Goal: Task Accomplishment & Management: Manage account settings

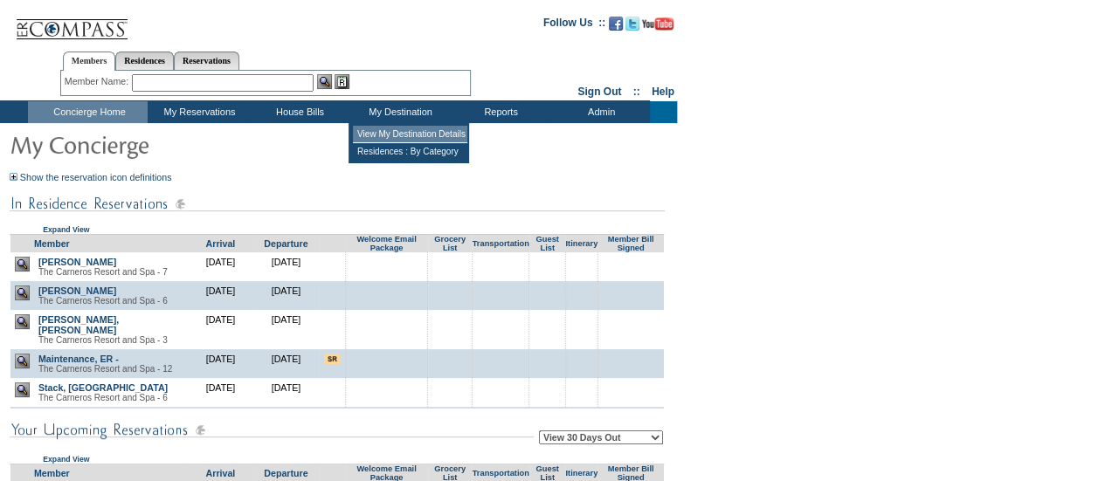
click at [400, 134] on td "View My Destination Details" at bounding box center [410, 134] width 114 height 17
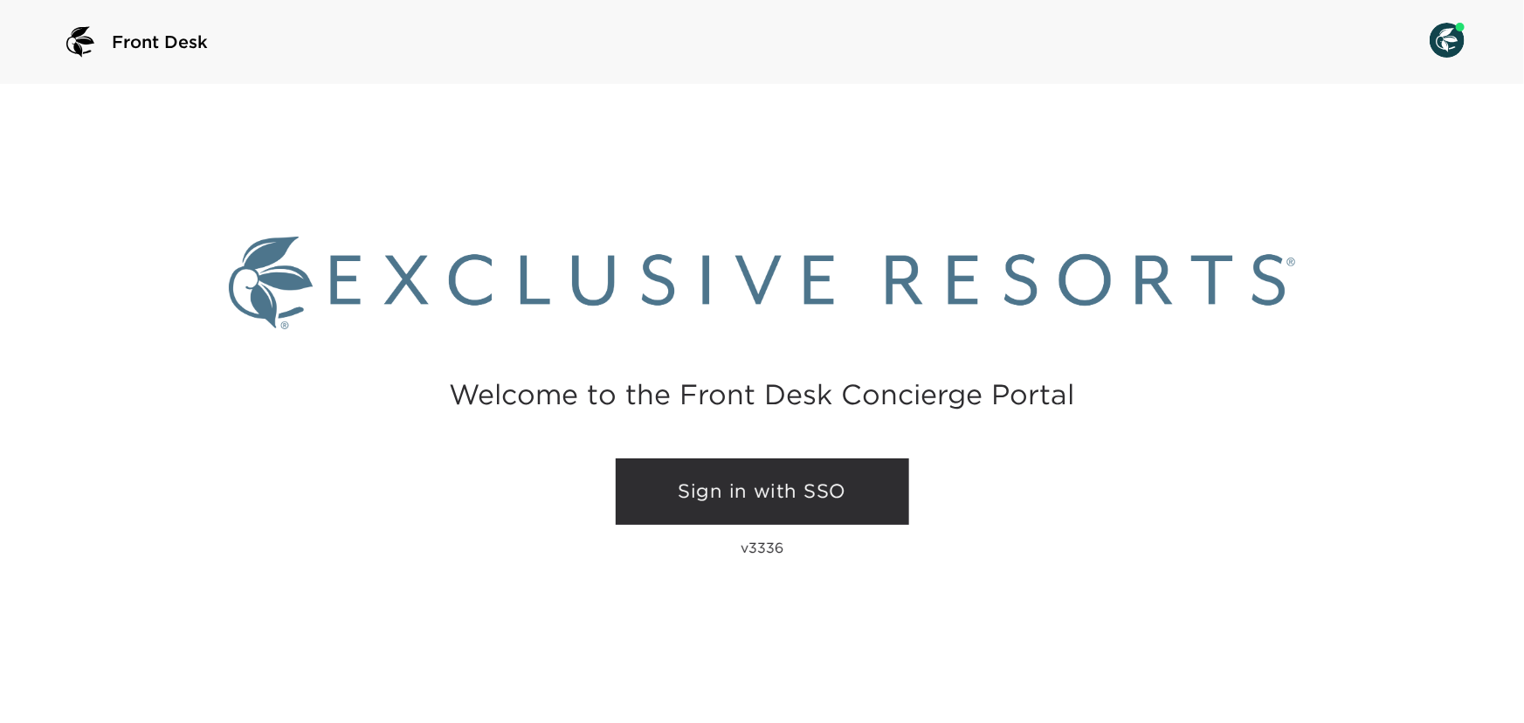
click at [714, 503] on link "Sign in with SSO" at bounding box center [762, 492] width 293 height 66
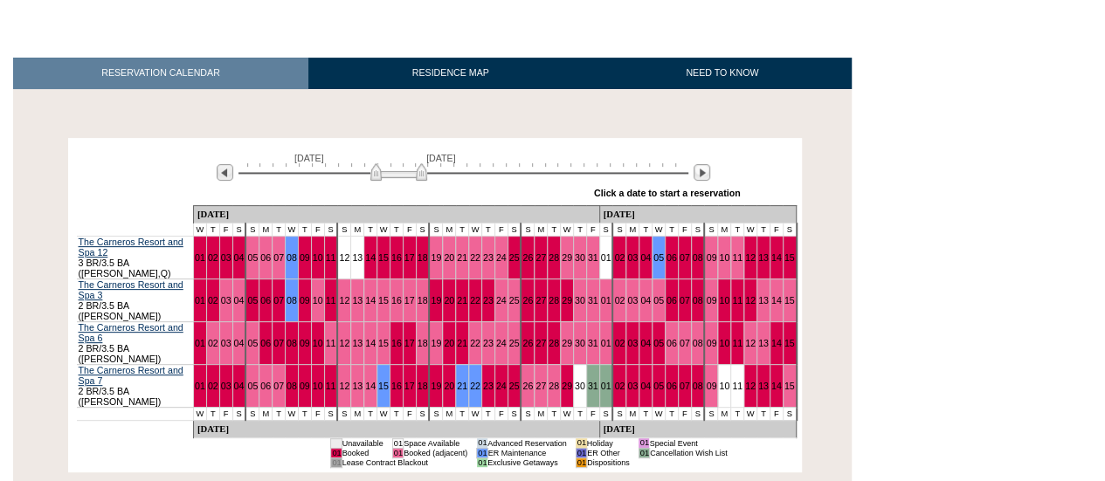
scroll to position [279, 0]
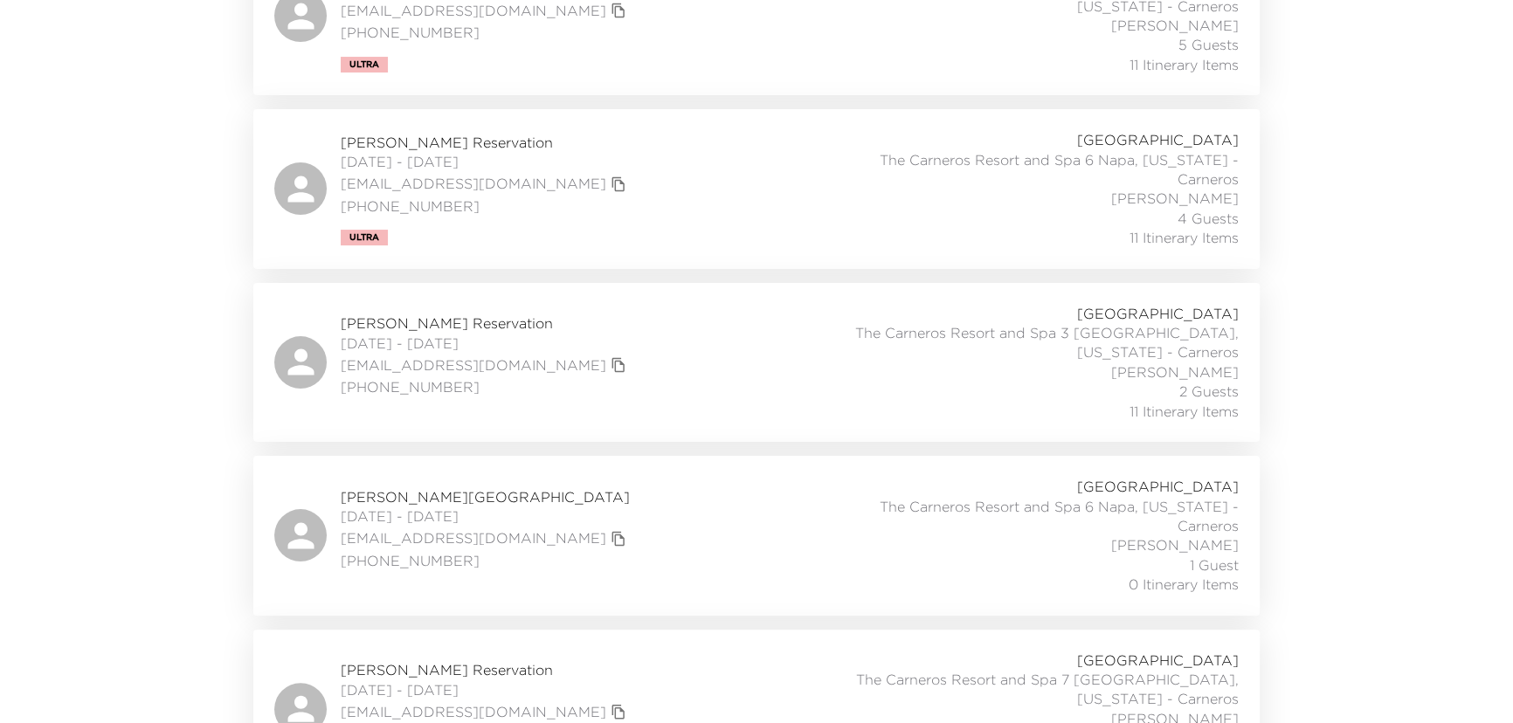
scroll to position [430, 0]
click at [714, 354] on div "Doug Leith Reservation 09/29/2025 - 10/03/2025 dcleith@gmail.com 201-207-1001 C…" at bounding box center [756, 363] width 964 height 117
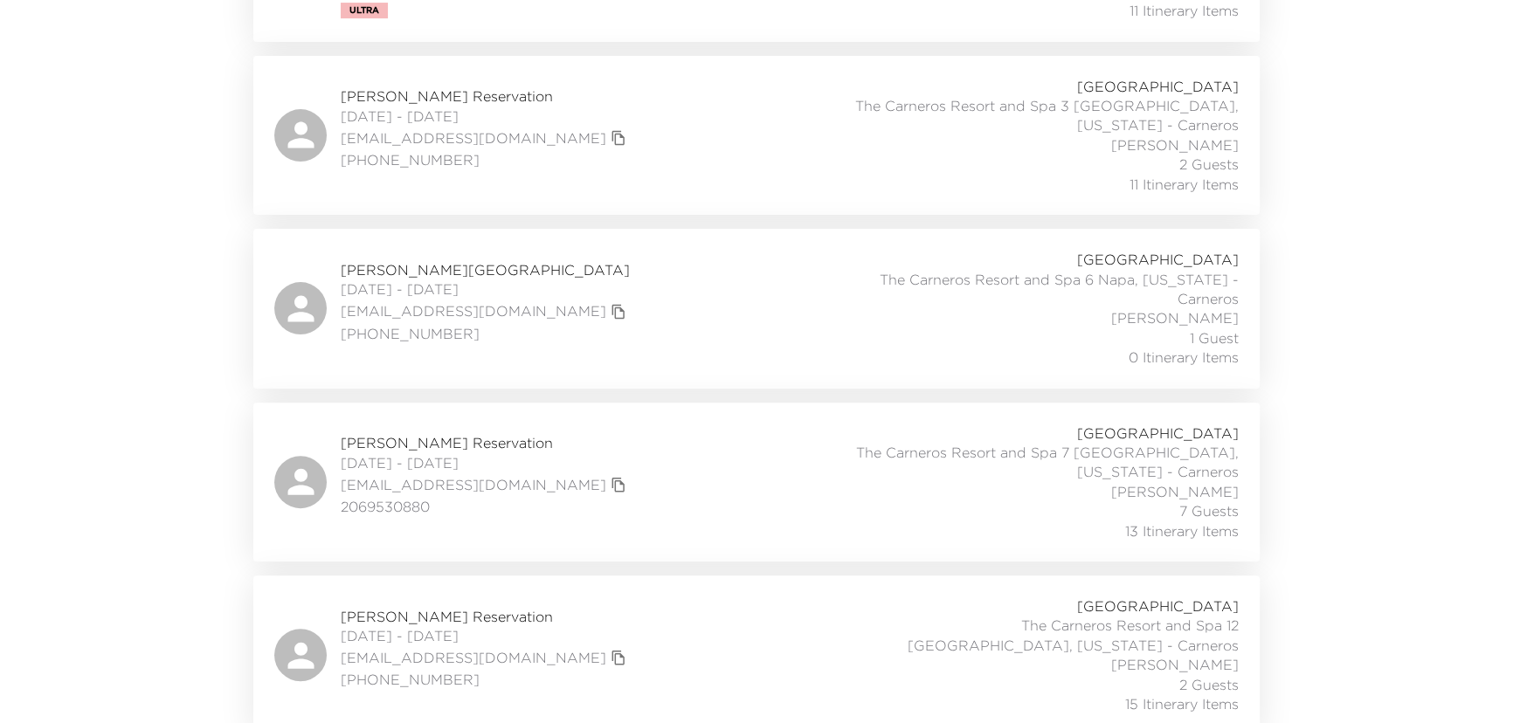
scroll to position [668, 0]
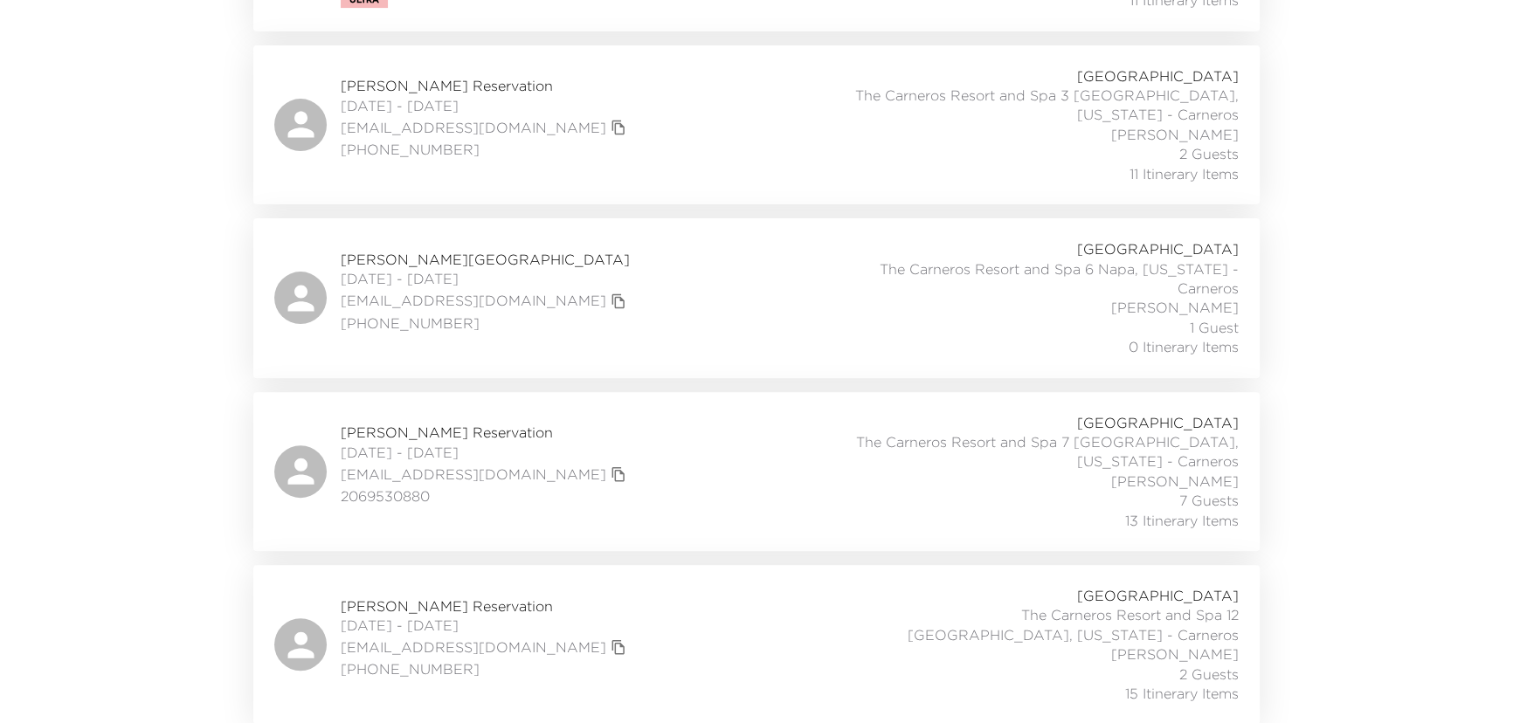
click at [594, 624] on div "Sheri Herbruck Reservation 10/01/2025 - 10/05/2025 herbrucks@att.net (616) 558-…" at bounding box center [756, 644] width 964 height 117
click at [673, 458] on div "Lauren Salata Reservation 10/01/2025 - 10/05/2025 laurensalata@mac.com 20695308…" at bounding box center [756, 471] width 964 height 117
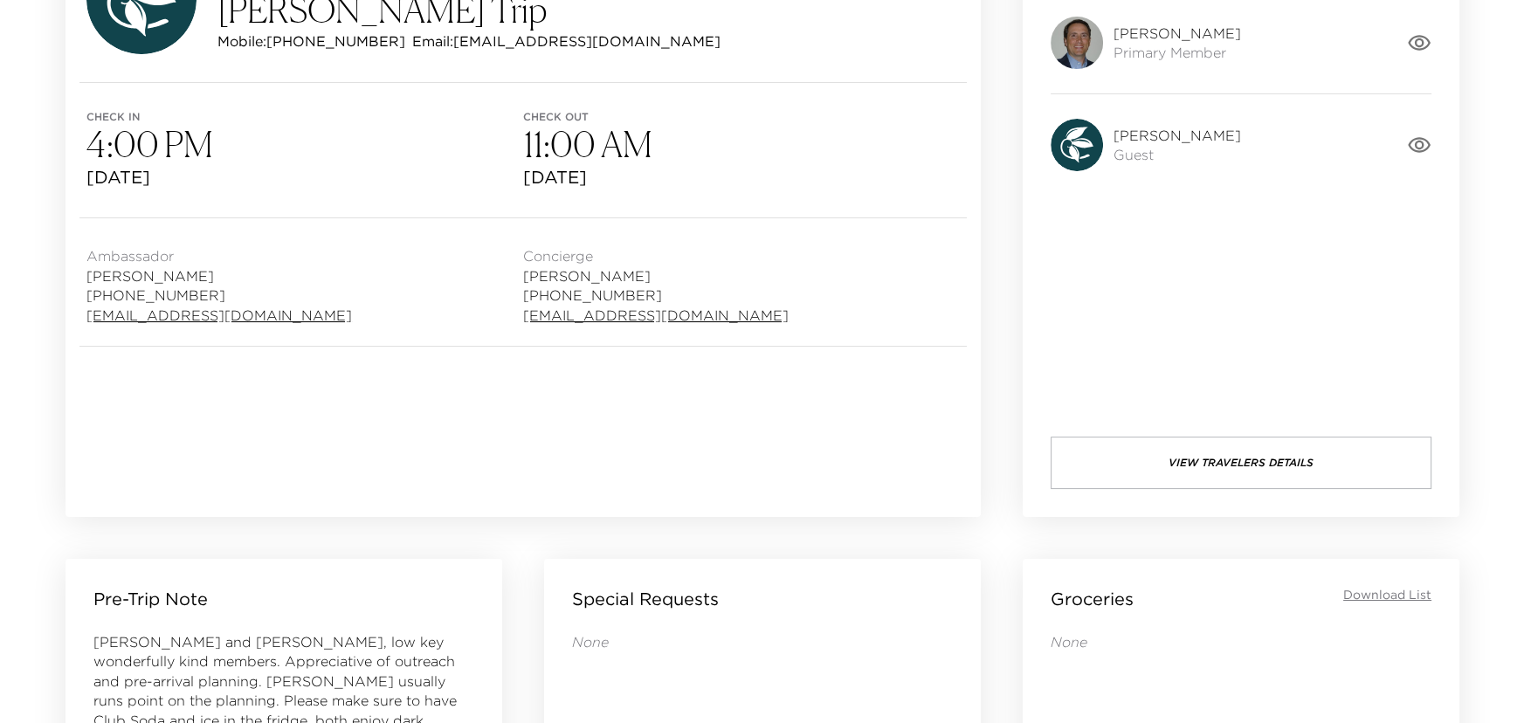
scroll to position [317, 0]
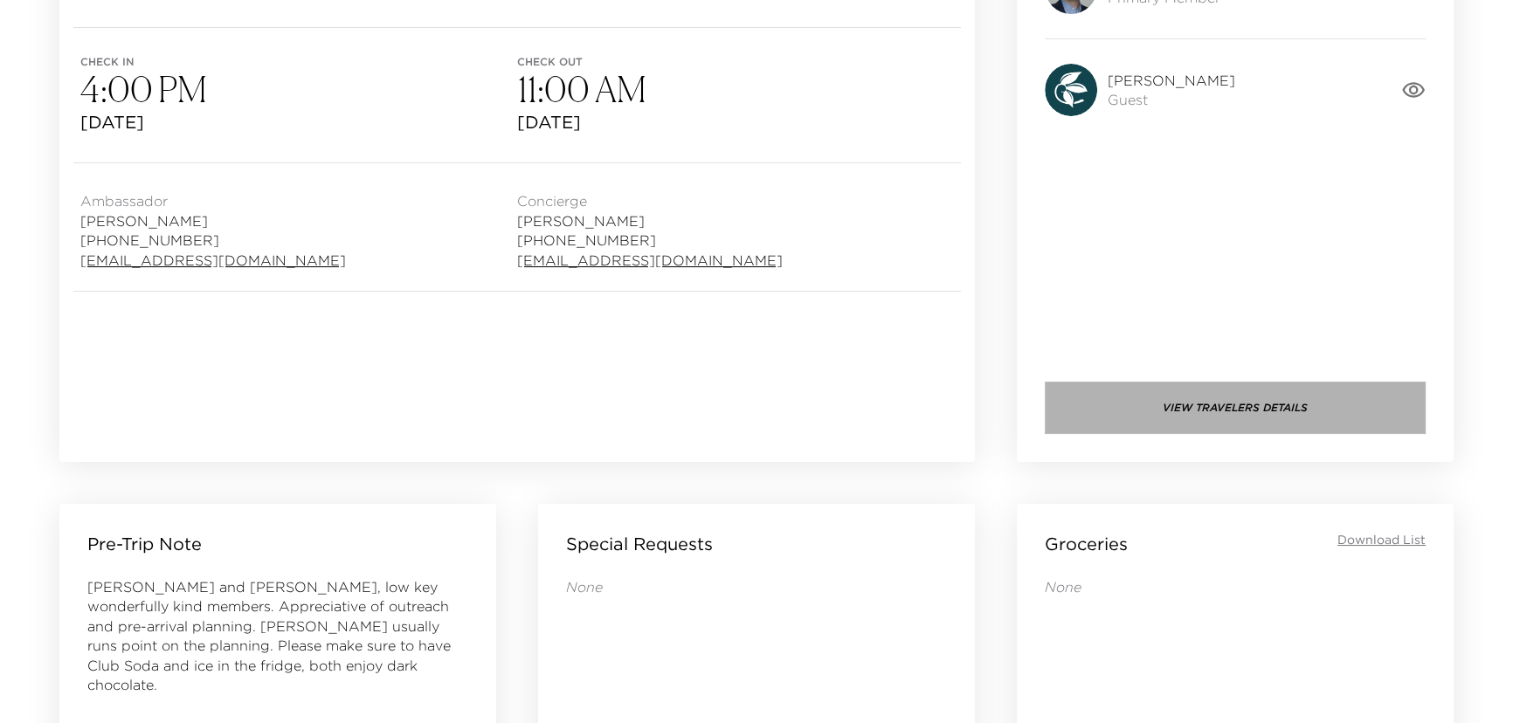
click at [1253, 406] on button "View Travelers Details" at bounding box center [1235, 408] width 381 height 52
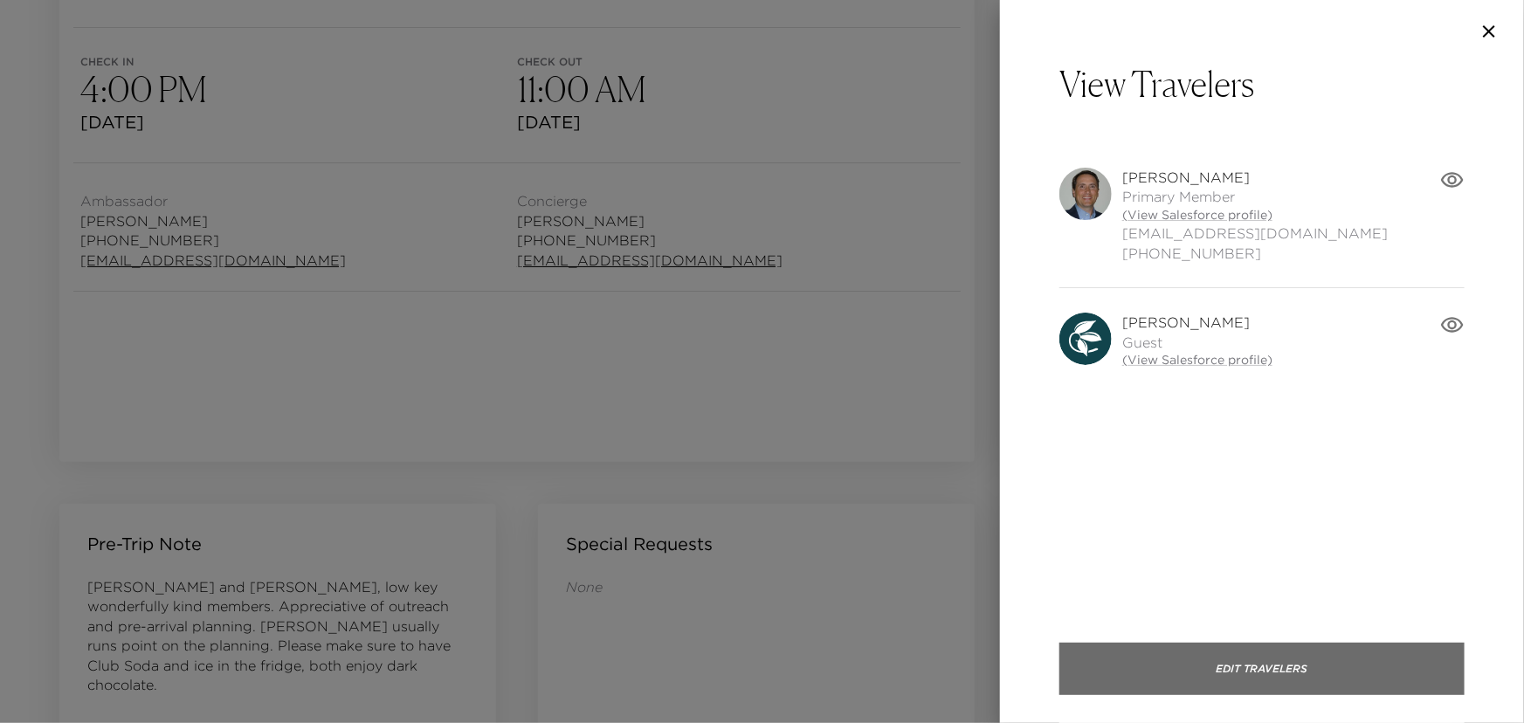
click at [1250, 671] on button "Edit Travelers" at bounding box center [1261, 669] width 405 height 52
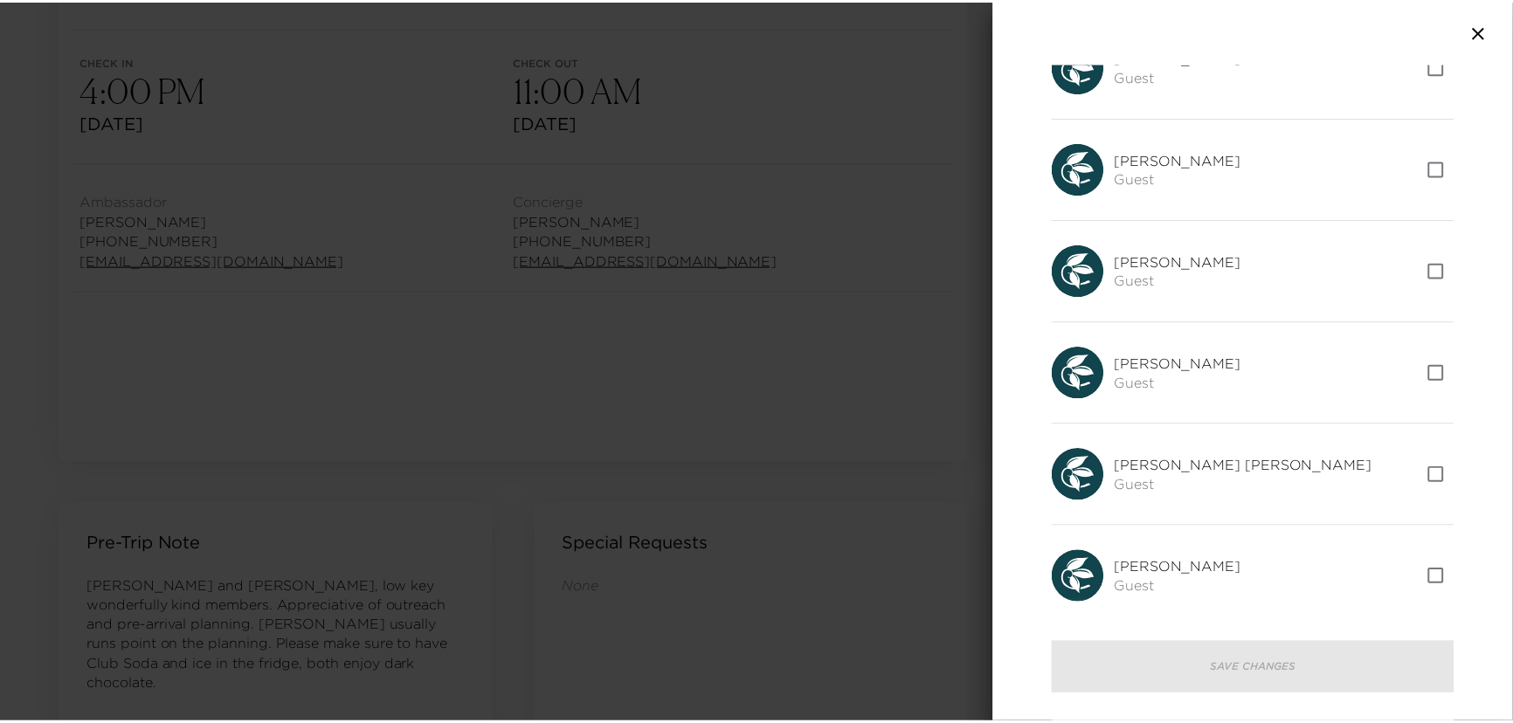
scroll to position [0, 0]
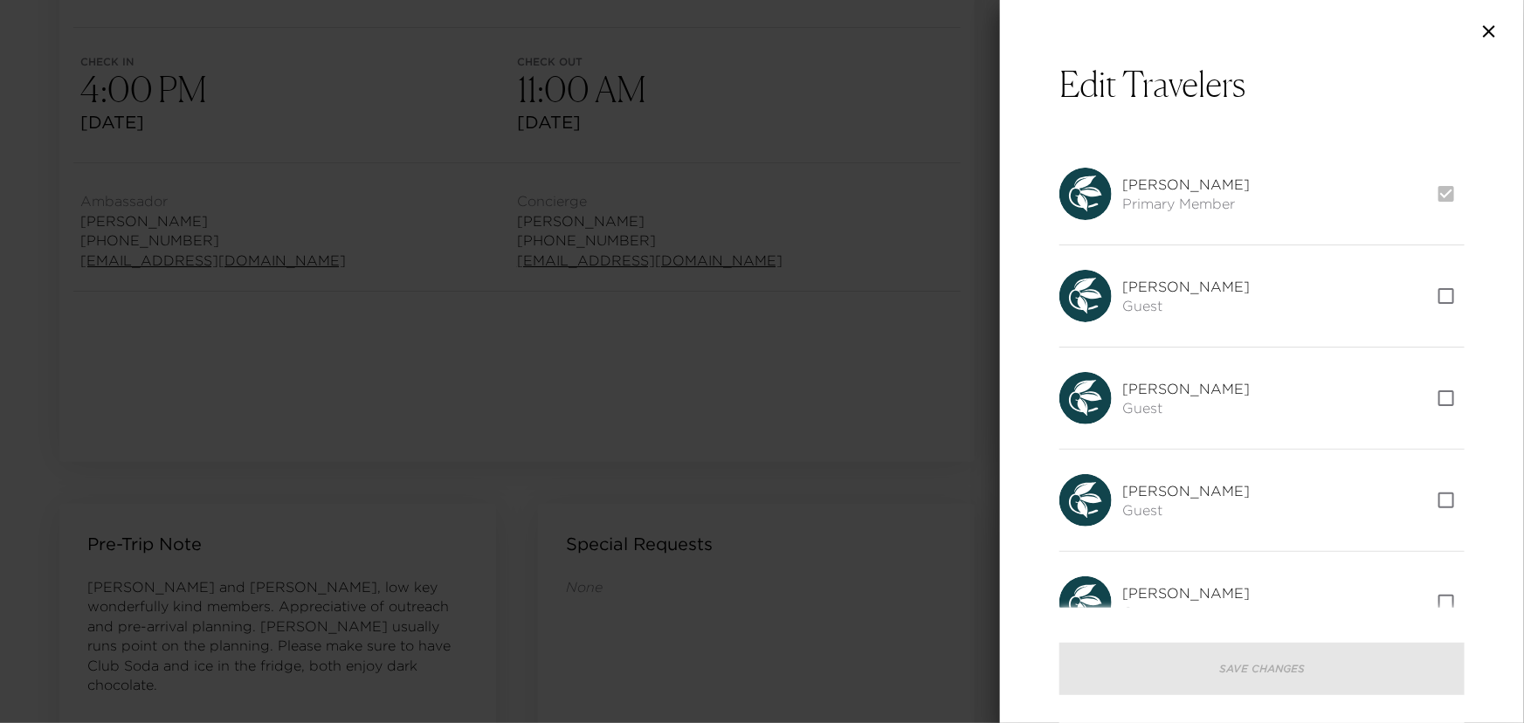
click at [1488, 25] on icon "button" at bounding box center [1489, 31] width 21 height 21
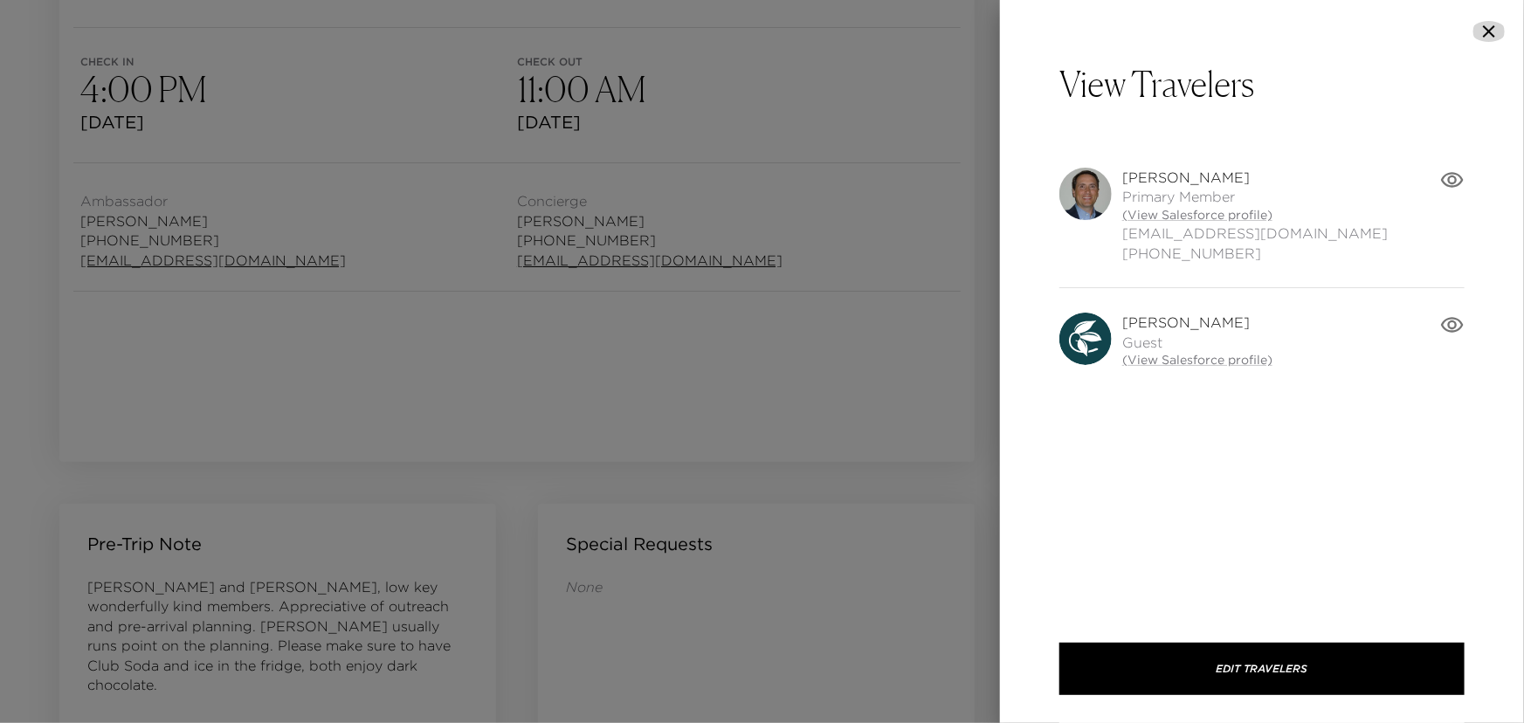
click at [1492, 23] on icon "button" at bounding box center [1489, 31] width 21 height 21
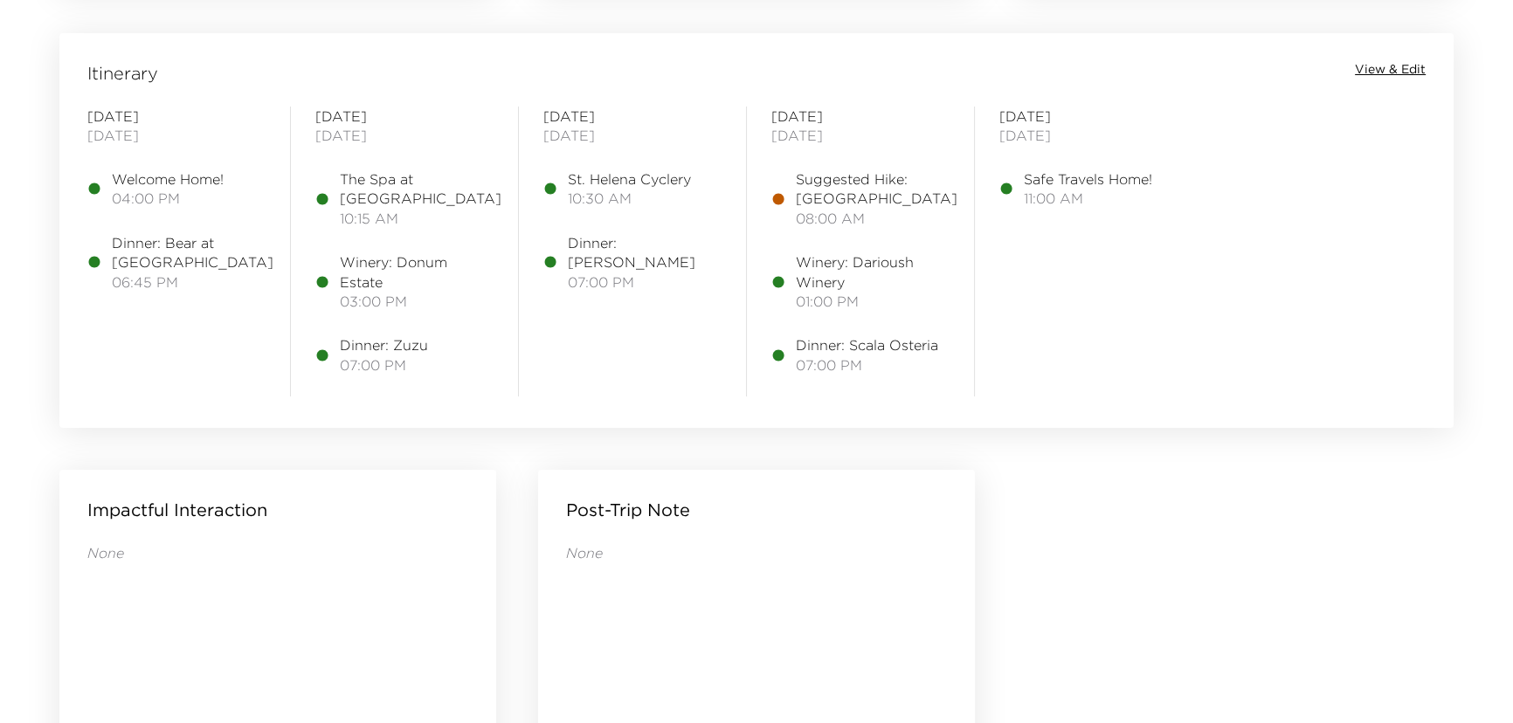
scroll to position [1429, 0]
click at [1376, 62] on span "View & Edit" at bounding box center [1390, 64] width 71 height 17
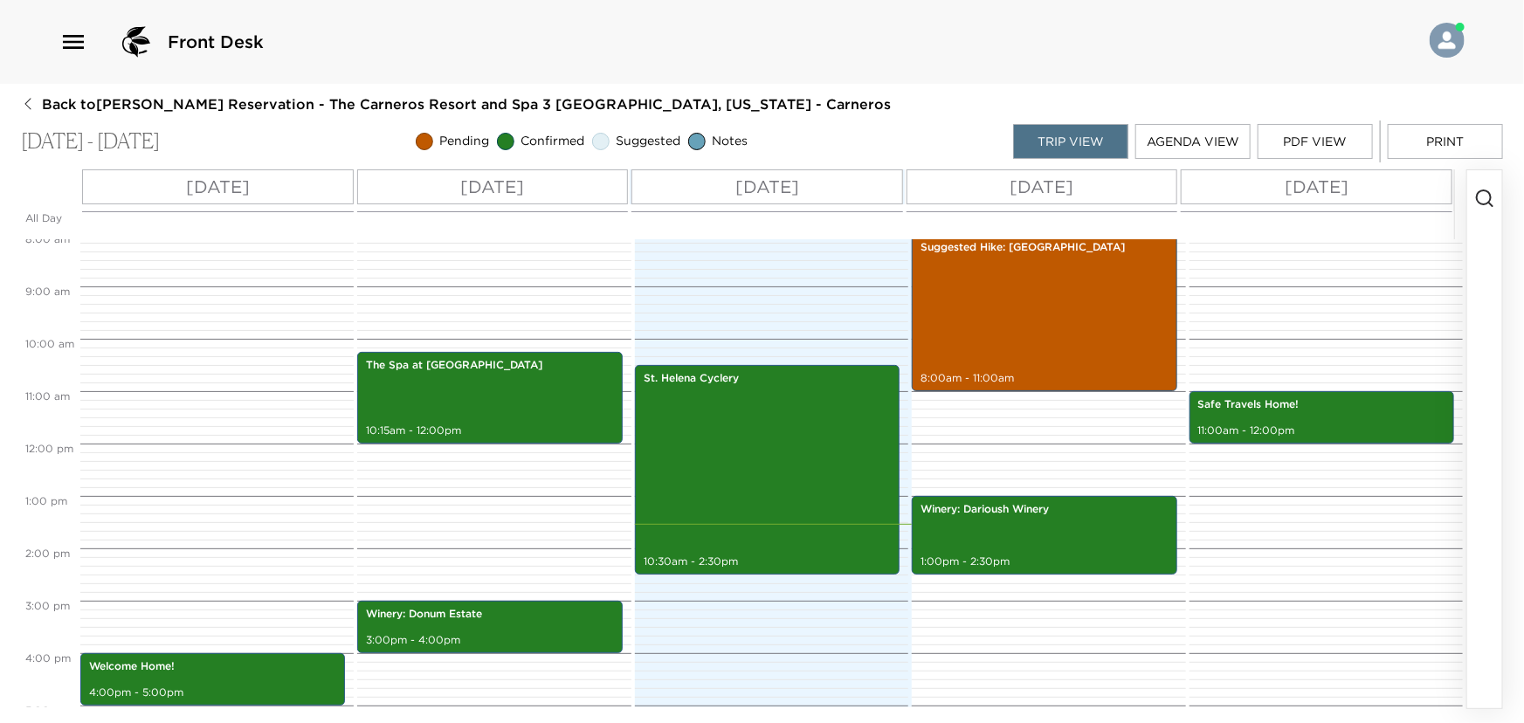
scroll to position [419, 0]
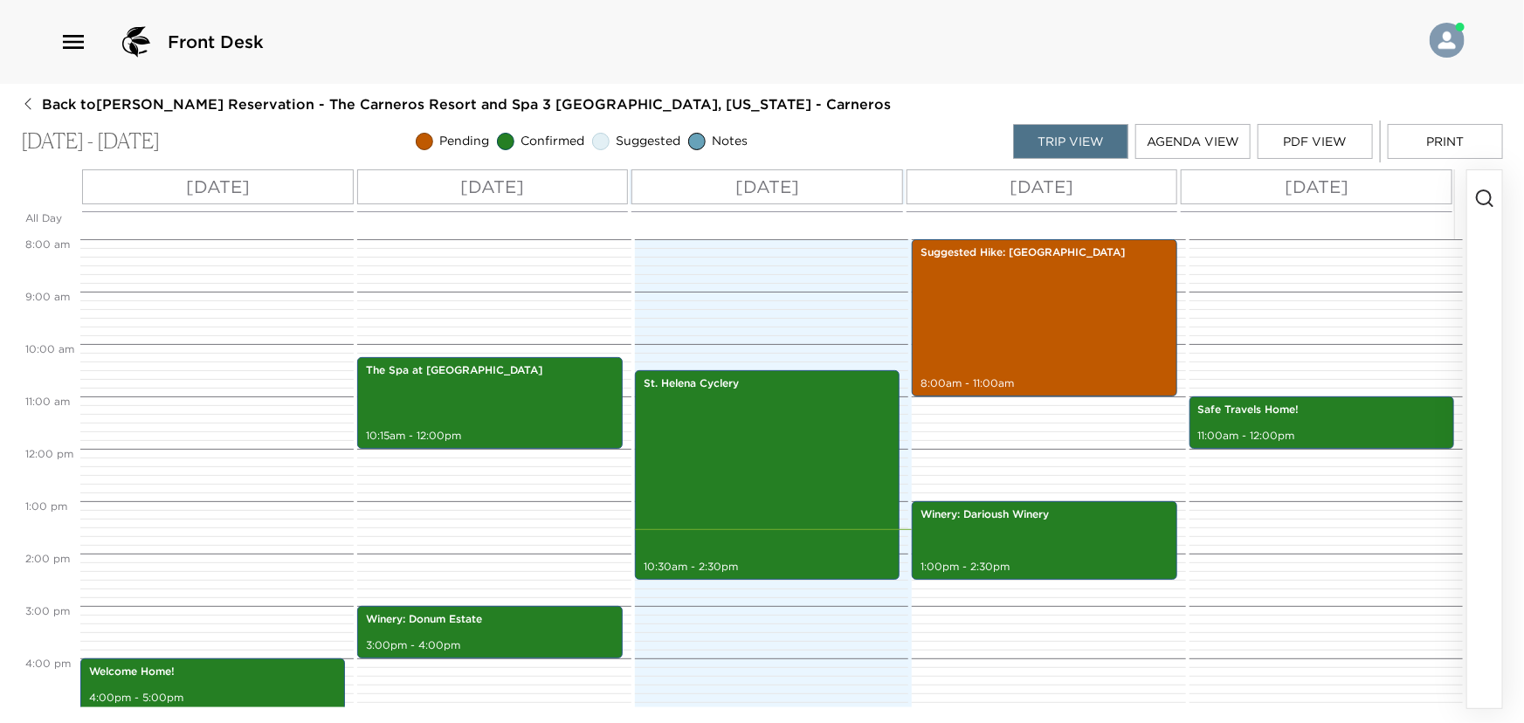
click at [746, 185] on p "[DATE]" at bounding box center [767, 187] width 64 height 26
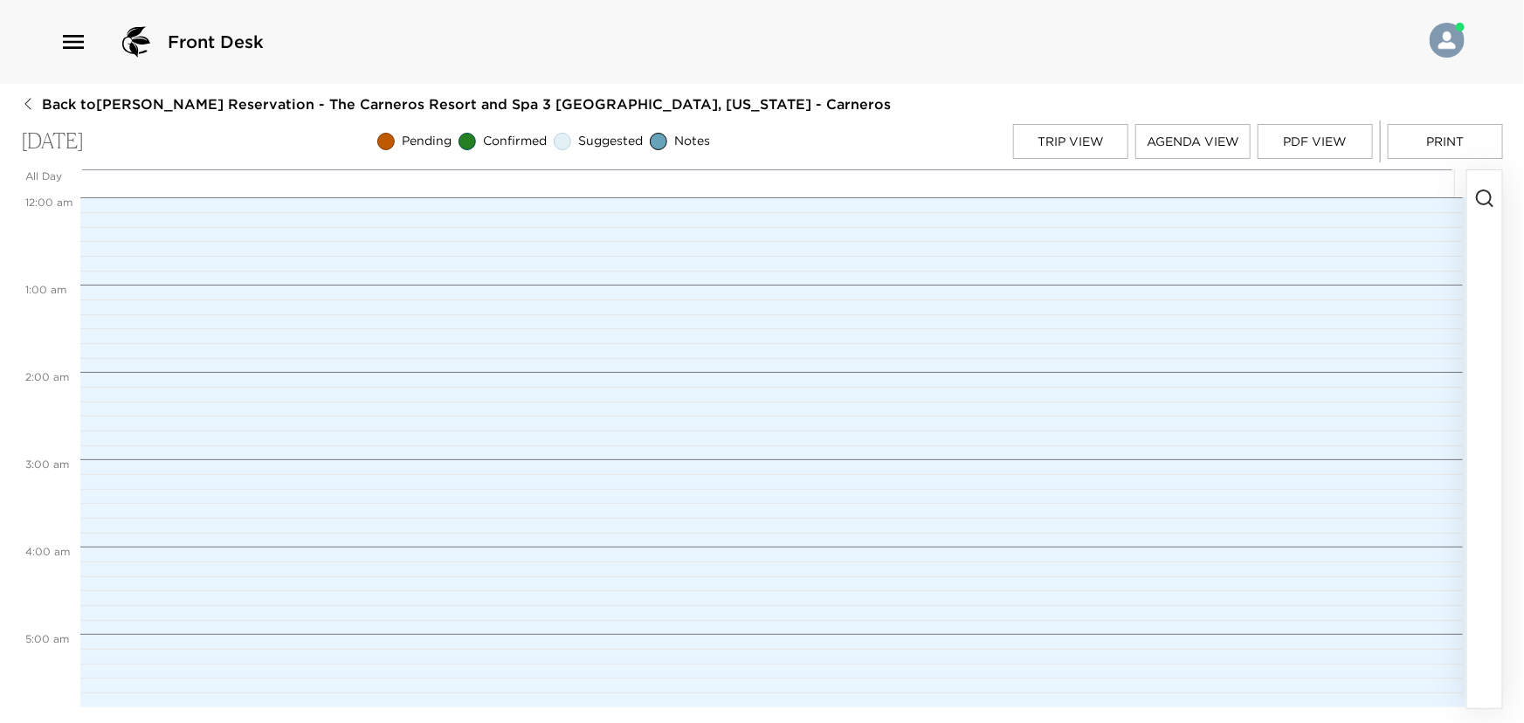
scroll to position [917, 0]
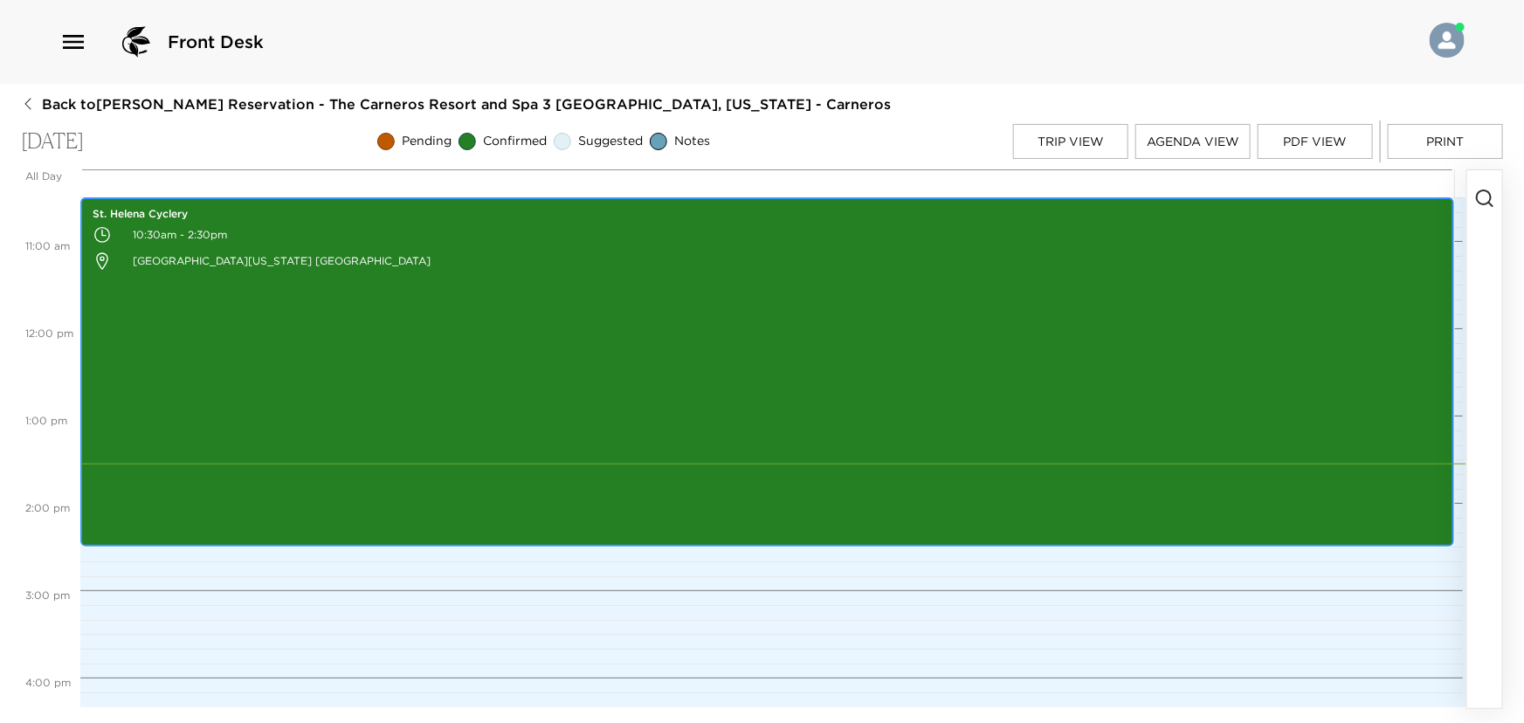
click at [863, 335] on div "St. Helena Cyclery 10:30am - 2:30pm 1156 Main Street Saint Helena California 94…" at bounding box center [767, 372] width 1363 height 344
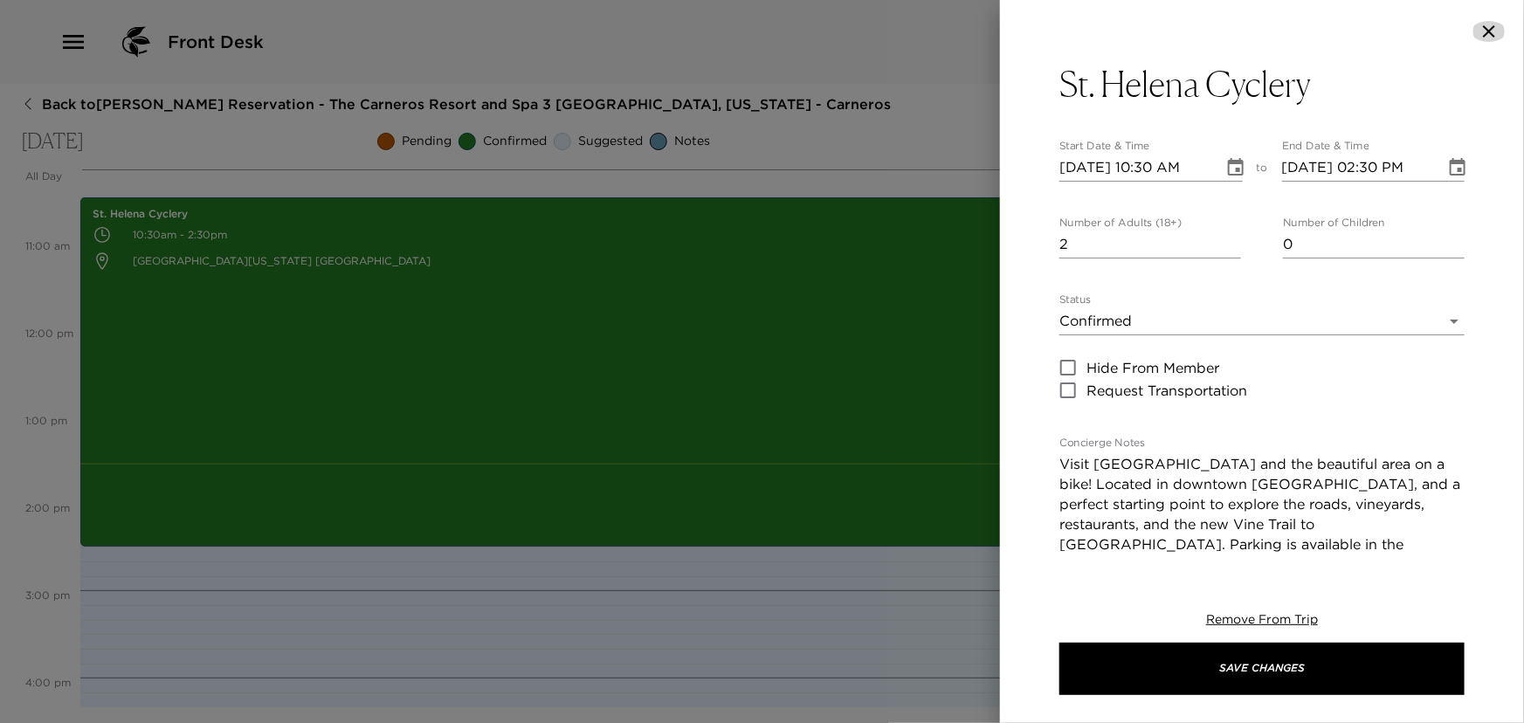
click at [1493, 26] on icon "button" at bounding box center [1489, 31] width 21 height 21
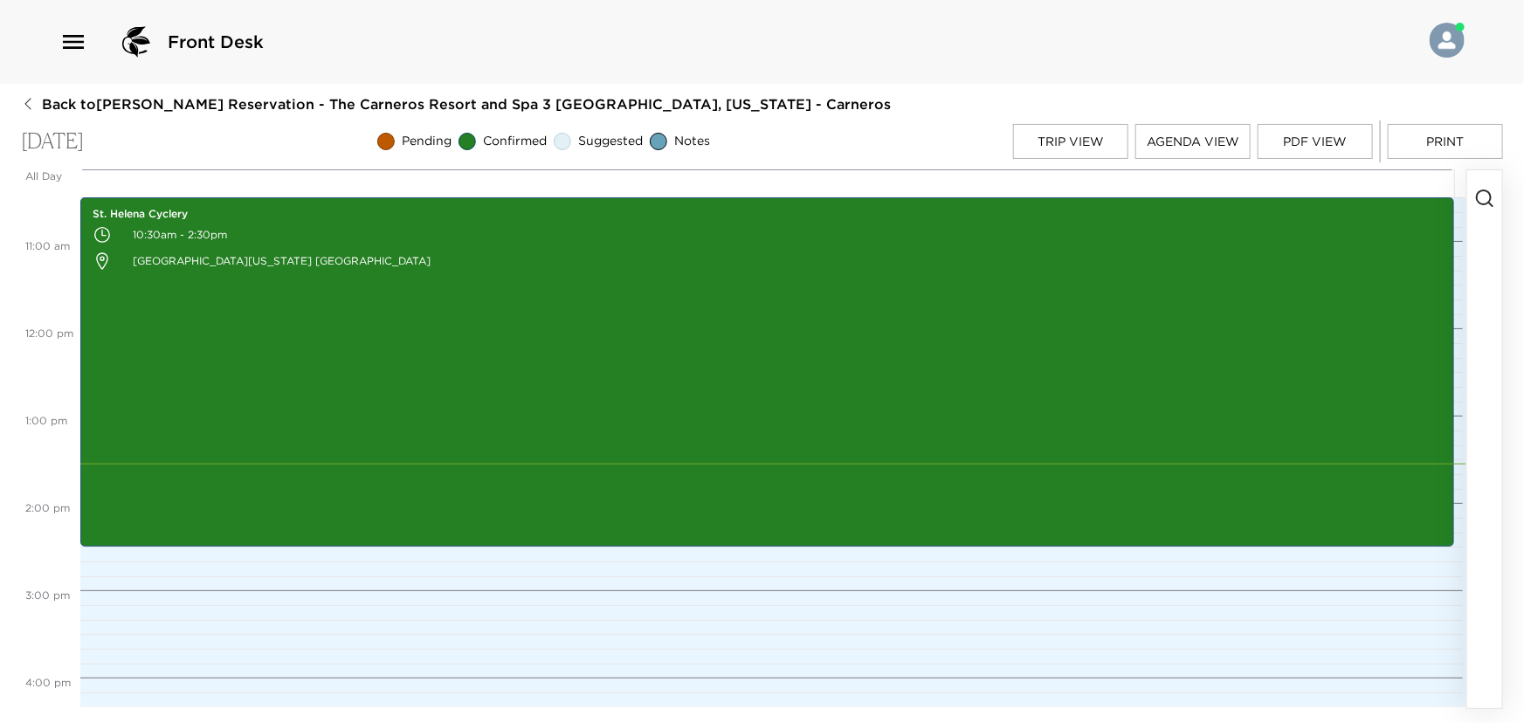
click at [1485, 199] on icon "button" at bounding box center [1484, 198] width 21 height 21
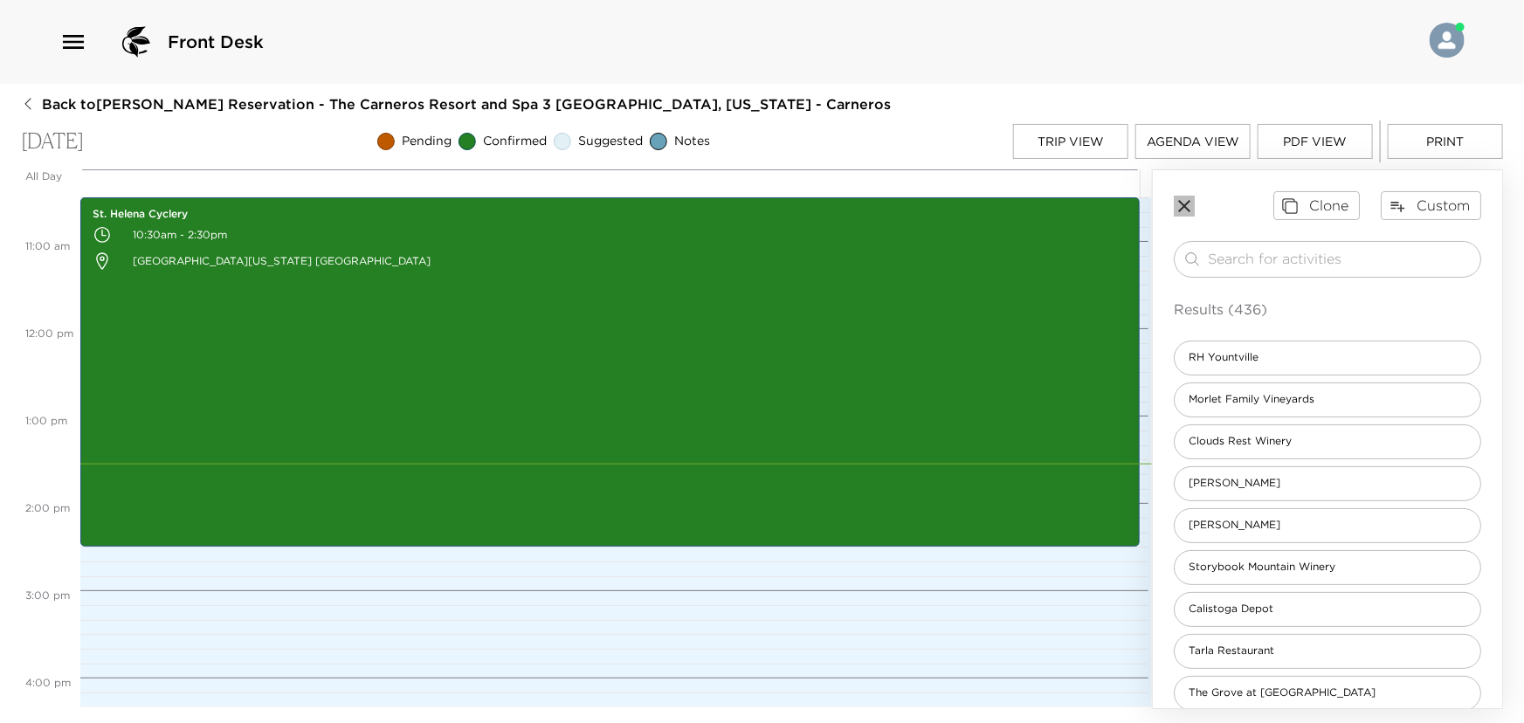
click at [1188, 205] on icon "button" at bounding box center [1184, 206] width 21 height 21
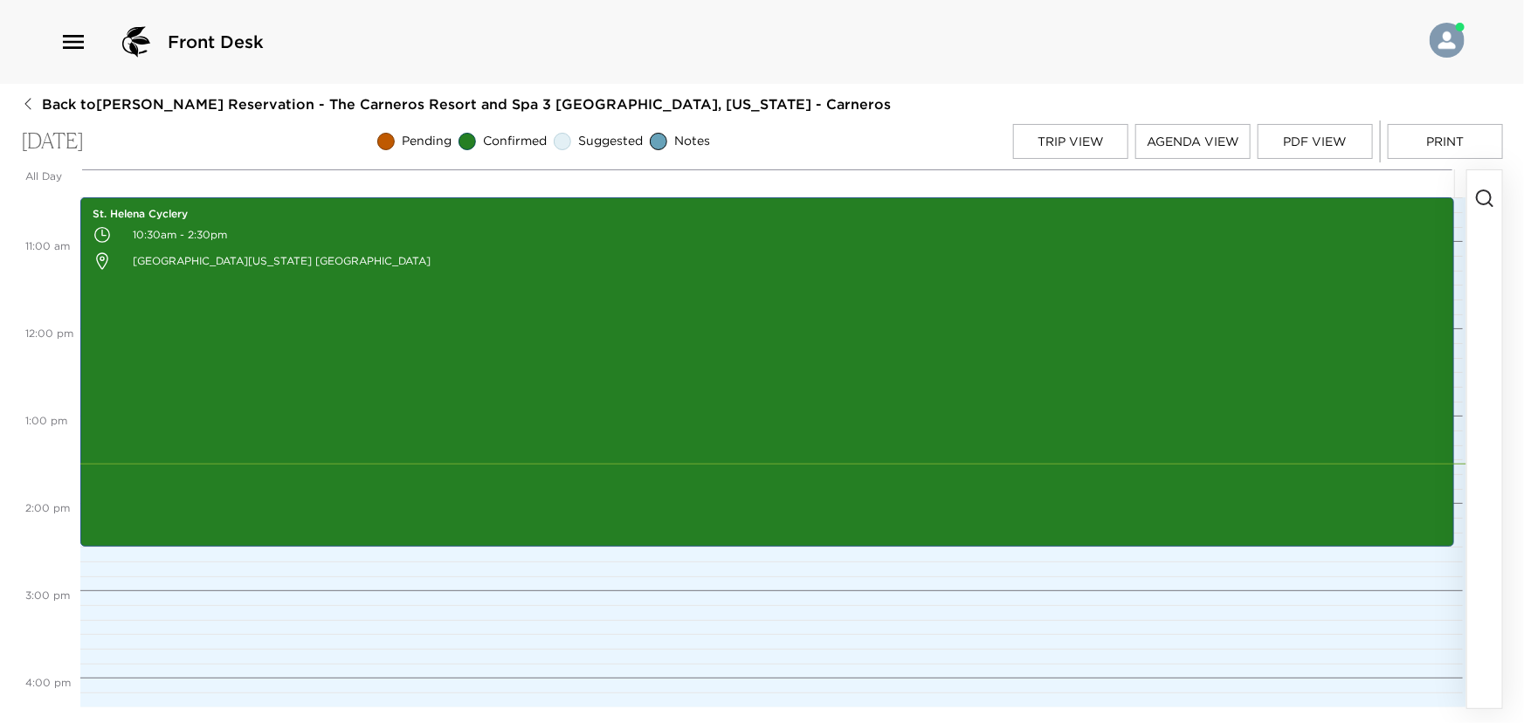
click at [1480, 195] on icon "button" at bounding box center [1484, 198] width 21 height 21
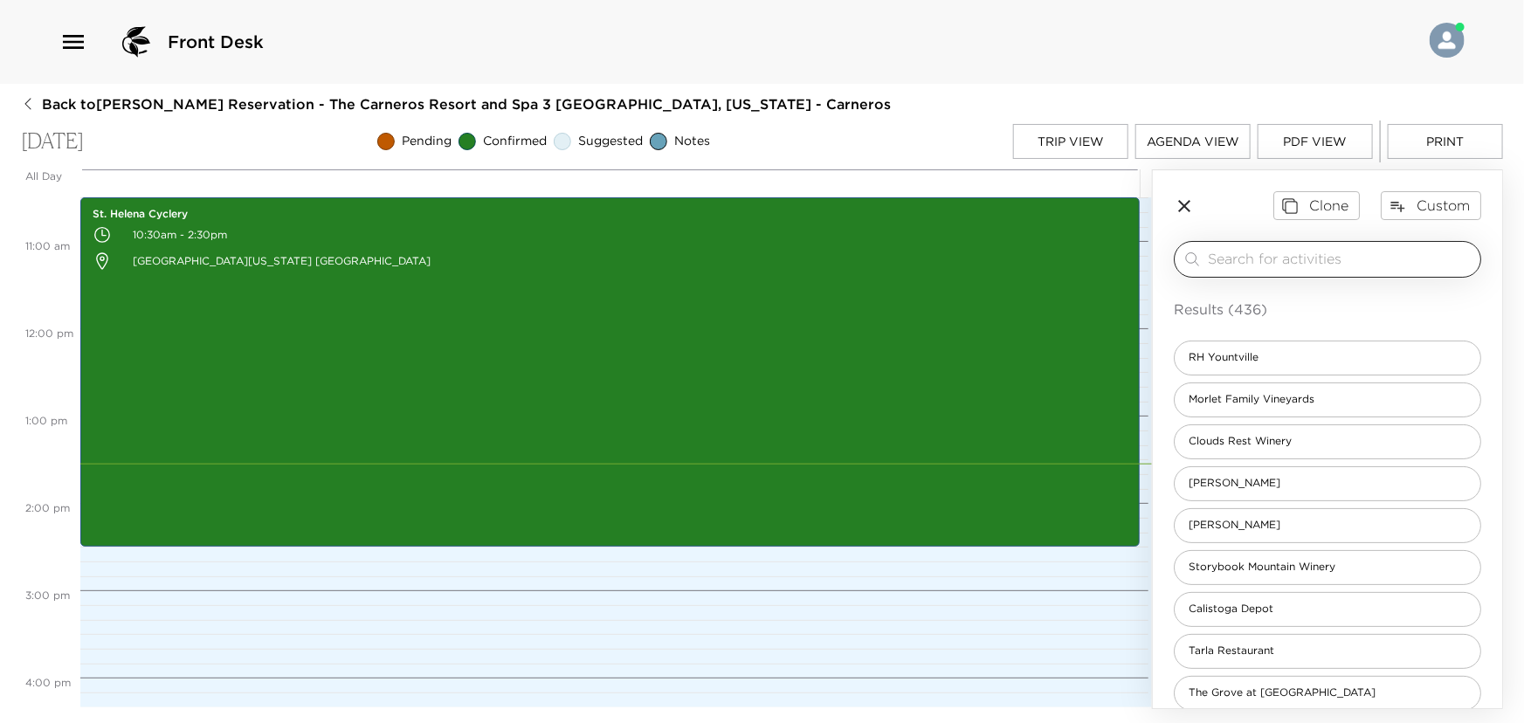
click at [1301, 256] on input "search" at bounding box center [1341, 259] width 266 height 20
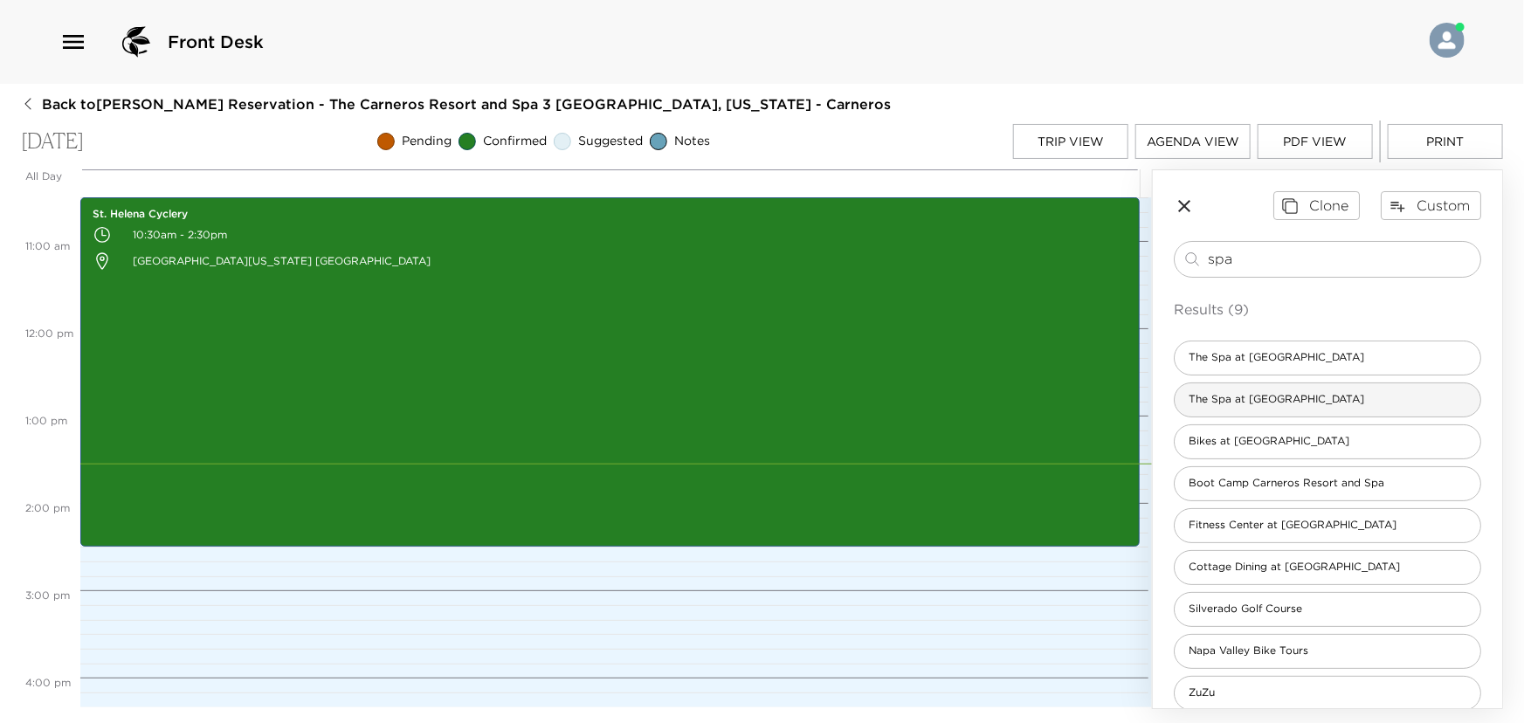
type input "spa"
click at [1276, 400] on span "The Spa at Carneros" at bounding box center [1276, 399] width 203 height 15
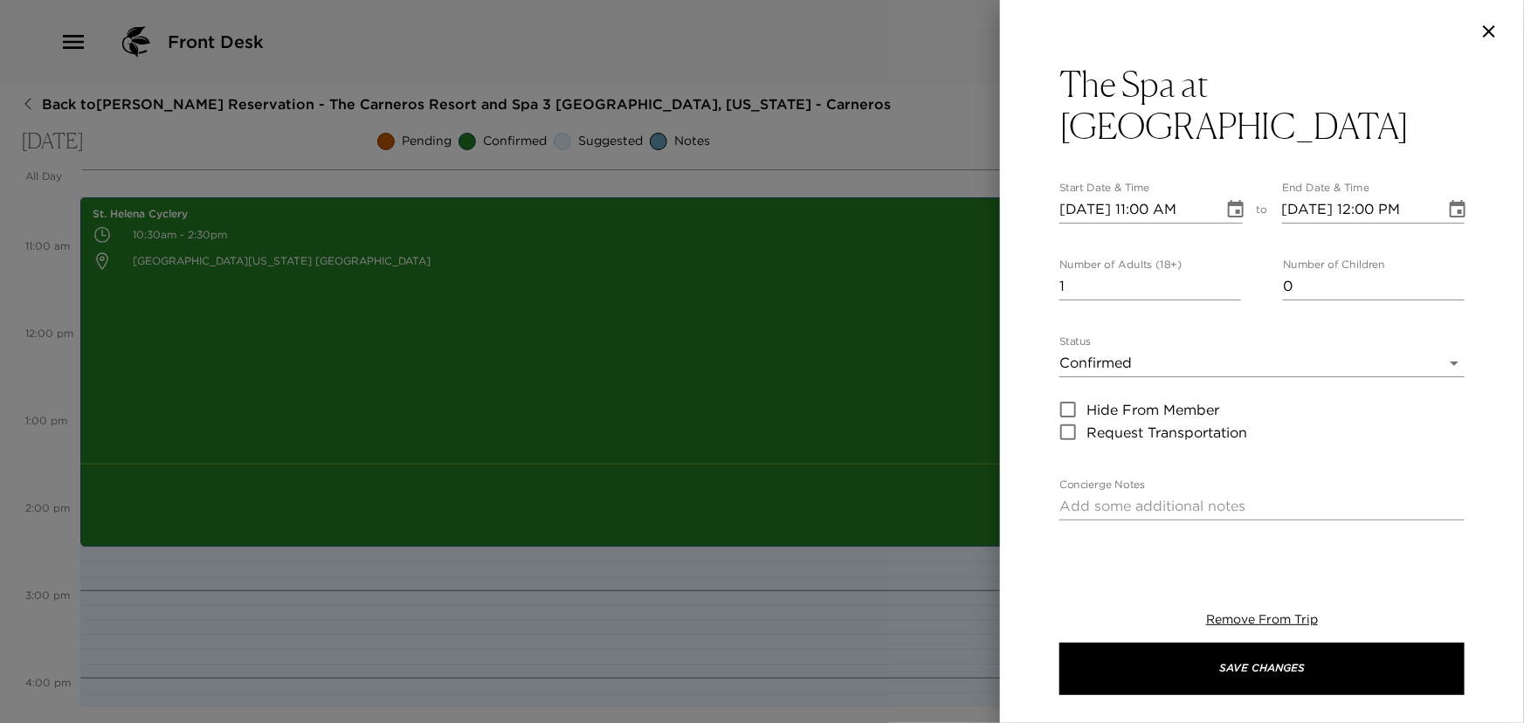
type textarea "Thank you for choosing The Spa at Carneros, where we invite you to relax and al…"
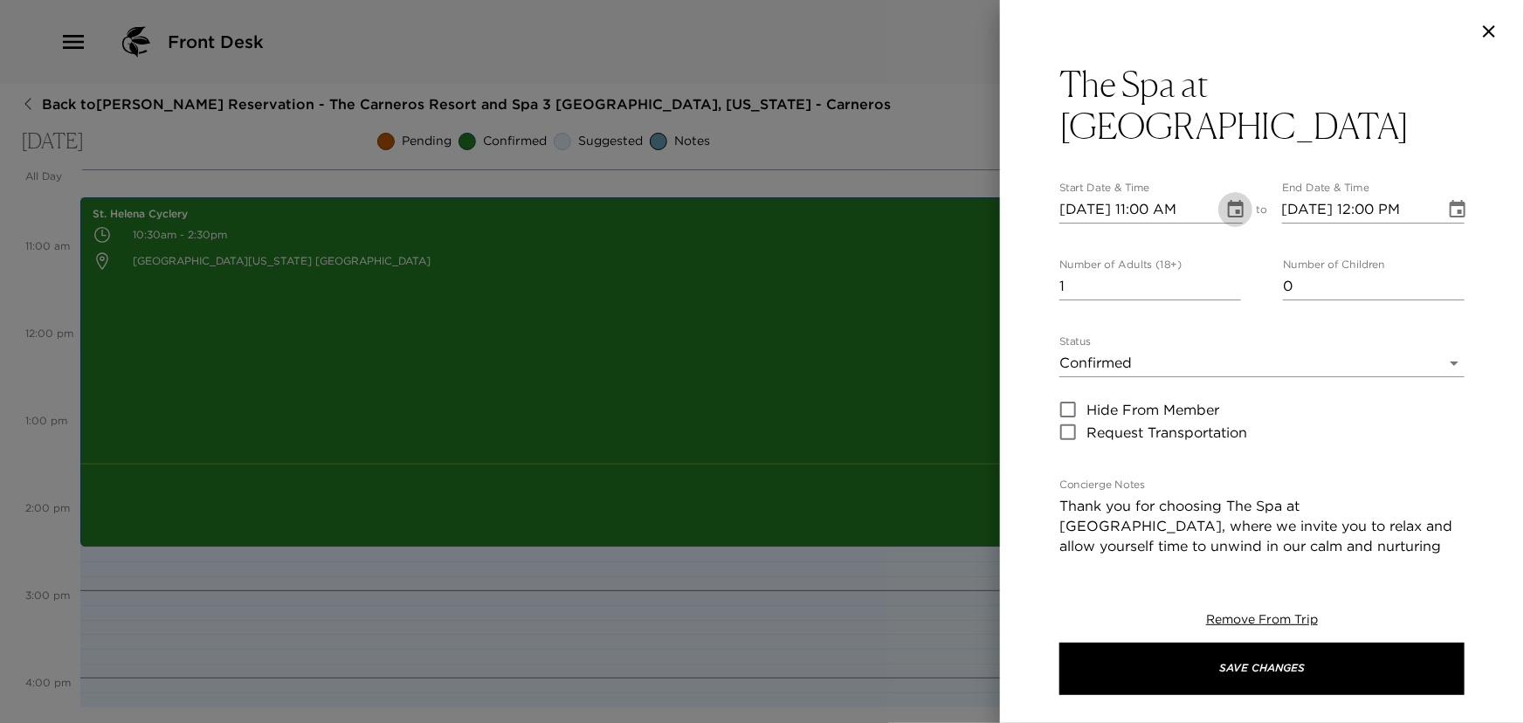
click at [1230, 200] on icon "Choose date, selected date is Oct 1, 2025" at bounding box center [1236, 208] width 16 height 17
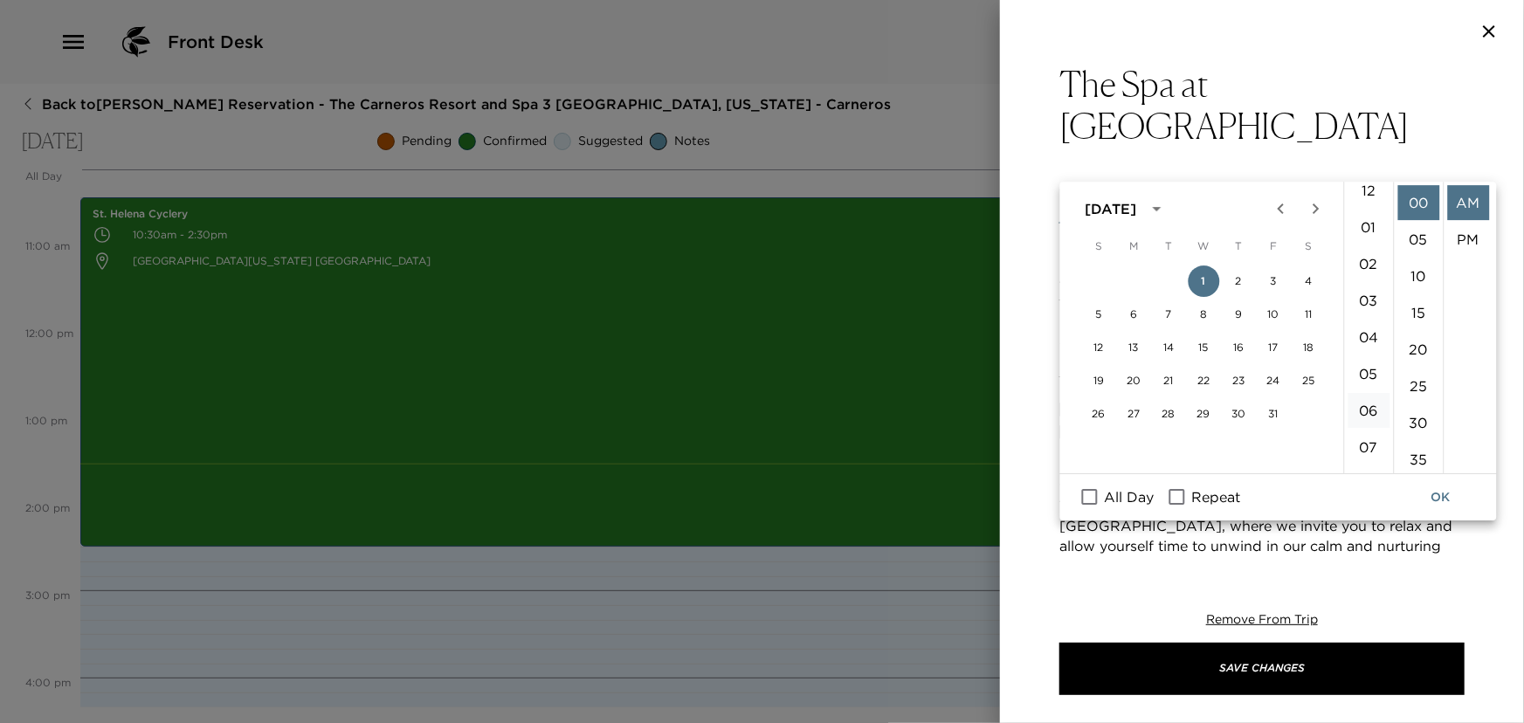
scroll to position [6, 0]
click at [1364, 301] on li "03" at bounding box center [1369, 306] width 42 height 35
click at [1417, 372] on li "45" at bounding box center [1418, 374] width 42 height 35
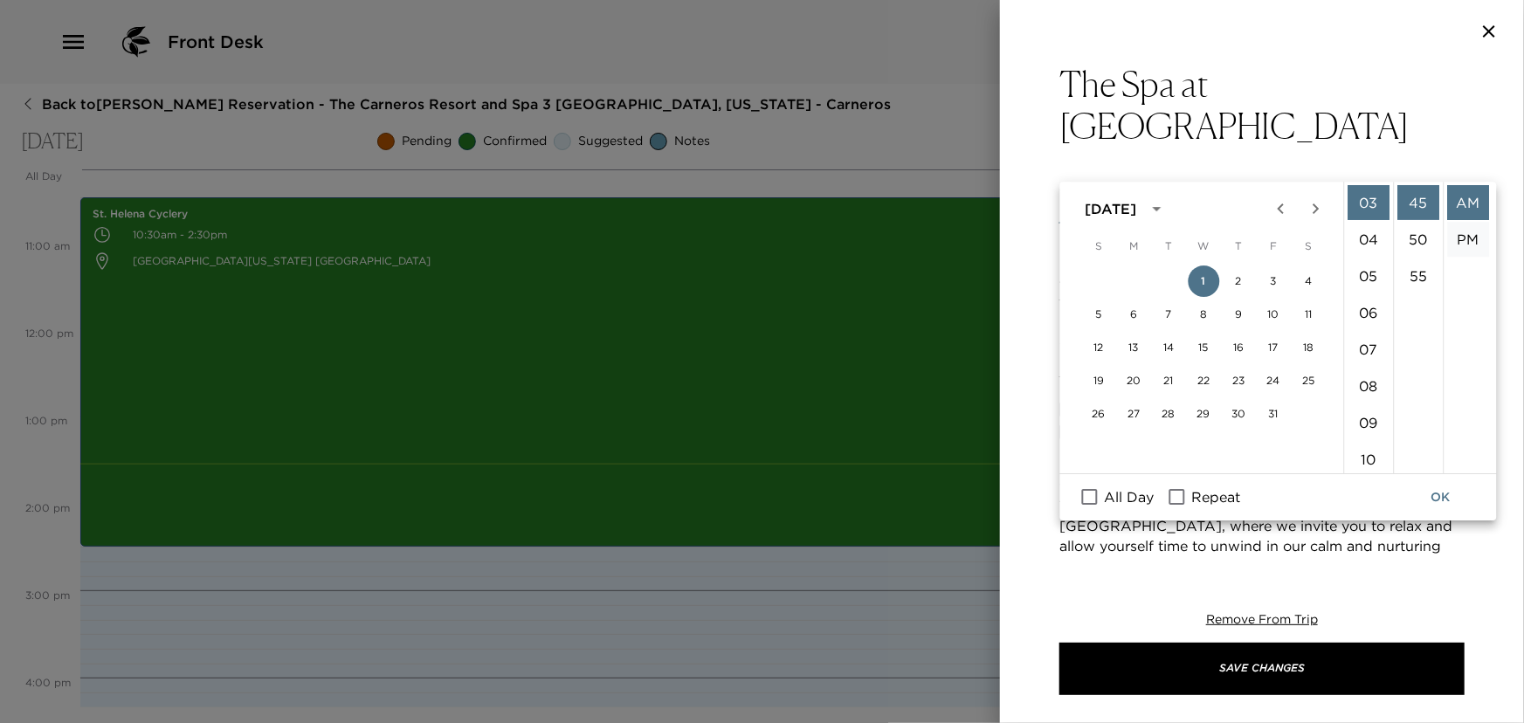
click at [1467, 236] on li "PM" at bounding box center [1468, 239] width 42 height 35
type input "10/01/2025 03:45 PM"
type input "10/01/2025 04:45 PM"
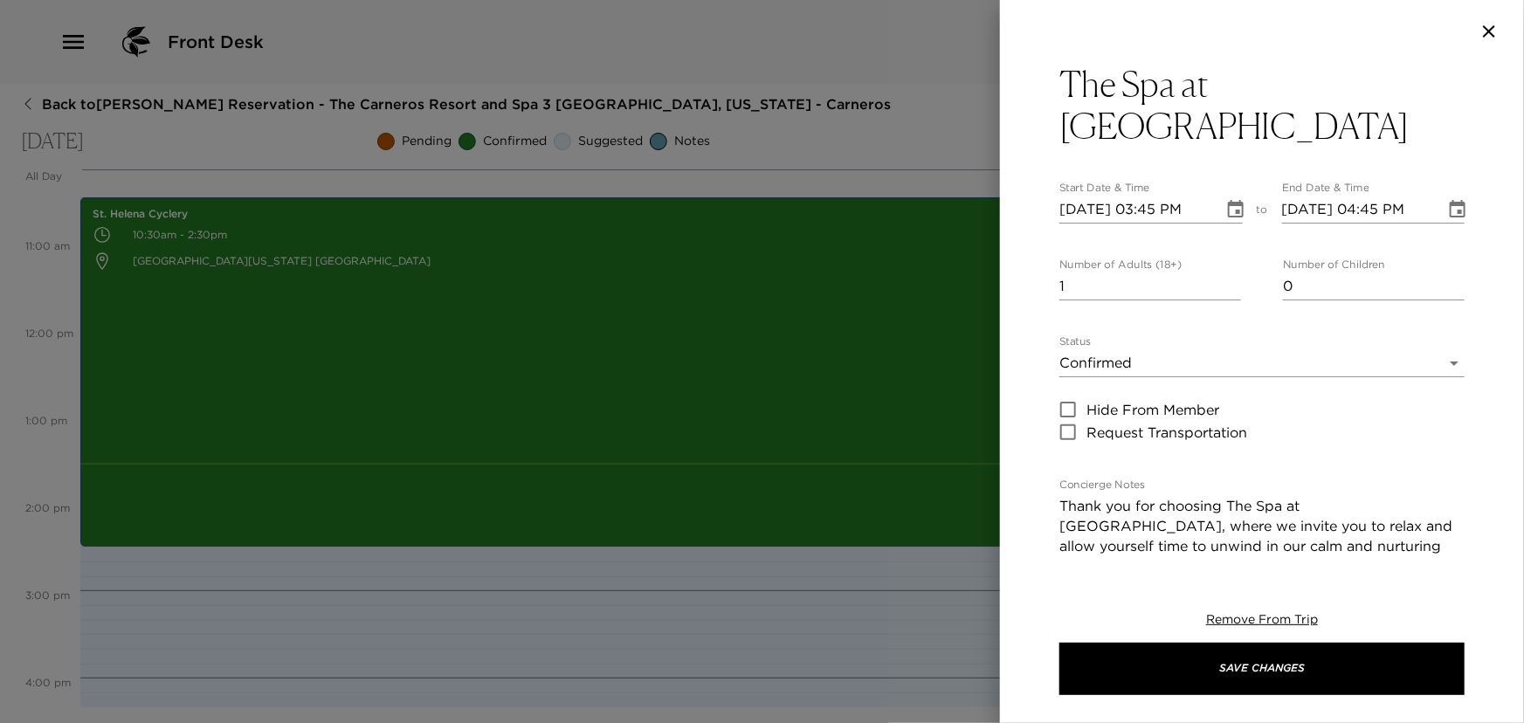
scroll to position [36, 0]
click at [1230, 272] on input "2" at bounding box center [1150, 286] width 182 height 28
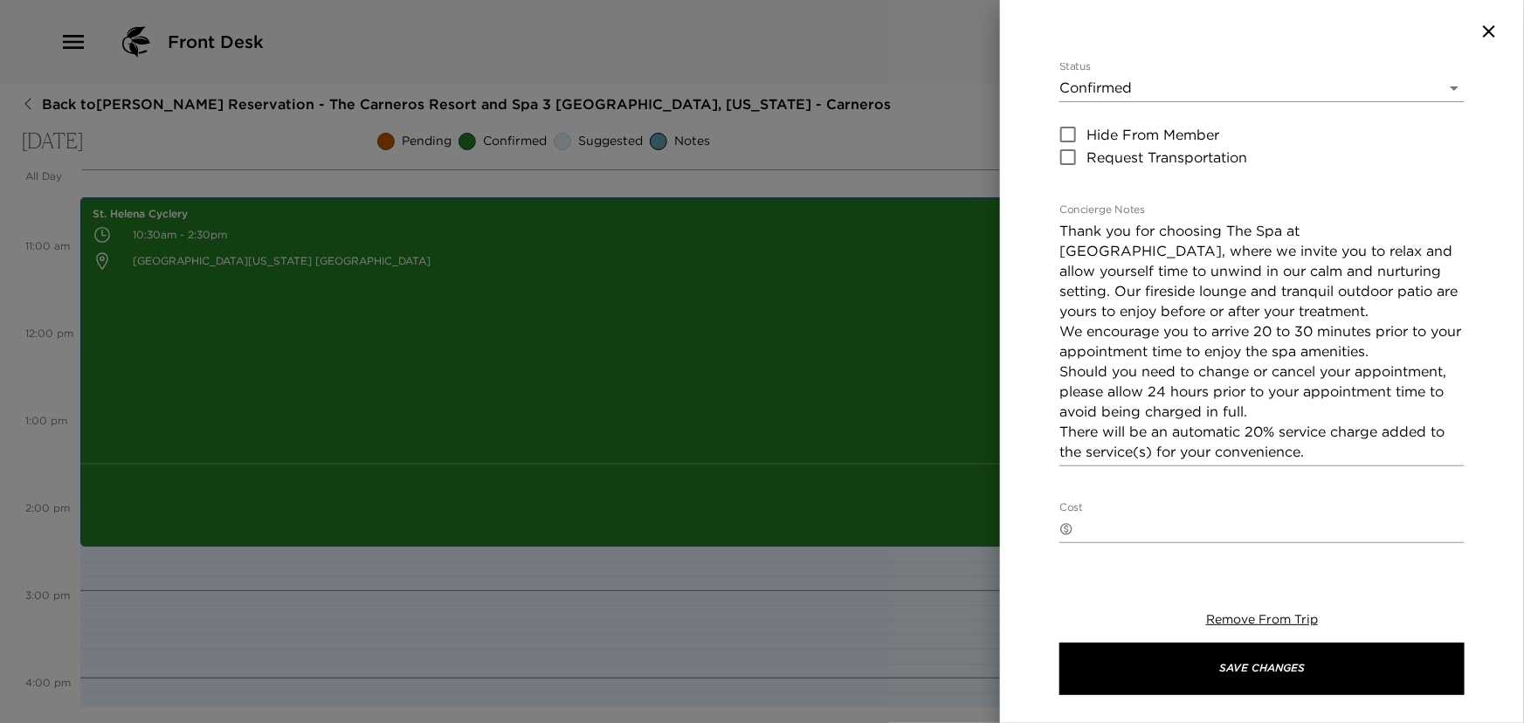
scroll to position [238, 0]
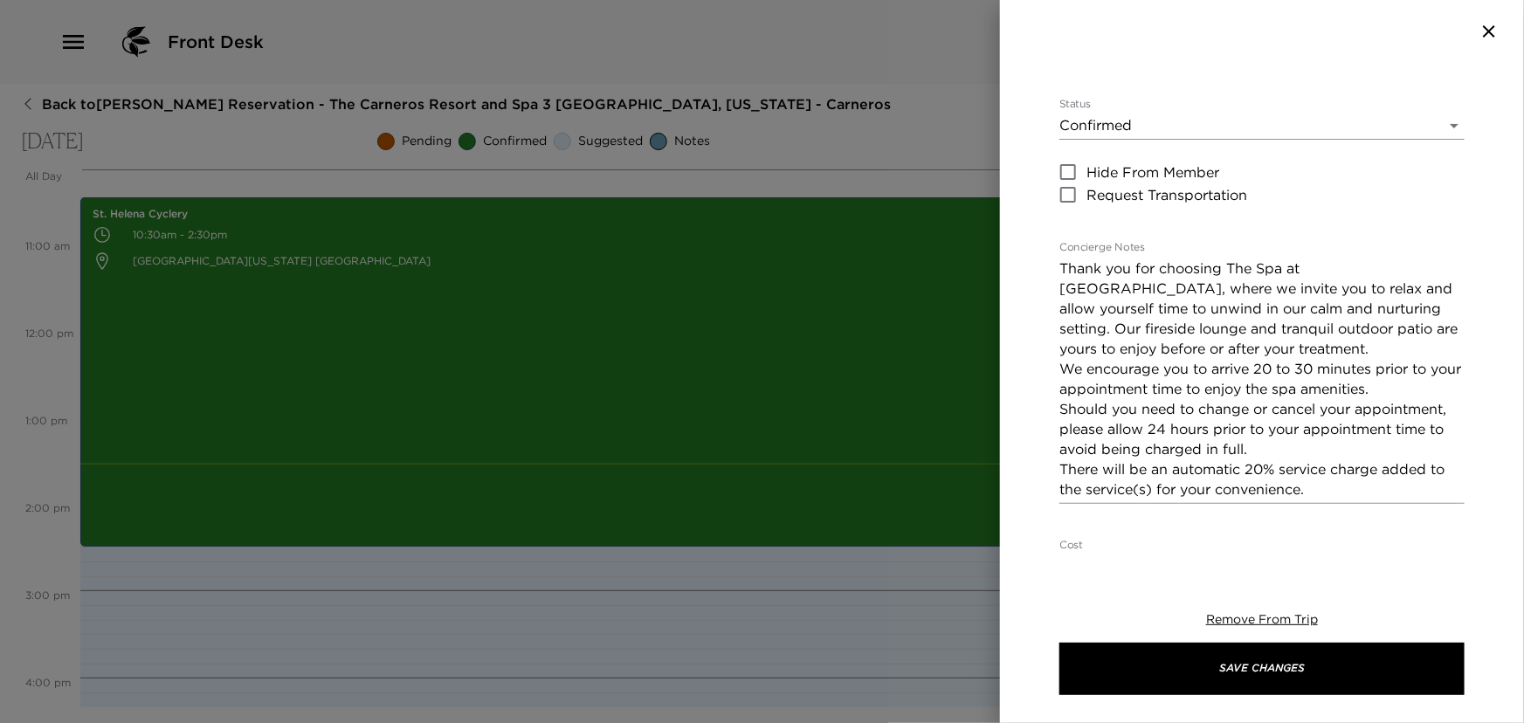
type input "0"
click at [1061, 259] on textarea "Thank you for choosing The Spa at Carneros, where we invite you to relax and al…" at bounding box center [1261, 379] width 405 height 241
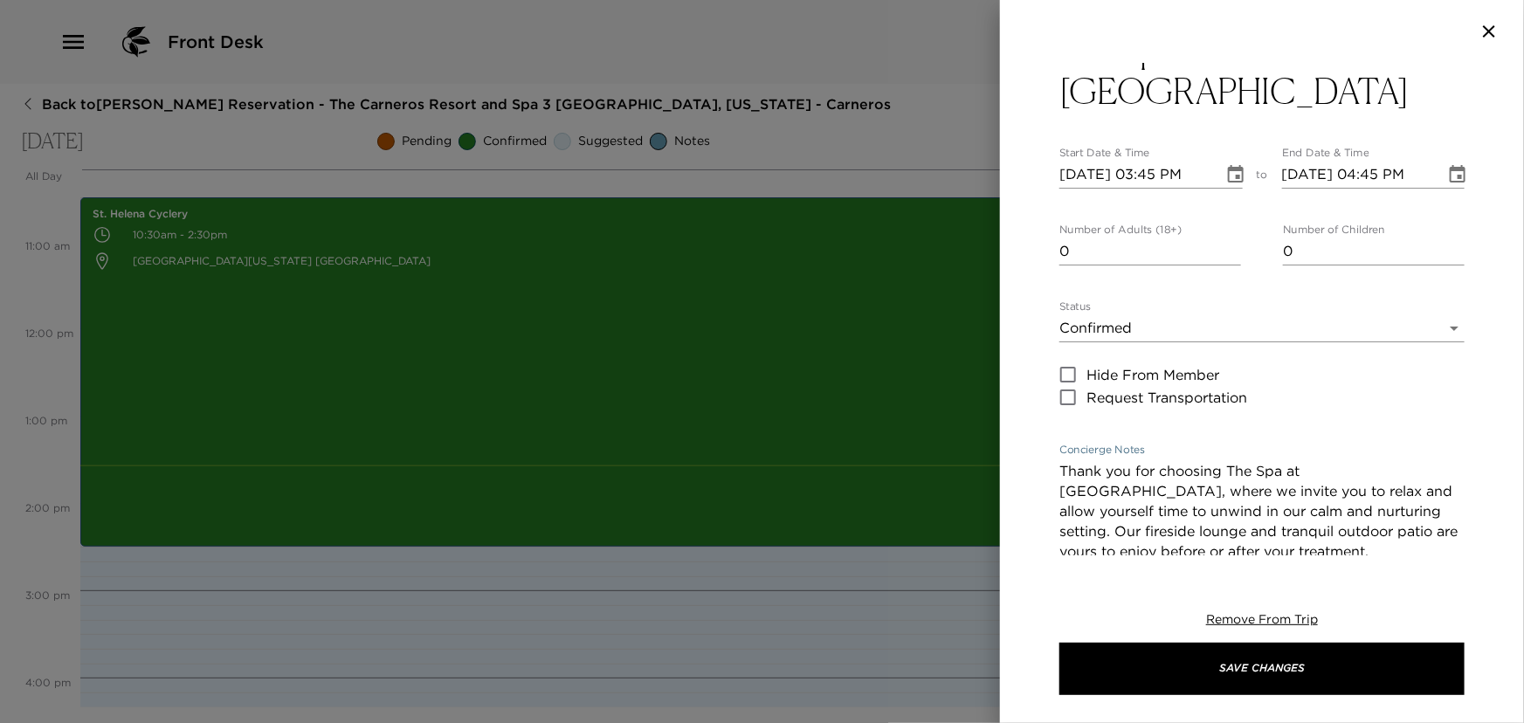
scroll to position [0, 0]
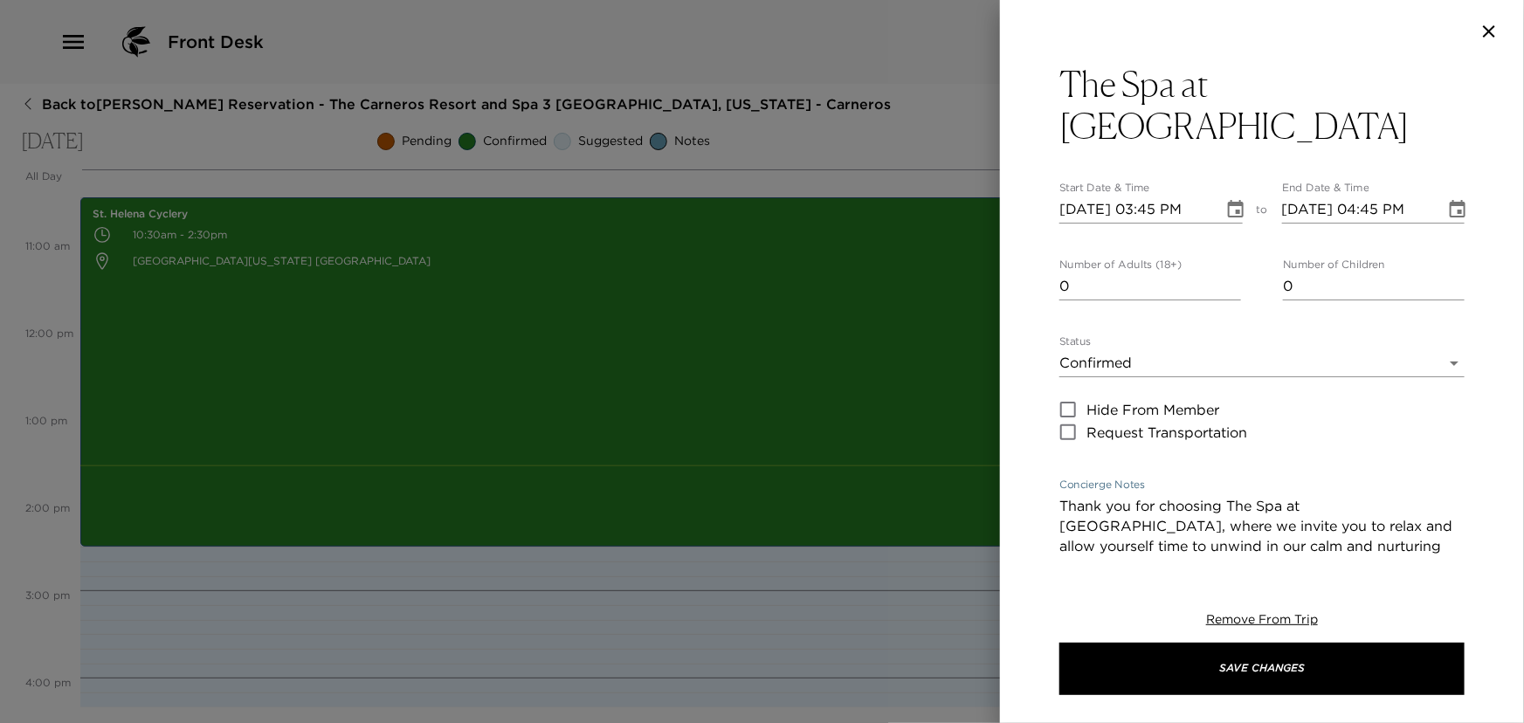
type textarea "Thank you for choosing The Spa at Carneros, where we invite you to relax and al…"
click at [1226, 272] on input "1" at bounding box center [1150, 286] width 182 height 28
type input "2"
click at [1226, 272] on input "2" at bounding box center [1150, 286] width 182 height 28
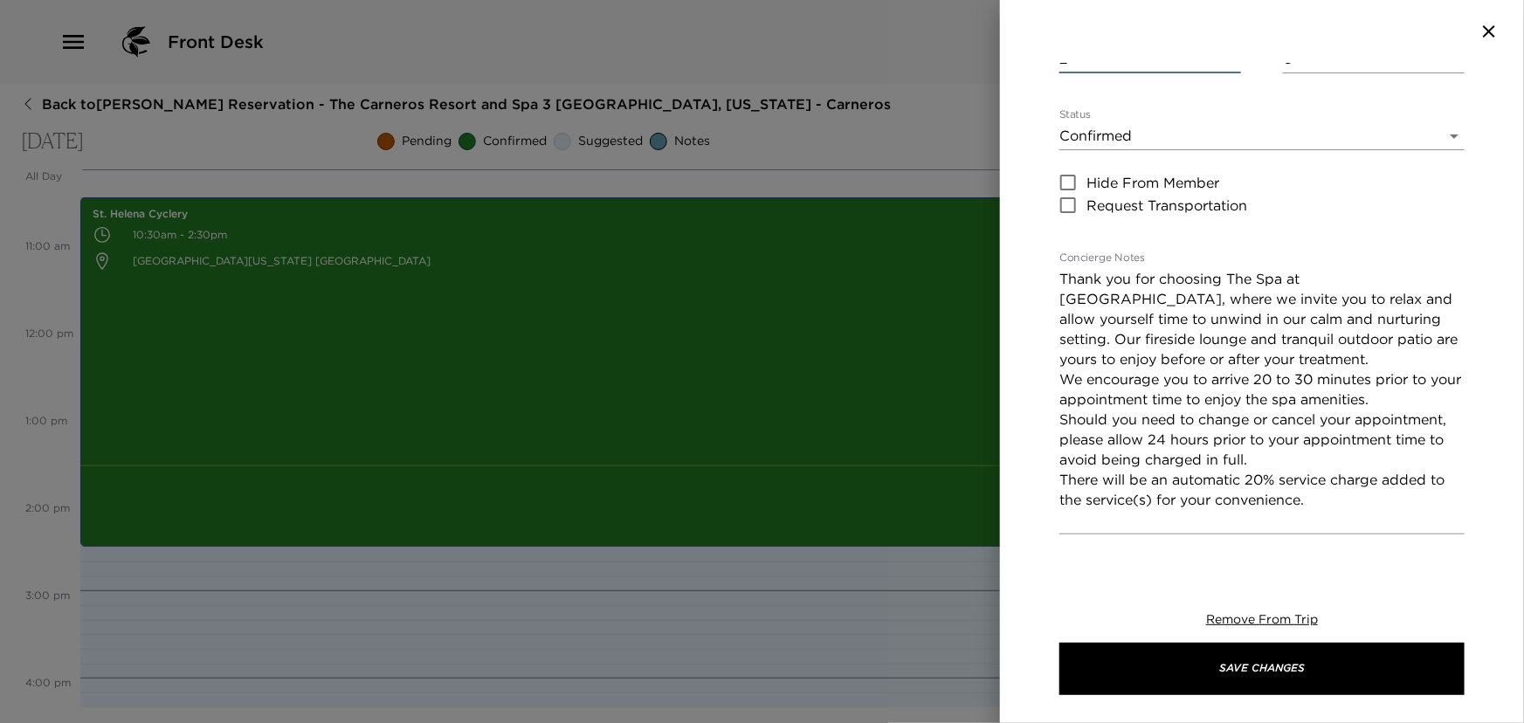
scroll to position [238, 0]
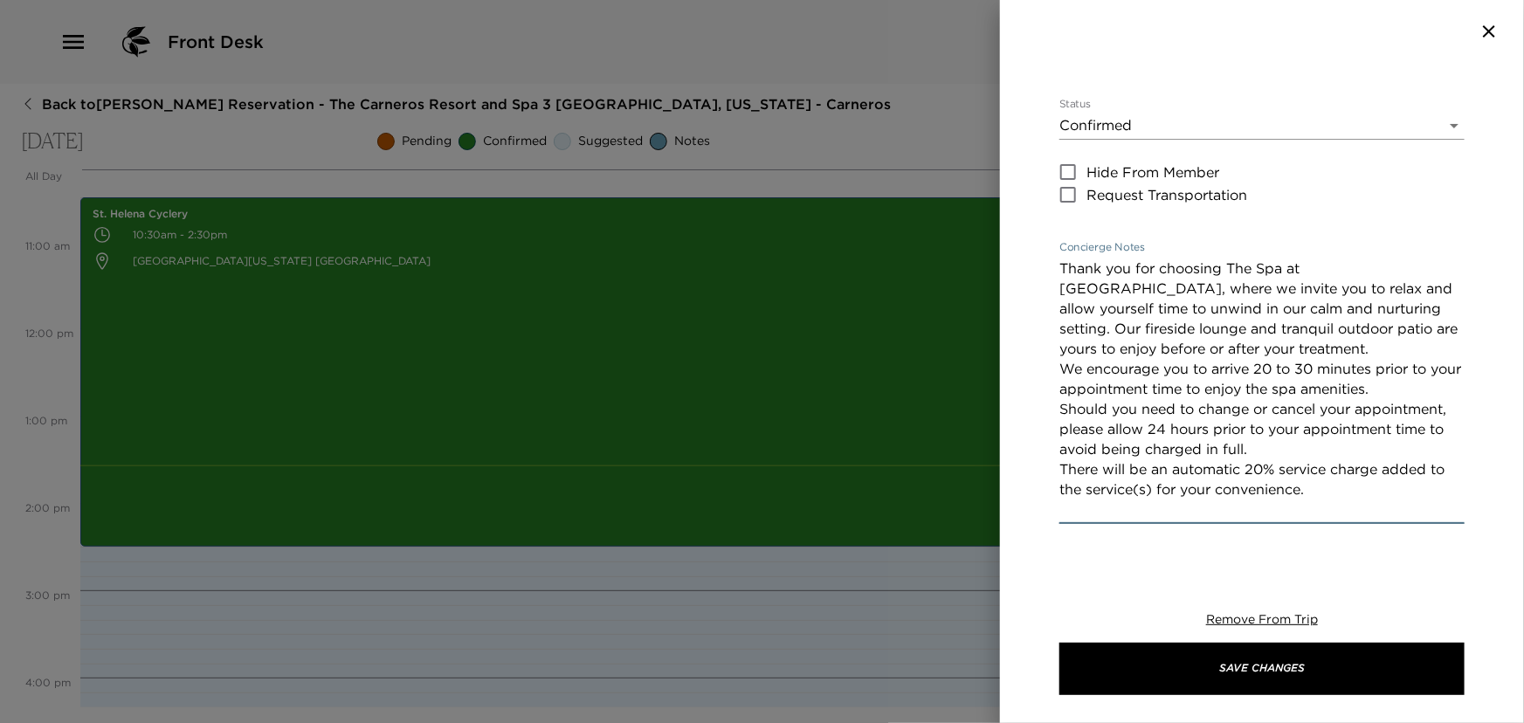
click at [1097, 259] on textarea "Thank you for choosing The Spa at Carneros, where we invite you to relax and al…" at bounding box center [1261, 389] width 405 height 261
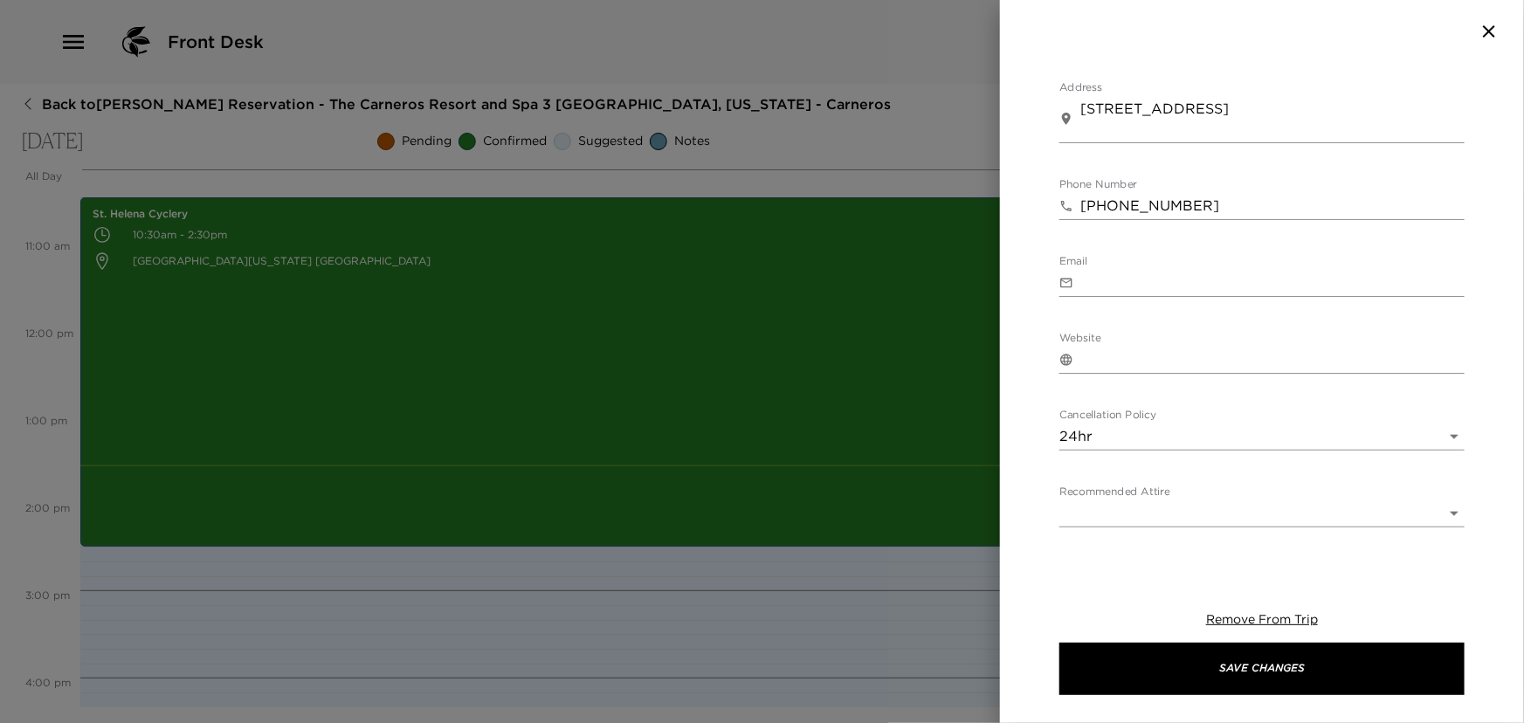
scroll to position [818, 0]
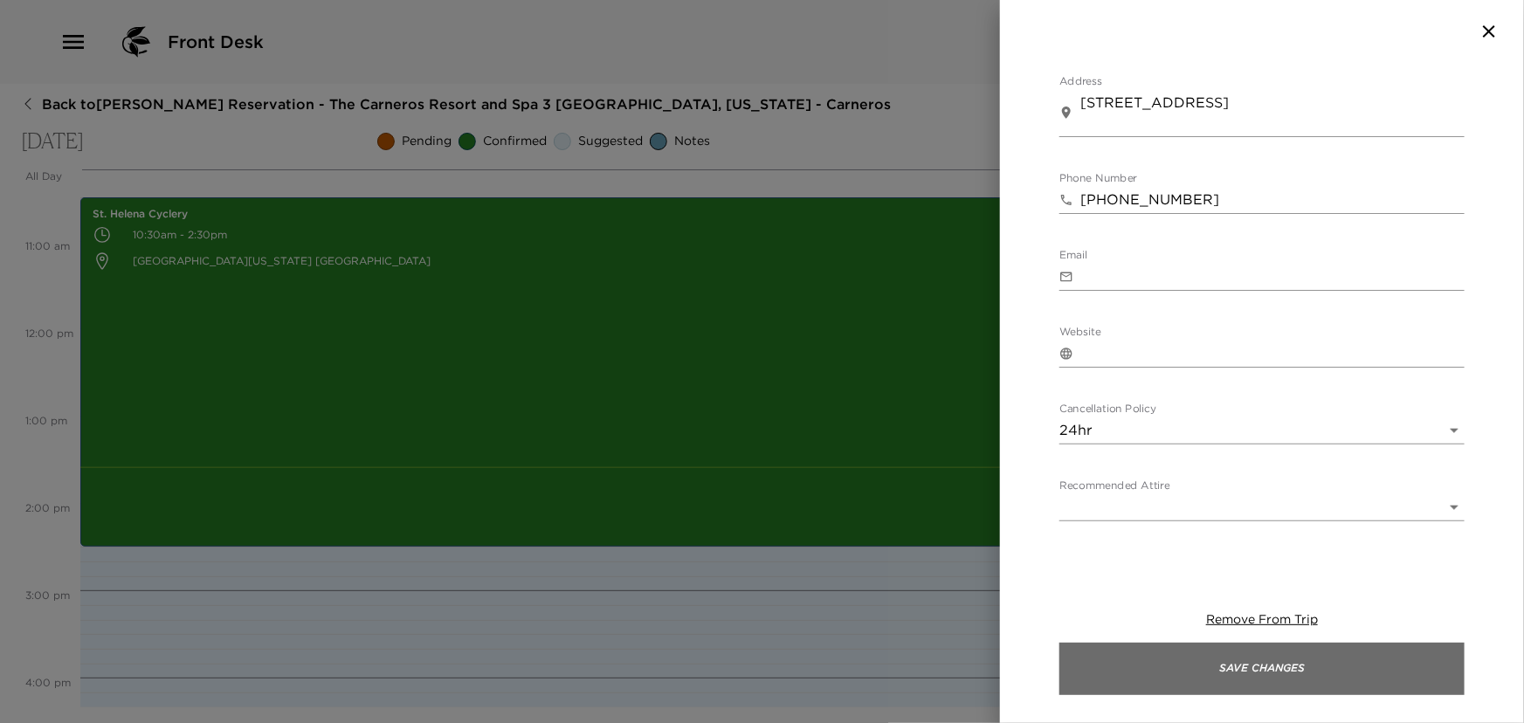
type textarea "3:45 PM - 60 Min. Couples Massage Thank you for choosing The Spa at Carneros, w…"
click at [1275, 665] on button "Save Changes" at bounding box center [1261, 669] width 405 height 52
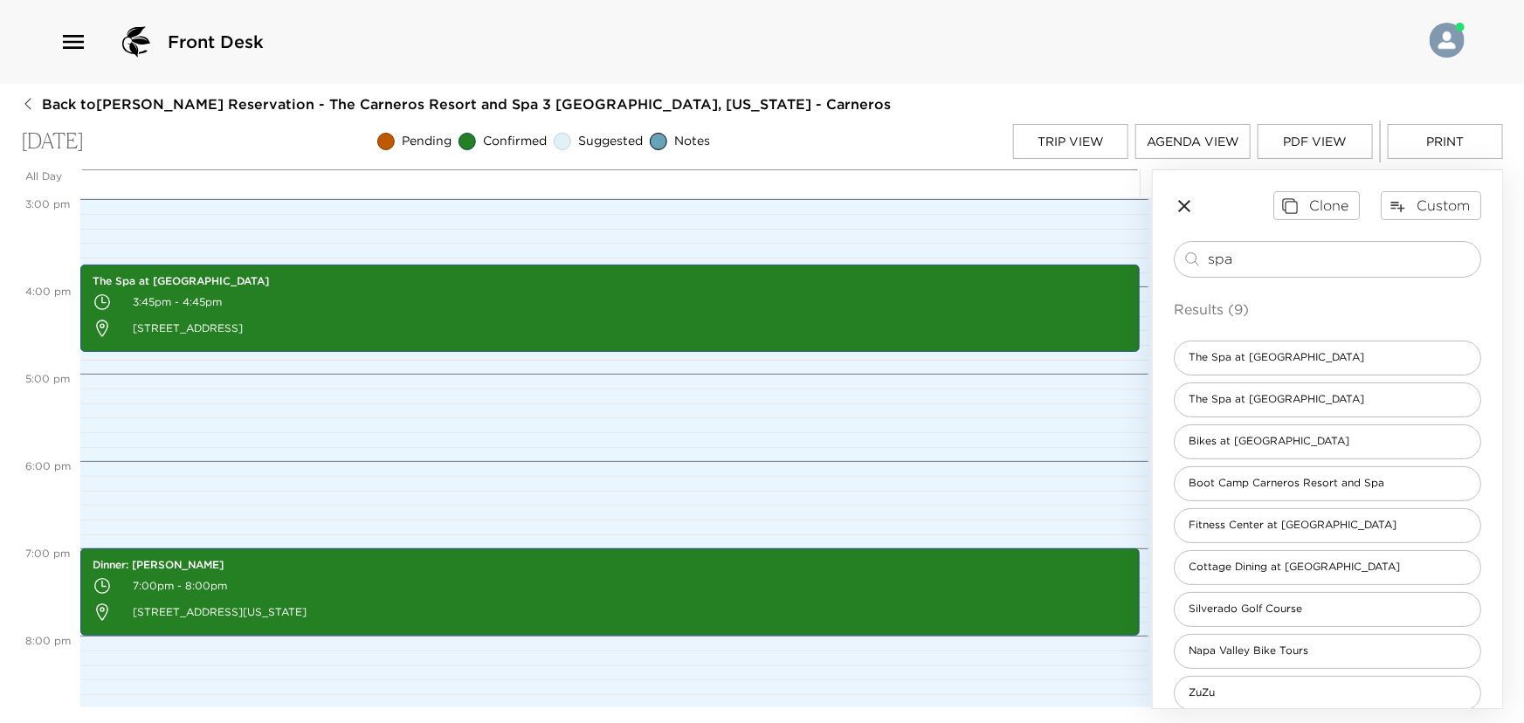
scroll to position [1314, 0]
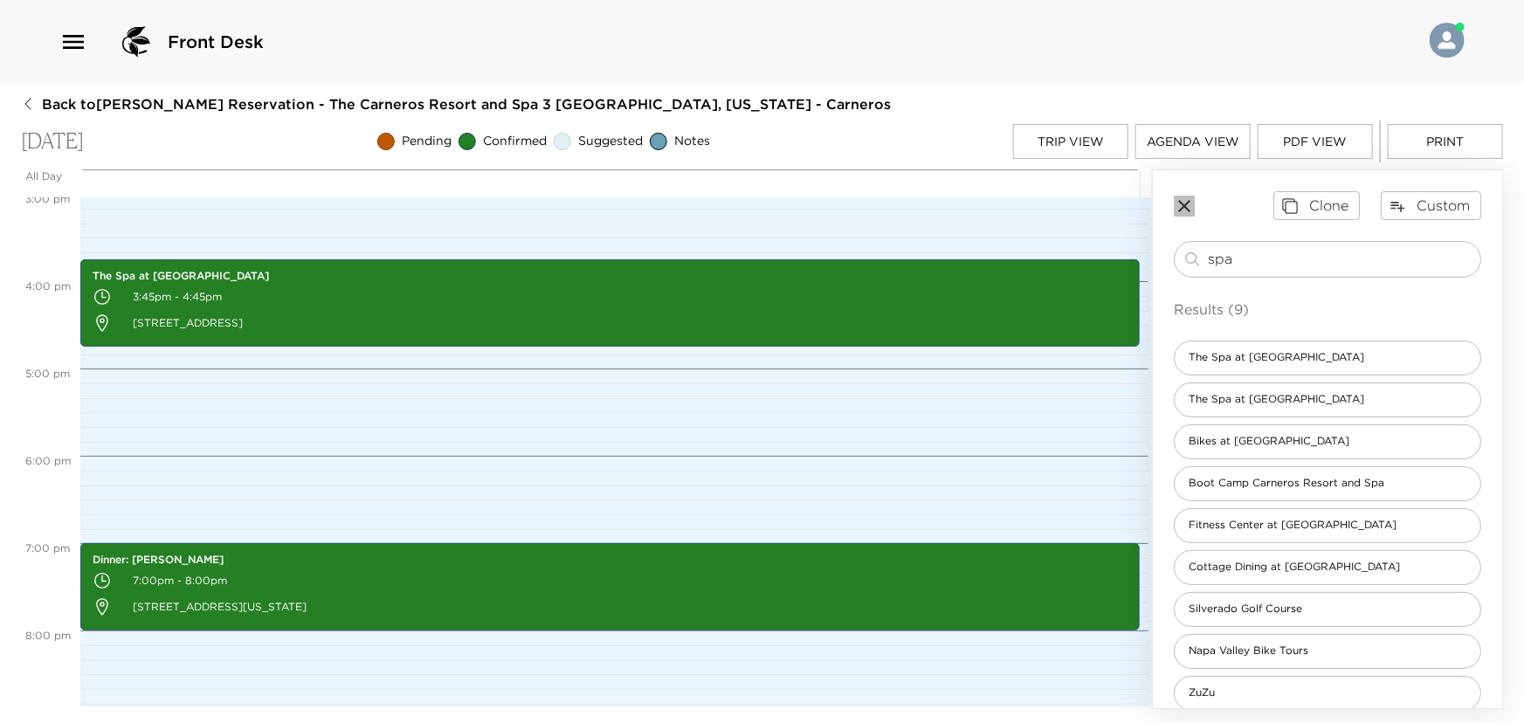
click at [1183, 201] on icon "button" at bounding box center [1184, 206] width 21 height 21
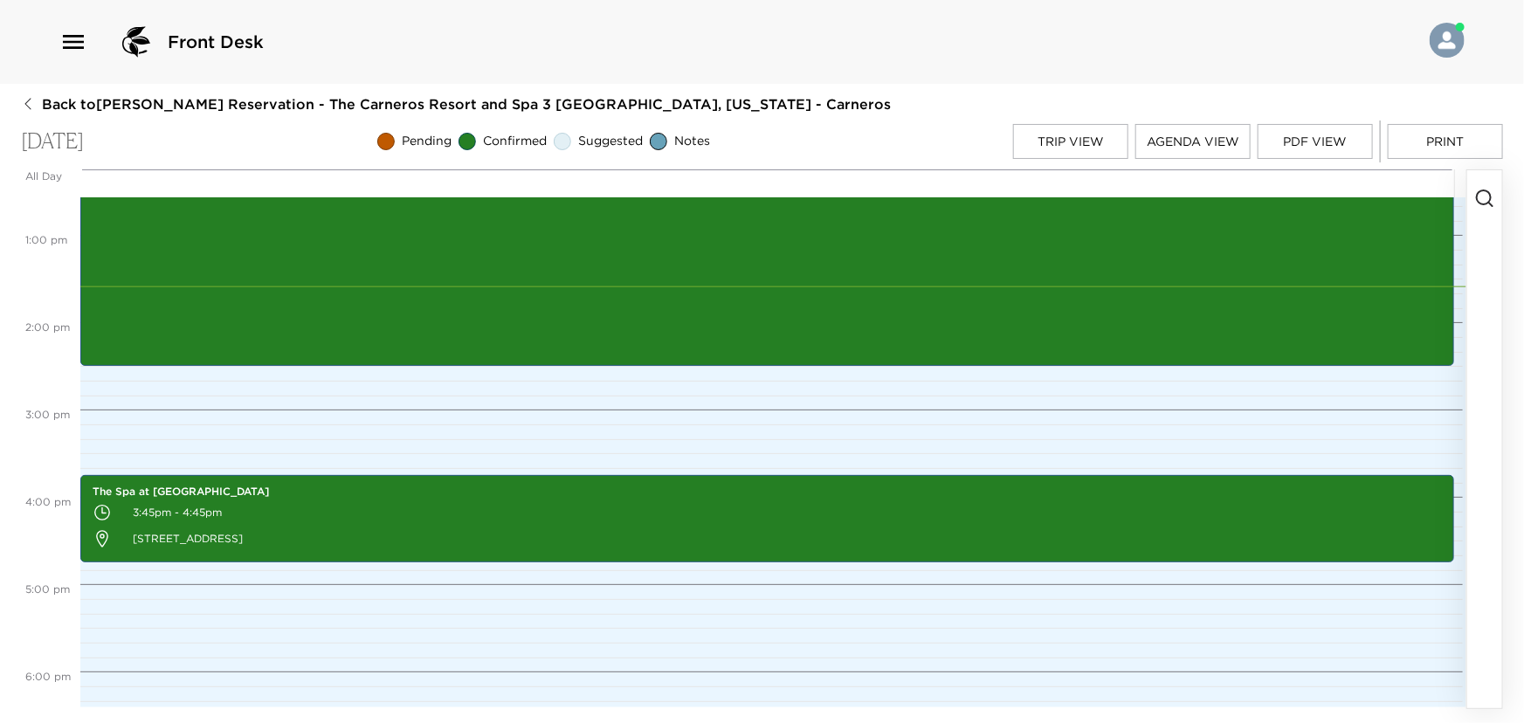
scroll to position [996, 0]
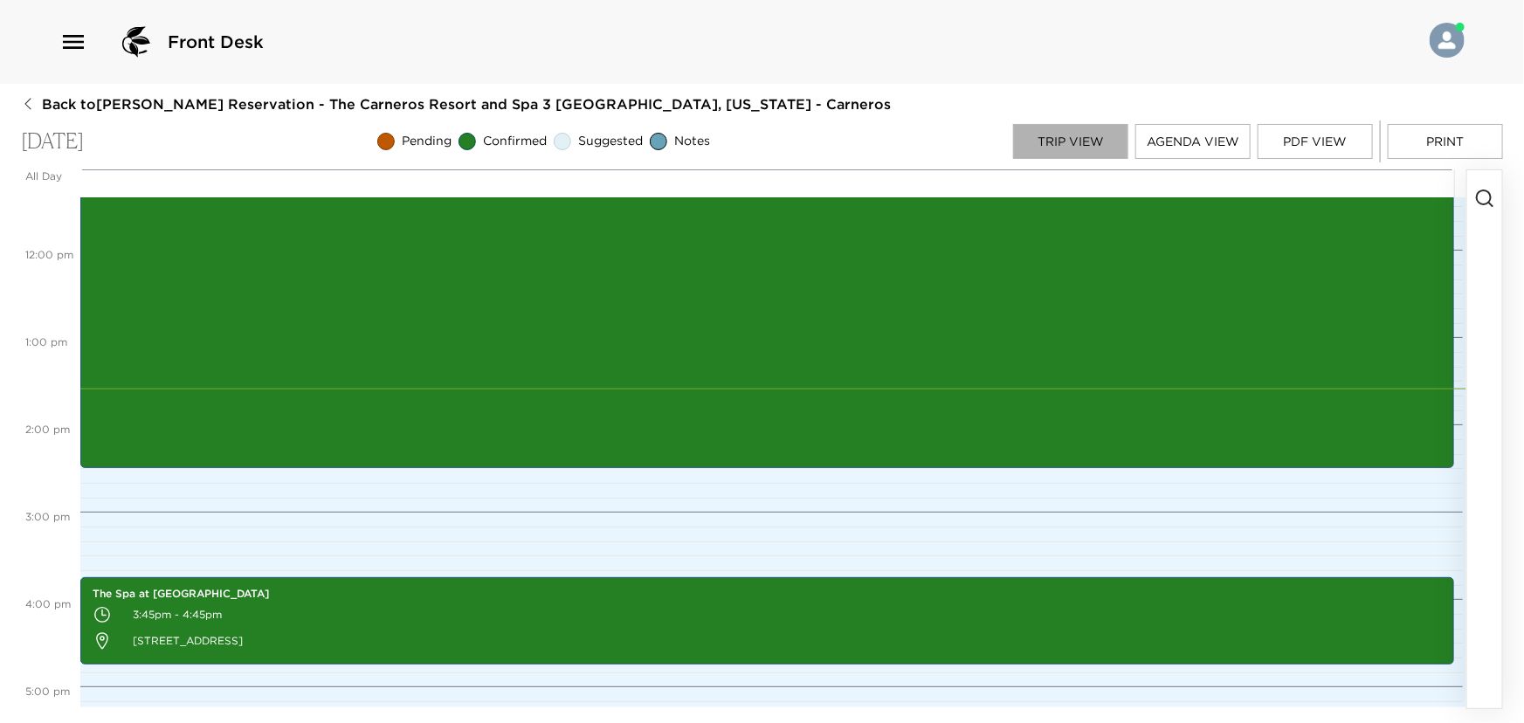
click at [1054, 138] on button "Trip View" at bounding box center [1070, 141] width 115 height 35
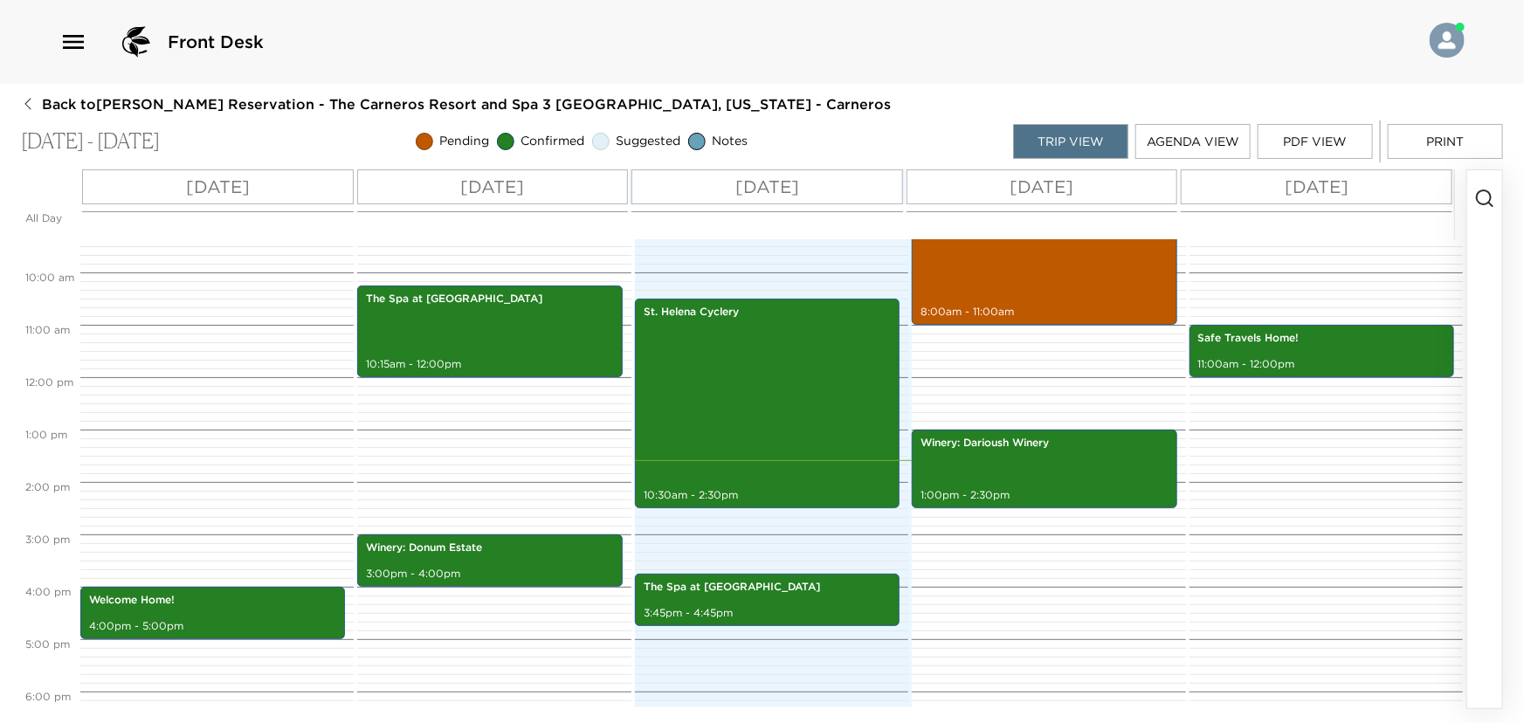
scroll to position [498, 0]
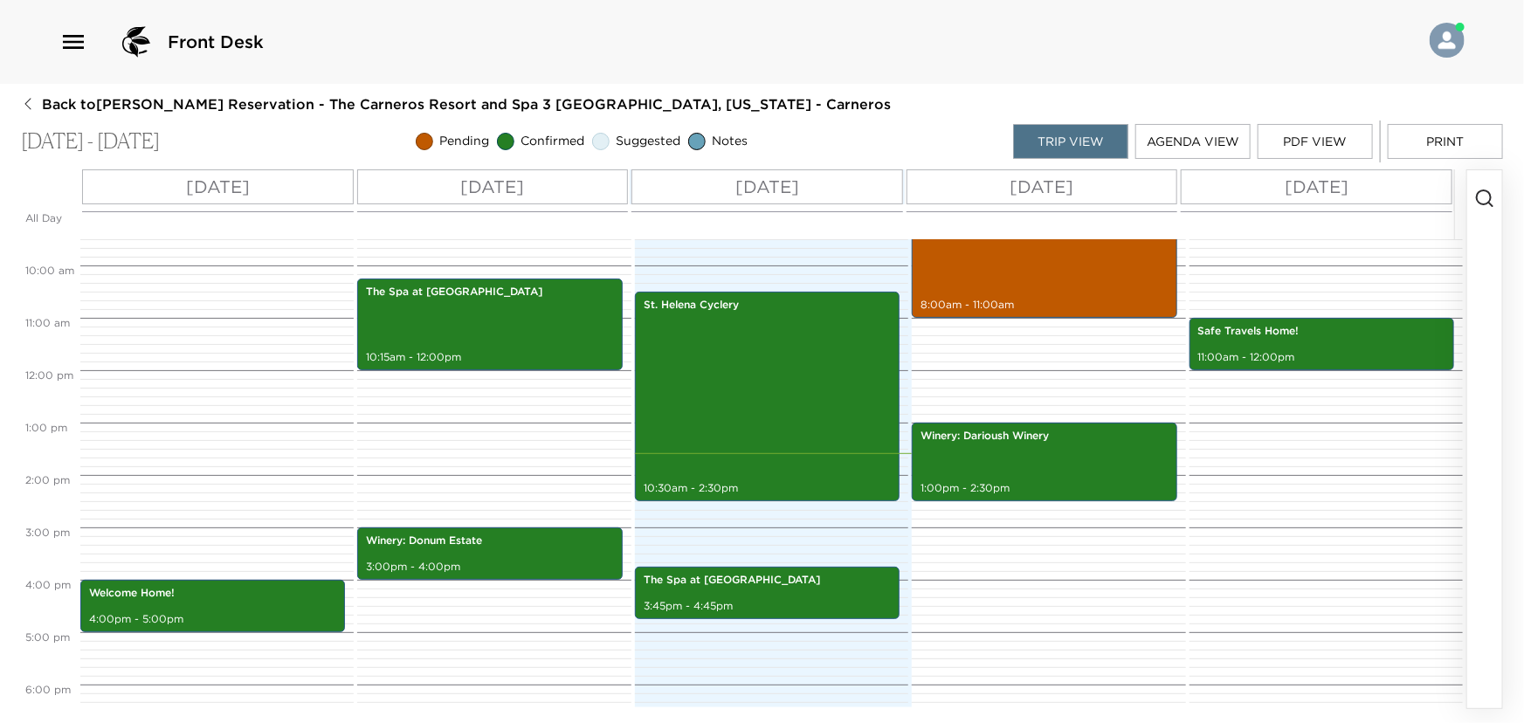
click at [737, 182] on p "[DATE]" at bounding box center [767, 187] width 64 height 26
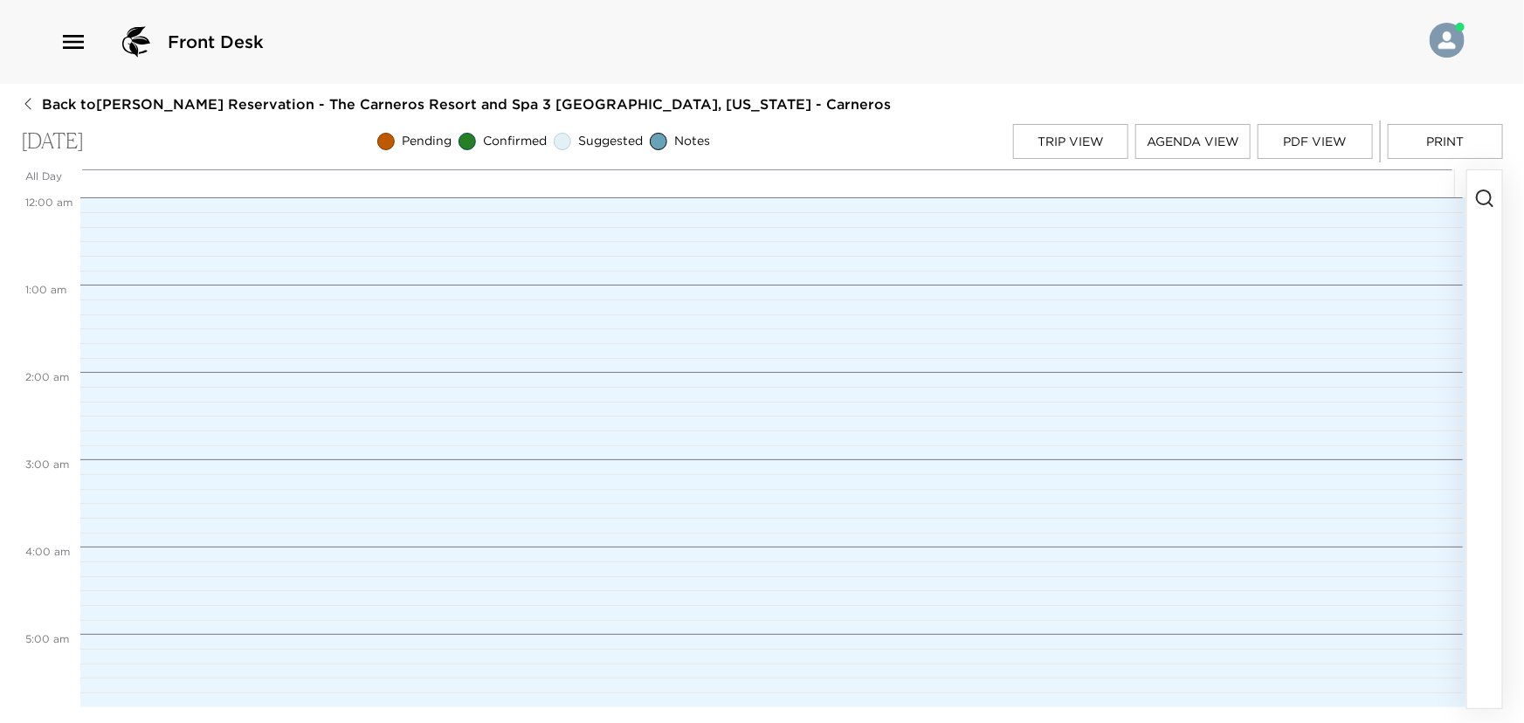
scroll to position [917, 0]
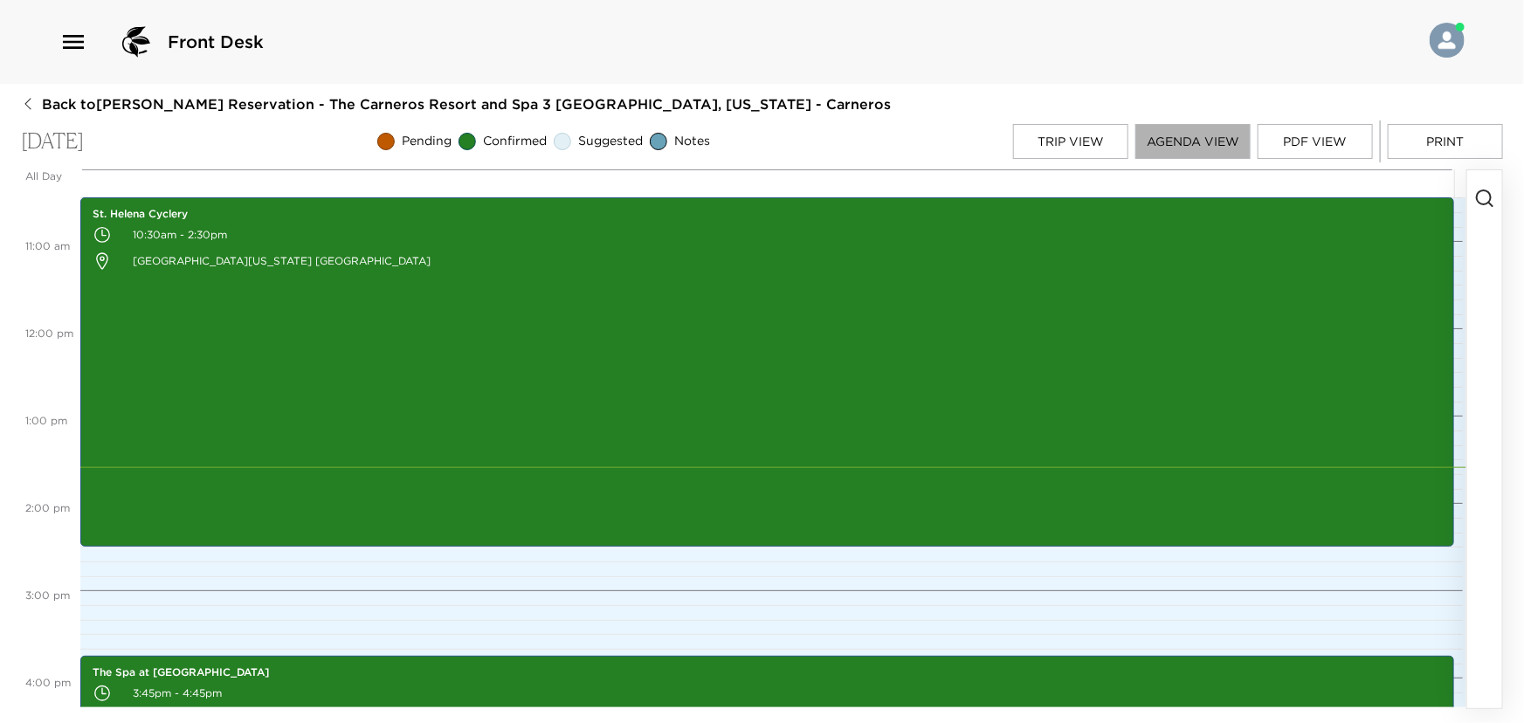
click at [1197, 137] on button "Agenda View" at bounding box center [1192, 141] width 115 height 35
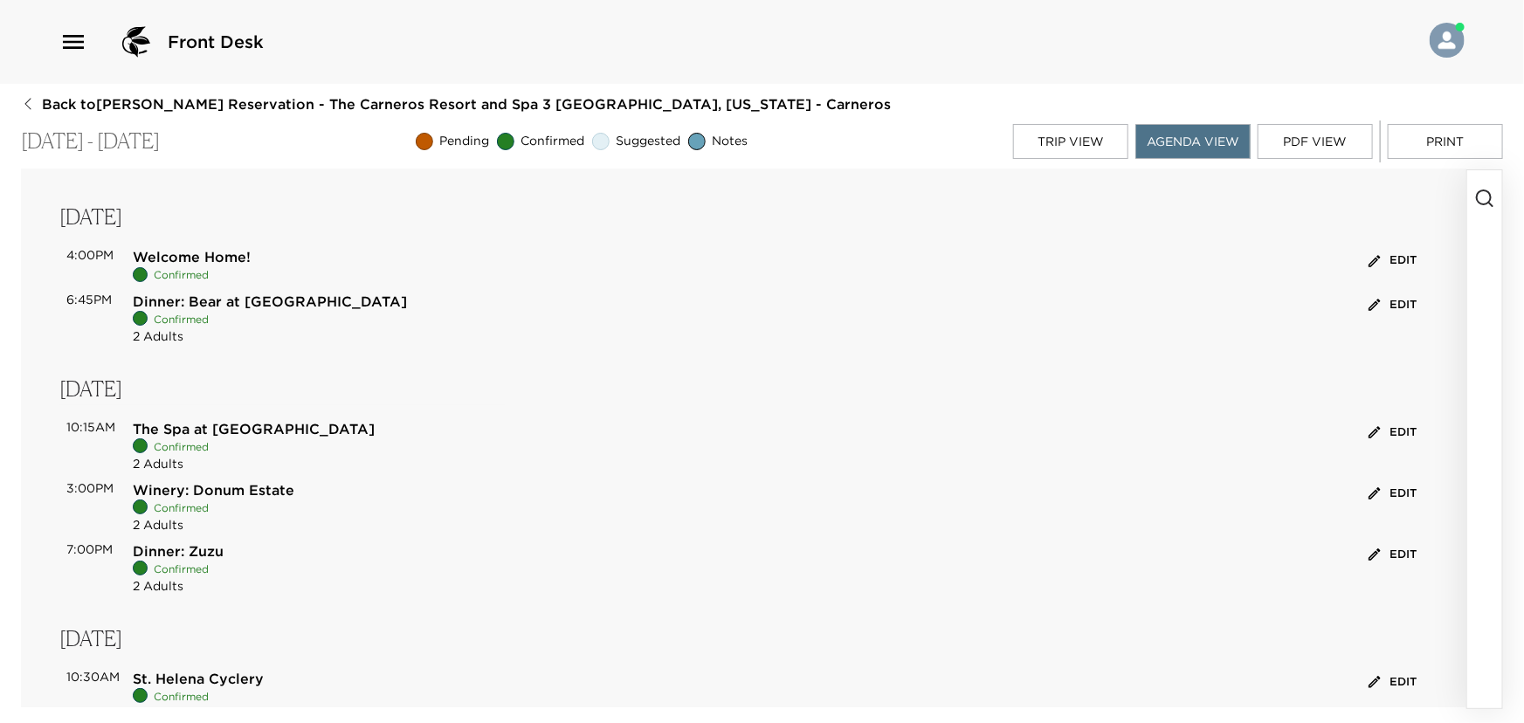
scroll to position [0, 0]
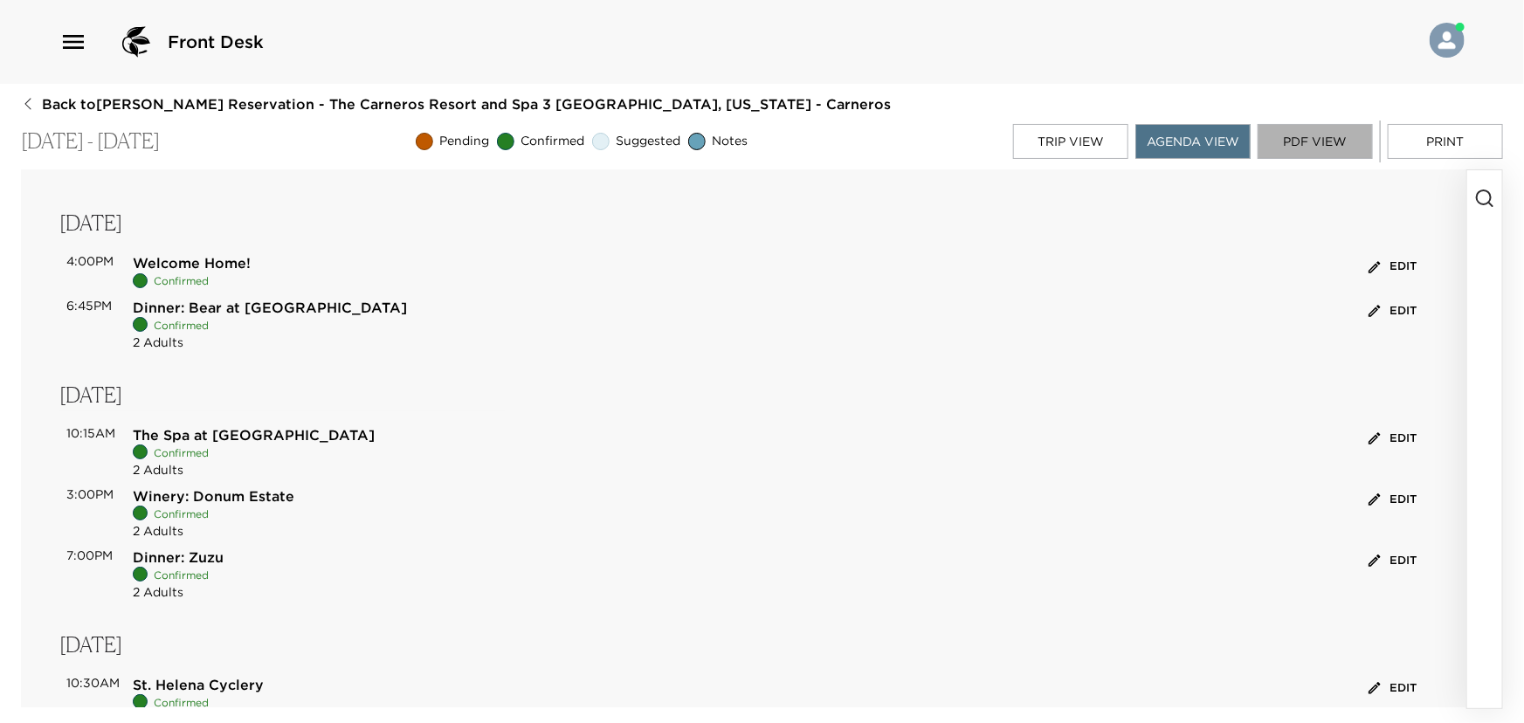
click at [1326, 140] on button "PDF View" at bounding box center [1315, 141] width 115 height 35
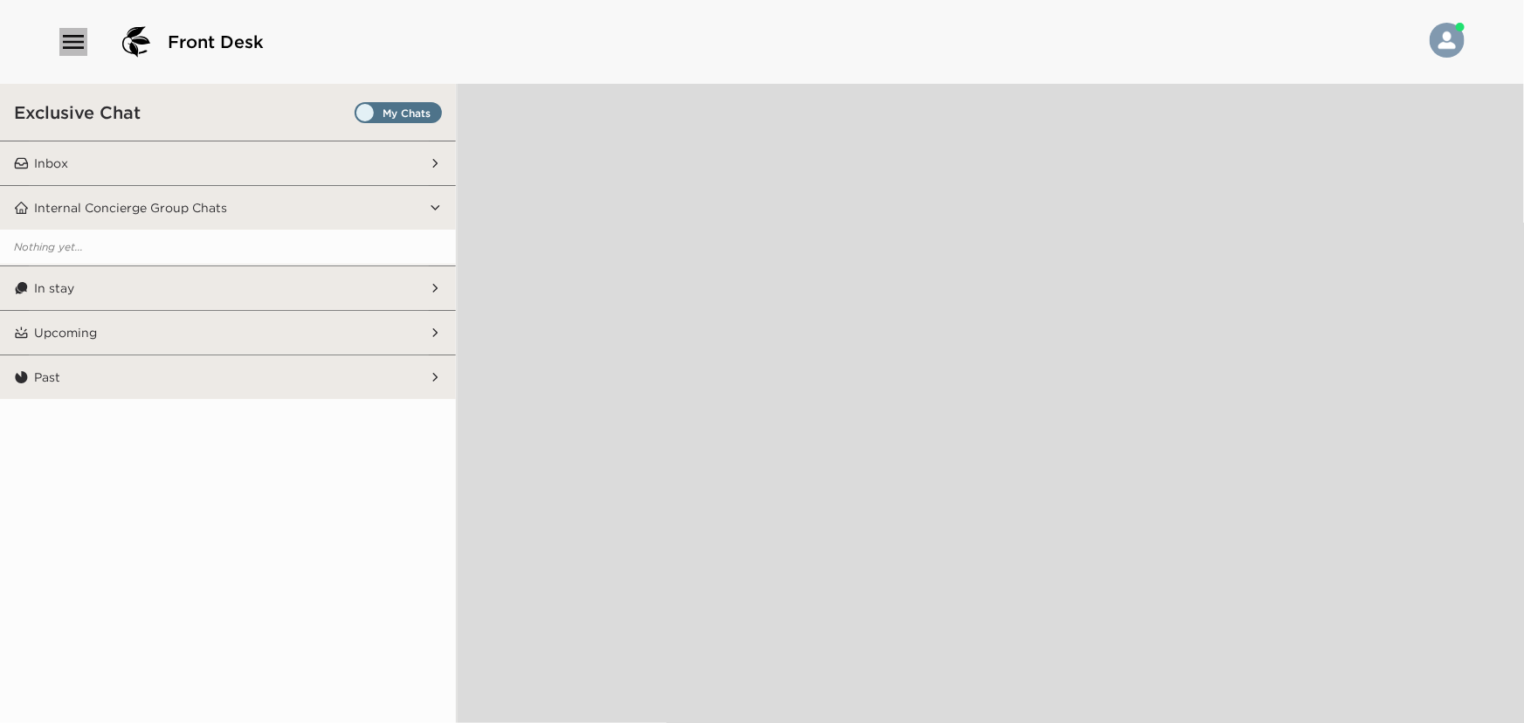
click at [70, 42] on icon "button" at bounding box center [73, 42] width 21 height 14
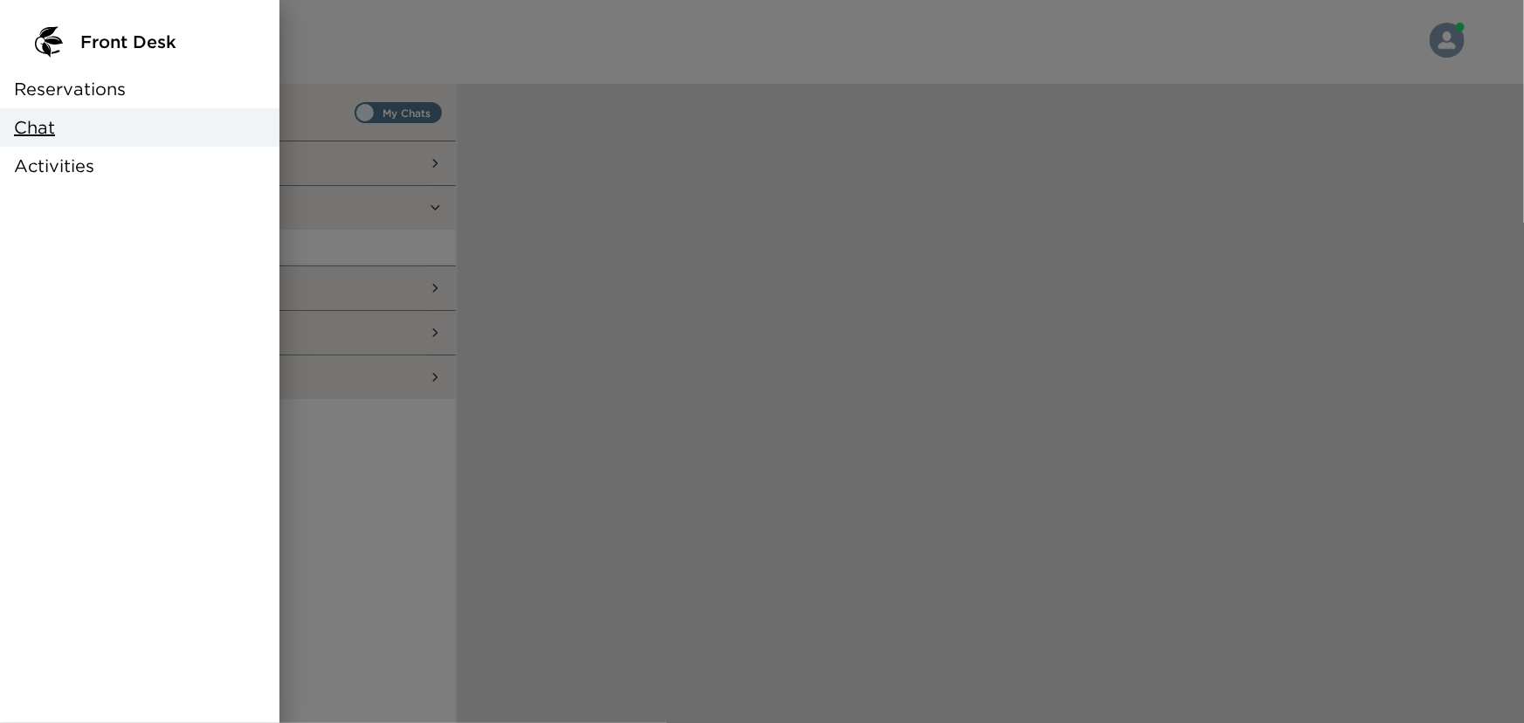
click at [38, 128] on span "Chat" at bounding box center [34, 127] width 41 height 24
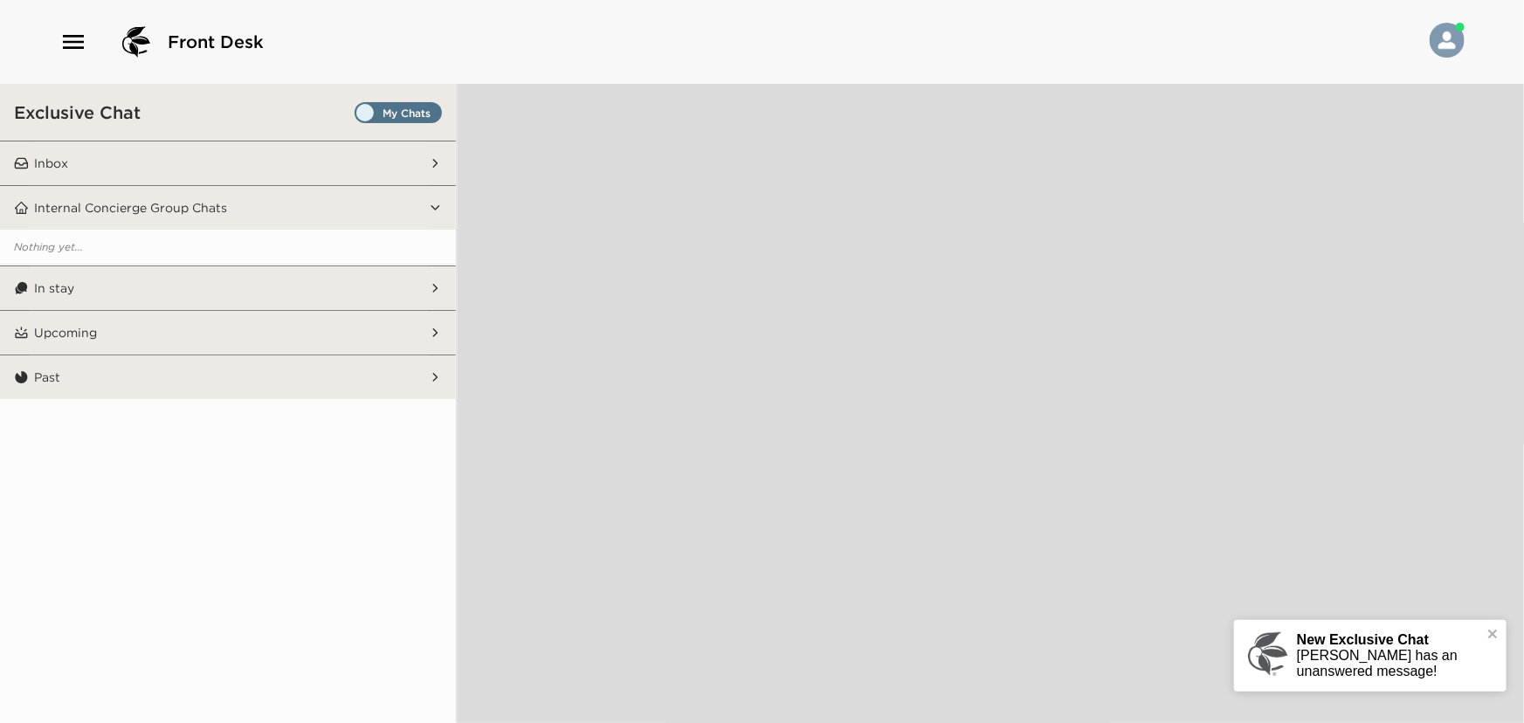
click at [53, 163] on p "Inbox" at bounding box center [51, 163] width 34 height 16
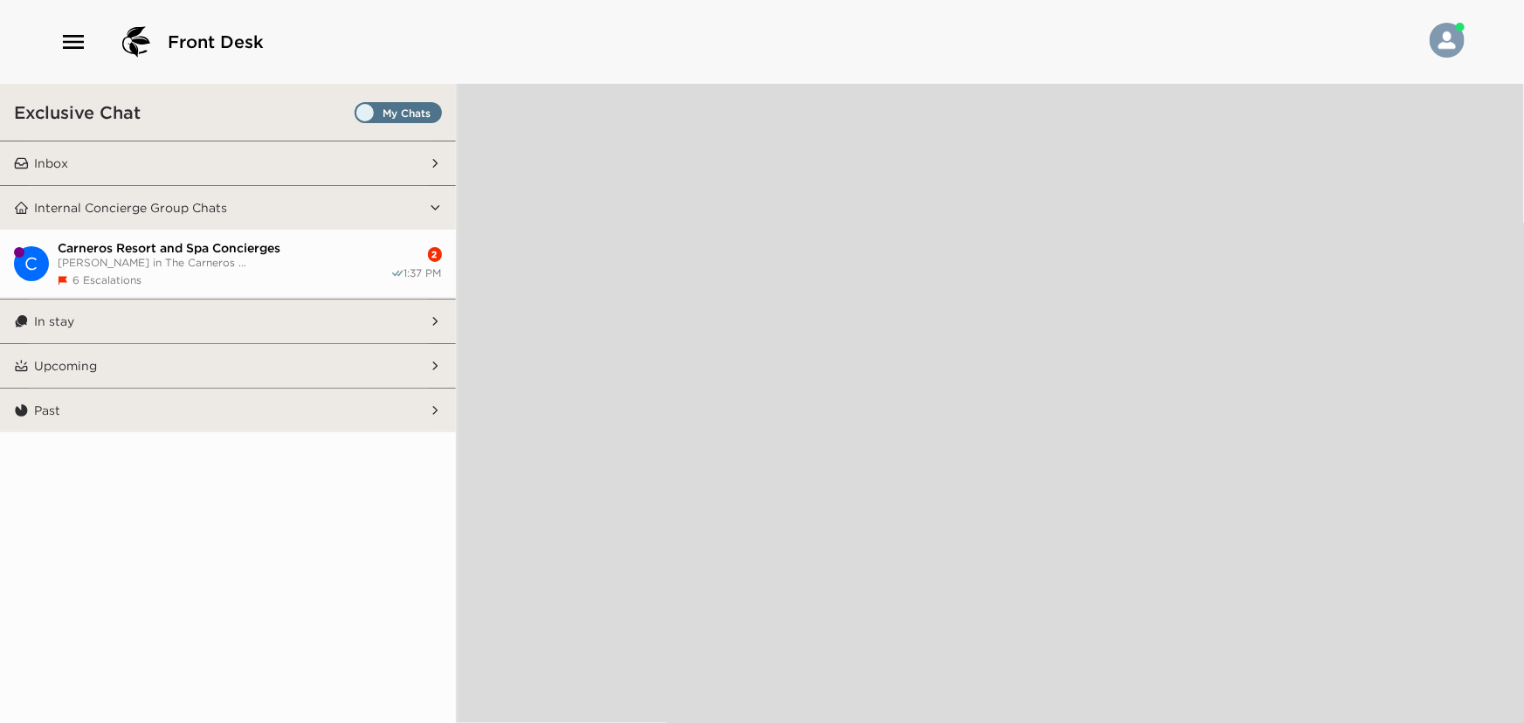
click at [105, 156] on button "Inbox" at bounding box center [229, 163] width 400 height 44
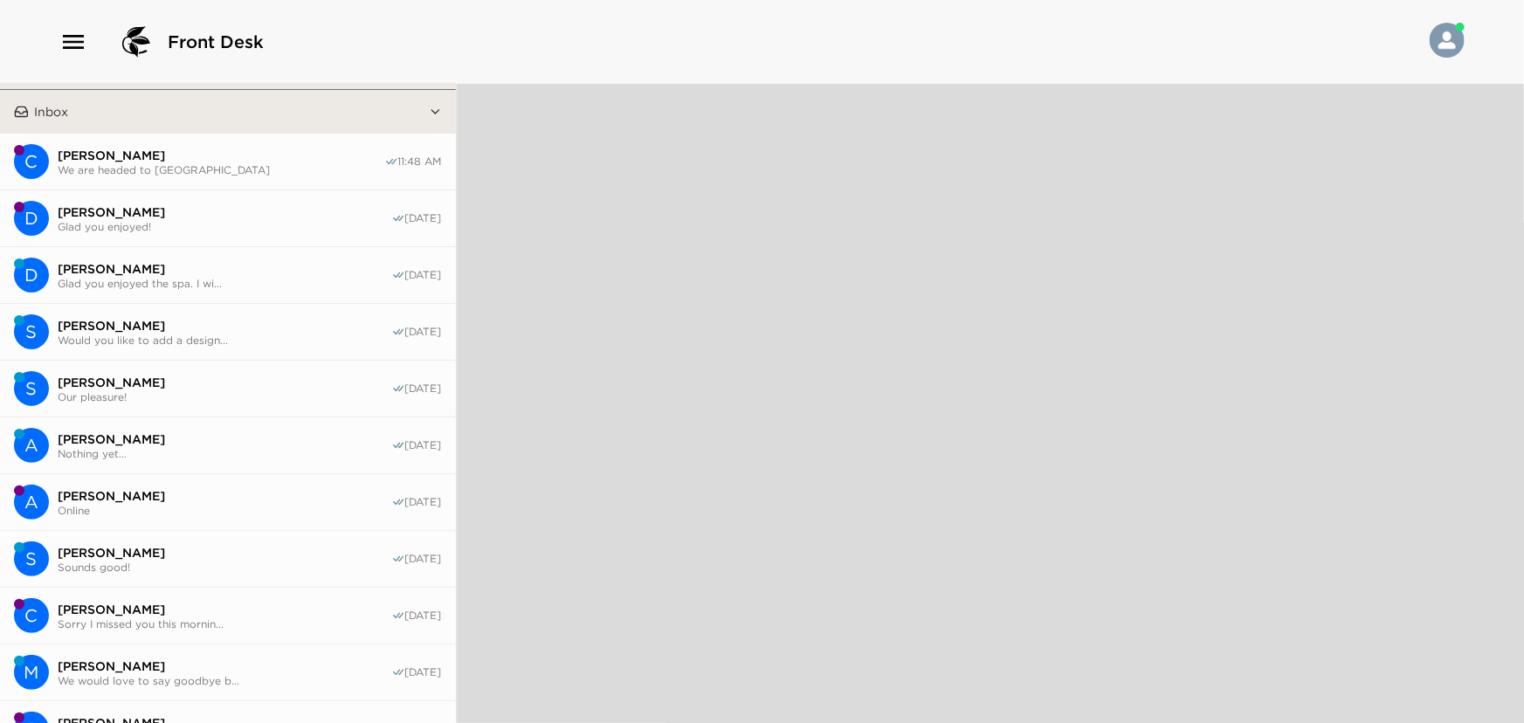
scroll to position [79, 0]
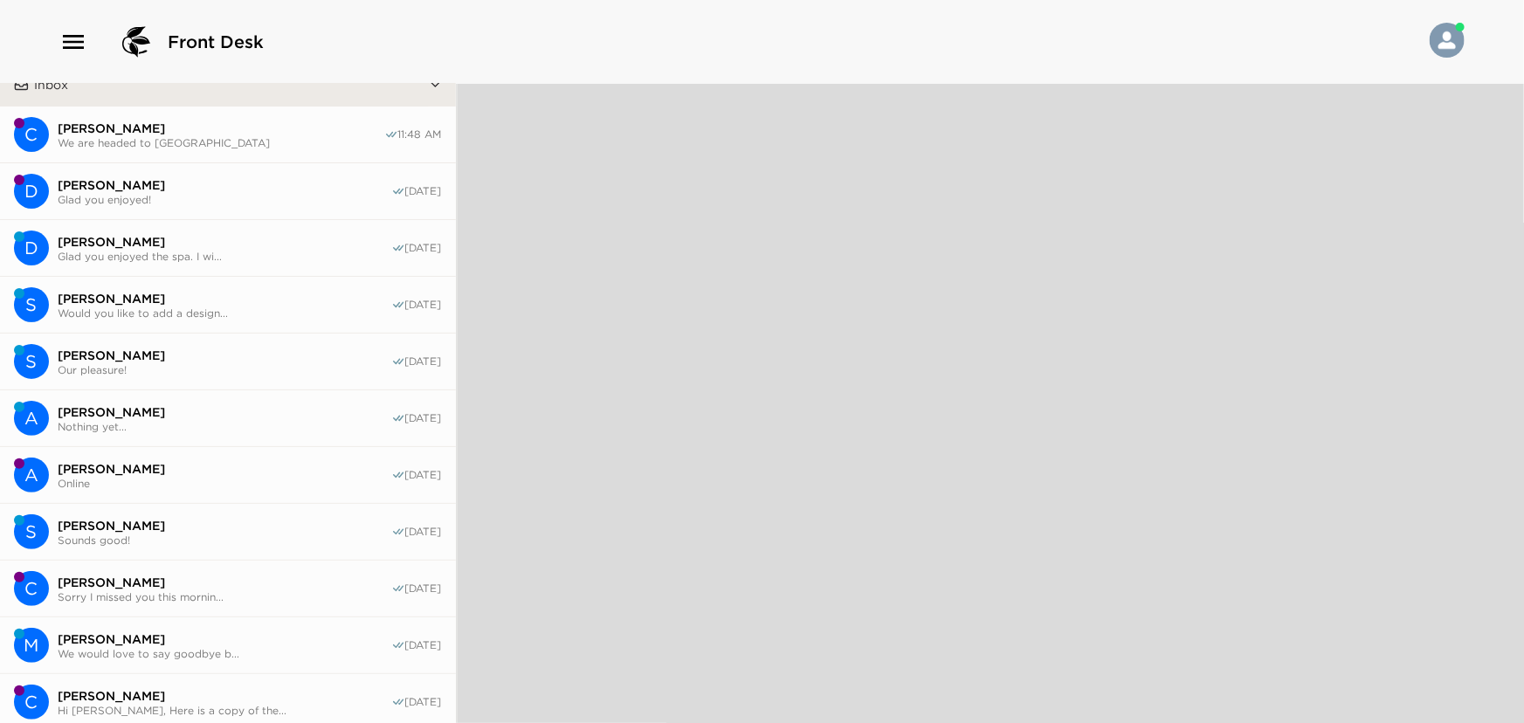
click at [83, 240] on span "Doug Leith" at bounding box center [225, 242] width 334 height 16
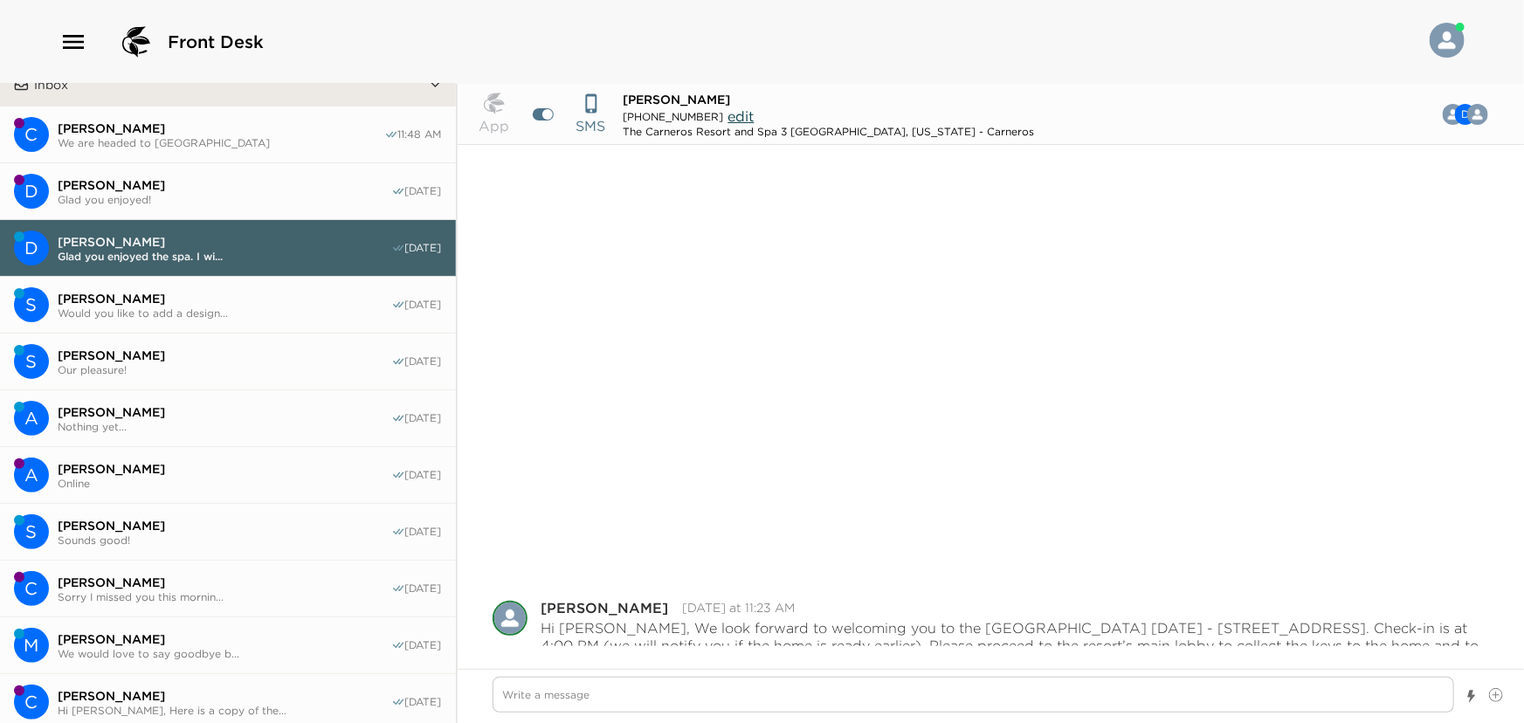
scroll to position [575, 0]
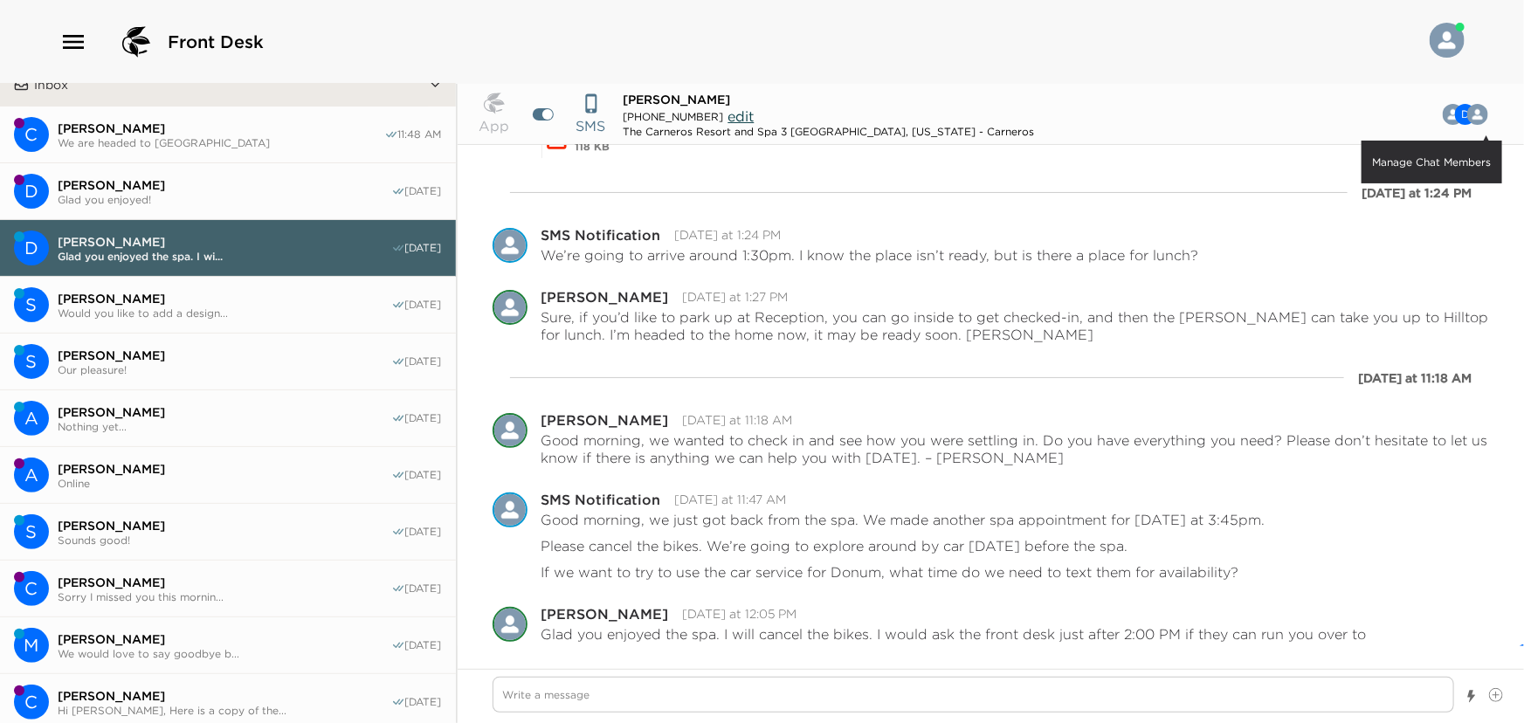
click at [1463, 109] on button "D Manage Chat Members" at bounding box center [1461, 114] width 81 height 35
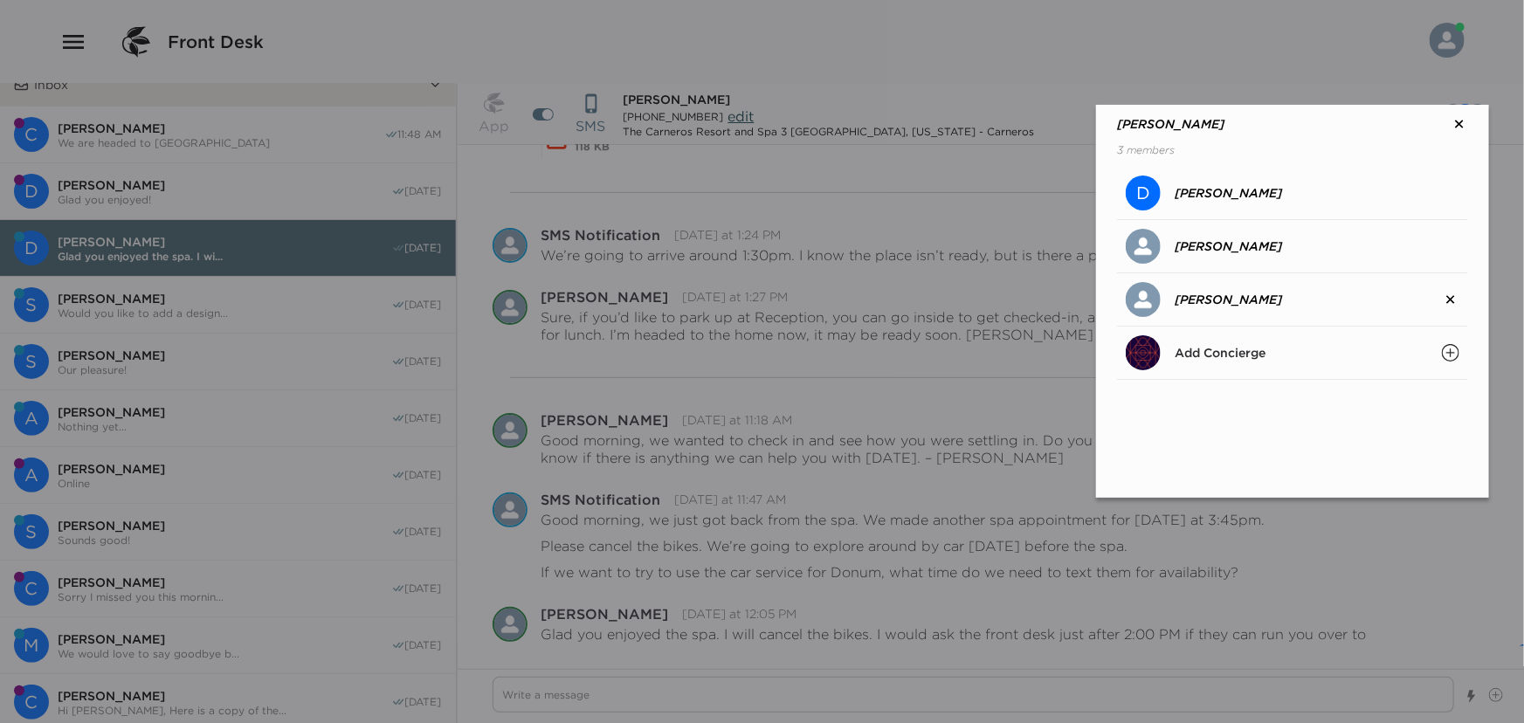
click at [1463, 122] on icon at bounding box center [1459, 123] width 17 height 17
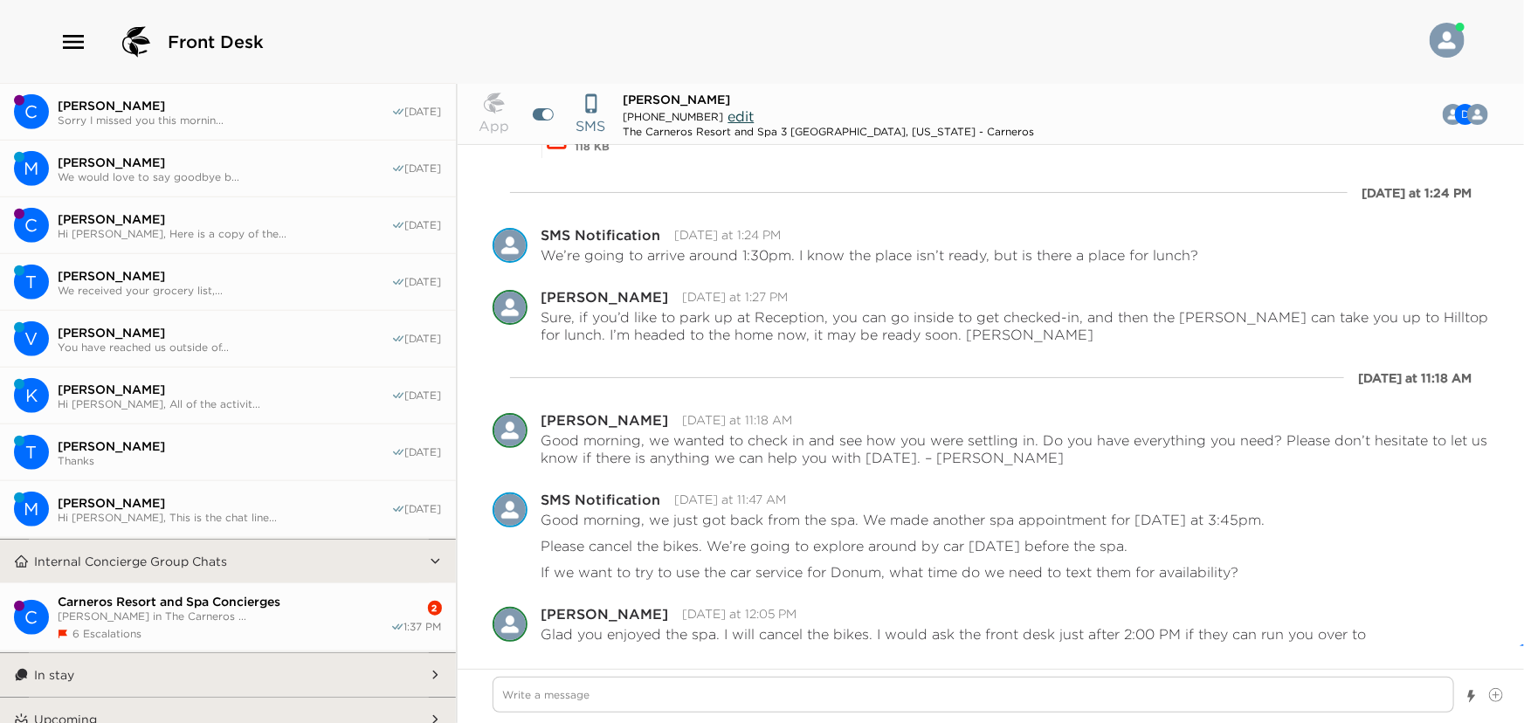
scroll to position [612, 0]
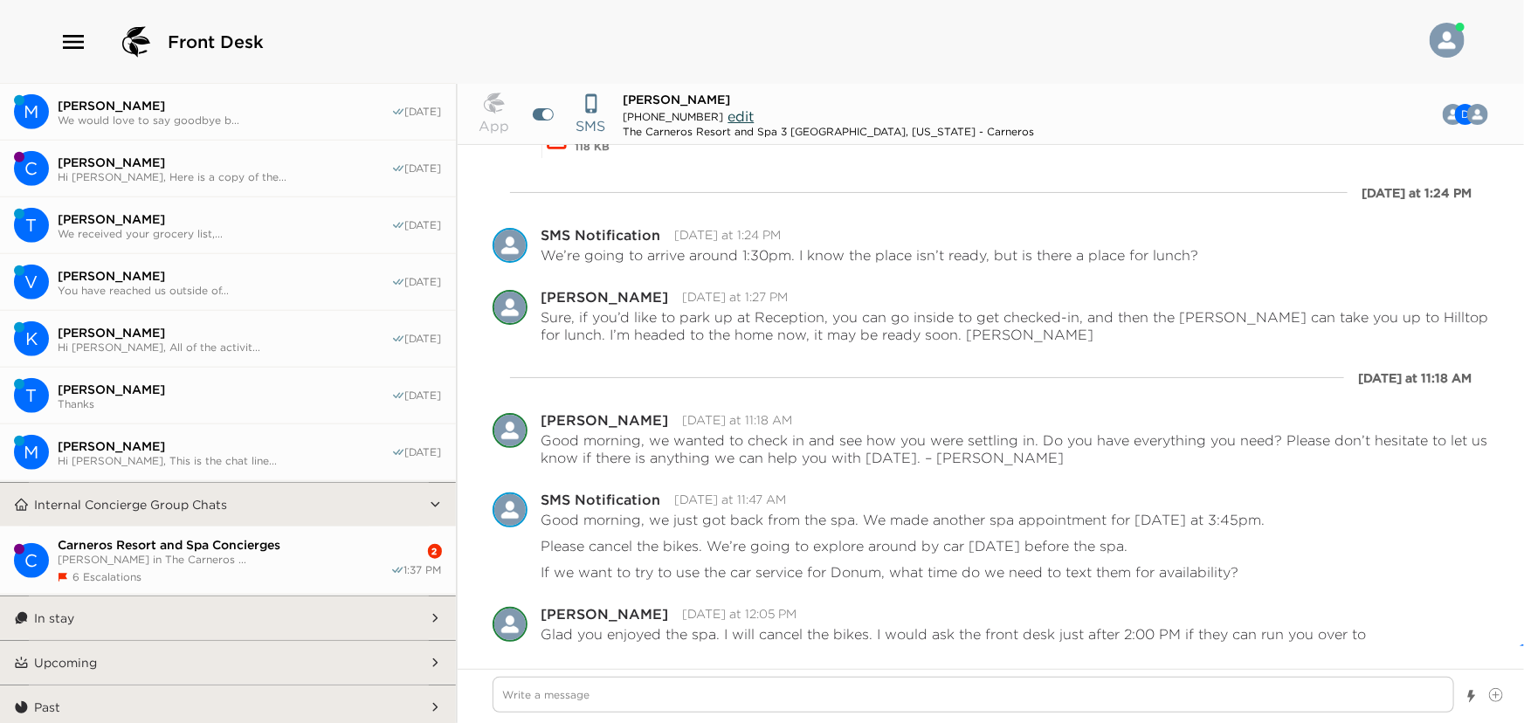
click at [123, 562] on div "Carneros Resort and Spa Concierges Lauren Salata in The Carneros ... 6 Escalati…" at bounding box center [224, 560] width 333 height 46
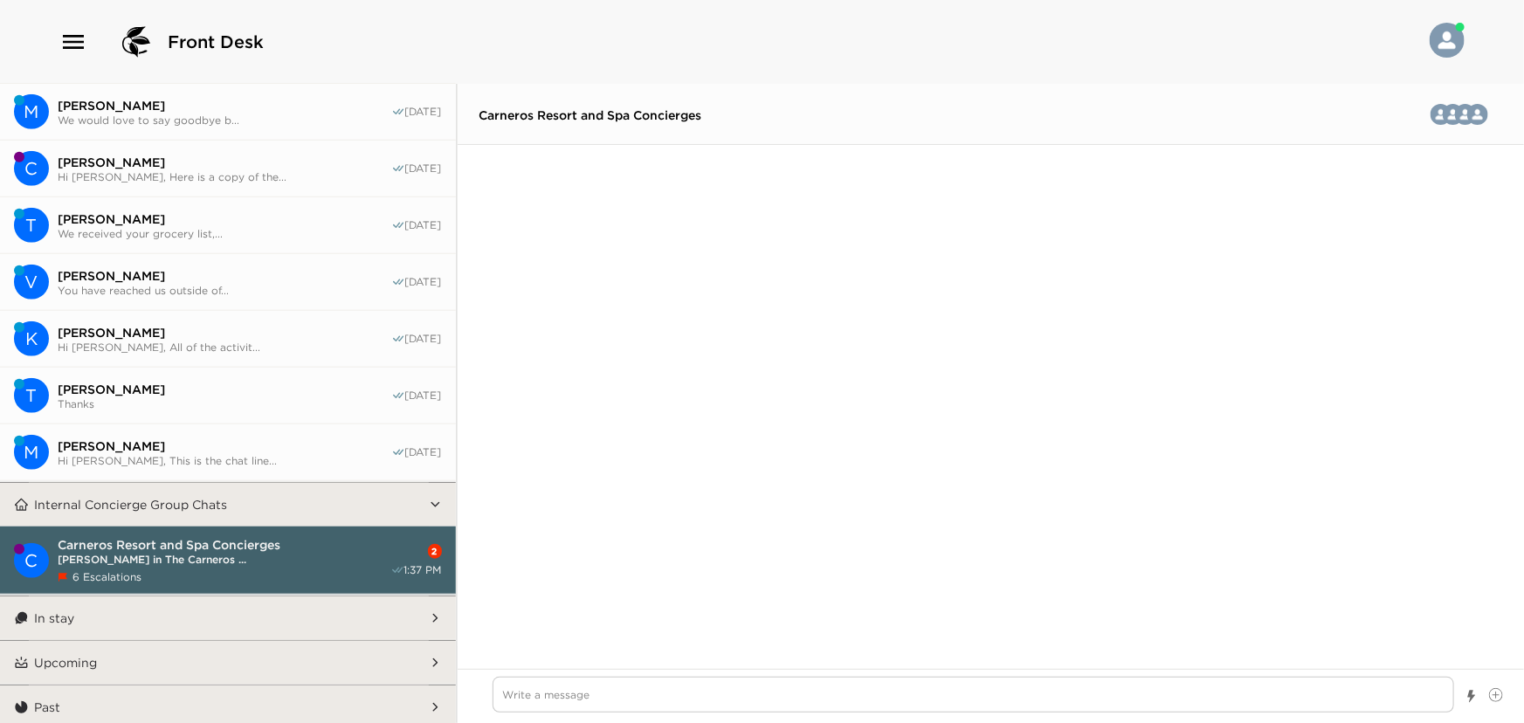
scroll to position [2991, 0]
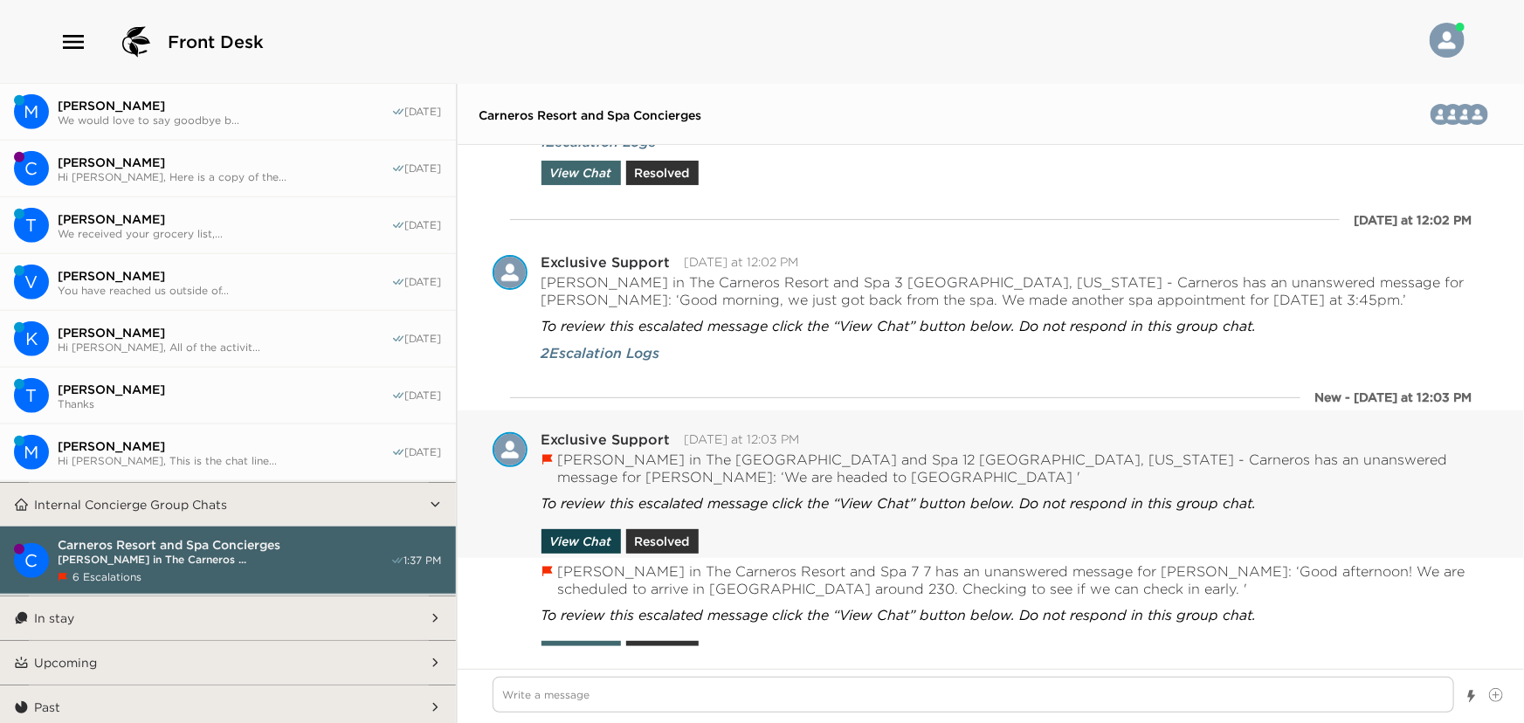
click at [581, 529] on button "View Chat" at bounding box center [580, 541] width 79 height 24
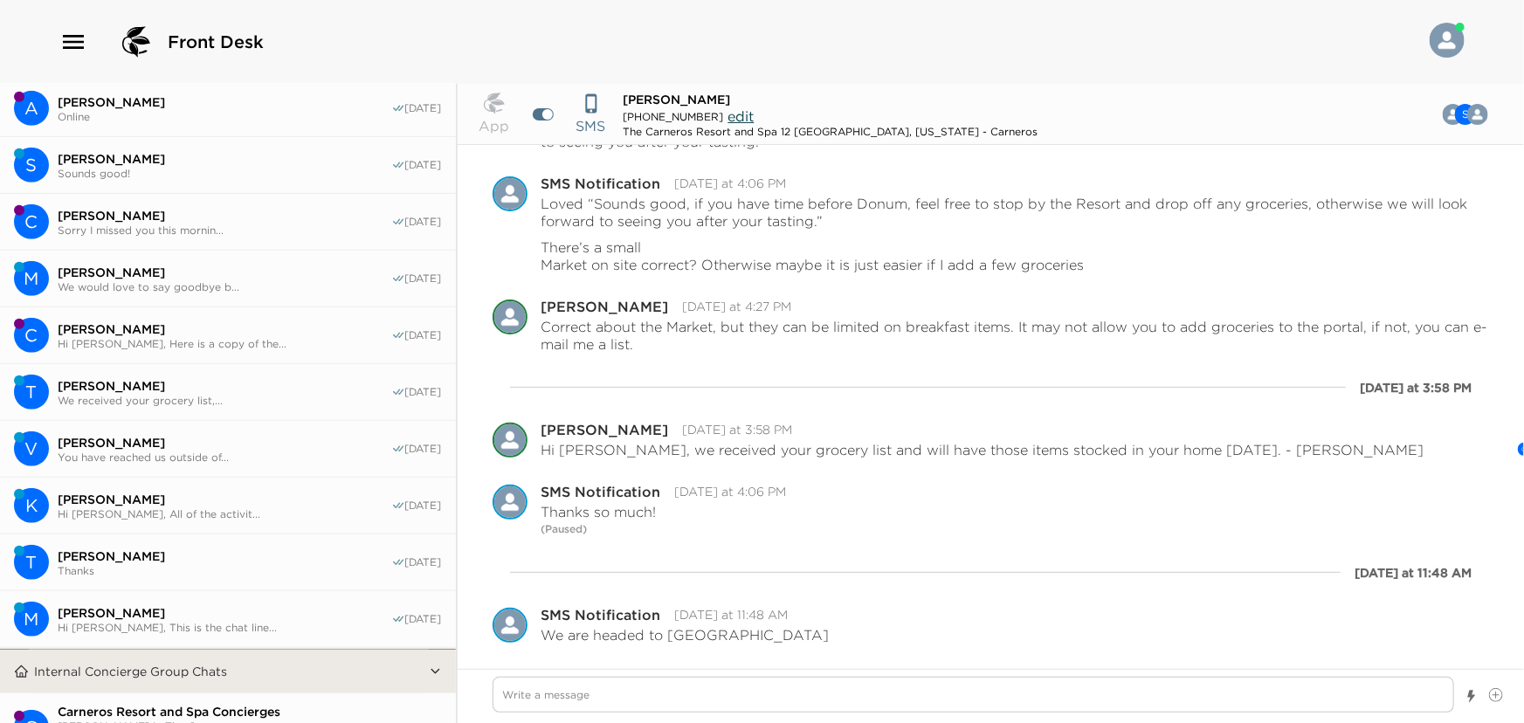
scroll to position [476, 0]
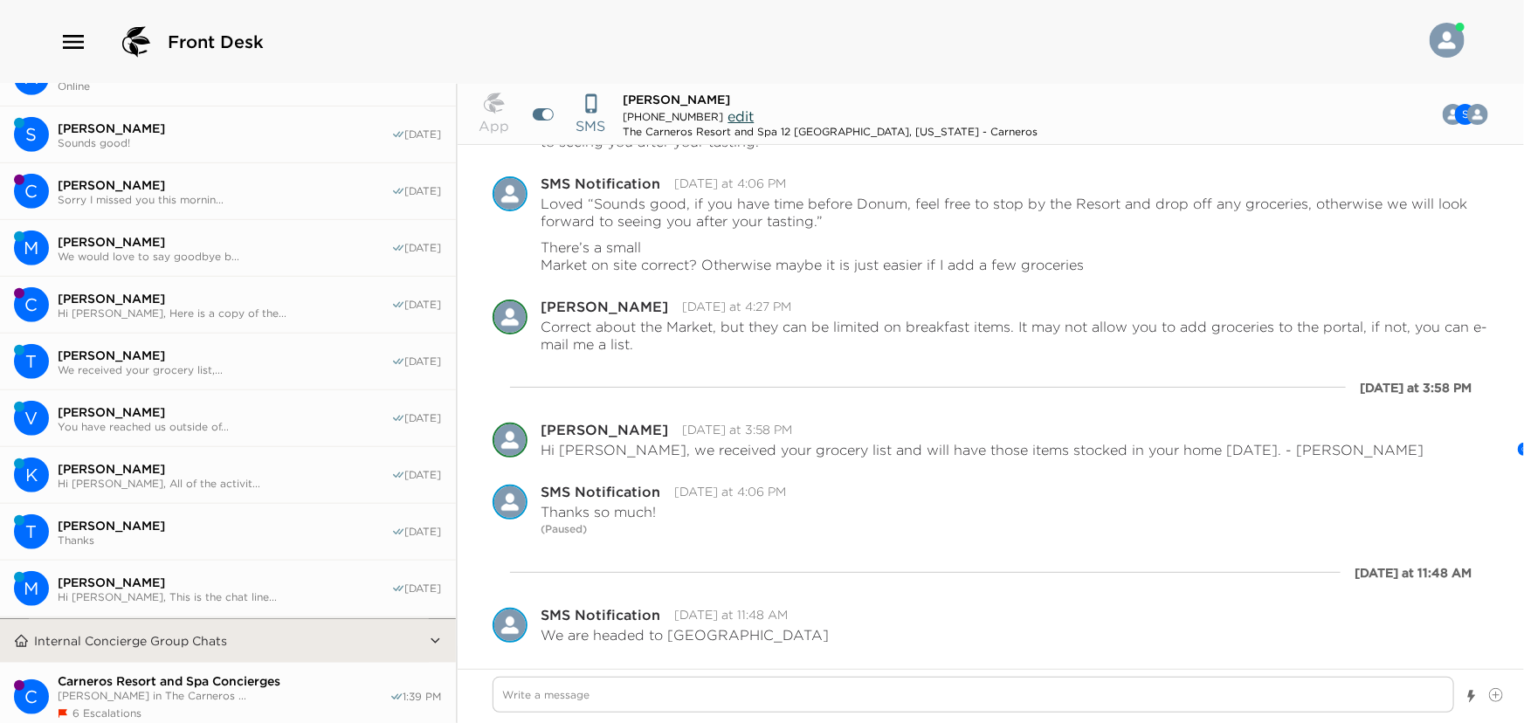
click at [97, 410] on span "Victoria Stack" at bounding box center [225, 412] width 334 height 16
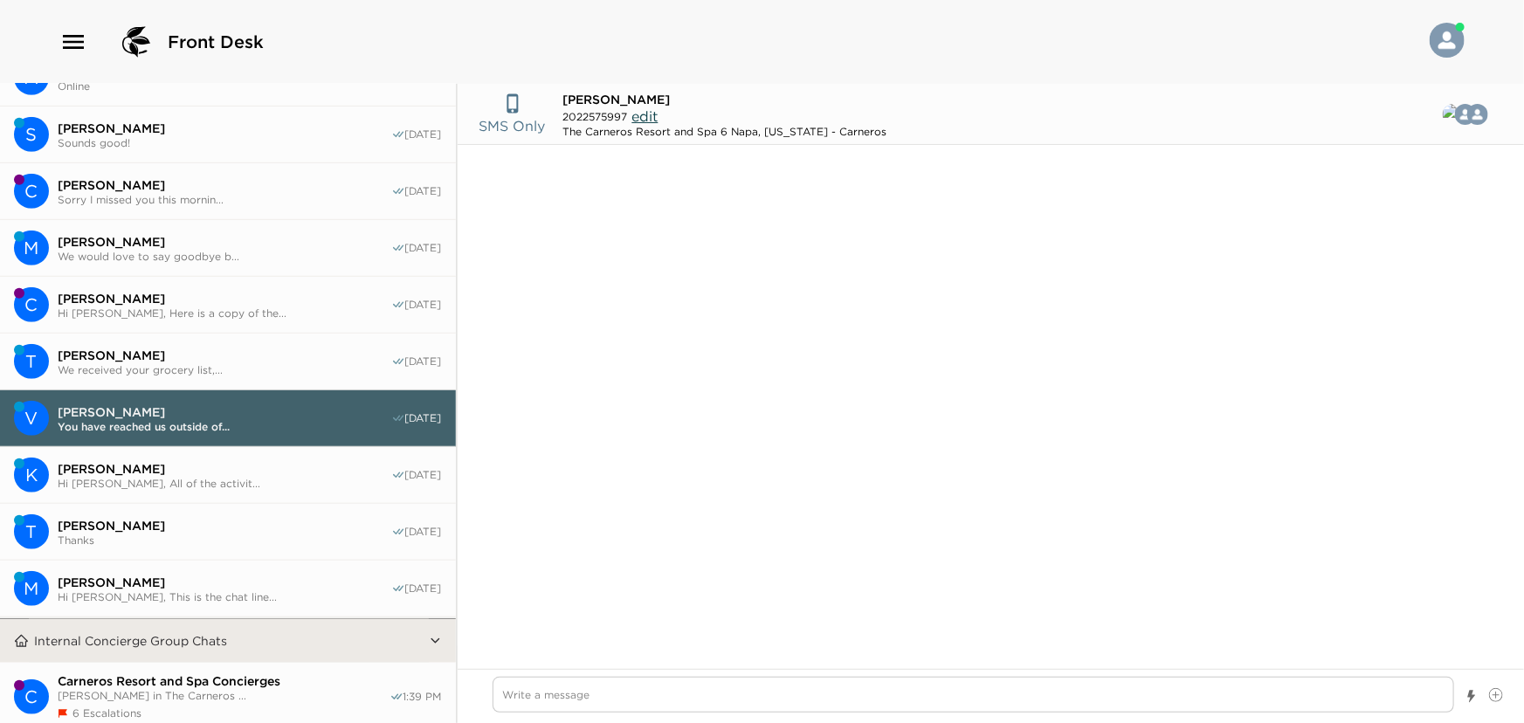
scroll to position [941, 0]
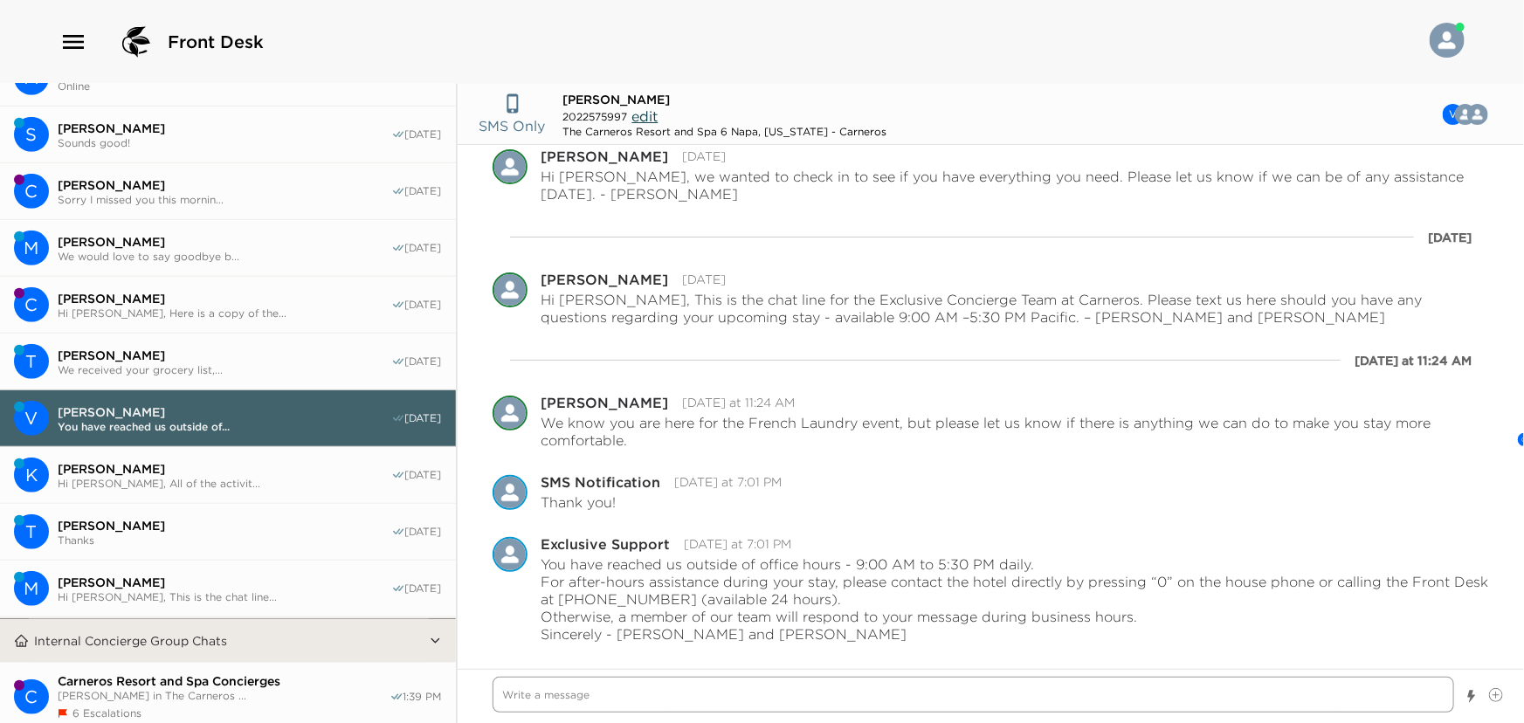
click at [627, 690] on textarea "Write a message" at bounding box center [974, 695] width 962 height 36
paste textarea "We look forward to welcoming you to the Carneros Resort tomorrow - 4048 Sonoma …"
type textarea "x"
type textarea "We look forward to welcoming you to the Carneros Resort tomorrow - 4048 Sonoma …"
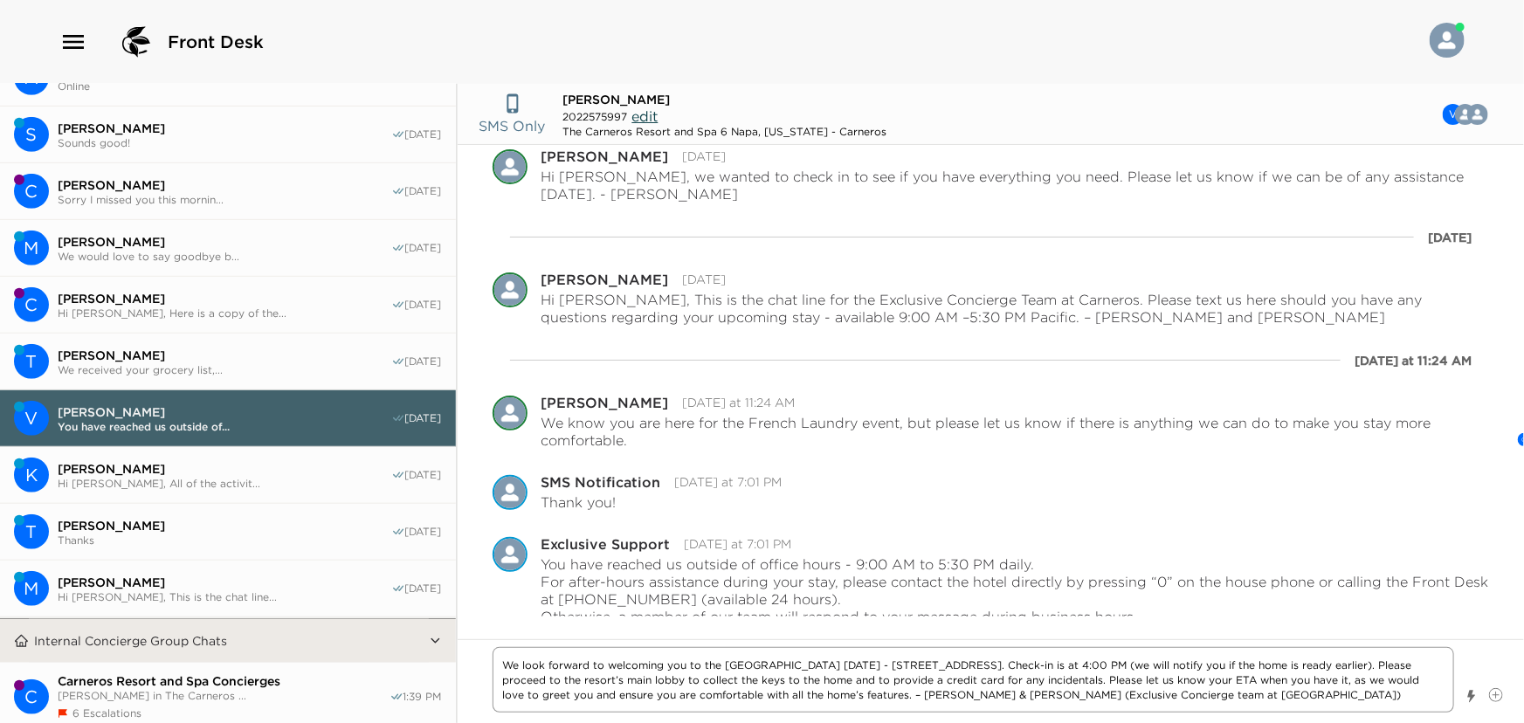
click at [502, 666] on textarea "We look forward to welcoming you to the Carneros Resort tomorrow - 4048 Sonoma …" at bounding box center [974, 680] width 962 height 66
type textarea "x"
type textarea "HWe look forward to welcoming you to the Carneros Resort tomorrow - 4048 Sonoma…"
type textarea "x"
type textarea "HiWe look forward to welcoming you to the Carneros Resort tomorrow - 4048 Sonom…"
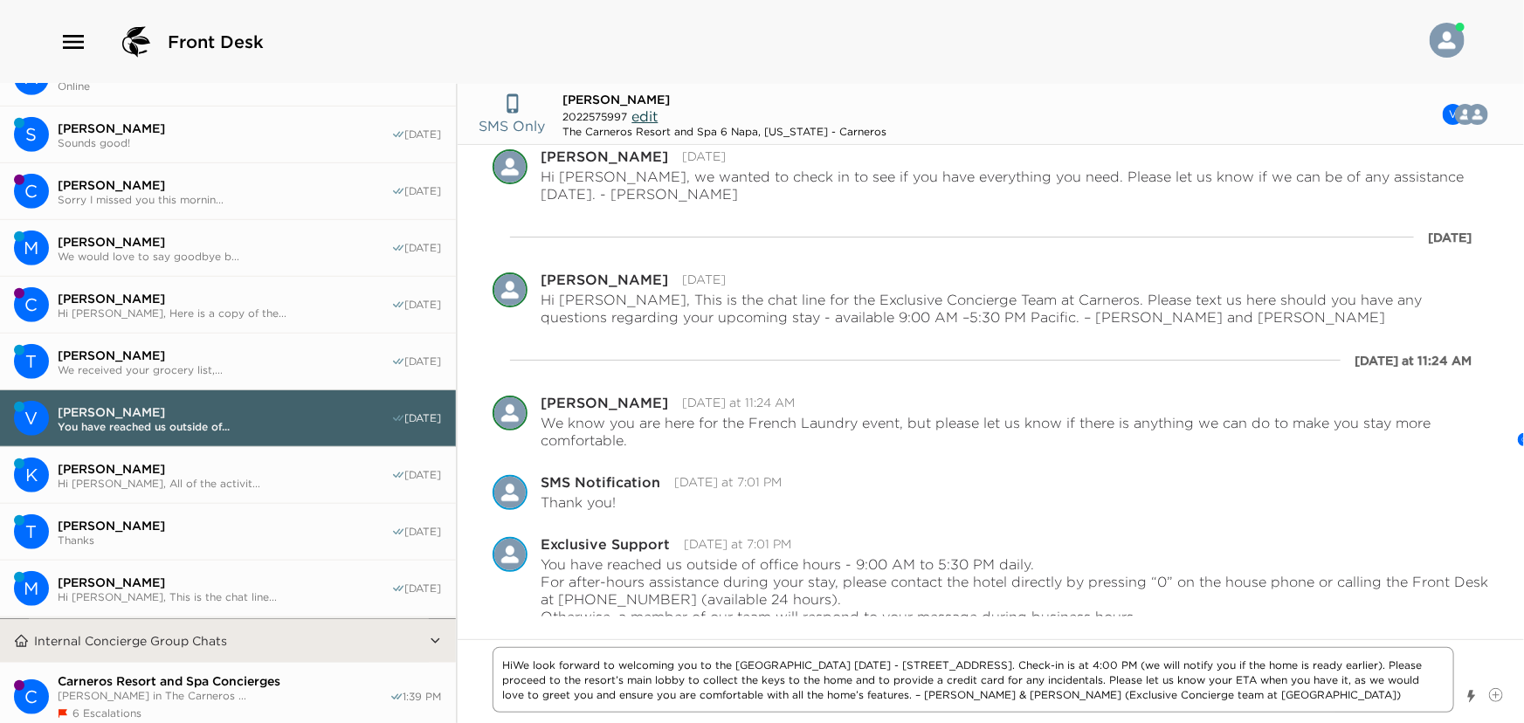
type textarea "x"
type textarea "Hi We look forward to welcoming you to the Carneros Resort tomorrow - 4048 Sono…"
type textarea "x"
type textarea "Hi VWe look forward to welcoming you to the Carneros Resort tomorrow - 4048 Son…"
type textarea "x"
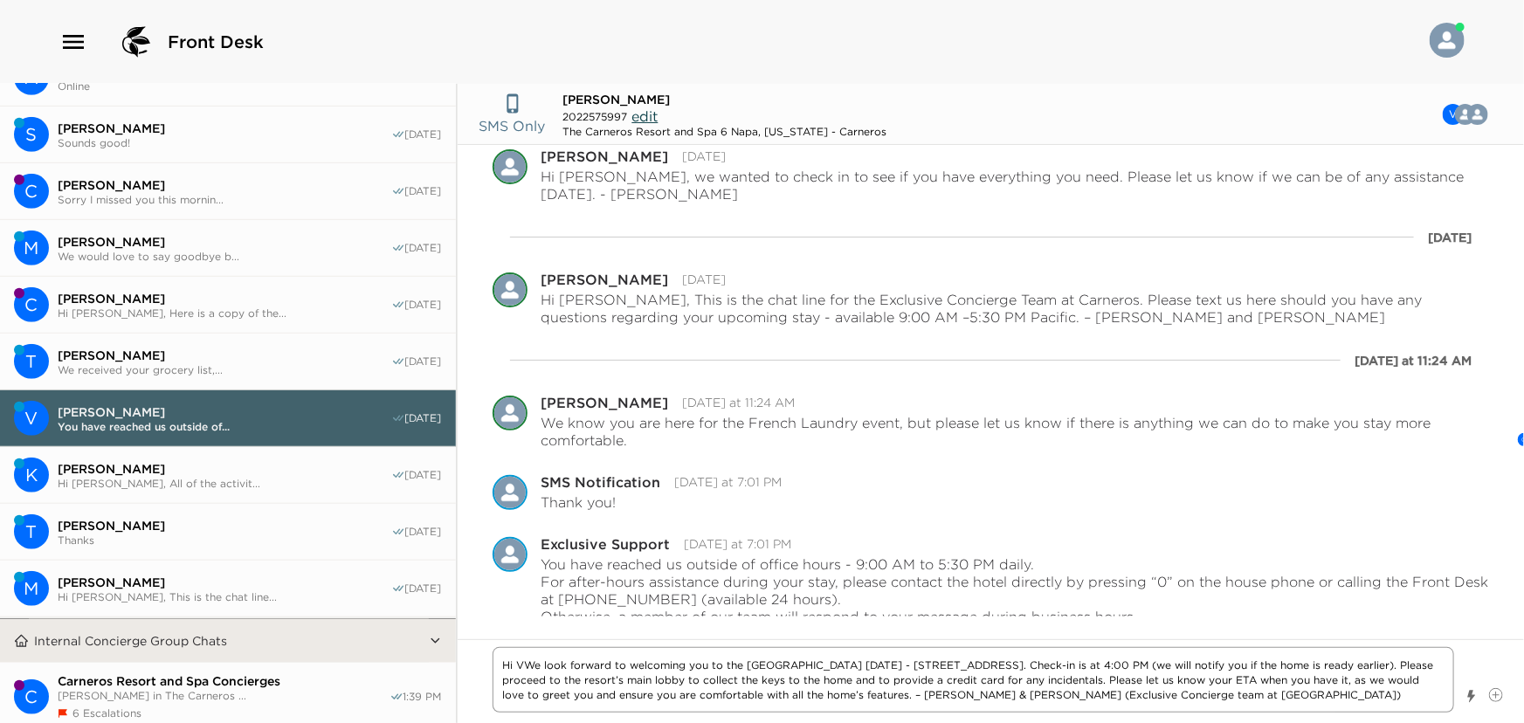
type textarea "Hi ViWe look forward to welcoming you to the Carneros Resort tomorrow - 4048 So…"
type textarea "x"
type textarea "Hi VicWe look forward to welcoming you to the Carneros Resort tomorrow - 4048 S…"
type textarea "x"
type textarea "Hi VictWe look forward to welcoming you to the Carneros Resort tomorrow - 4048 …"
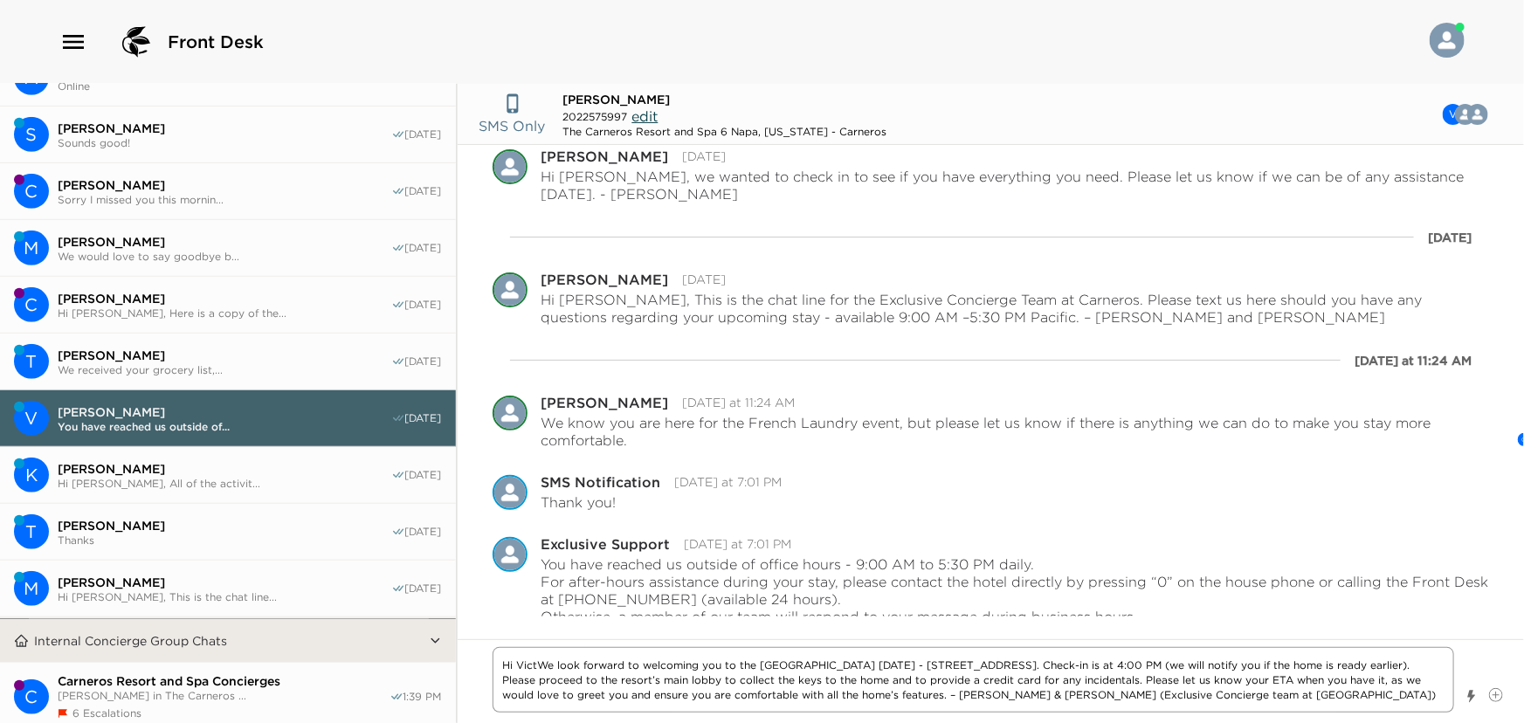
type textarea "x"
type textarea "Hi VictoWe look forward to welcoming you to the Carneros Resort tomorrow - 4048…"
type textarea "x"
type textarea "Hi VictorWe look forward to welcoming you to the Carneros Resort tomorrow - 404…"
type textarea "x"
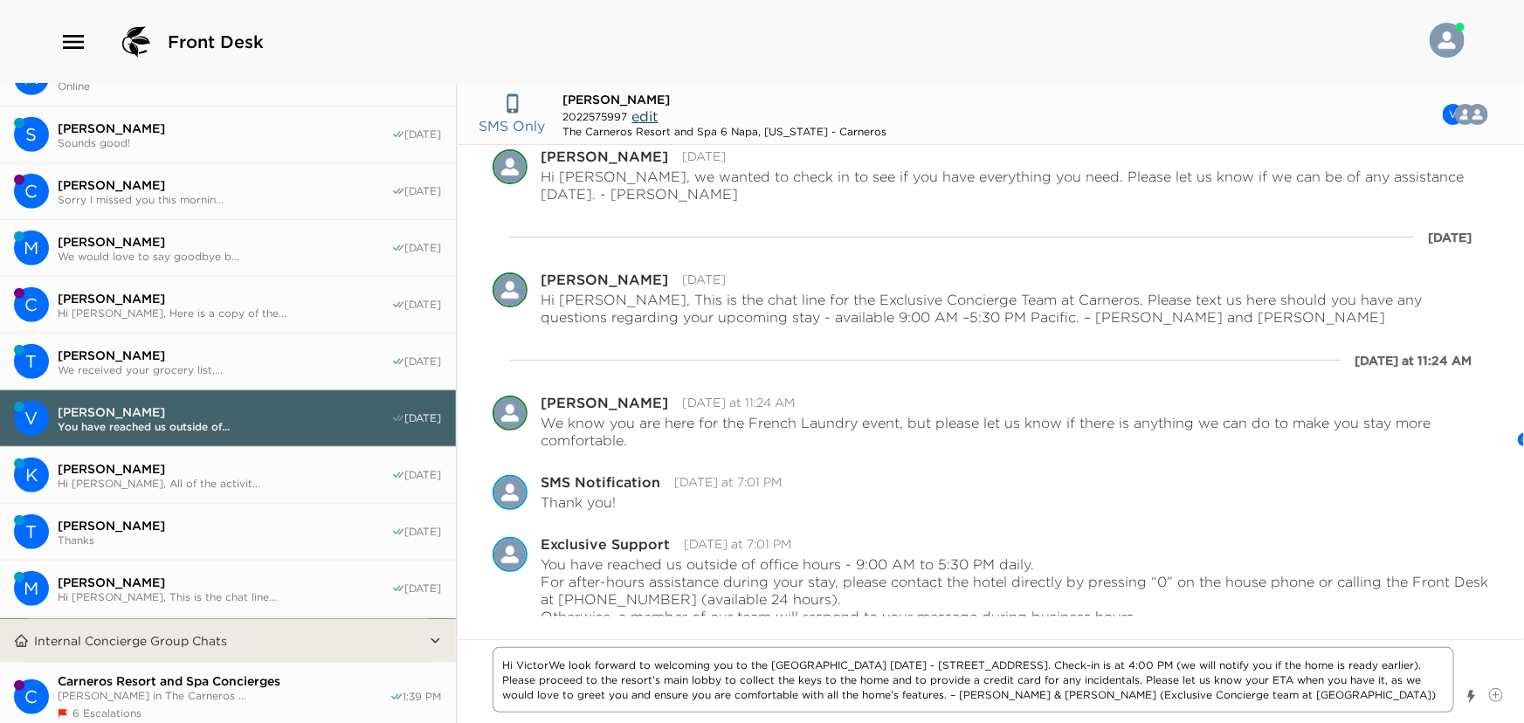
type textarea "Hi VictoriWe look forward to welcoming you to the Carneros Resort tomorrow - 40…"
type textarea "x"
type textarea "Hi VictoriaWe look forward to welcoming you to the Carneros Resort tomorrow - 4…"
type textarea "x"
type textarea "Hi Victoria,We look forward to welcoming you to the Carneros Resort tomorrow - …"
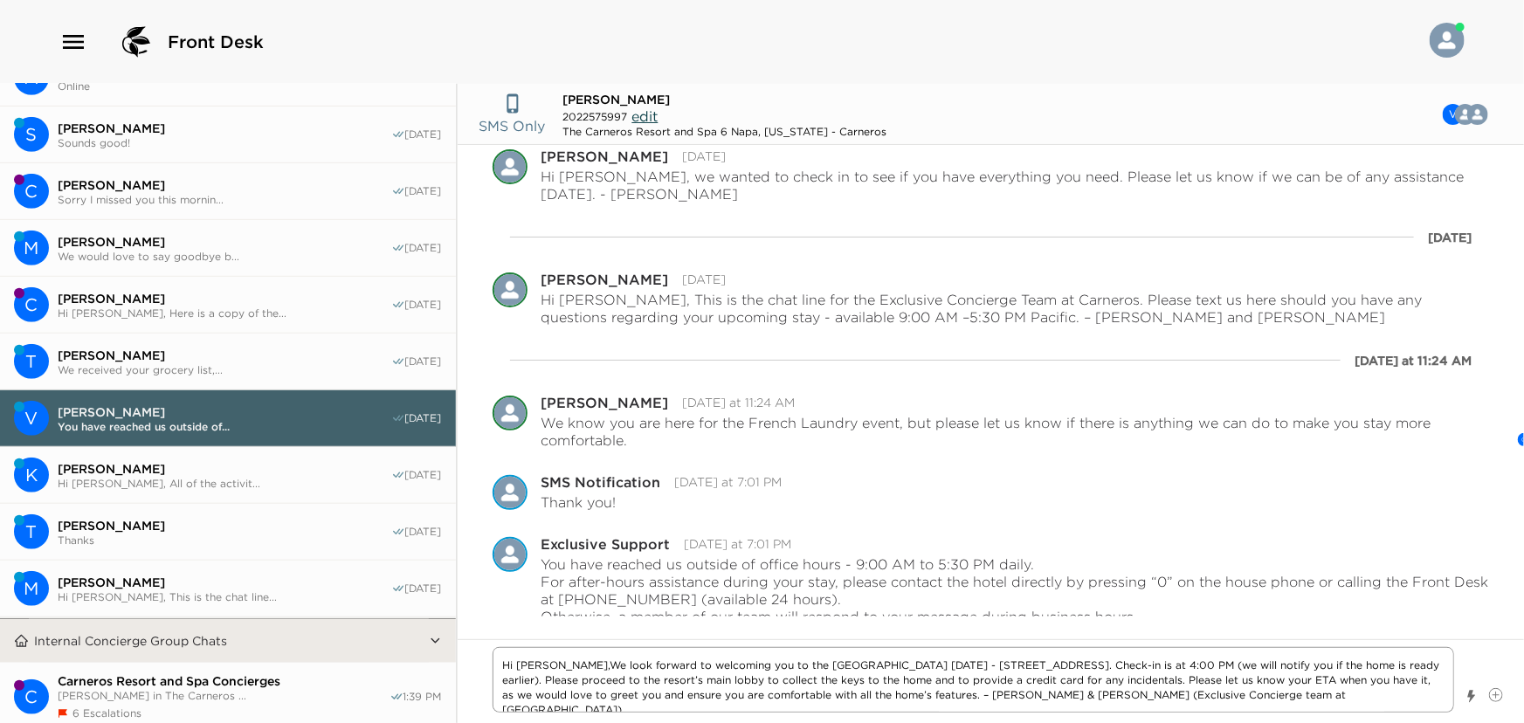
type textarea "x"
type textarea "Hi Victoria, We look forward to welcoming you to the Carneros Resort tomorrow -…"
click at [891, 664] on textarea "Hi Victoria, We look forward to welcoming you to the Carneros Resort tomorrow -…" at bounding box center [974, 680] width 962 height 66
type textarea "x"
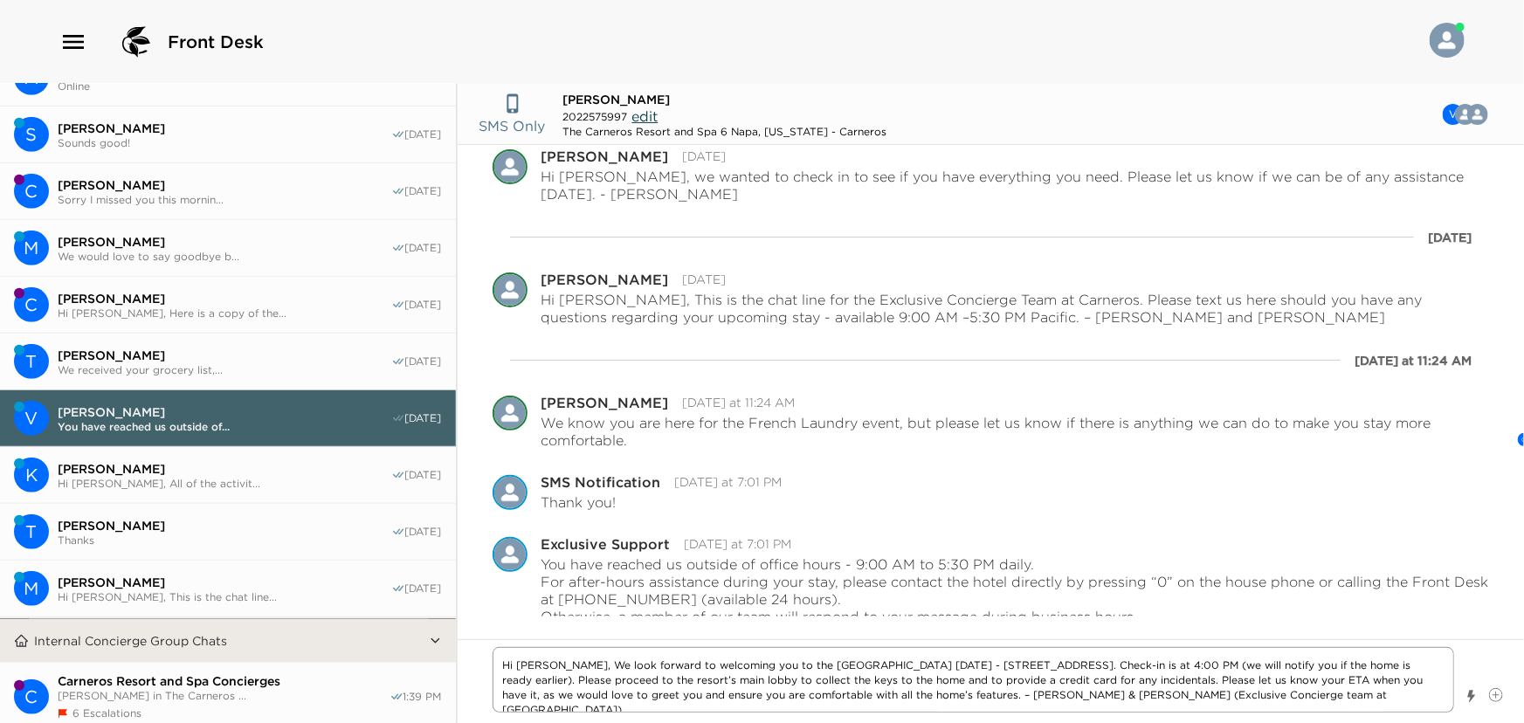
type textarea "Hi Victoria, We look forward to welcoming you to the Carneros Resort T- 4048 So…"
type textarea "x"
type textarea "Hi Victoria, We look forward to welcoming you to the Carneros Resort To- 4048 S…"
type textarea "x"
type textarea "Hi Victoria, We look forward to welcoming you to the Carneros Resort Toda- 4048…"
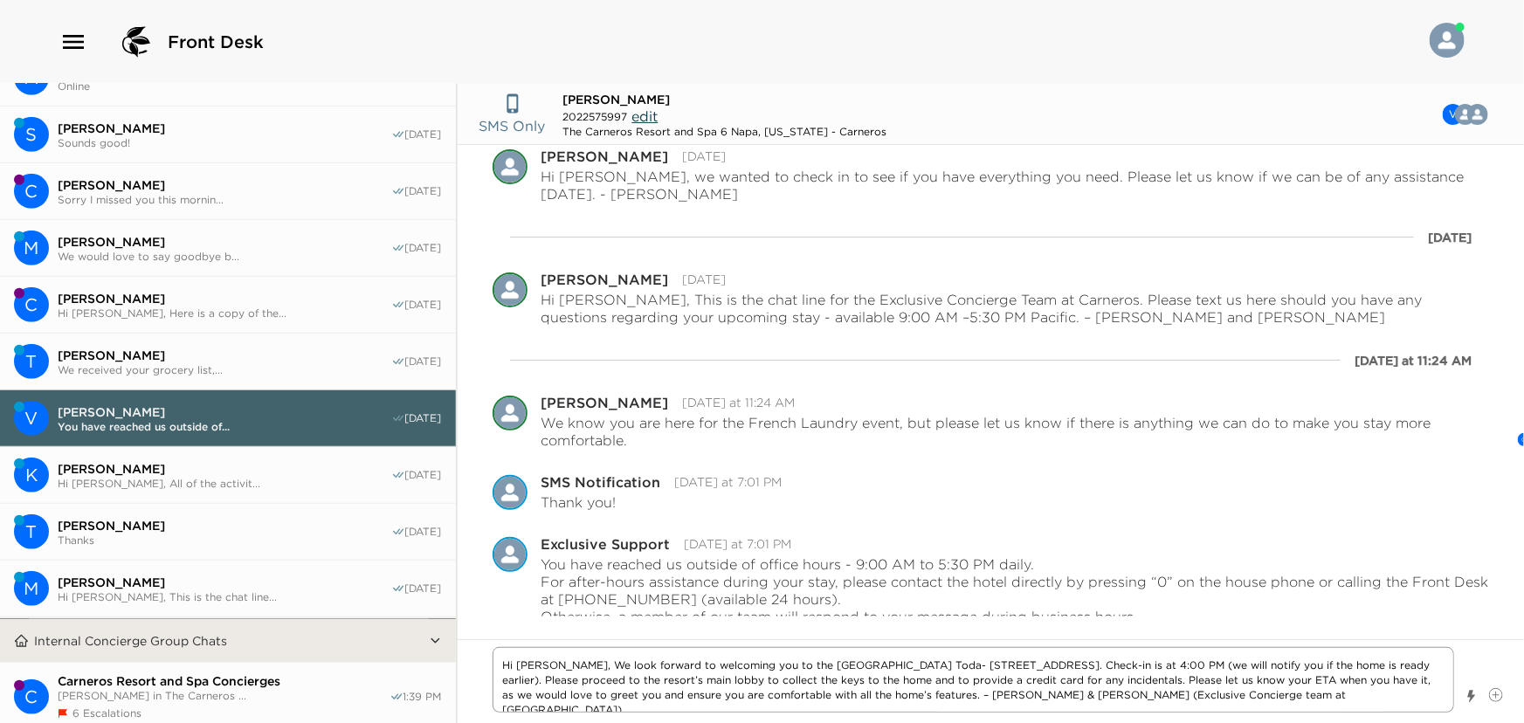
type textarea "x"
type textarea "Hi Victoria, We look forward to welcoming you to the Carneros Resort Today- 404…"
type textarea "x"
type textarea "Hi Victoria, We look forward to welcoming you to the Carneros Resort Today - 40…"
drag, startPoint x: 1111, startPoint y: 665, endPoint x: 1178, endPoint y: 681, distance: 69.3
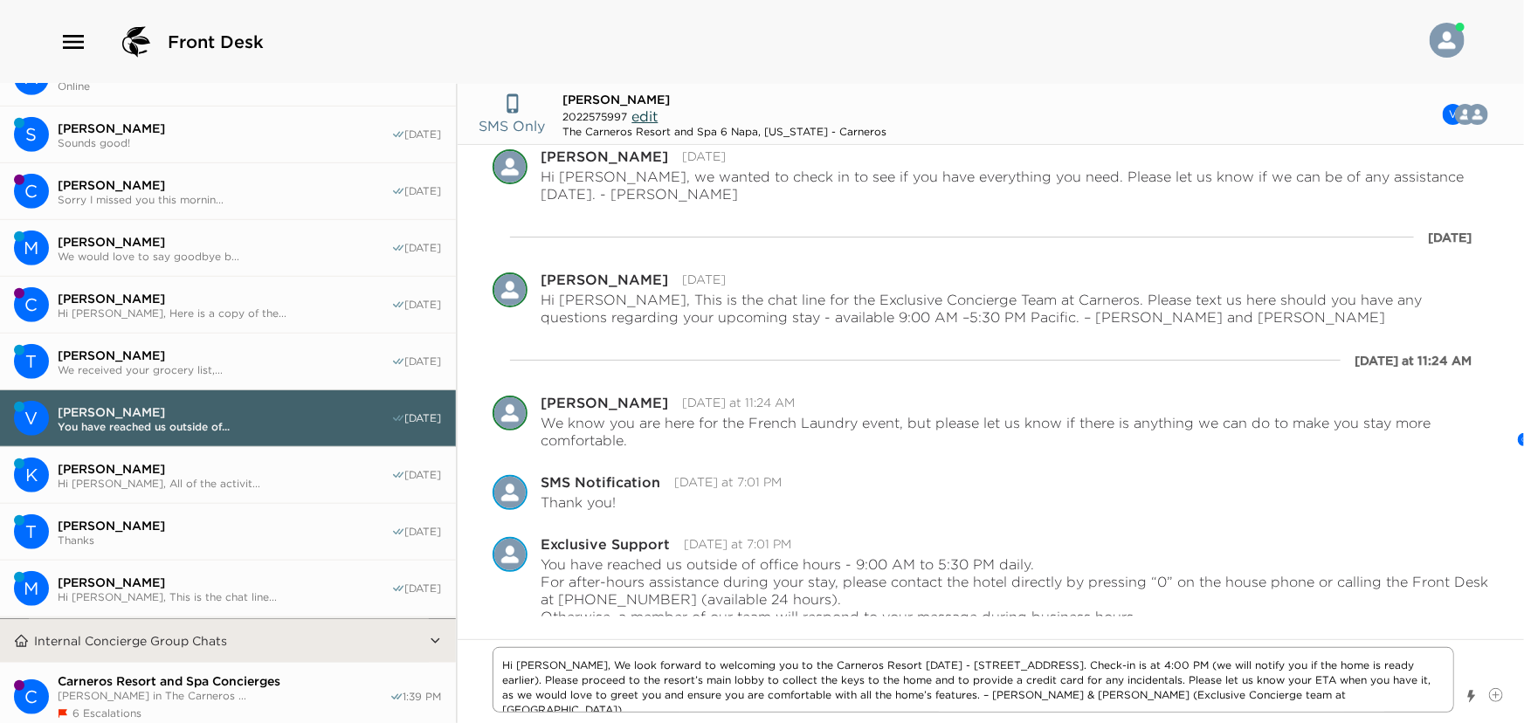
click at [1178, 681] on textarea "Hi Victoria, We look forward to welcoming you to the Carneros Resort Today - 40…" at bounding box center [974, 680] width 962 height 66
type textarea "x"
type textarea "Hi Victoria, We look forward to welcoming you to the Carneros Resort Today - 40…"
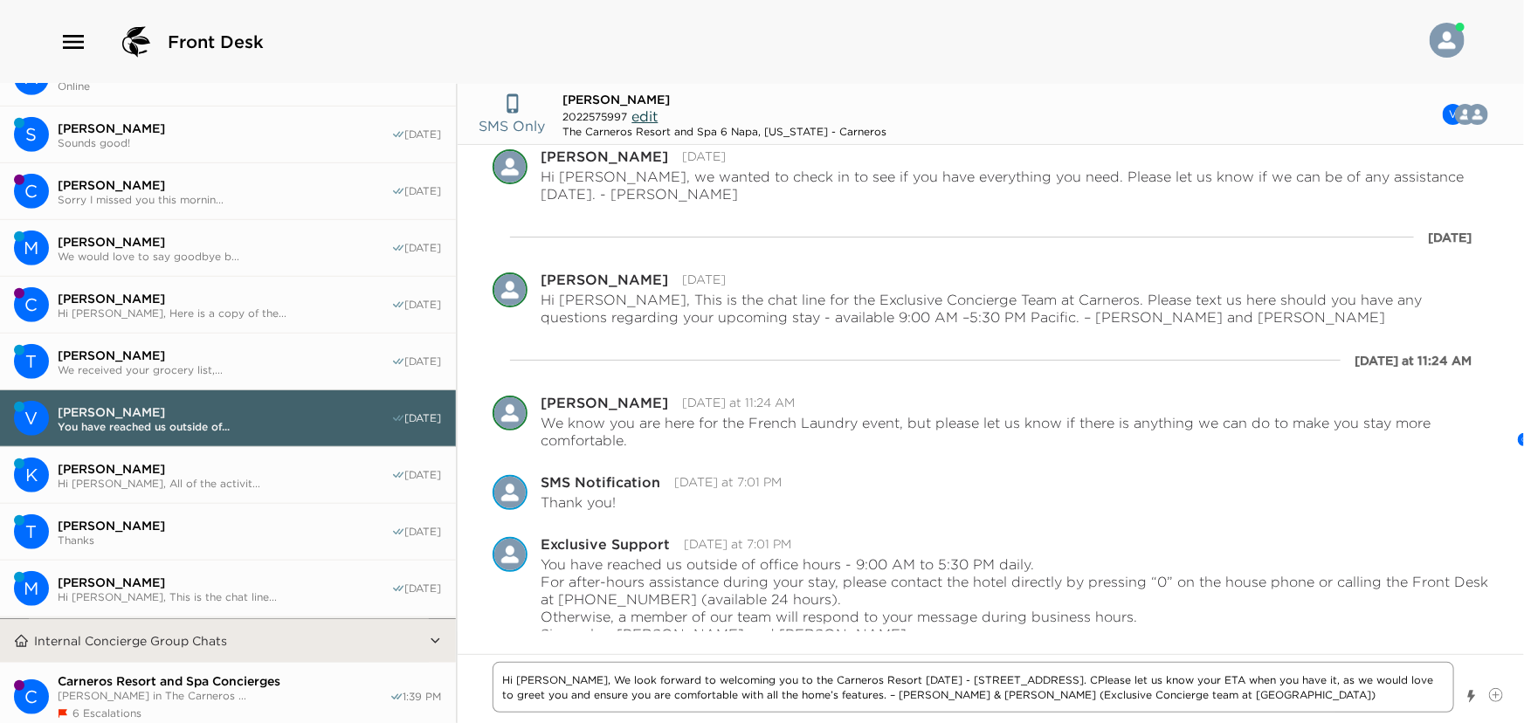
type textarea "x"
type textarea "Hi Victoria, We look forward to welcoming you to the Carneros Resort Today - 40…"
type textarea "x"
type textarea "Hi Victoria, We look forward to welcoming you to the Carneros Resort Today - 40…"
type textarea "x"
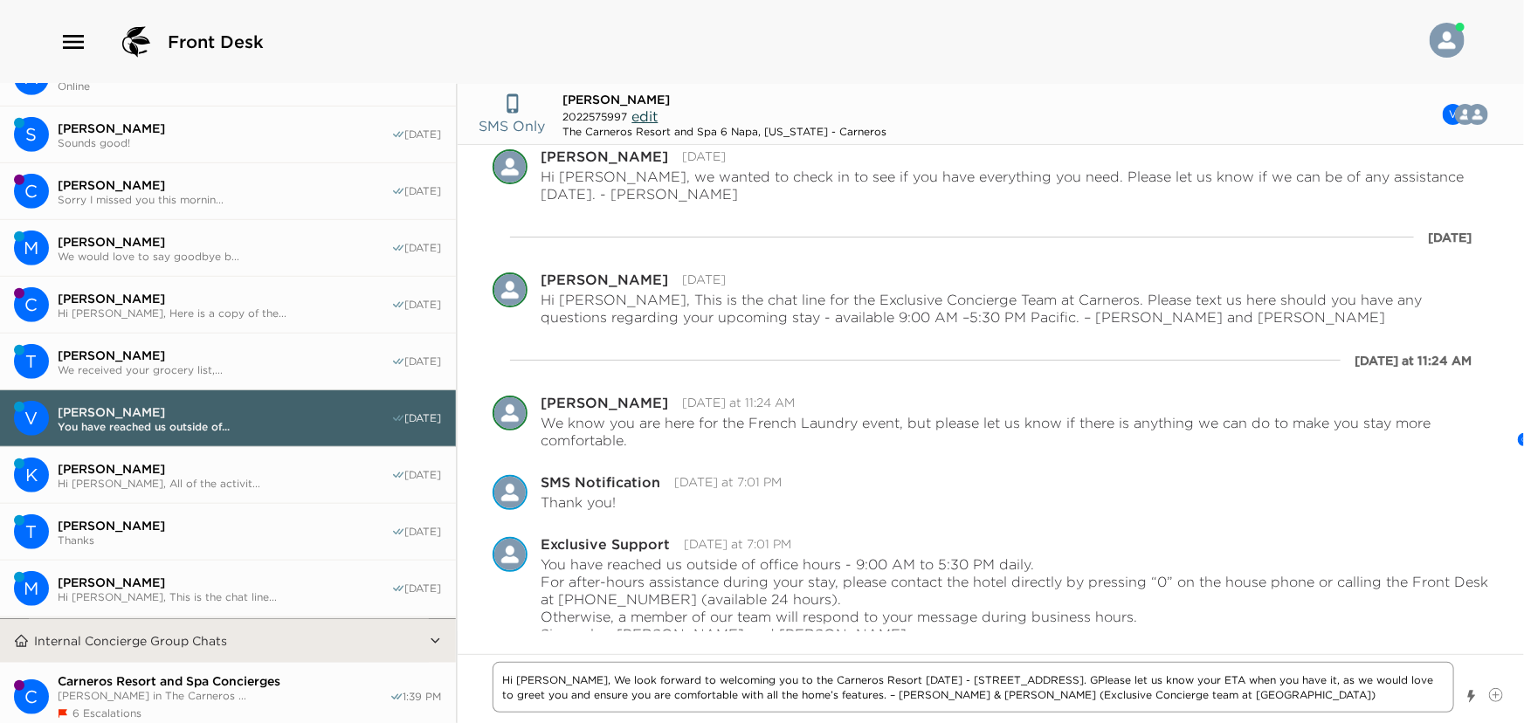
type textarea "Hi Victoria, We look forward to welcoming you to the Carneros Resort Today - 40…"
type textarea "x"
type textarea "Hi Victoria, We look forward to welcoming you to the Carneros Resort Today - 40…"
type textarea "x"
type textarea "Hi Victoria, We look forward to welcoming you to the Carneros Resort Today - 40…"
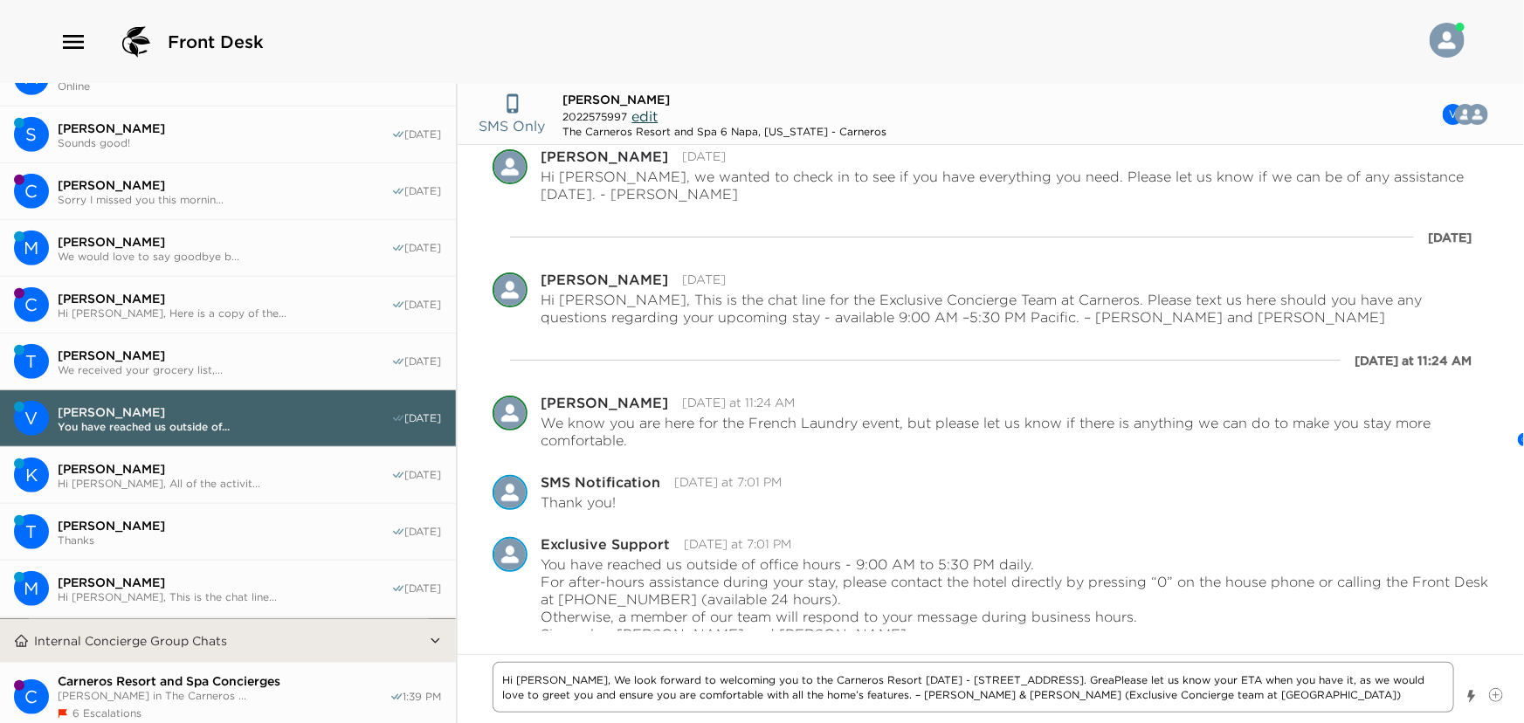
type textarea "x"
type textarea "Hi Victoria, We look forward to welcoming you to the Carneros Resort Today - 40…"
type textarea "x"
type textarea "Hi Victoria, We look forward to welcoming you to the Carneros Resort Today - 40…"
type textarea "x"
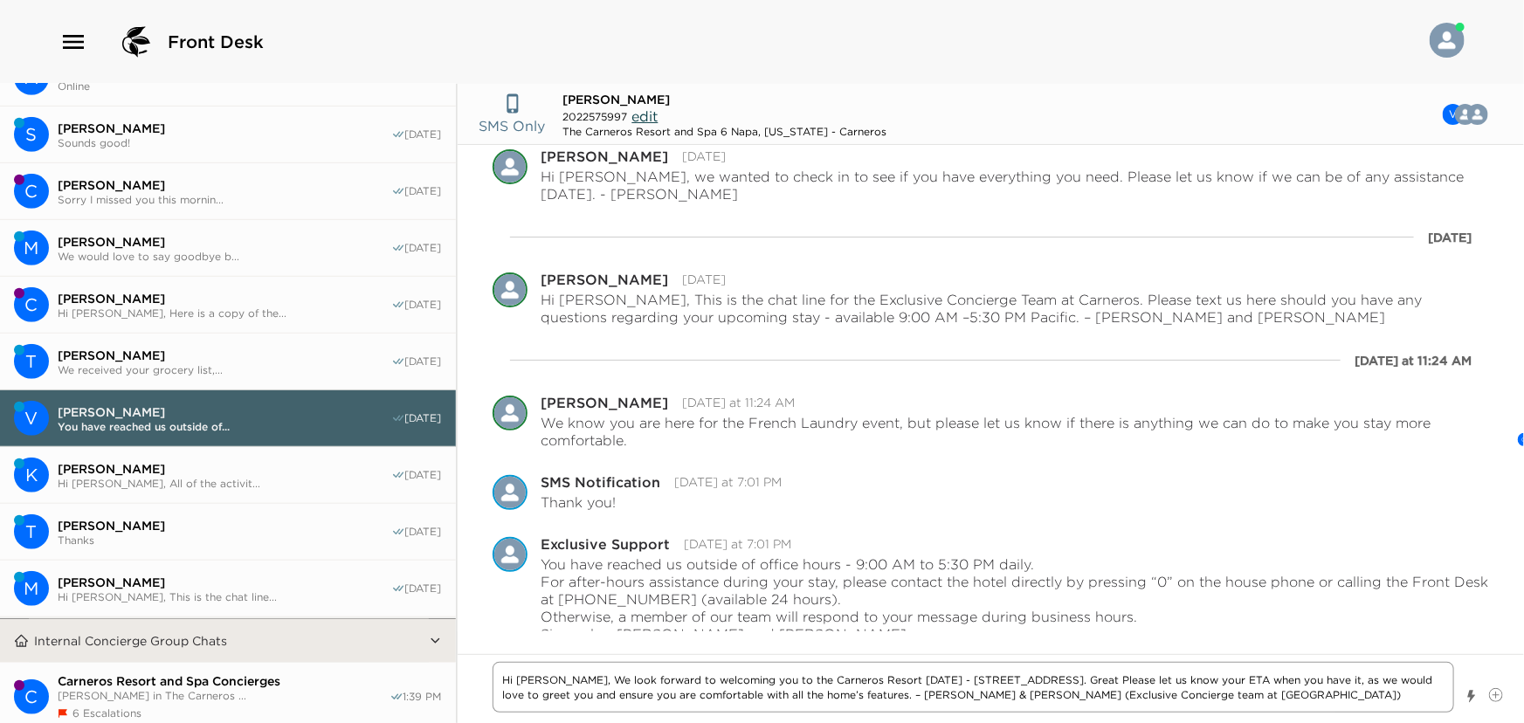
type textarea "Hi Victoria, We look forward to welcoming you to the Carneros Resort Today - 40…"
type textarea "x"
type textarea "Hi Victoria, We look forward to welcoming you to the Carneros Resort Today - 40…"
type textarea "x"
type textarea "Hi Victoria, We look forward to welcoming you to the Carneros Resort Today - 40…"
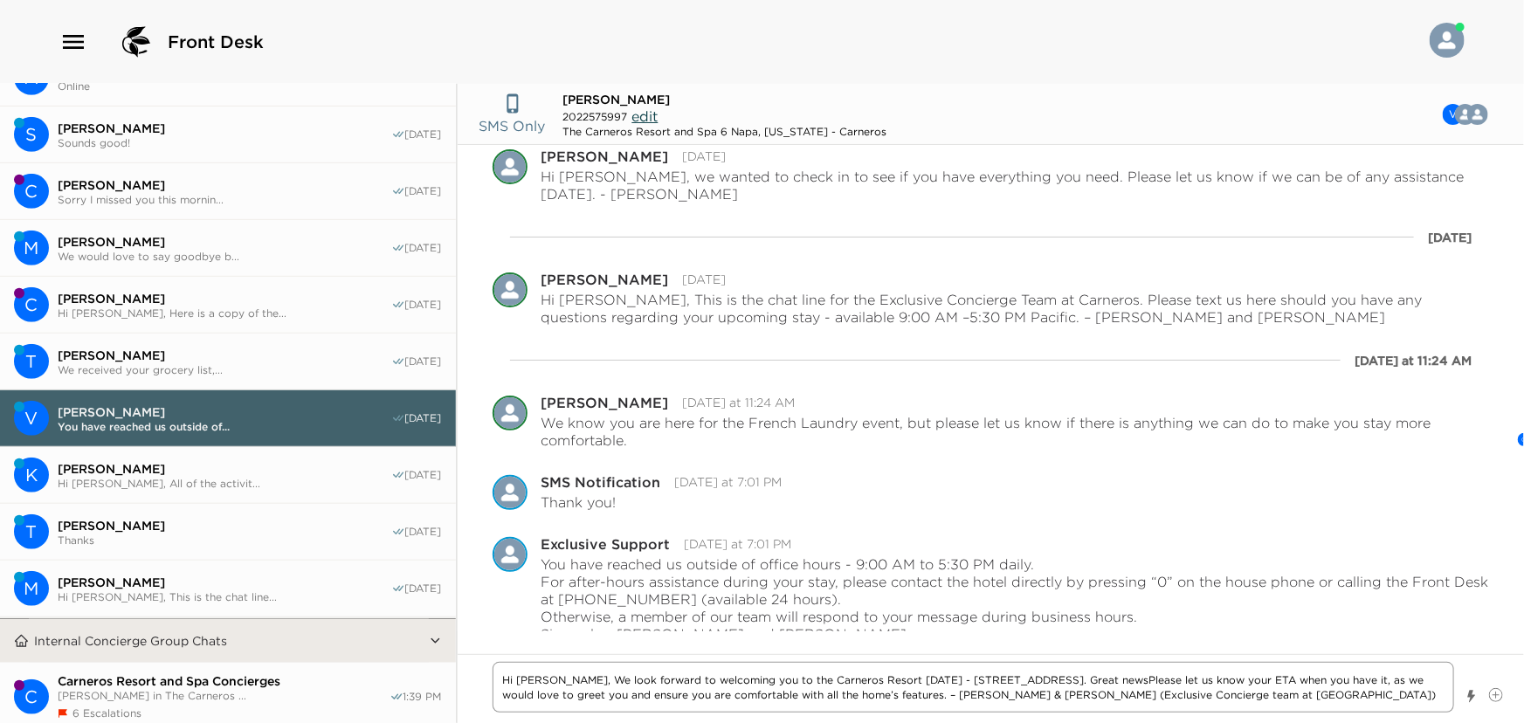
type textarea "x"
type textarea "Hi Victoria, We look forward to welcoming you to the Carneros Resort Today - 40…"
type textarea "x"
type textarea "Hi Victoria, We look forward to welcoming you to the Carneros Resort Today - 40…"
type textarea "x"
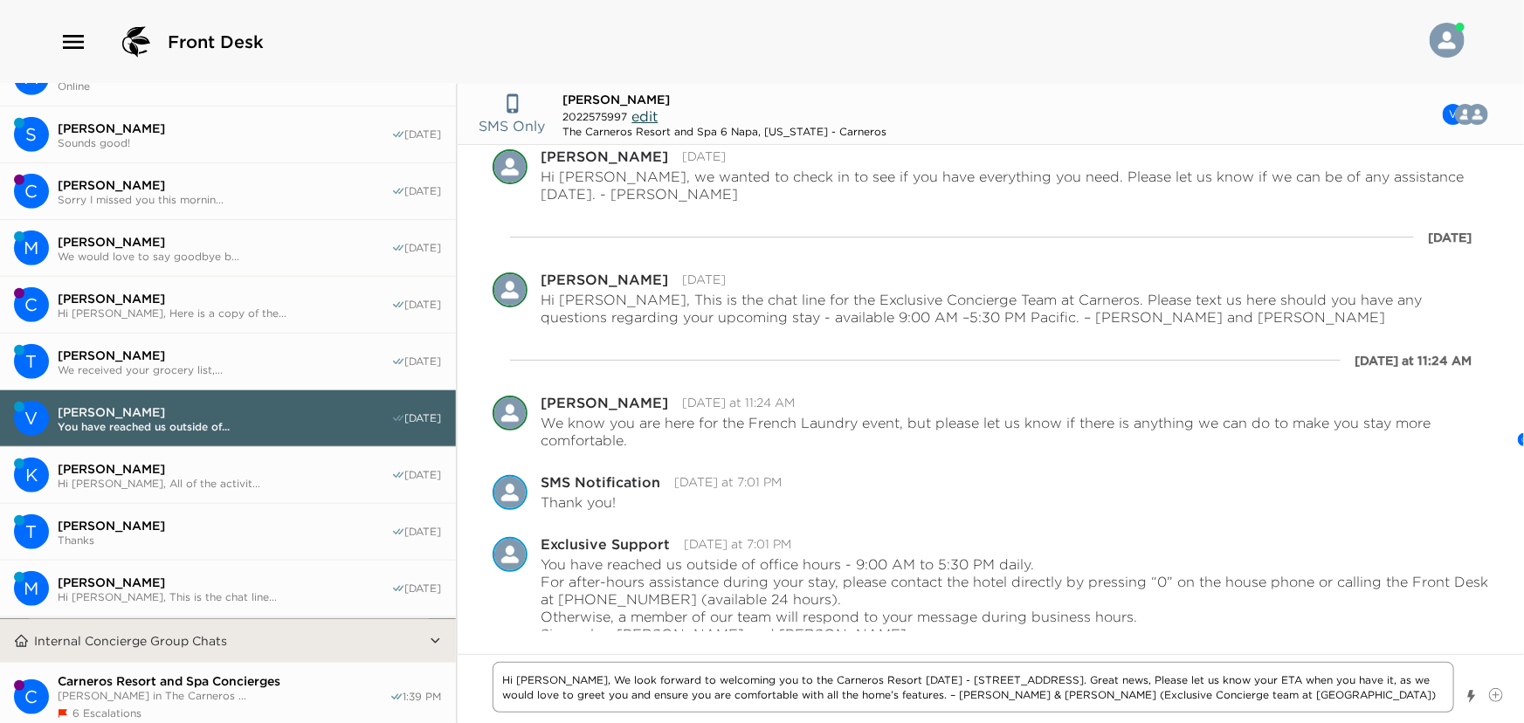
type textarea "Hi Victoria, We look forward to welcoming you to the Carneros Resort Today - 40…"
type textarea "x"
type textarea "Hi Victoria, We look forward to welcoming you to the Carneros Resort Today - 40…"
type textarea "x"
type textarea "Hi Victoria, We look forward to welcoming you to the Carneros Resort Today - 40…"
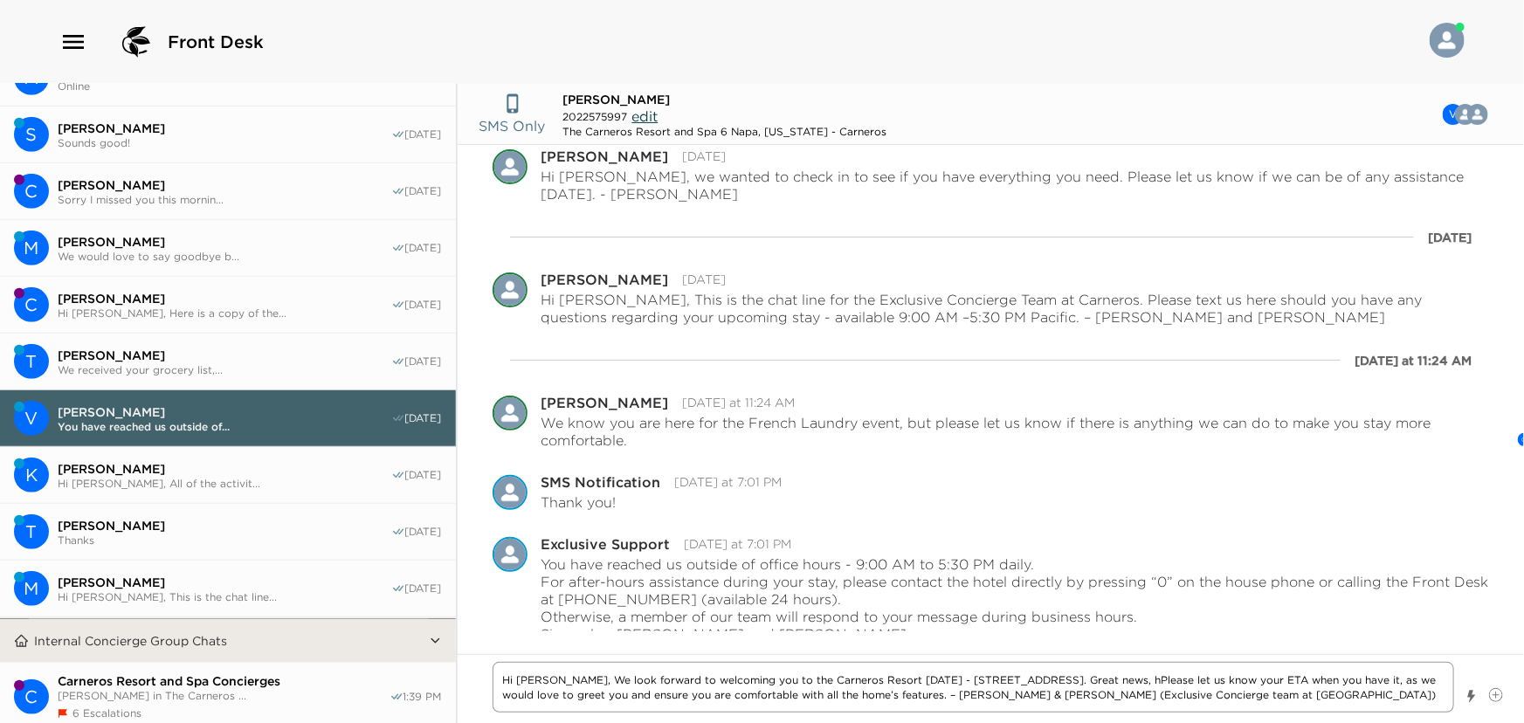
type textarea "x"
type textarea "Hi Victoria, We look forward to welcoming you to the Carneros Resort Today - 40…"
type textarea "x"
type textarea "Hi Victoria, We look forward to welcoming you to the Carneros Resort Today - 40…"
type textarea "x"
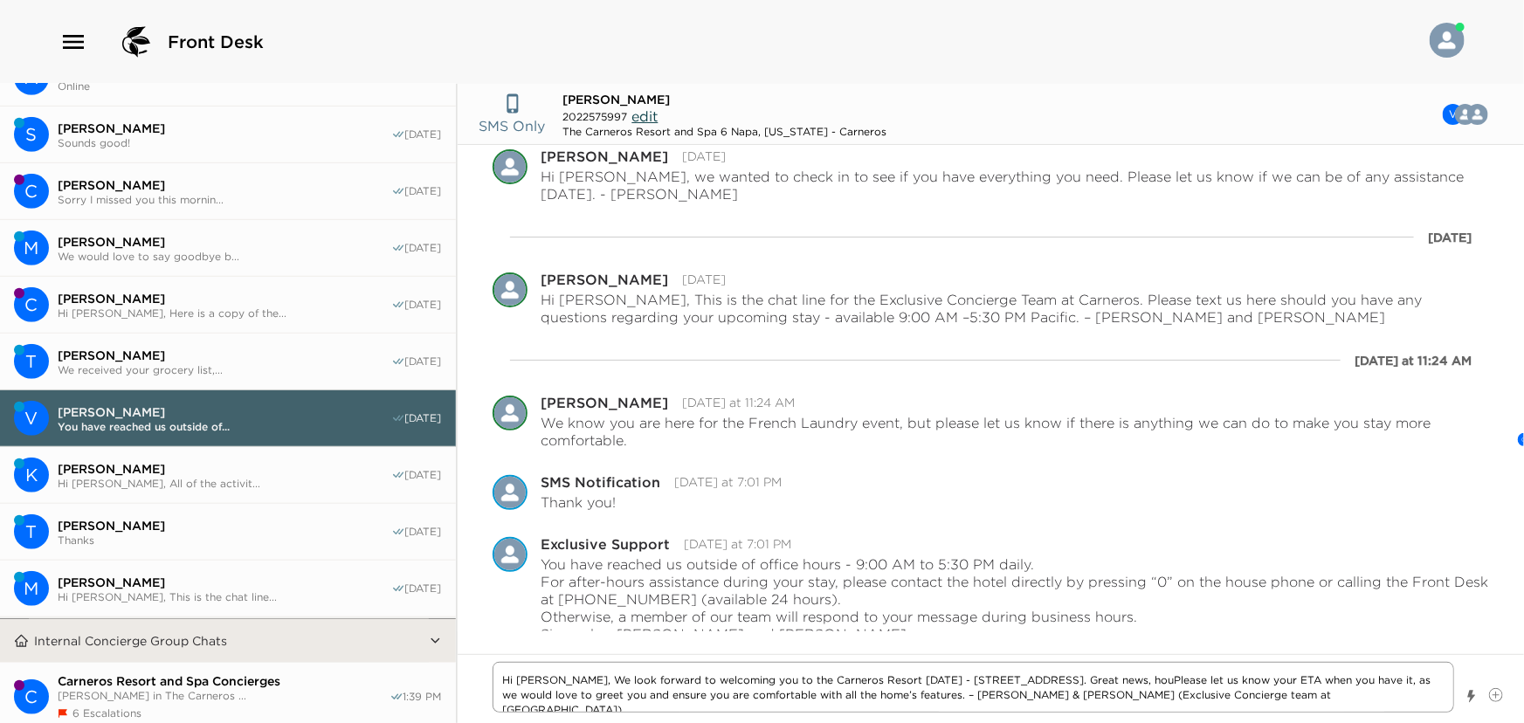
type textarea "Hi Victoria, We look forward to welcoming you to the Carneros Resort Today - 40…"
type textarea "x"
type textarea "Hi Victoria, We look forward to welcoming you to the Carneros Resort Today - 40…"
type textarea "x"
type textarea "Hi Victoria, We look forward to welcoming you to the Carneros Resort Today - 40…"
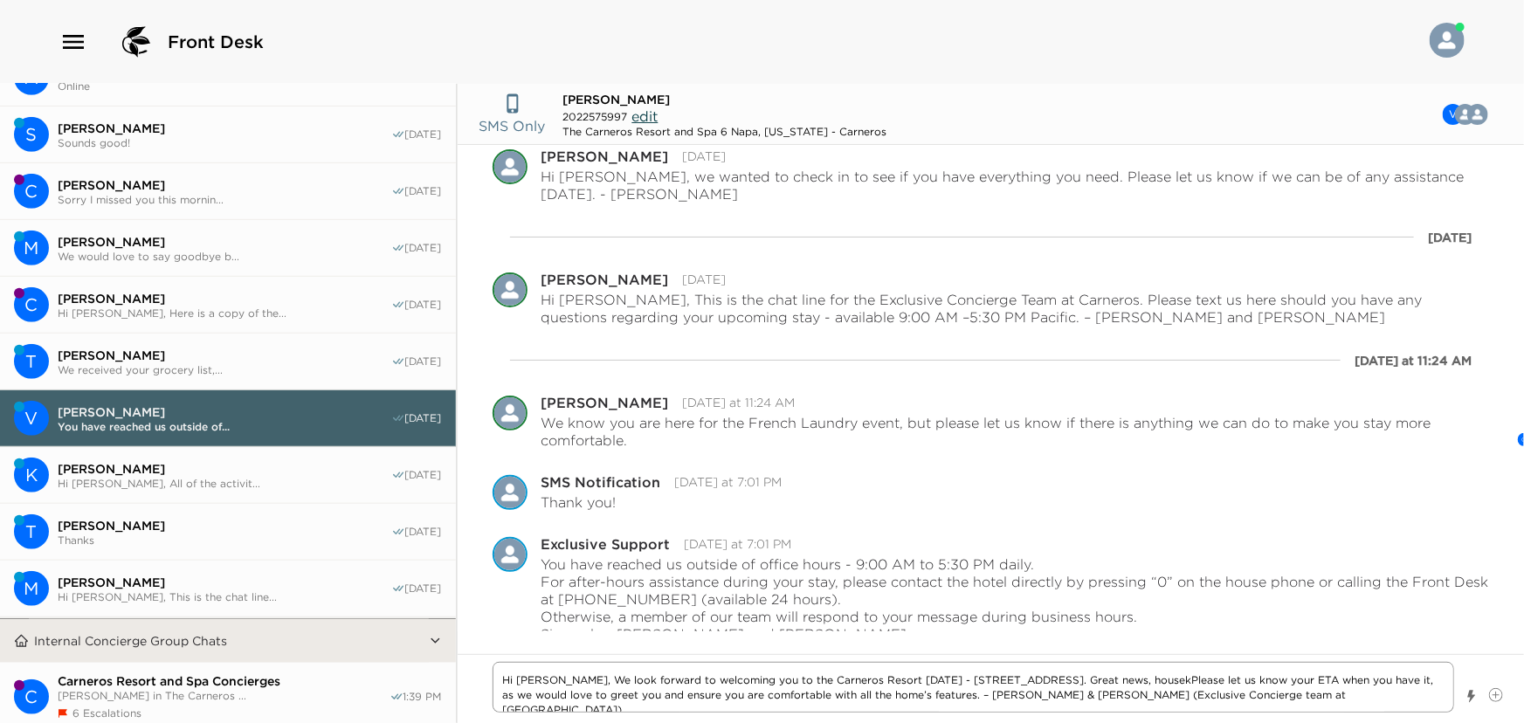
type textarea "x"
type textarea "Hi Victoria, We look forward to welcoming you to the Carneros Resort Today - 40…"
type textarea "x"
type textarea "Hi Victoria, We look forward to welcoming you to the Carneros Resort Today - 40…"
type textarea "x"
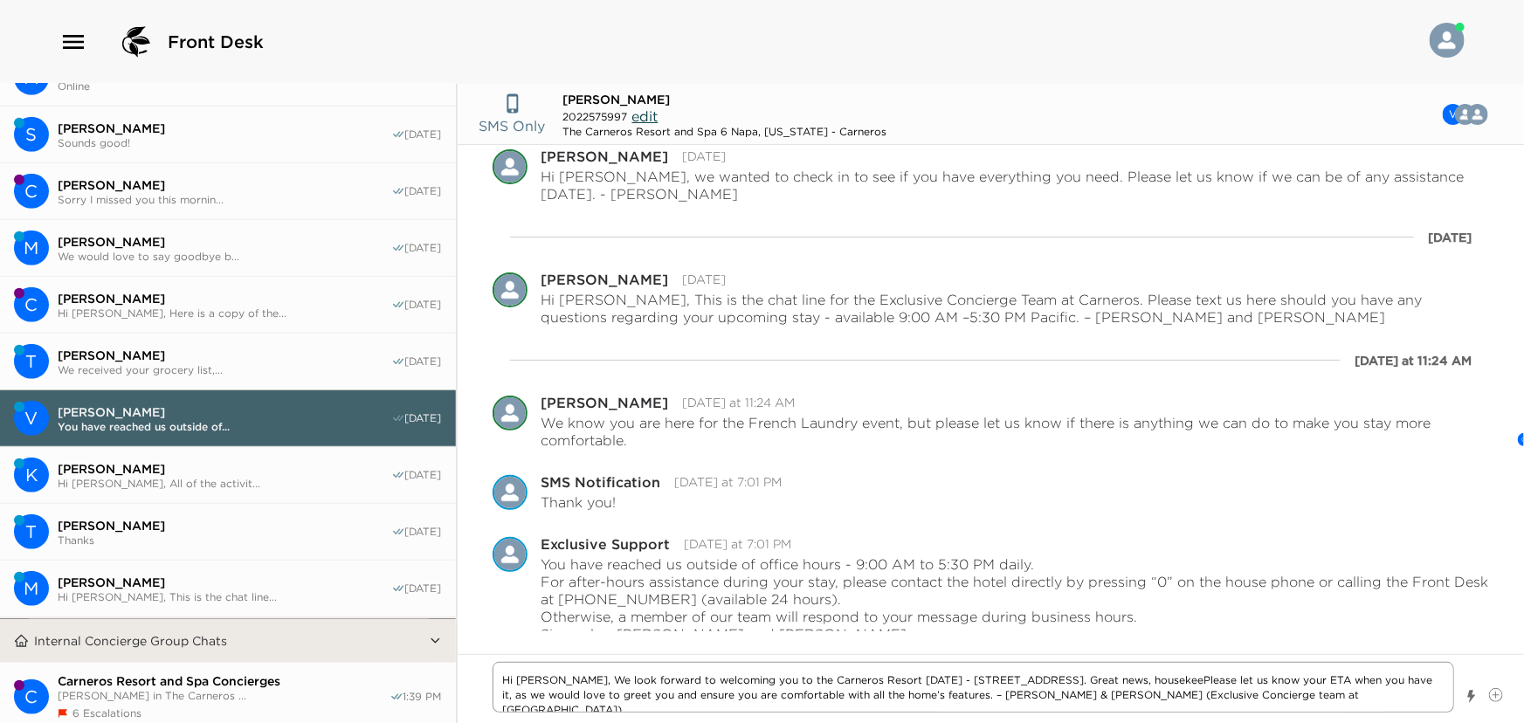
type textarea "Hi Victoria, We look forward to welcoming you to the Carneros Resort Today - 40…"
type textarea "x"
type textarea "Hi Victoria, We look forward to welcoming you to the Carneros Resort Today - 40…"
type textarea "x"
type textarea "Hi Victoria, We look forward to welcoming you to the Carneros Resort Today - 40…"
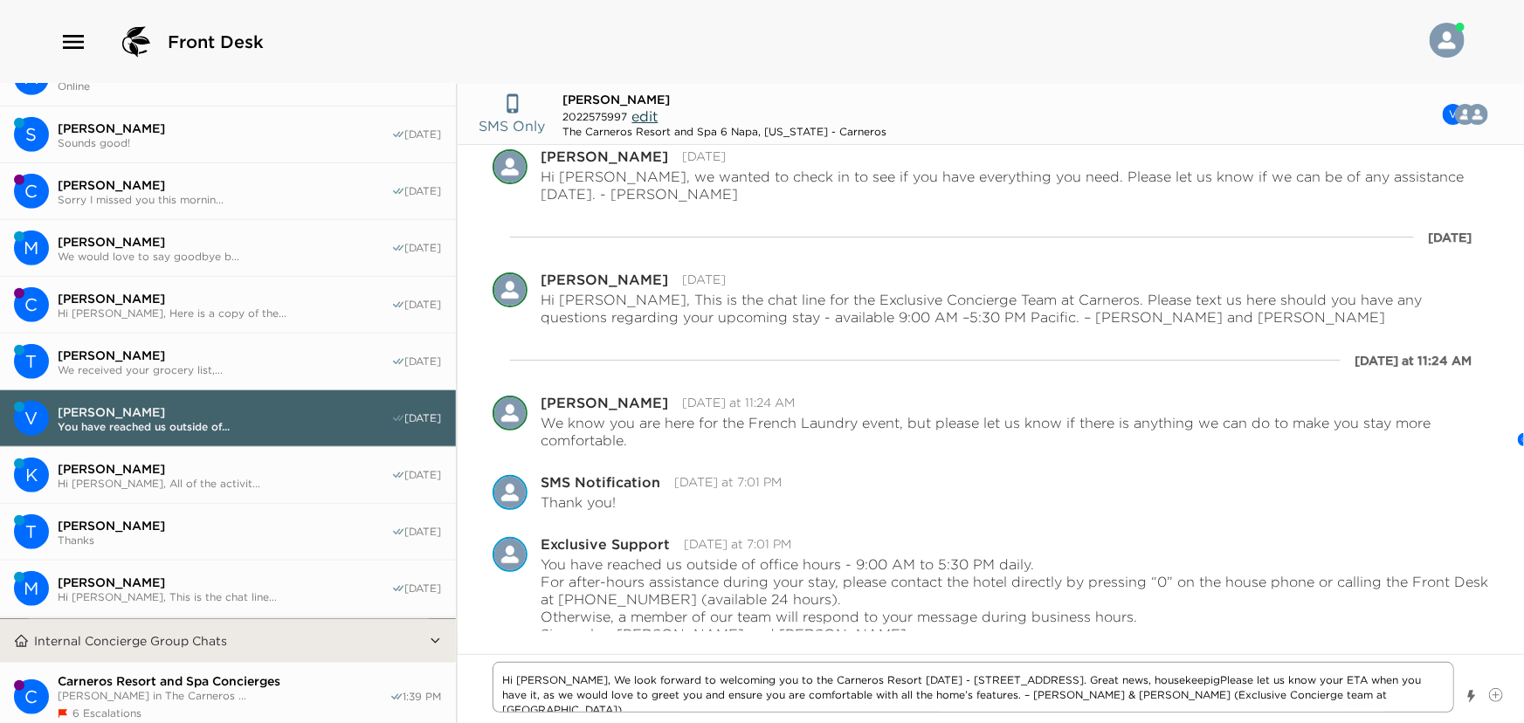
type textarea "x"
type textarea "Hi Victoria, We look forward to welcoming you to the Carneros Resort Today - 40…"
type textarea "x"
type textarea "Hi Victoria, We look forward to welcoming you to the Carneros Resort Today - 40…"
type textarea "x"
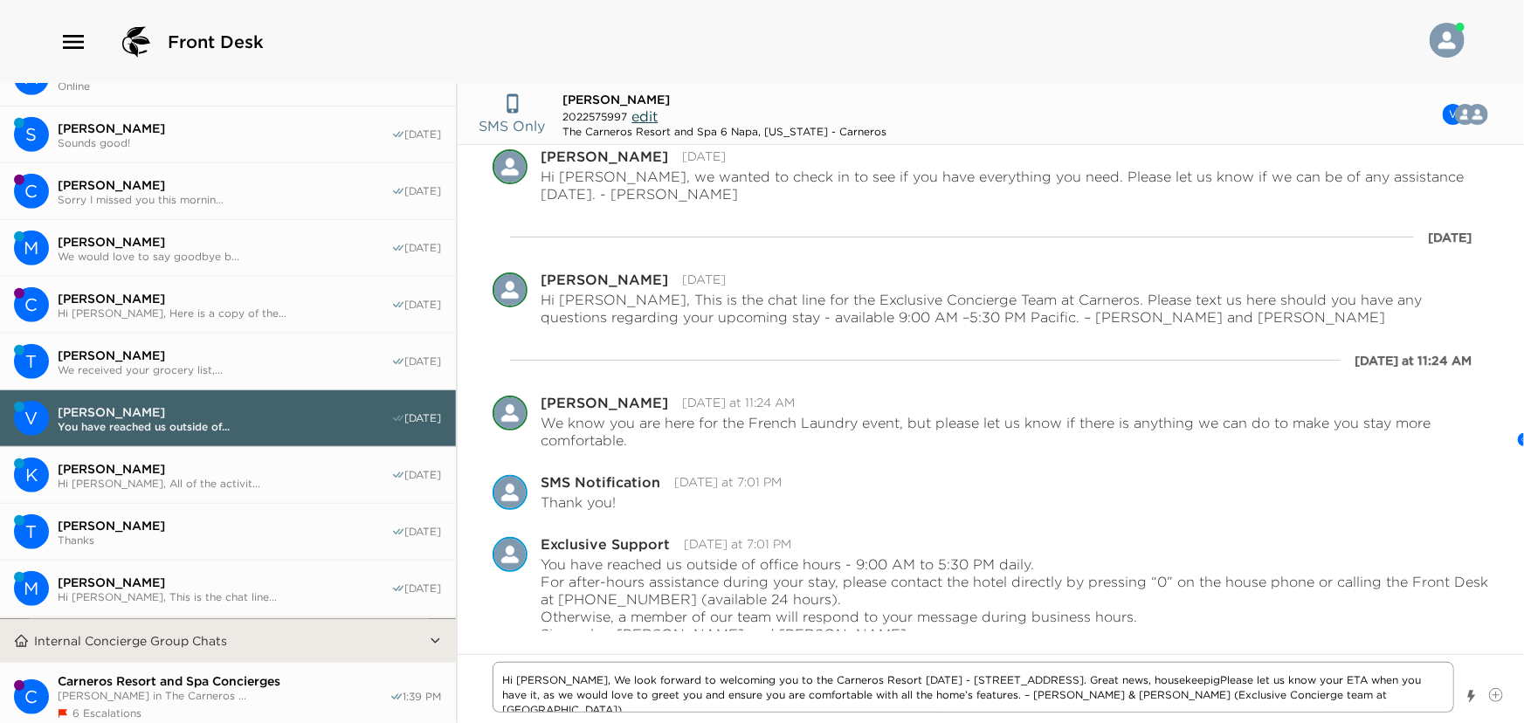
type textarea "Hi Victoria, We look forward to welcoming you to the Carneros Resort Today - 40…"
type textarea "x"
type textarea "Hi Victoria, We look forward to welcoming you to the Carneros Resort Today - 40…"
type textarea "x"
type textarea "Hi Victoria, We look forward to welcoming you to the Carneros Resort Today - 40…"
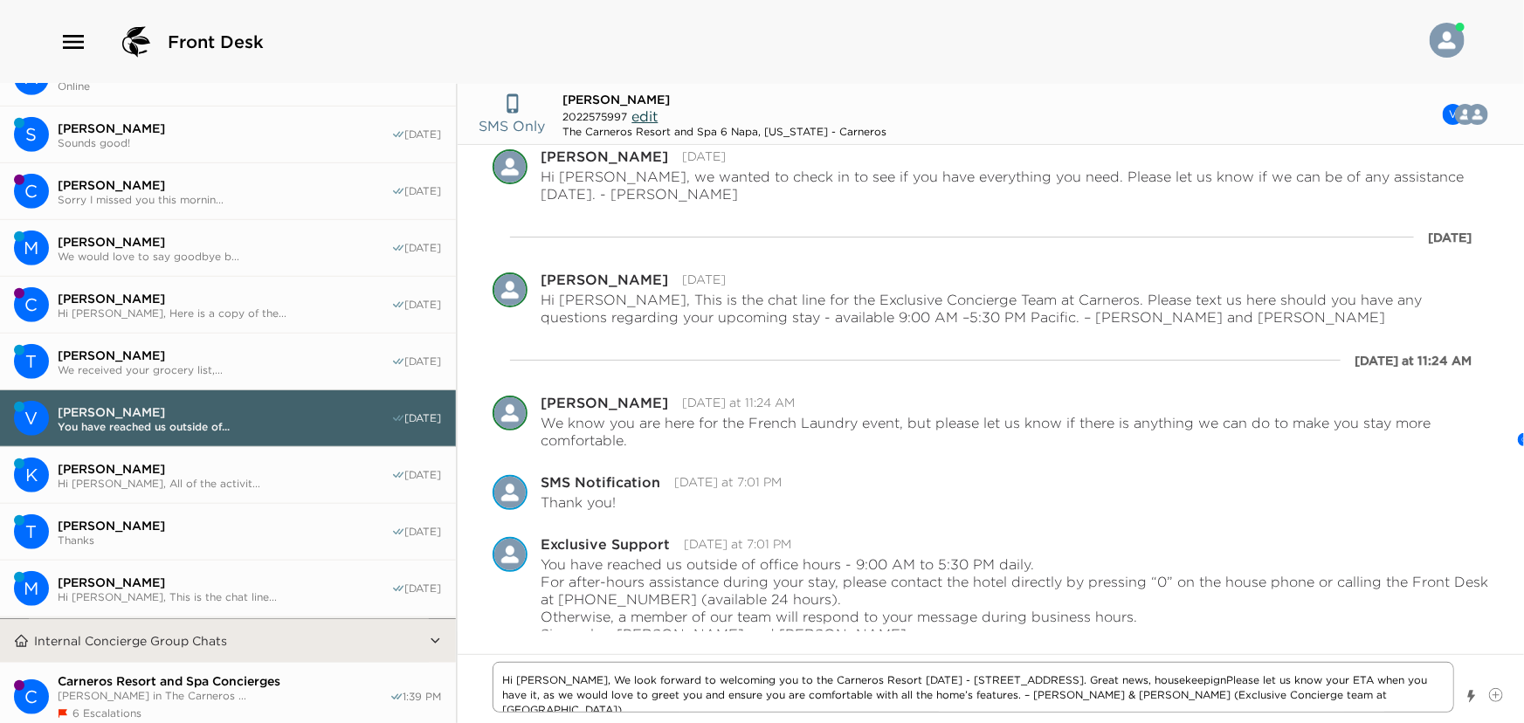
type textarea "x"
type textarea "Hi Victoria, We look forward to welcoming you to the Carneros Resort Today - 40…"
type textarea "x"
type textarea "Hi Victoria, We look forward to welcoming you to the Carneros Resort Today - 40…"
type textarea "x"
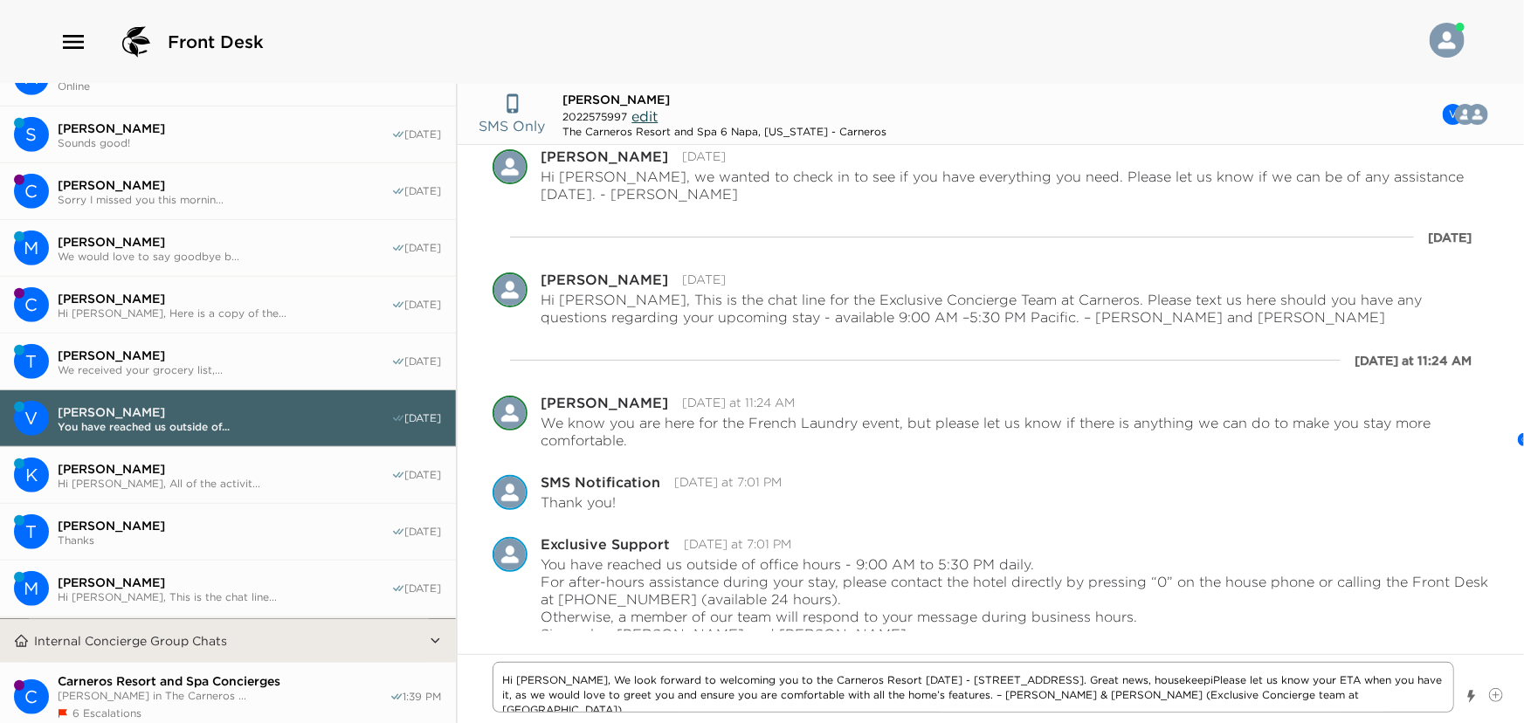
type textarea "Hi Victoria, We look forward to welcoming you to the Carneros Resort Today - 40…"
type textarea "x"
type textarea "Hi Victoria, We look forward to welcoming you to the Carneros Resort Today - 40…"
type textarea "x"
type textarea "Hi Victoria, We look forward to welcoming you to the Carneros Resort Today - 40…"
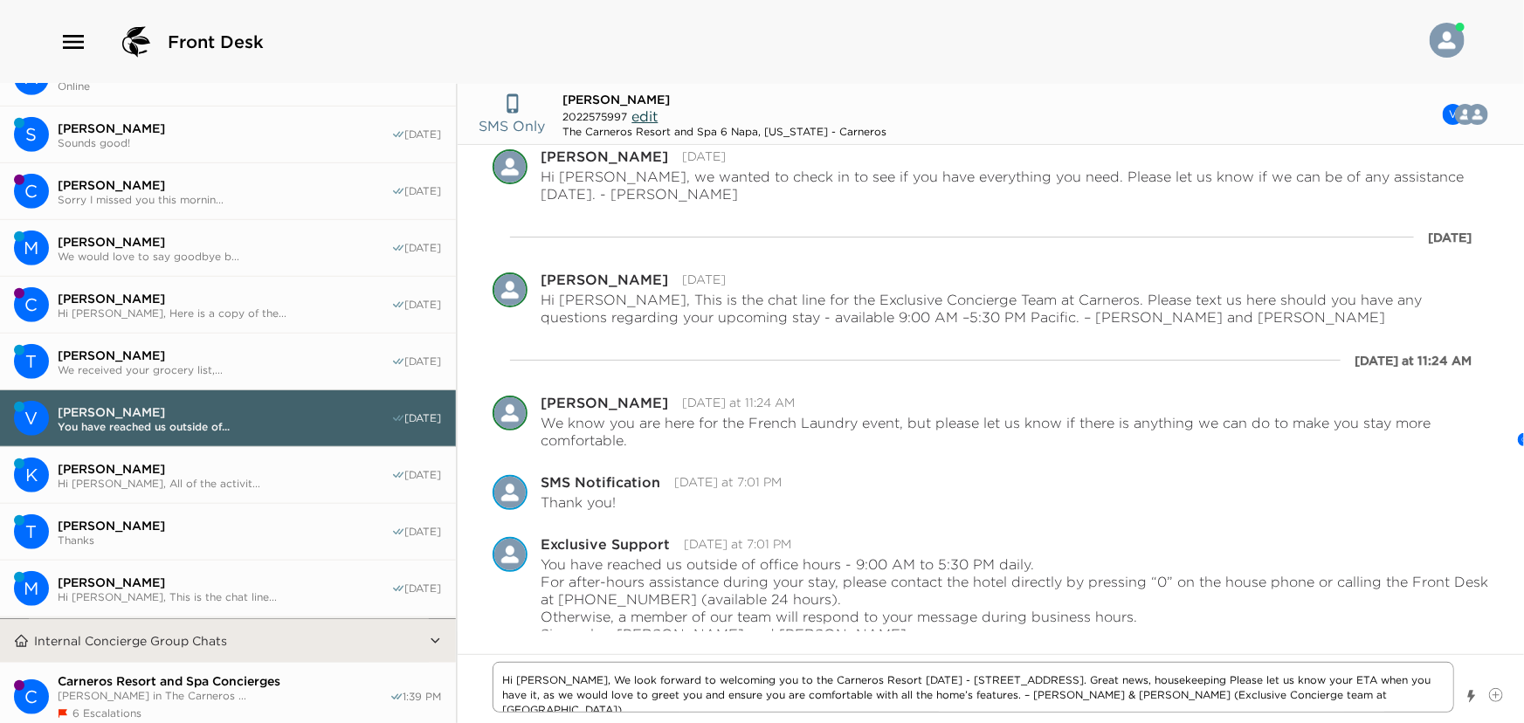
type textarea "x"
type textarea "Hi Victoria, We look forward to welcoming you to the Carneros Resort Today - 40…"
type textarea "x"
type textarea "Hi Victoria, We look forward to welcoming you to the Carneros Resort Today - 40…"
type textarea "x"
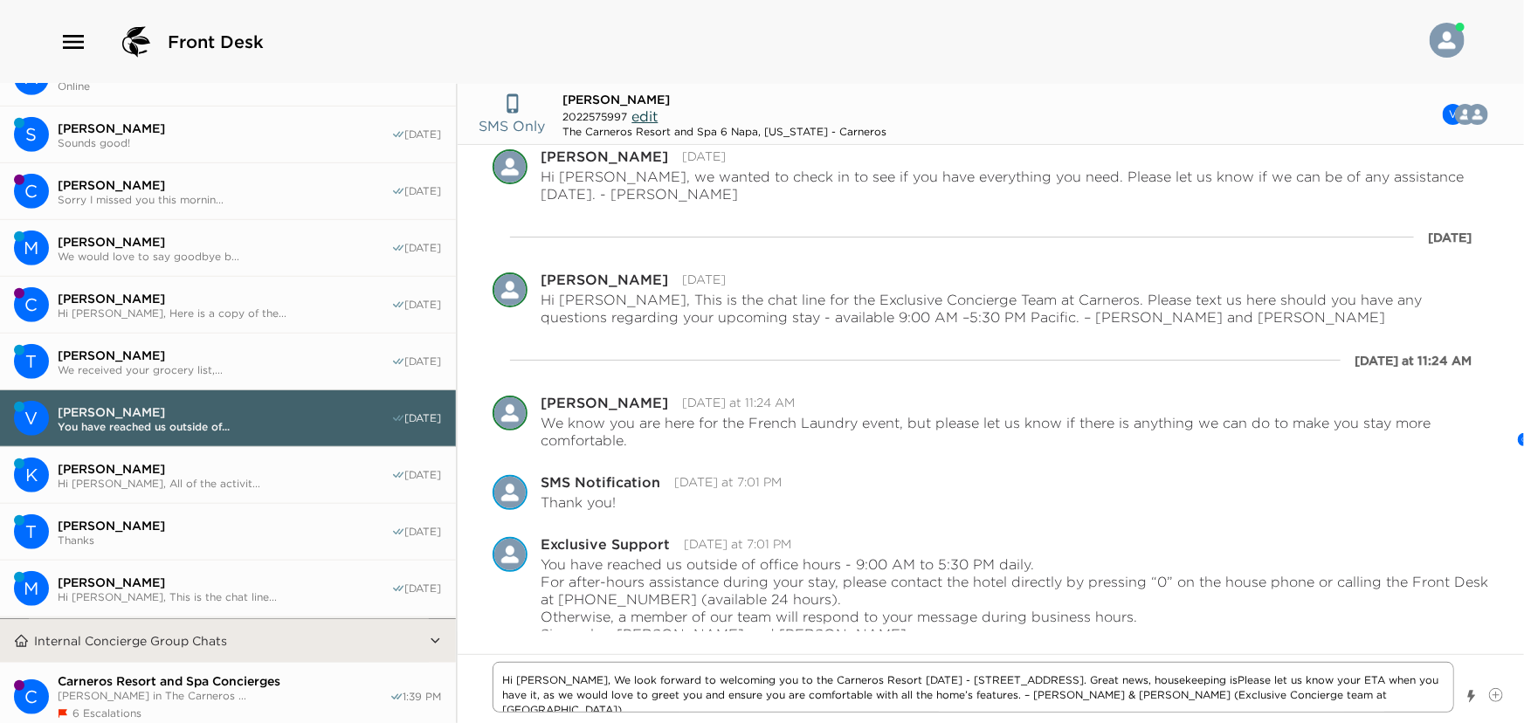
type textarea "Hi Victoria, We look forward to welcoming you to the Carneros Resort Today - 40…"
type textarea "x"
type textarea "Hi Victoria, We look forward to welcoming you to the Carneros Resort Today - 40…"
type textarea "x"
type textarea "Hi Victoria, We look forward to welcoming you to the Carneros Resort Today - 40…"
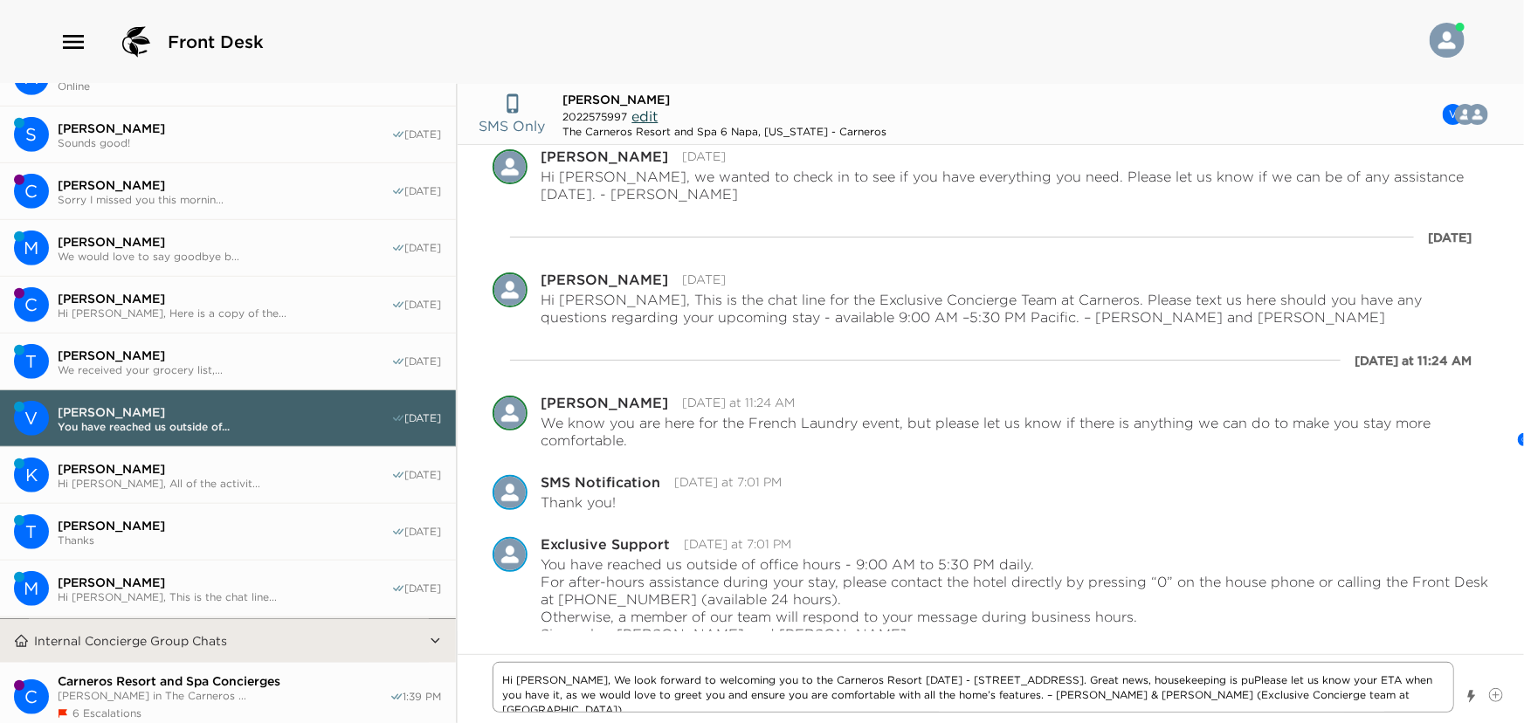
type textarea "x"
type textarea "Hi Victoria, We look forward to welcoming you to the Carneros Resort Today - 40…"
type textarea "x"
type textarea "Hi Victoria, We look forward to welcoming you to the Carneros Resort Today - 40…"
type textarea "x"
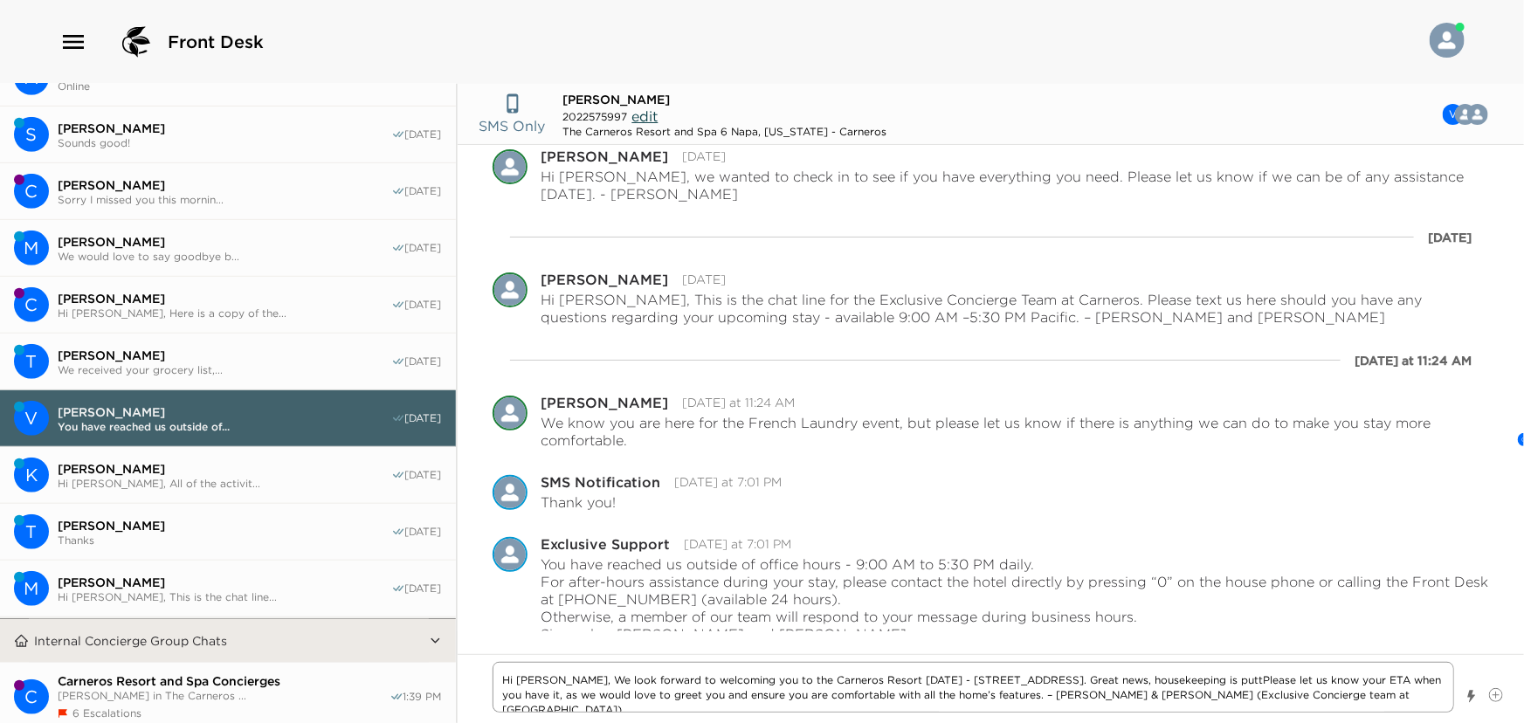
type textarea "Hi Victoria, We look forward to welcoming you to the Carneros Resort Today - 40…"
type textarea "x"
type textarea "Hi Victoria, We look forward to welcoming you to the Carneros Resort Today - 40…"
type textarea "x"
type textarea "Hi Victoria, We look forward to welcoming you to the Carneros Resort Today - 40…"
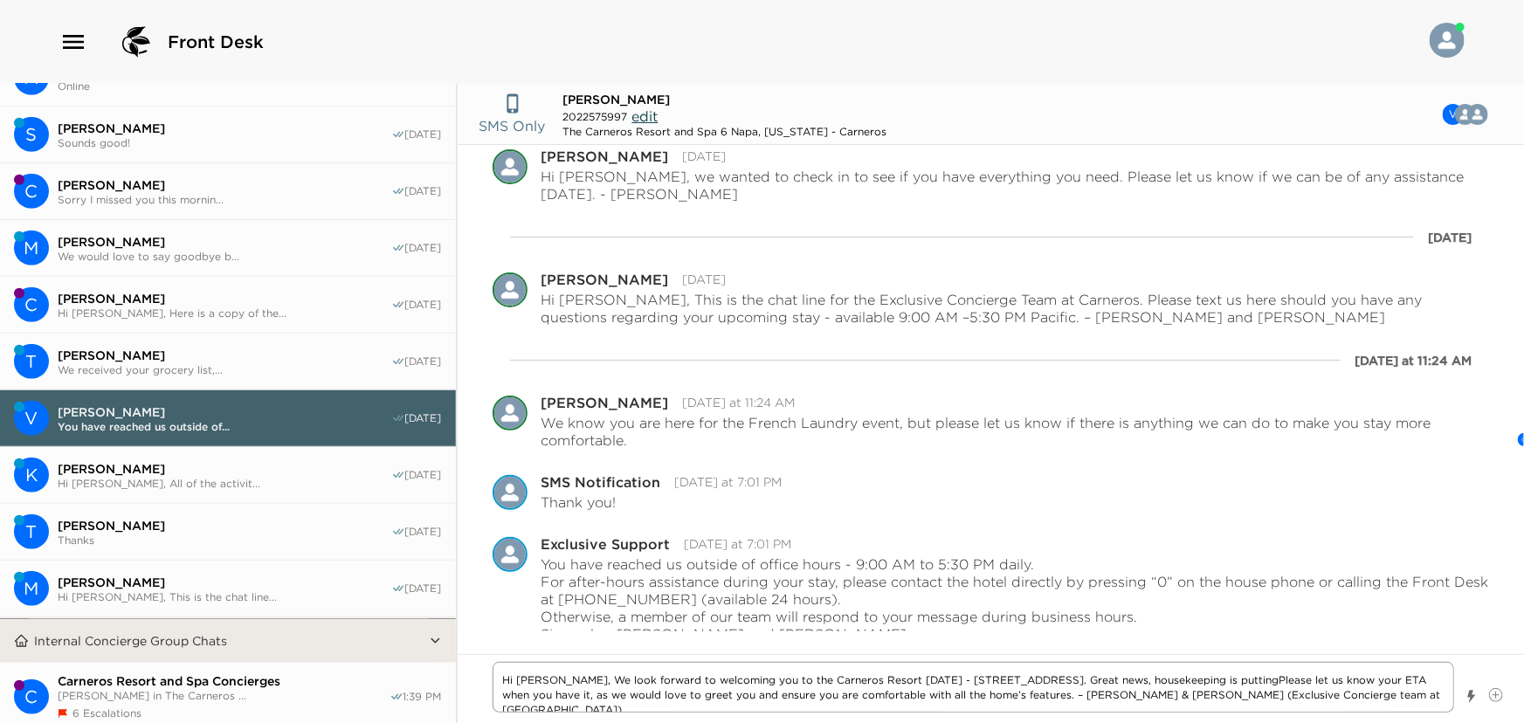
type textarea "x"
type textarea "Hi Victoria, We look forward to welcoming you to the Carneros Resort Today - 40…"
type textarea "x"
type textarea "Hi Victoria, We look forward to welcoming you to the Carneros Resort Today - 40…"
type textarea "x"
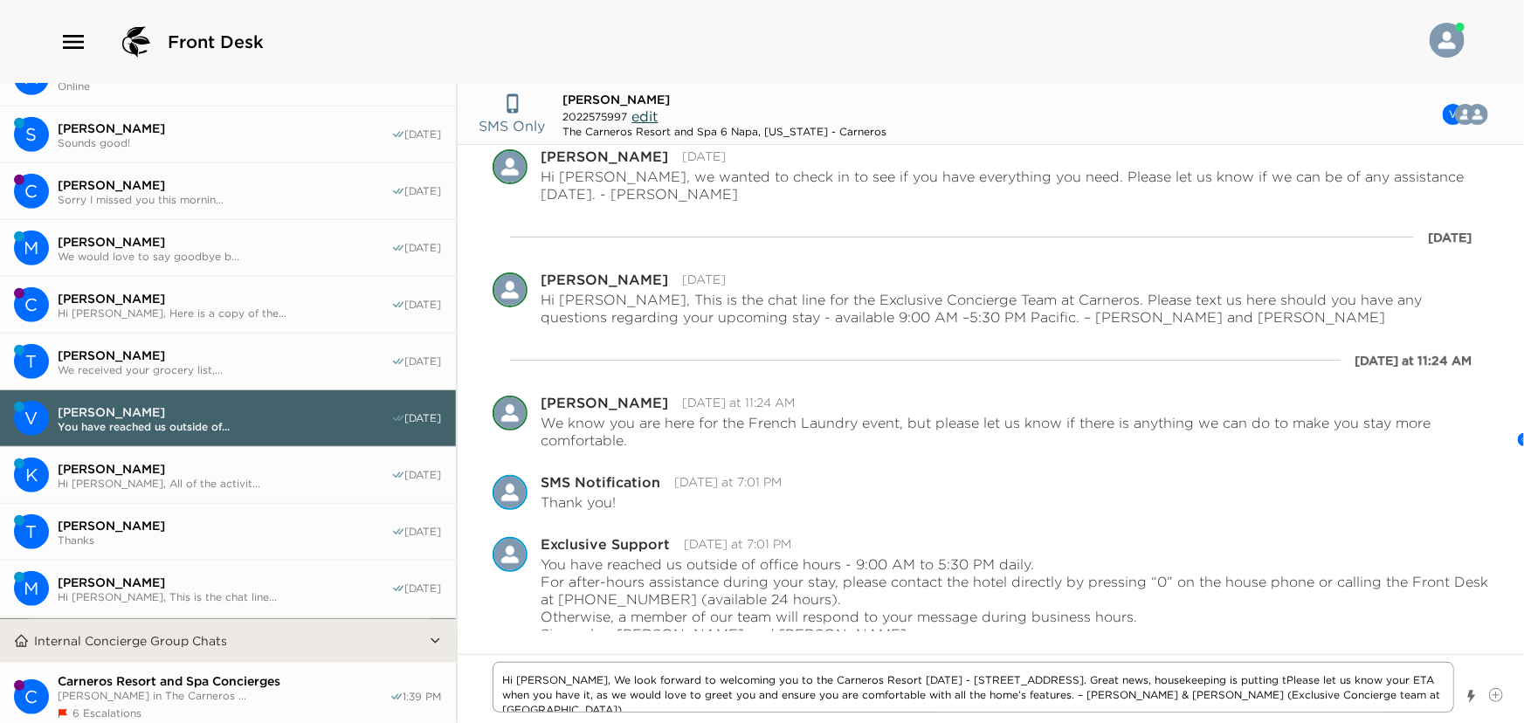
type textarea "Hi Victoria, We look forward to welcoming you to the Carneros Resort Today - 40…"
type textarea "x"
type textarea "Hi Victoria, We look forward to welcoming you to the Carneros Resort Today - 40…"
type textarea "x"
type textarea "Hi Victoria, We look forward to welcoming you to the Carneros Resort Today - 40…"
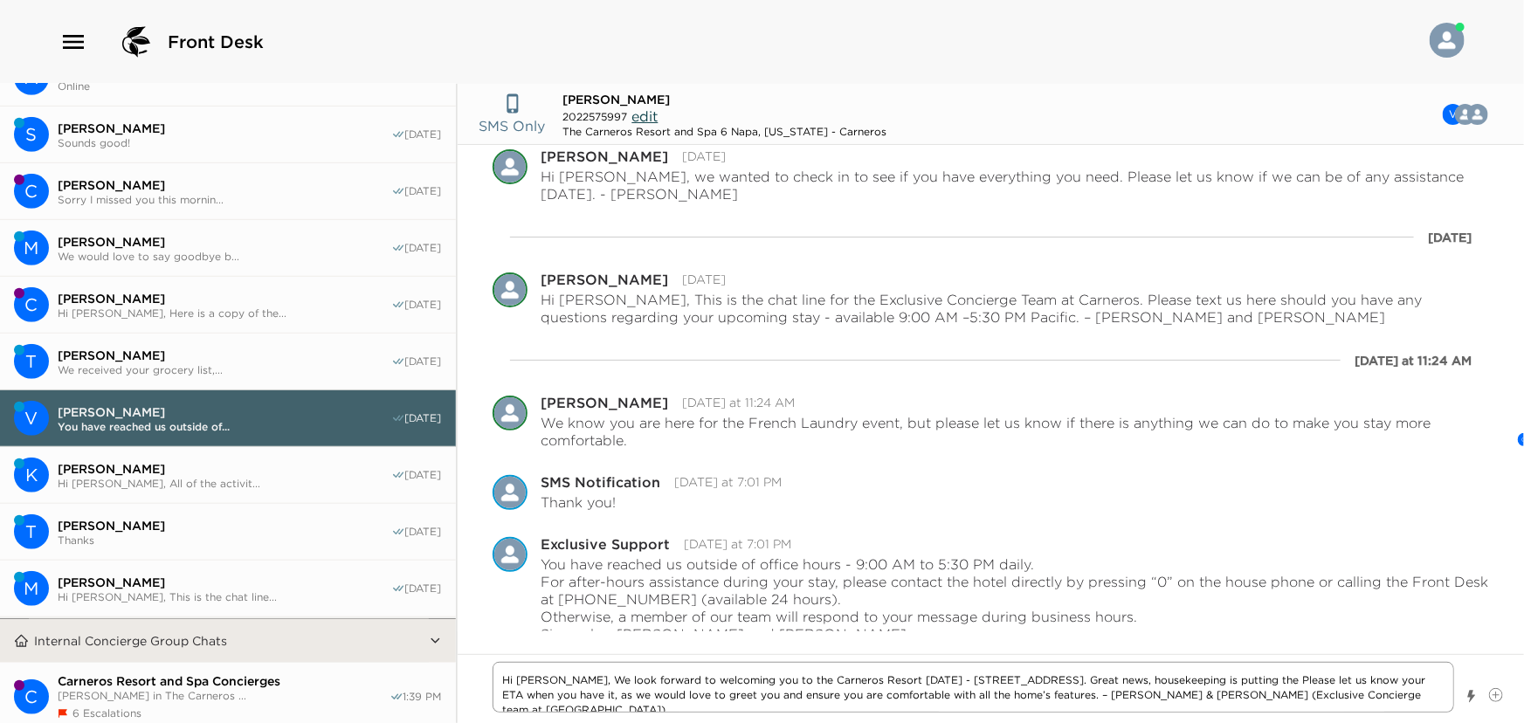
type textarea "x"
type textarea "Hi Victoria, We look forward to welcoming you to the Carneros Resort Today - 40…"
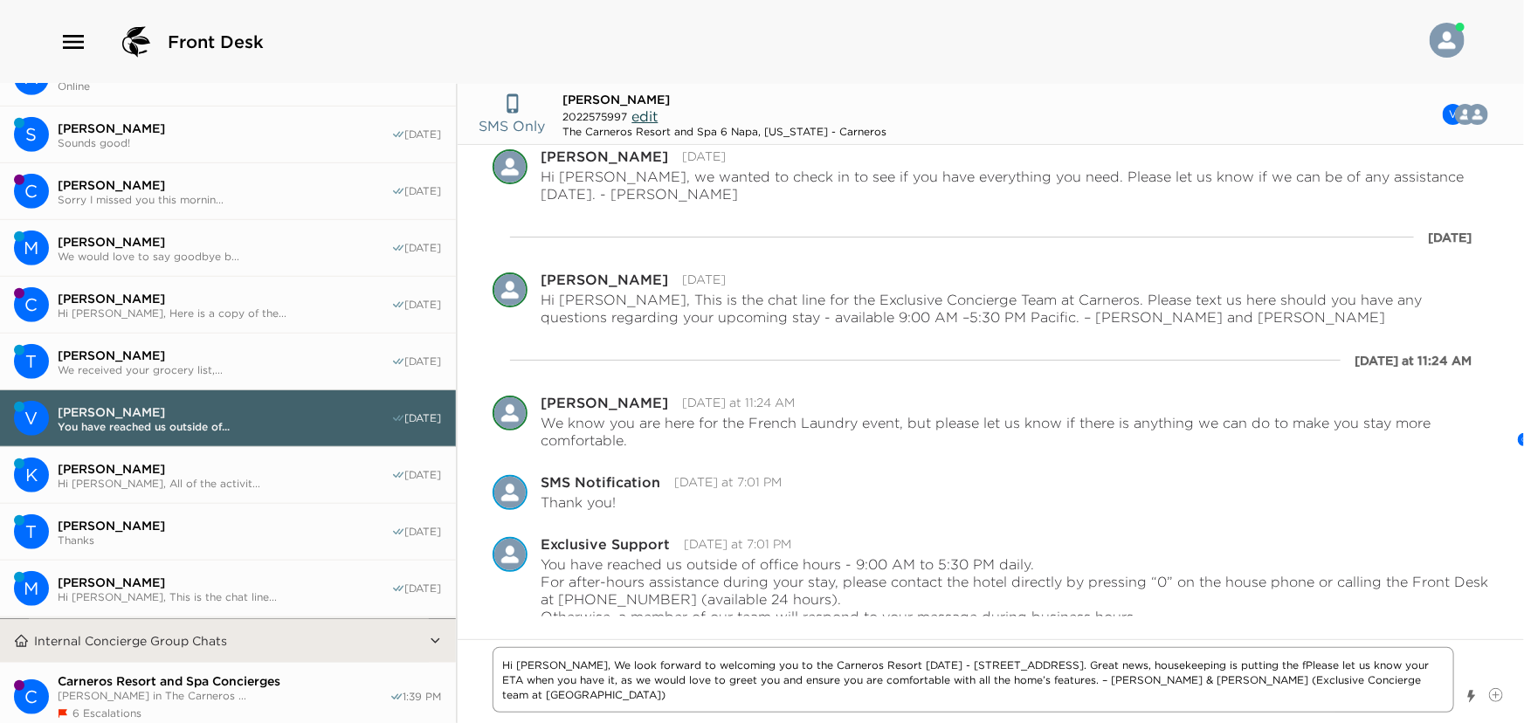
type textarea "x"
type textarea "Hi Victoria, We look forward to welcoming you to the Carneros Resort Today - 40…"
type textarea "x"
type textarea "Hi Victoria, We look forward to welcoming you to the Carneros Resort Today - 40…"
type textarea "x"
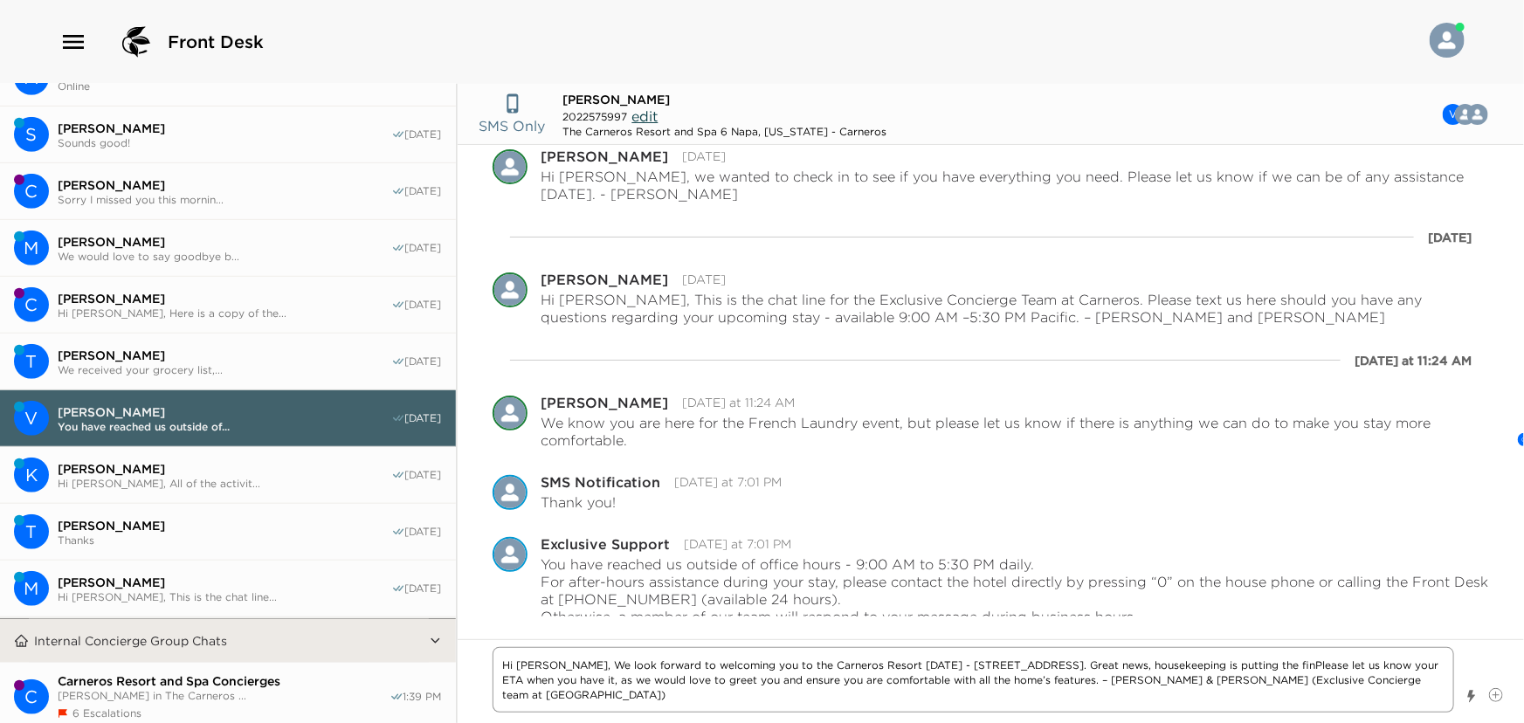
type textarea "Hi Victoria, We look forward to welcoming you to the Carneros Resort Today - 40…"
type textarea "x"
type textarea "Hi Victoria, We look forward to welcoming you to the Carneros Resort Today - 40…"
type textarea "x"
type textarea "Hi Victoria, We look forward to welcoming you to the Carneros Resort Today - 40…"
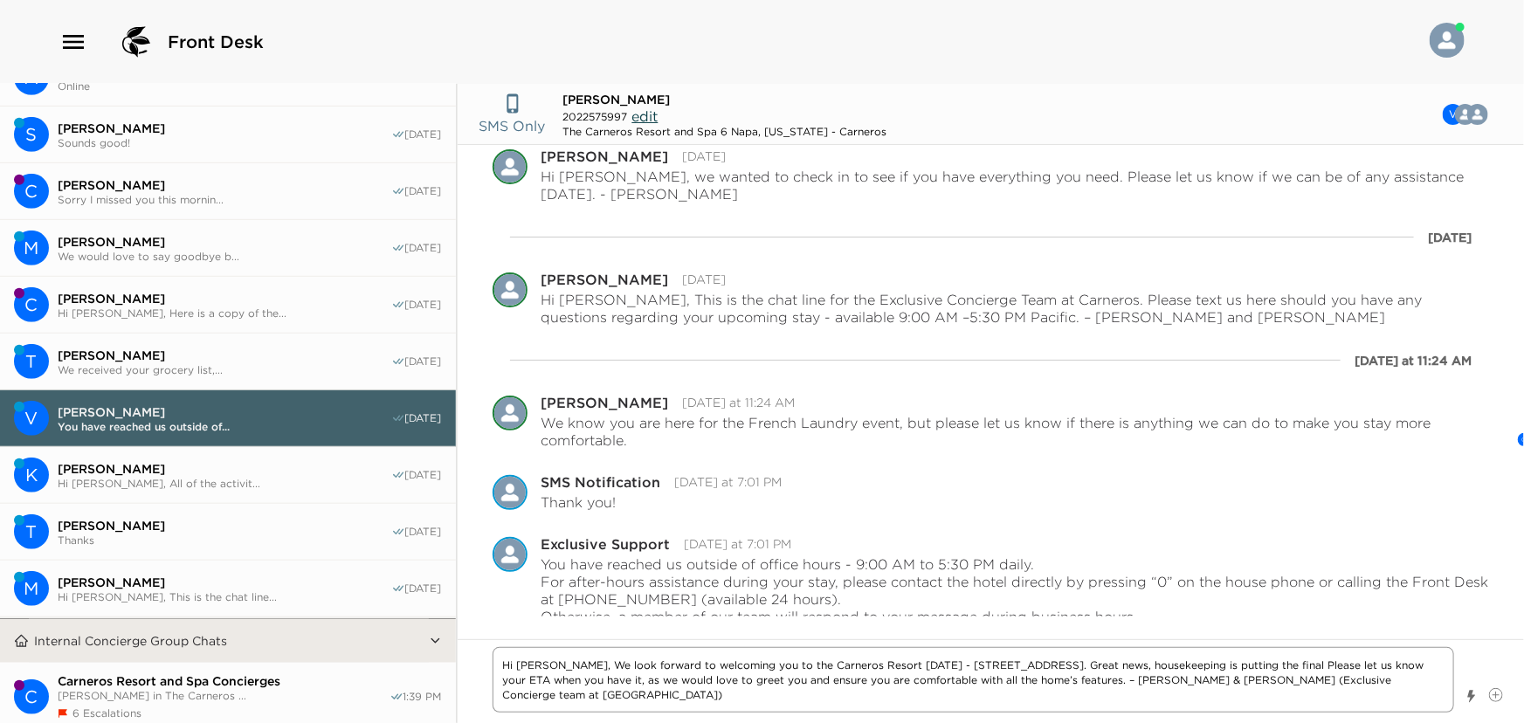
type textarea "x"
type textarea "Hi Victoria, We look forward to welcoming you to the Carneros Resort Today - 40…"
type textarea "x"
type textarea "Hi Victoria, We look forward to welcoming you to the Carneros Resort Today - 40…"
type textarea "x"
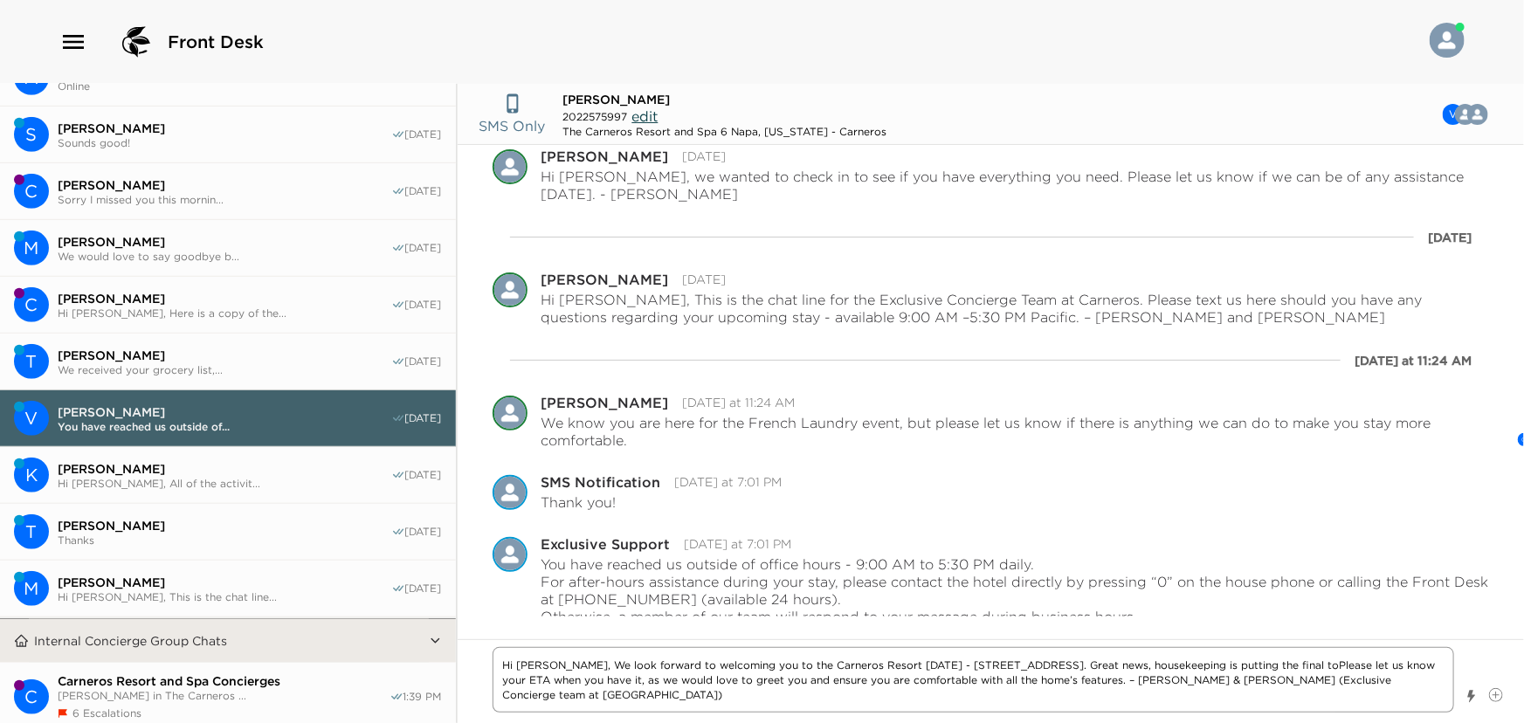
type textarea "Hi Victoria, We look forward to welcoming you to the Carneros Resort Today - 40…"
type textarea "x"
type textarea "Hi Victoria, We look forward to welcoming you to the Carneros Resort Today - 40…"
type textarea "x"
type textarea "Hi Victoria, We look forward to welcoming you to the Carneros Resort Today - 40…"
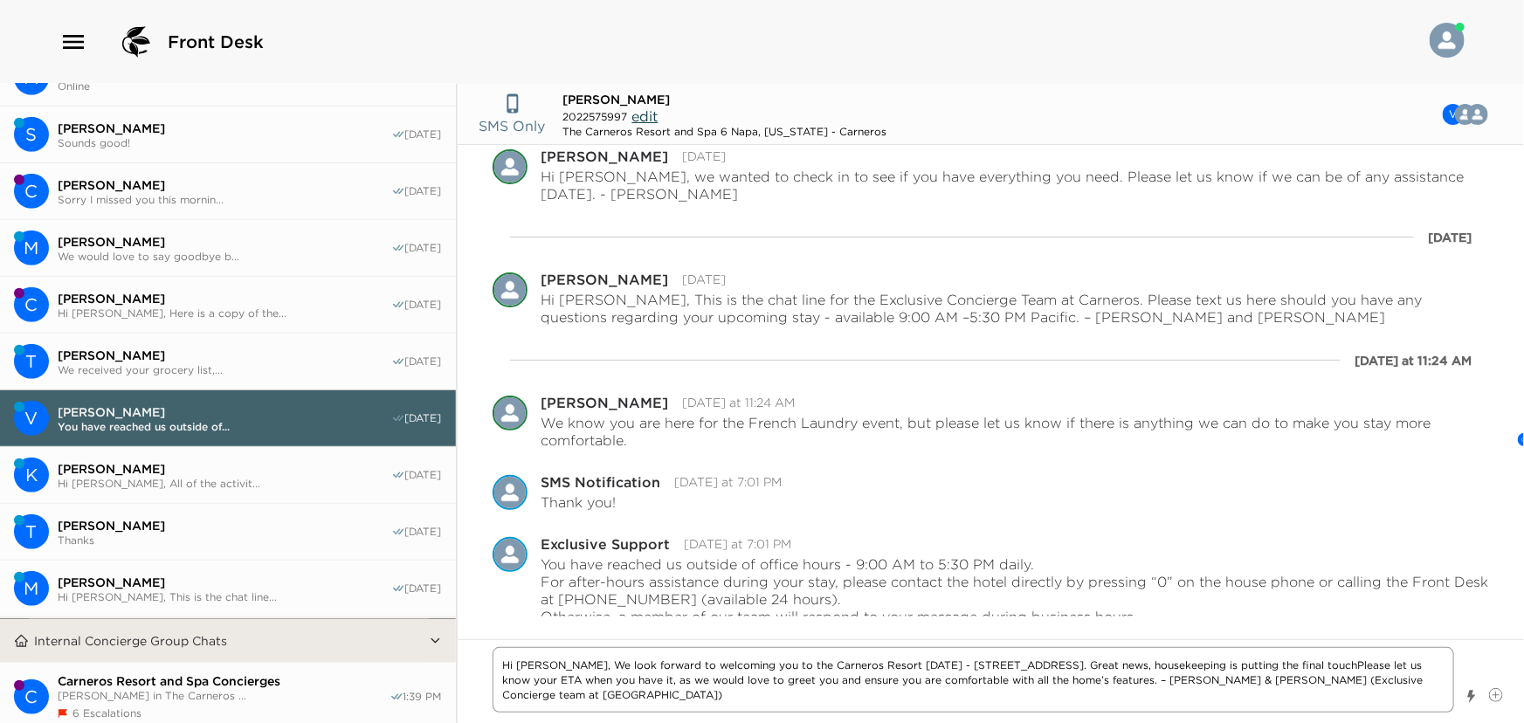
type textarea "x"
type textarea "Hi Victoria, We look forward to welcoming you to the Carneros Resort Today - 40…"
type textarea "x"
type textarea "Hi Victoria, We look forward to welcoming you to the Carneros Resort Today - 40…"
type textarea "x"
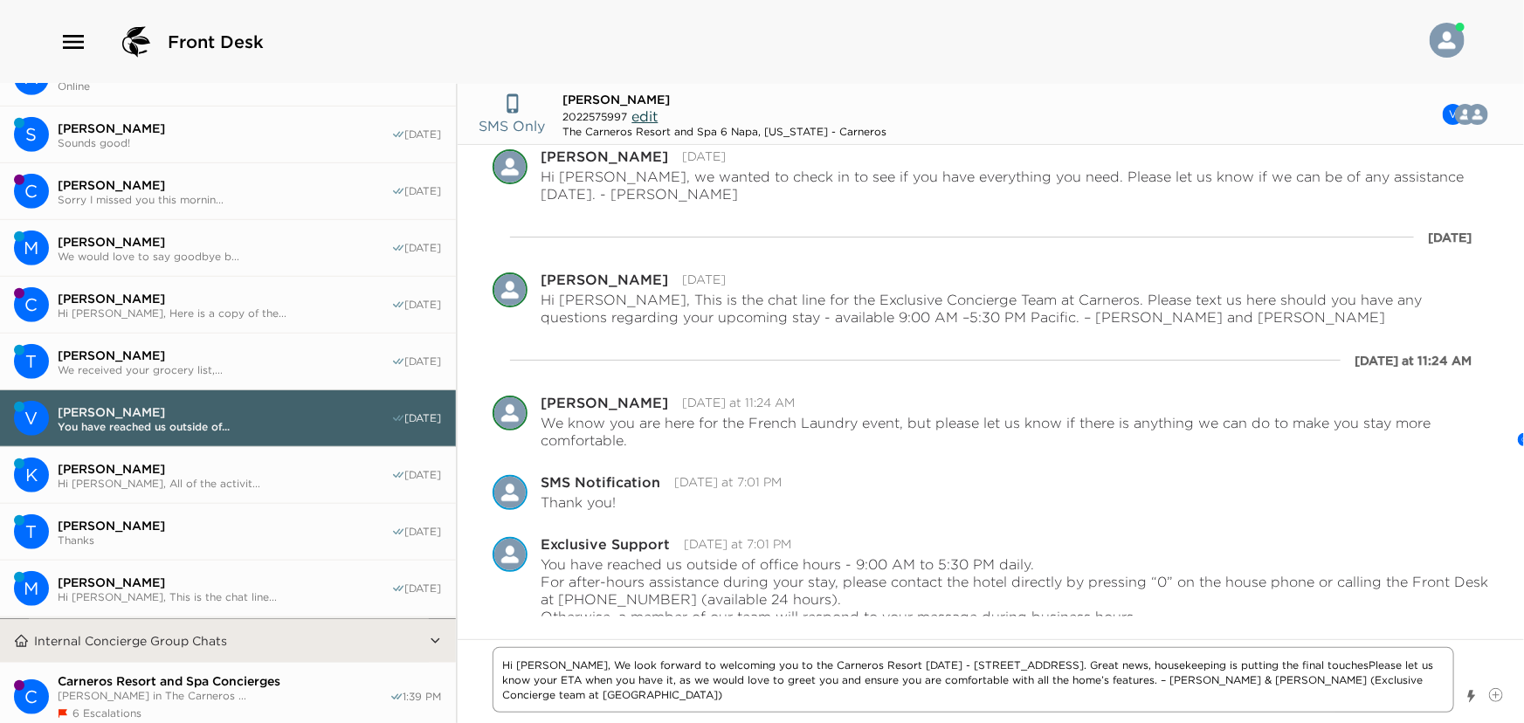
type textarea "Hi Victoria, We look forward to welcoming you to the Carneros Resort Today - 40…"
type textarea "x"
type textarea "Hi Victoria, We look forward to welcoming you to the Carneros Resort Today - 40…"
type textarea "x"
type textarea "Hi Victoria, We look forward to welcoming you to the Carneros Resort Today - 40…"
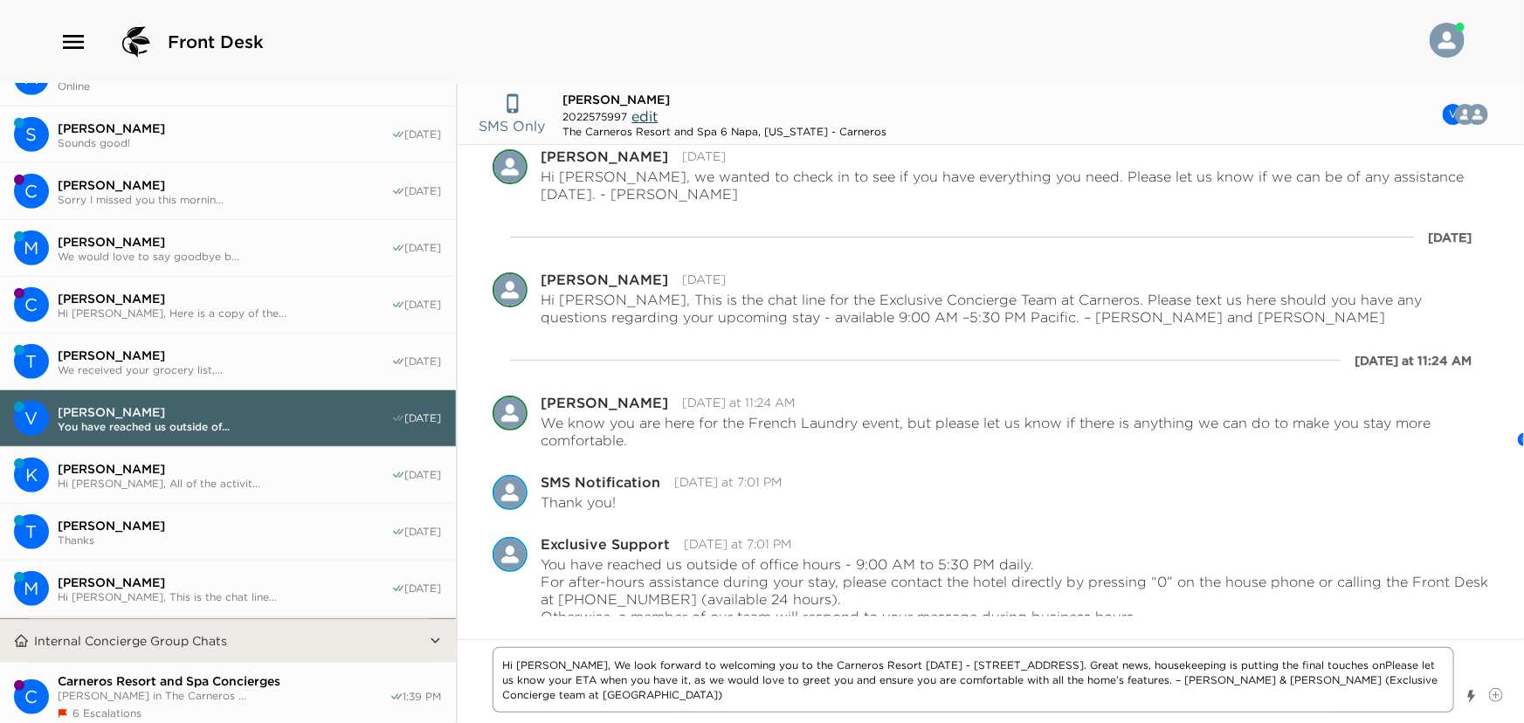
type textarea "x"
type textarea "Hi Victoria, We look forward to welcoming you to the Carneros Resort Today - 40…"
type textarea "x"
type textarea "Hi Victoria, We look forward to welcoming you to the Carneros Resort Today - 40…"
type textarea "x"
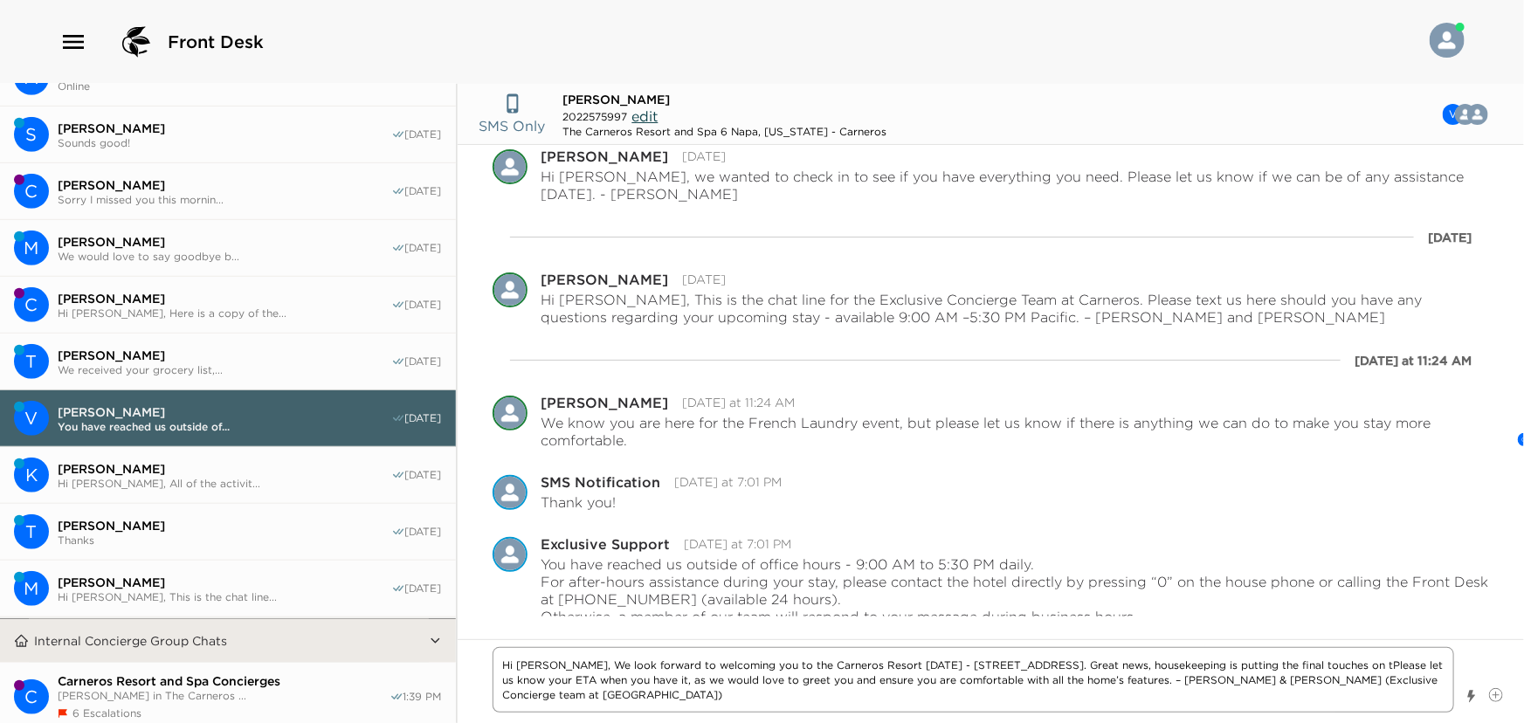
type textarea "Hi Victoria, We look forward to welcoming you to the Carneros Resort Today - 40…"
type textarea "x"
type textarea "Hi Victoria, We look forward to welcoming you to the Carneros Resort Today - 40…"
type textarea "x"
type textarea "Hi Victoria, We look forward to welcoming you to the Carneros Resort Today - 40…"
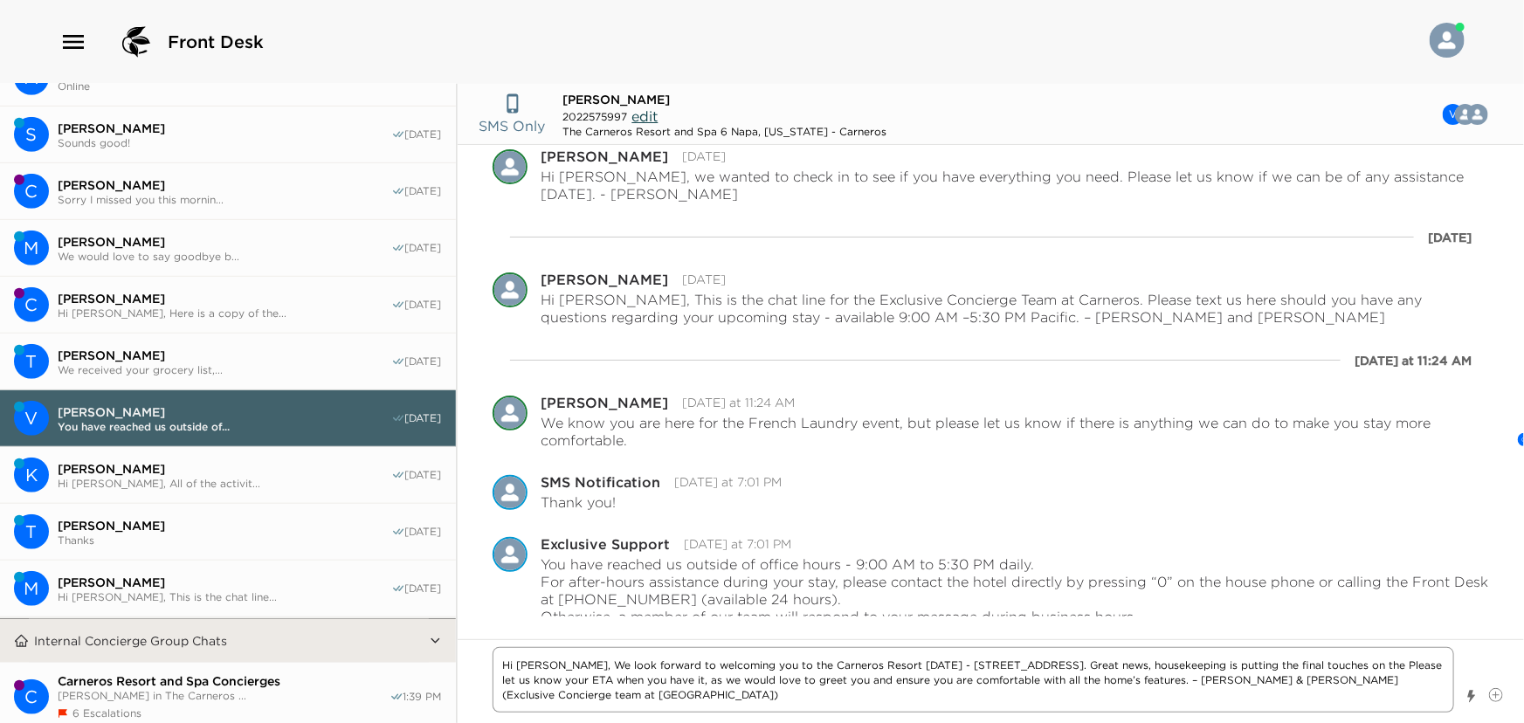
type textarea "x"
type textarea "Hi Victoria, We look forward to welcoming you to the Carneros Resort Today - 40…"
type textarea "x"
type textarea "Hi Victoria, We look forward to welcoming you to the Carneros Resort Today - 40…"
type textarea "x"
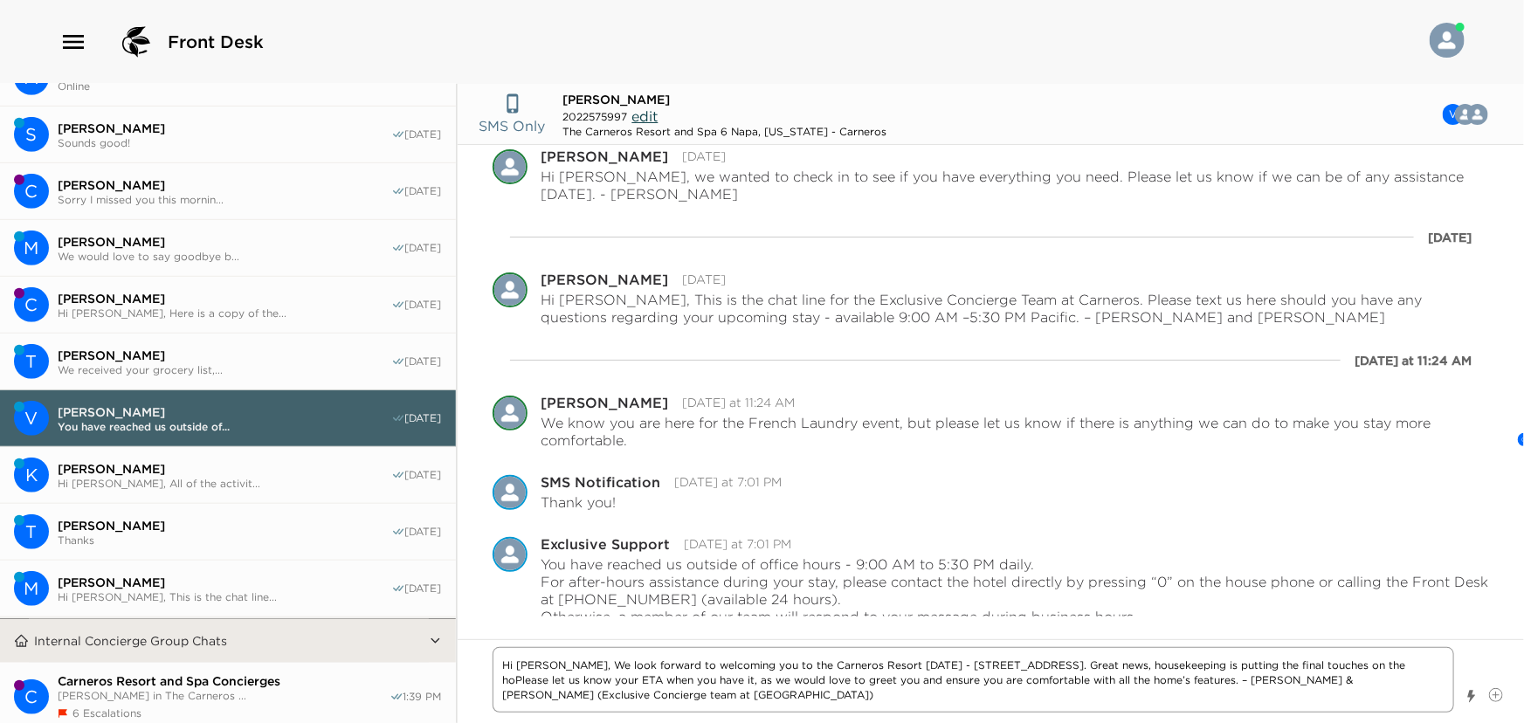
type textarea "Hi Victoria, We look forward to welcoming you to the Carneros Resort Today - 40…"
type textarea "x"
type textarea "Hi Victoria, We look forward to welcoming you to the Carneros Resort Today - 40…"
type textarea "x"
type textarea "Hi Victoria, We look forward to welcoming you to the Carneros Resort Today - 40…"
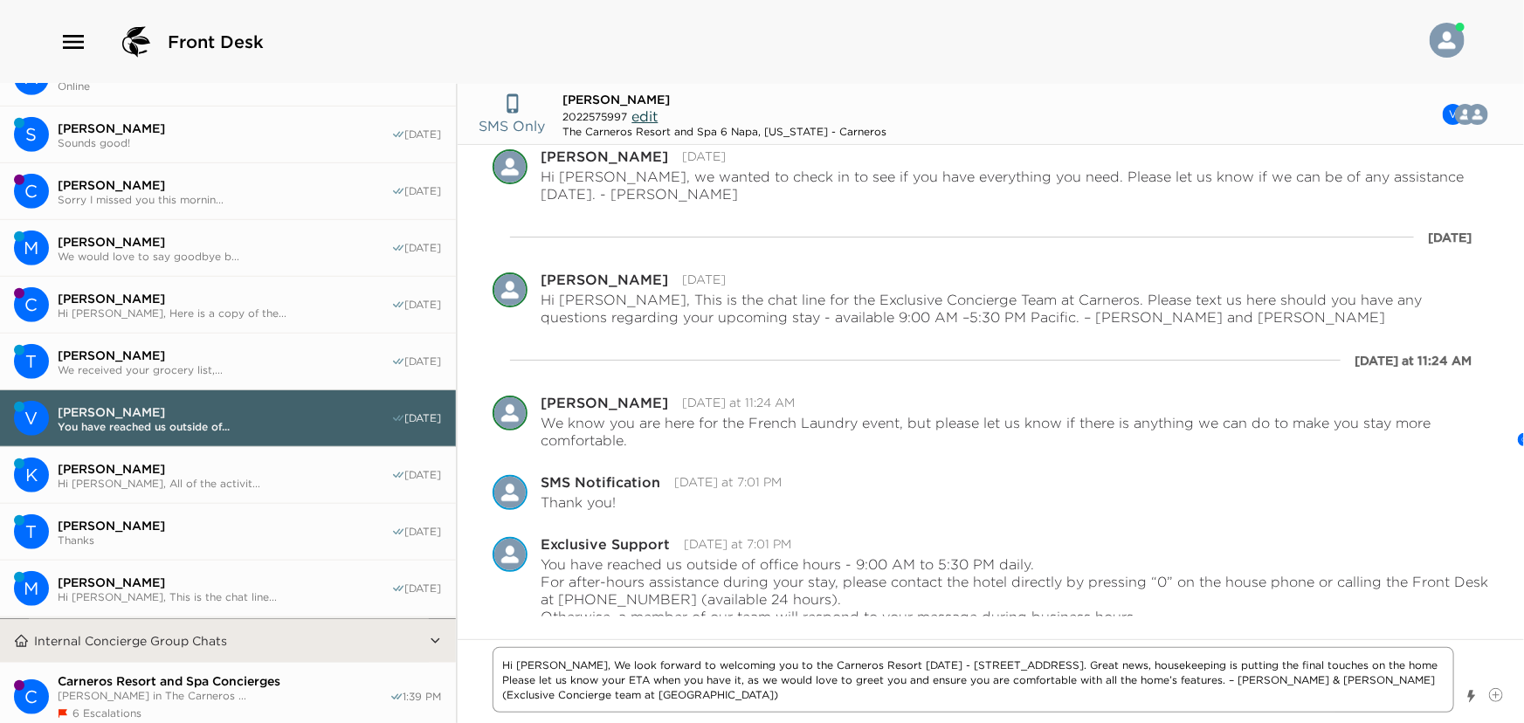
type textarea "x"
type textarea "Hi Victoria, We look forward to welcoming you to the Carneros Resort Today - 40…"
type textarea "x"
type textarea "Hi Victoria, We look forward to welcoming you to the Carneros Resort Today - 40…"
type textarea "x"
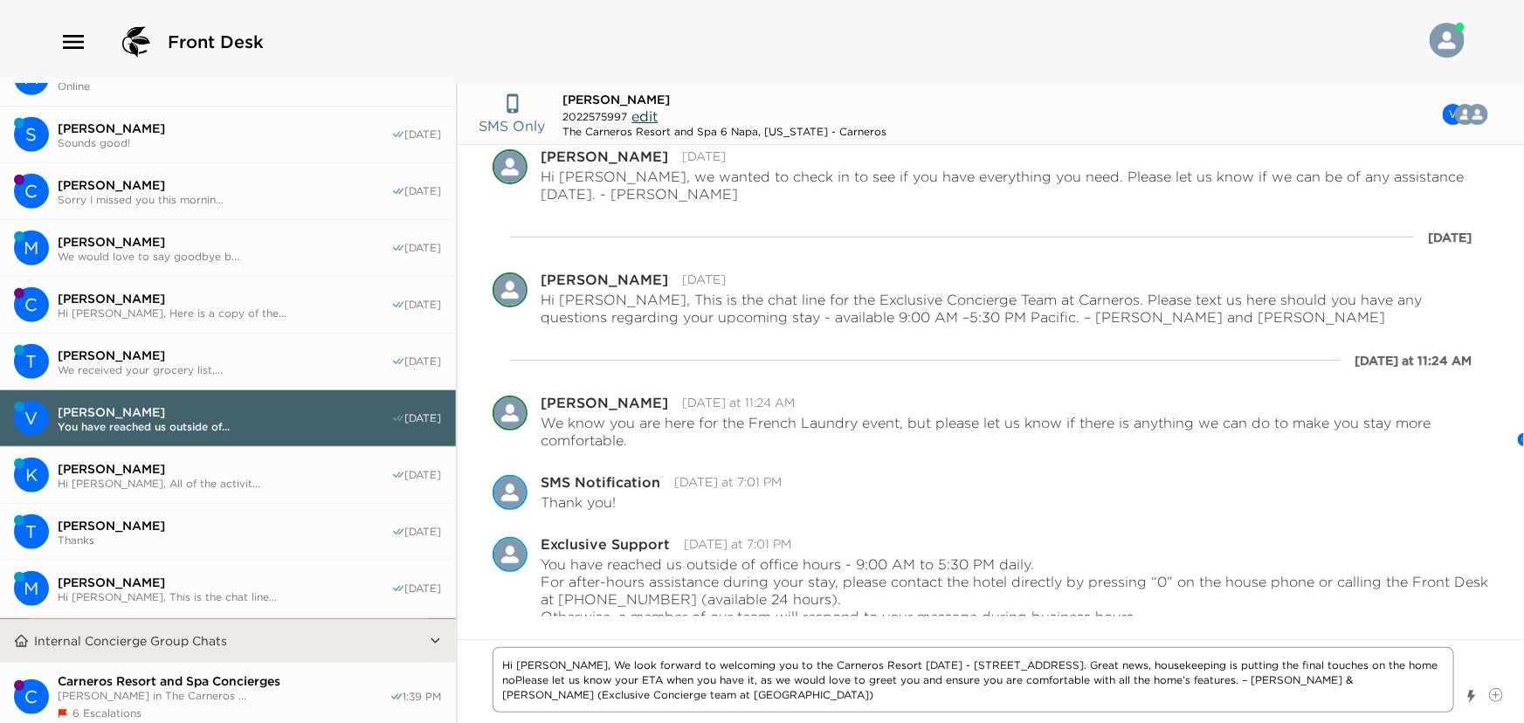
type textarea "Hi Victoria, We look forward to welcoming you to the Carneros Resort Today - 40…"
type textarea "x"
type textarea "Hi Victoria, We look forward to welcoming you to the Carneros Resort Today - 40…"
drag, startPoint x: 1066, startPoint y: 681, endPoint x: 1424, endPoint y: 673, distance: 358.2
click at [1424, 673] on textarea "Hi Victoria, We look forward to welcoming you to the Carneros Resort Today - 40…" at bounding box center [974, 680] width 962 height 66
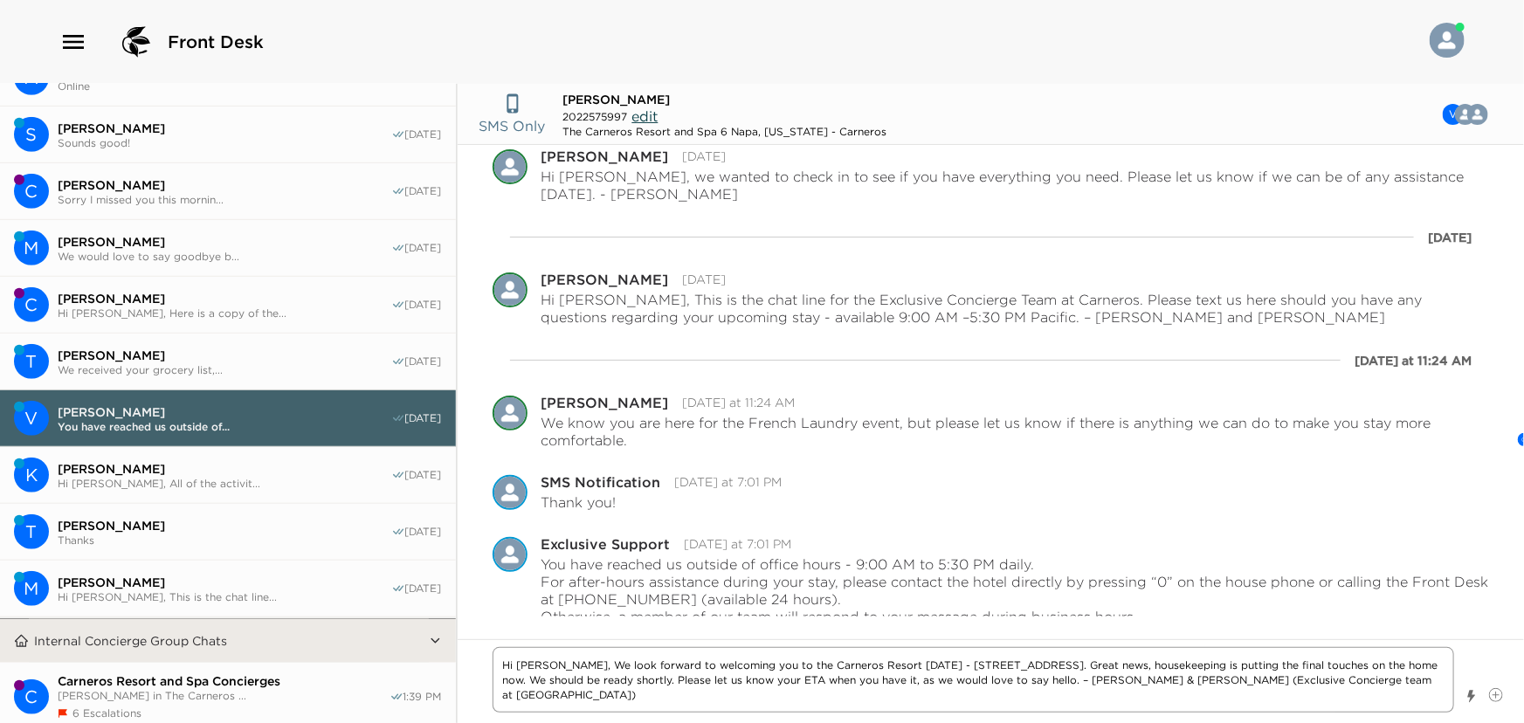
click at [870, 666] on textarea "Hi Victoria, We look forward to welcoming you to the Carneros Resort Today - 40…" at bounding box center [974, 680] width 962 height 66
click at [597, 696] on textarea "Hi Victoria, We look forward to welcoming you to the Carneros Resort today - 40…" at bounding box center [974, 680] width 962 height 66
drag, startPoint x: 1119, startPoint y: 682, endPoint x: 1124, endPoint y: 707, distance: 25.9
click at [1124, 707] on textarea "Hi Victoria, We look forward to welcoming you to the Carneros Resort today - 40…" at bounding box center [974, 680] width 962 height 66
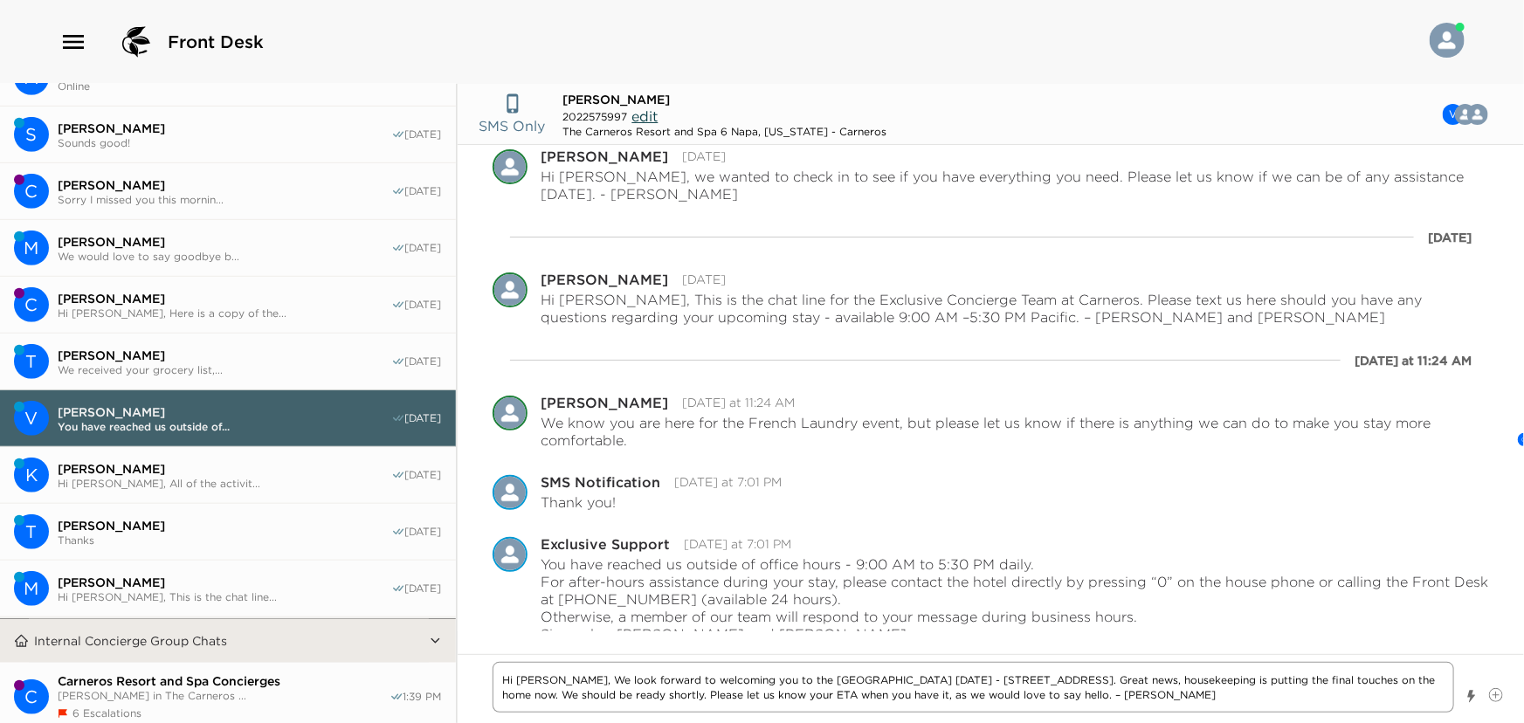
click at [1263, 693] on textarea "Hi Victoria, We look forward to welcoming you to the Carneros Resort today - 40…" at bounding box center [974, 687] width 962 height 51
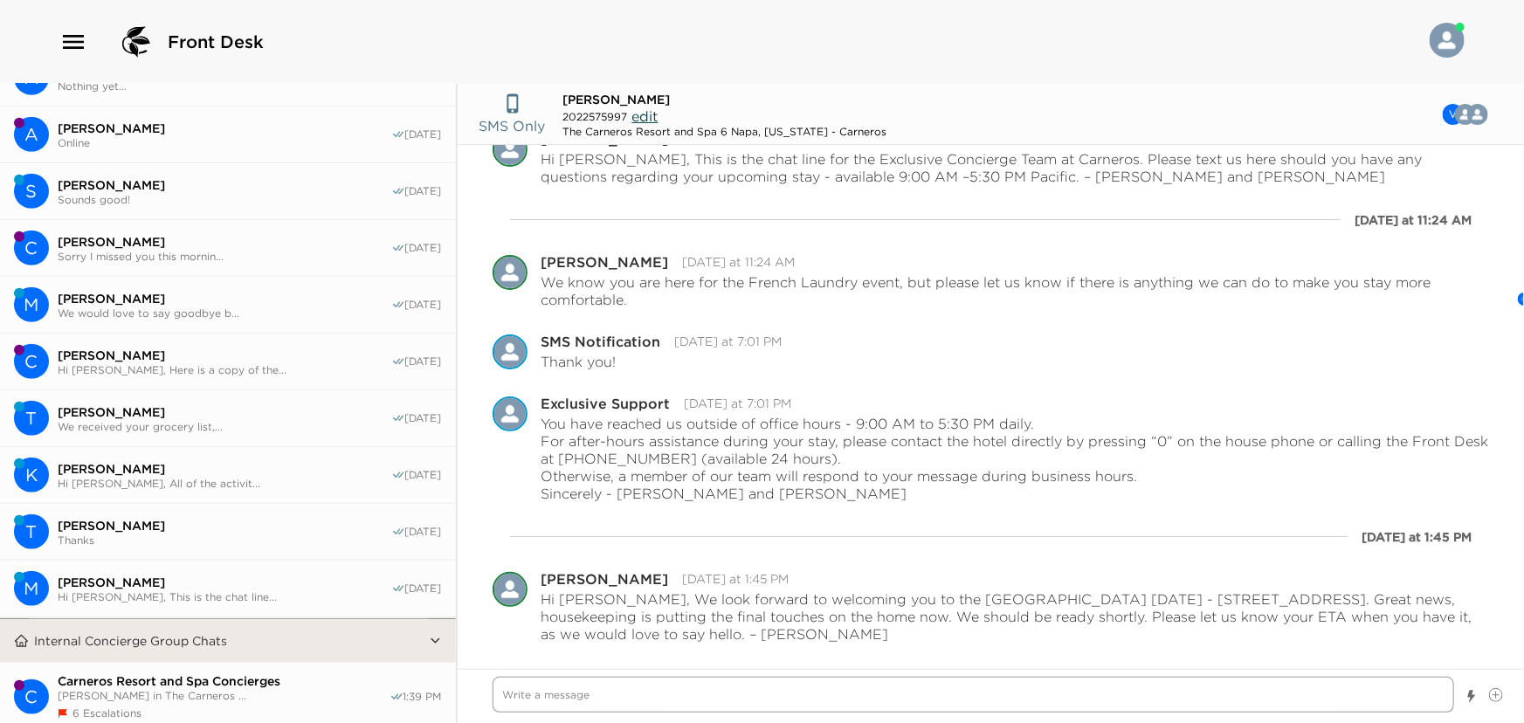
scroll to position [0, 0]
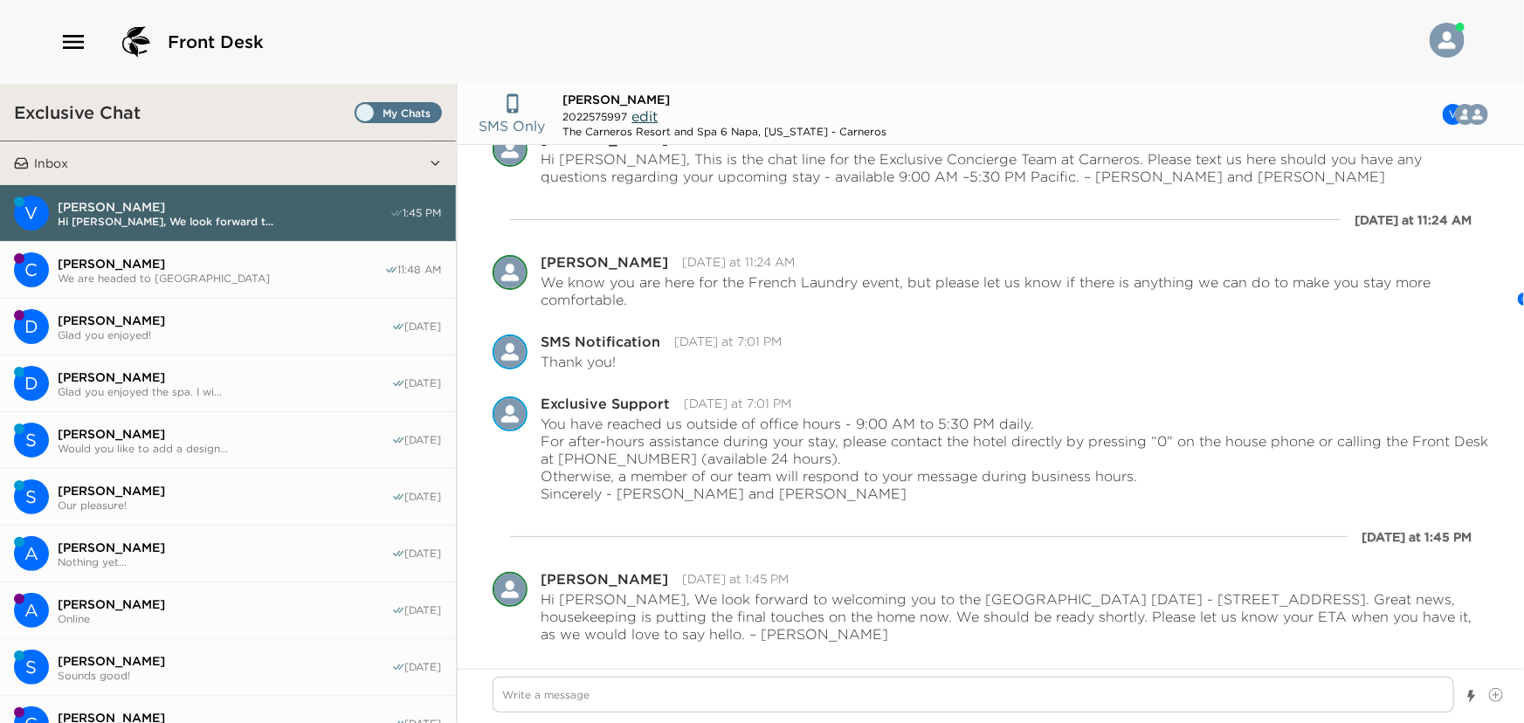
click at [110, 261] on span "Sheri Herbruck" at bounding box center [221, 264] width 327 height 16
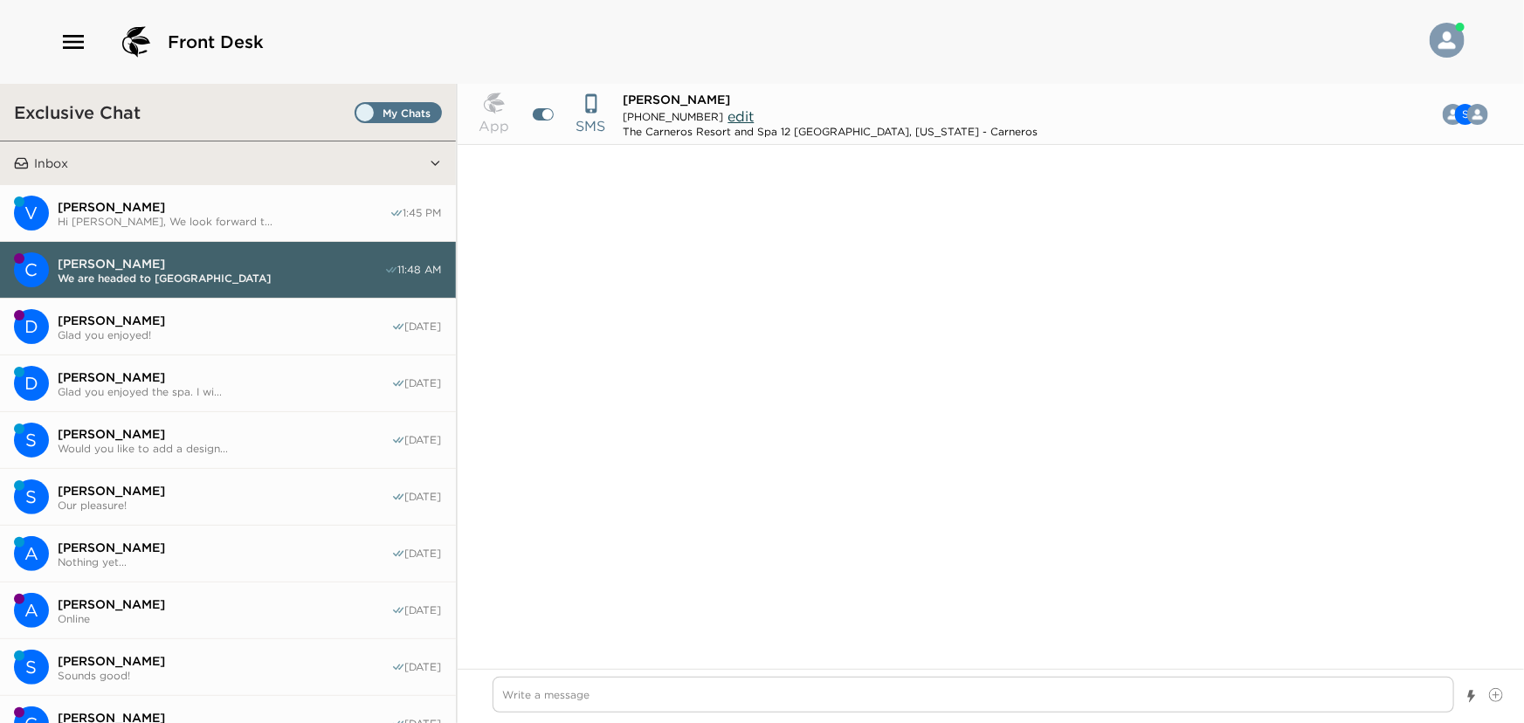
scroll to position [876, 0]
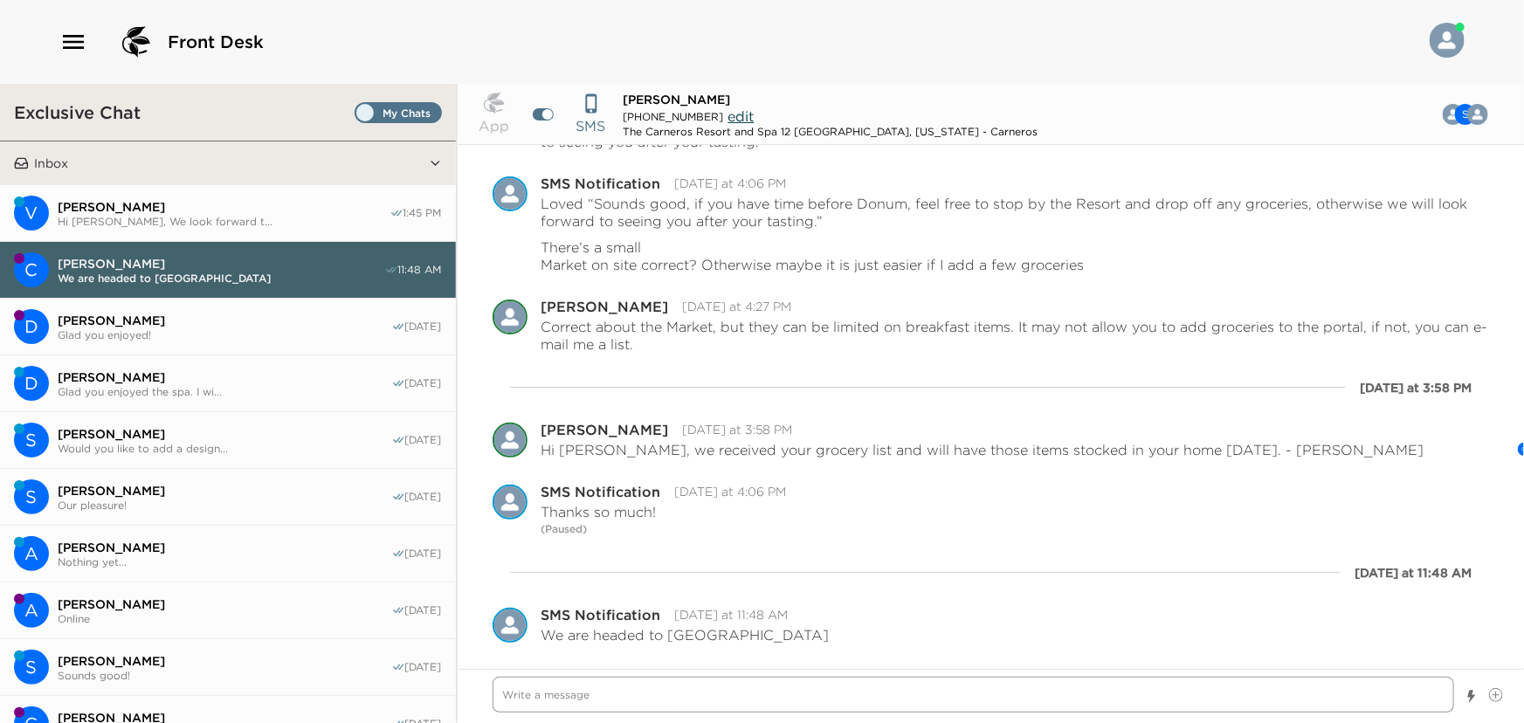
click at [568, 690] on textarea "Write a message" at bounding box center [974, 695] width 962 height 36
click at [579, 690] on textarea "Enjoy Donum, was so glad the rain stopped." at bounding box center [974, 695] width 962 height 36
click at [789, 690] on textarea "Enjoy Donum, I was so glad the rain stopped." at bounding box center [974, 695] width 962 height 36
drag, startPoint x: 572, startPoint y: 693, endPoint x: 770, endPoint y: 701, distance: 198.4
click at [770, 701] on textarea "Enjoy Donum, I was so glad the rain stopped." at bounding box center [974, 695] width 962 height 36
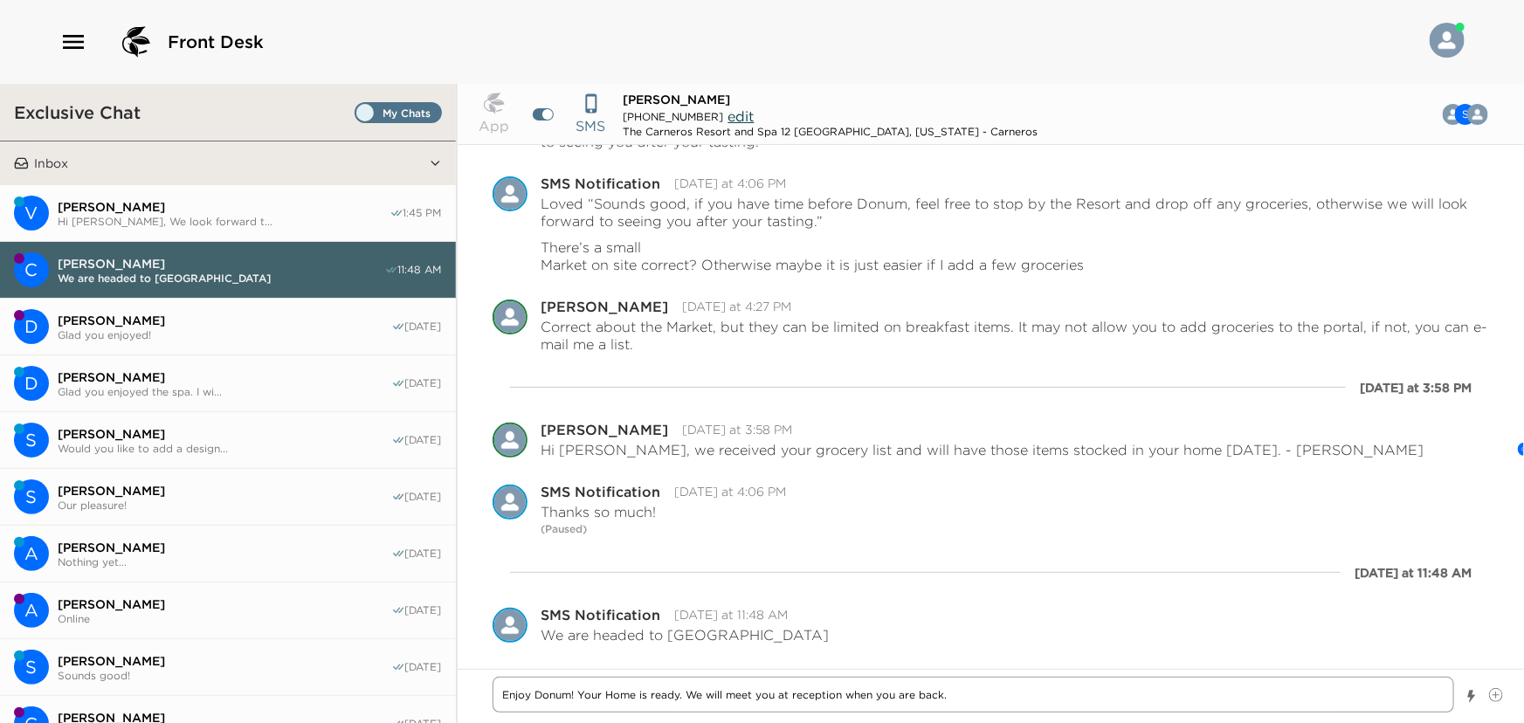
click at [964, 695] on textarea "Enjoy Donum! Your Home is ready. We will meet you at reception when you are bac…" at bounding box center [974, 695] width 962 height 36
click at [990, 702] on textarea "Enjoy Donum! Your Home is ready. We will meet you at reception when you are bac…" at bounding box center [974, 695] width 962 height 36
click at [578, 691] on textarea "Enjoy Donum! Your Home is ready. We will meet you at reception when you are bac…" at bounding box center [974, 695] width 962 height 36
click at [986, 694] on textarea "Enjoy Donum! Great news, your Home is ready. We will meet you at reception when…" at bounding box center [974, 695] width 962 height 36
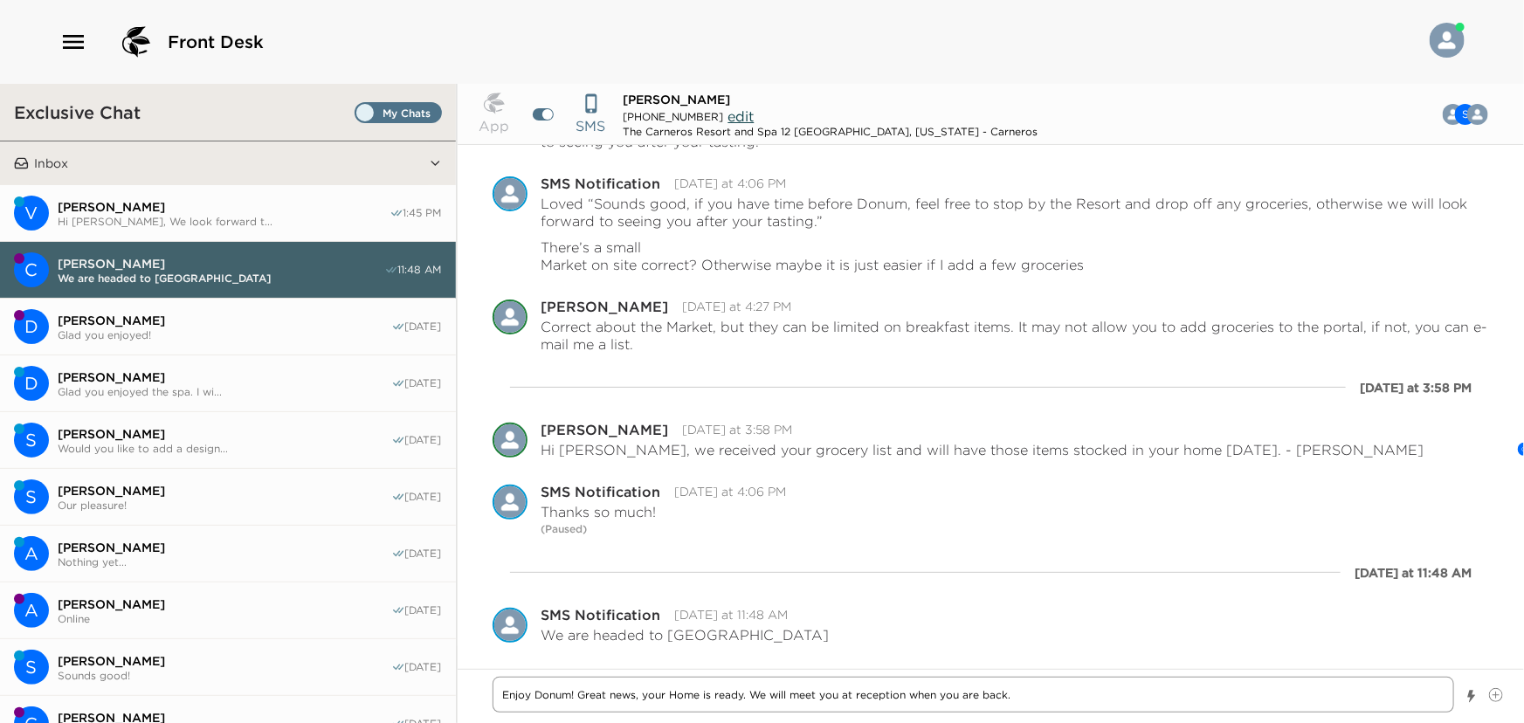
click at [1047, 700] on textarea "Enjoy Donum! Great news, your Home is ready. We will meet you at reception when…" at bounding box center [974, 695] width 962 height 36
click at [962, 690] on textarea "Enjoy Donum! Great news, your Home is ready. We will meet you at reception when…" at bounding box center [974, 695] width 962 height 36
drag, startPoint x: 961, startPoint y: 690, endPoint x: 1003, endPoint y: 693, distance: 42.0
click at [1003, 693] on textarea "Enjoy Donum! Great news, your Home is ready. We will meet you at reception when…" at bounding box center [974, 695] width 962 height 36
click at [1033, 699] on textarea "Enjoy Donum! Great news, your Home is ready. We will meet you at reception when…" at bounding box center [974, 695] width 962 height 36
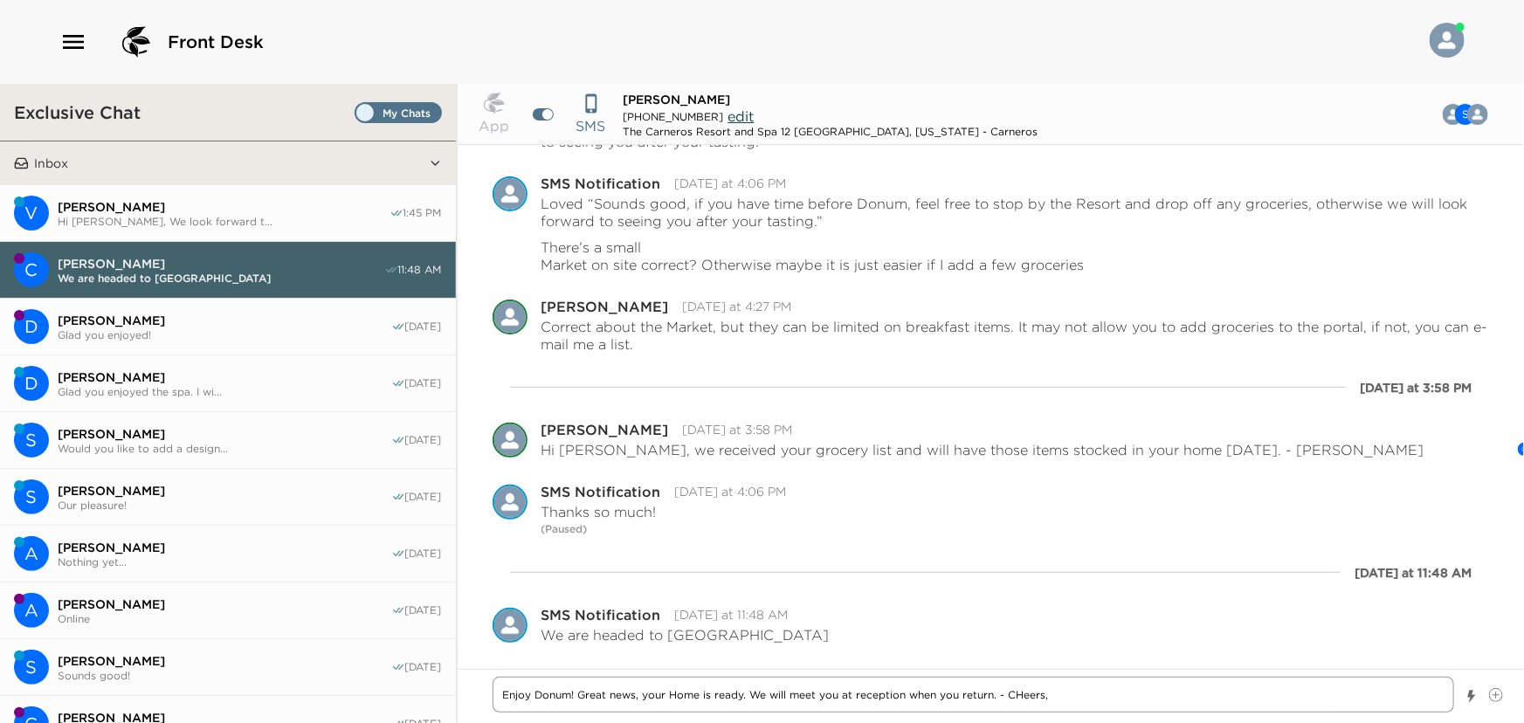
click at [1016, 690] on textarea "Enjoy Donum! Great news, your Home is ready. We will meet you at reception when…" at bounding box center [974, 695] width 962 height 36
click at [1112, 687] on textarea "Enjoy Donum! Great news, your Home is ready. We will meet you at reception when…" at bounding box center [974, 695] width 962 height 36
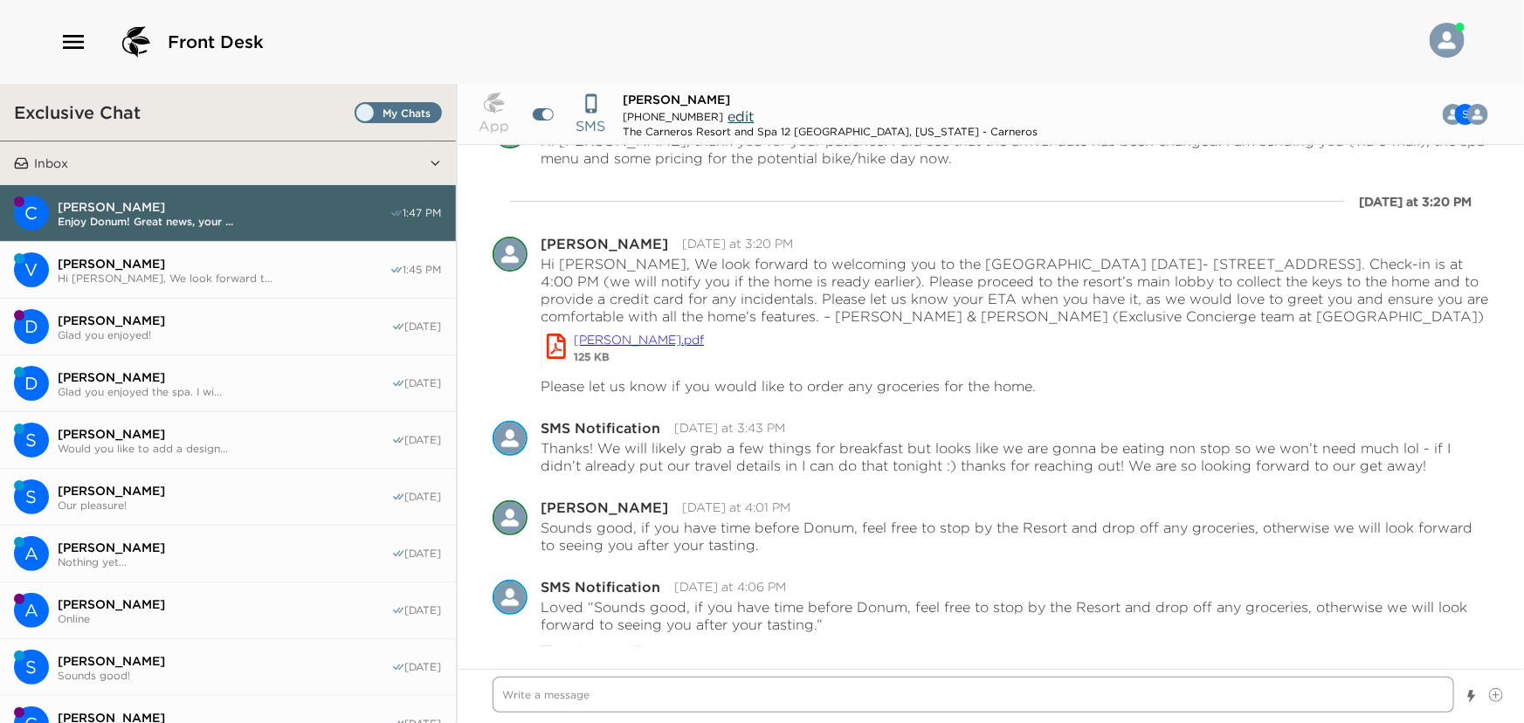
scroll to position [540, 0]
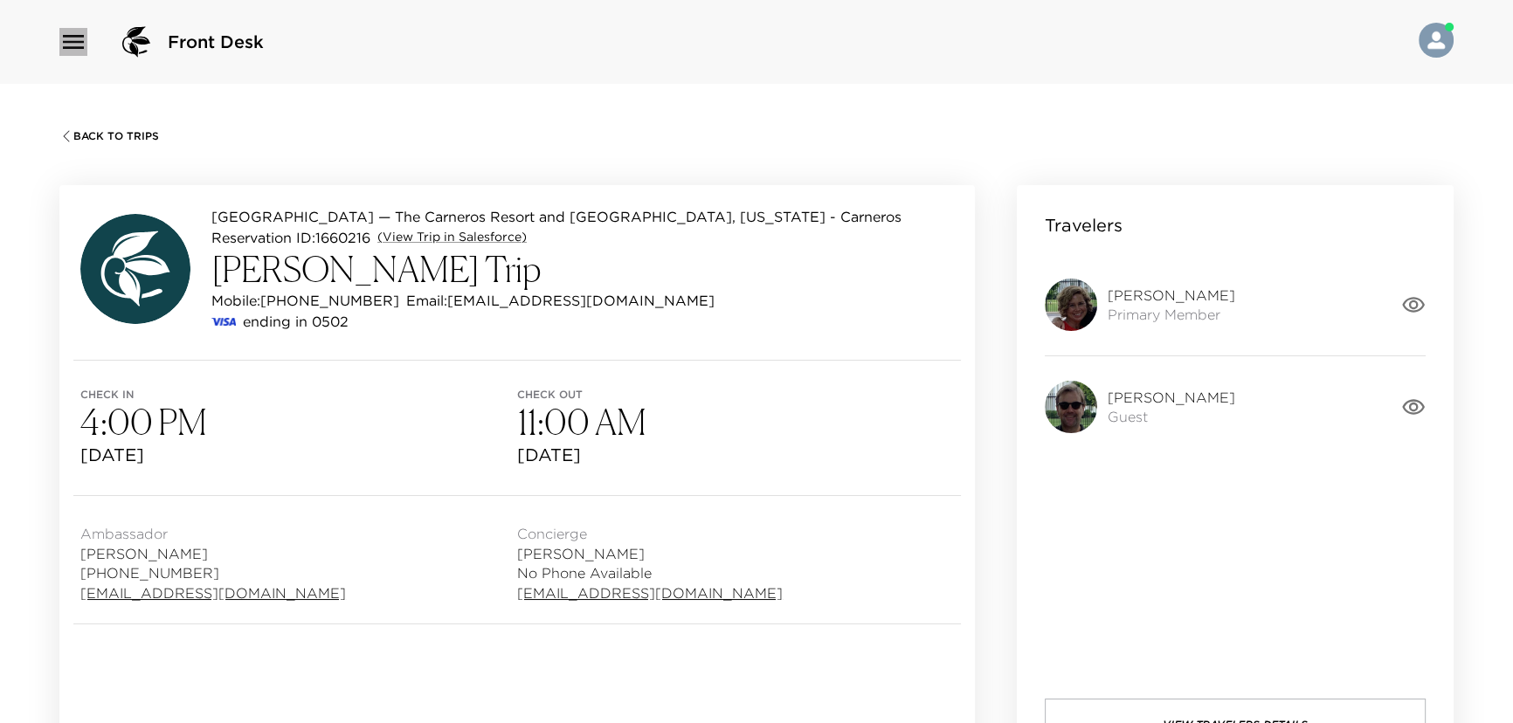
click at [70, 41] on icon "button" at bounding box center [73, 42] width 21 height 14
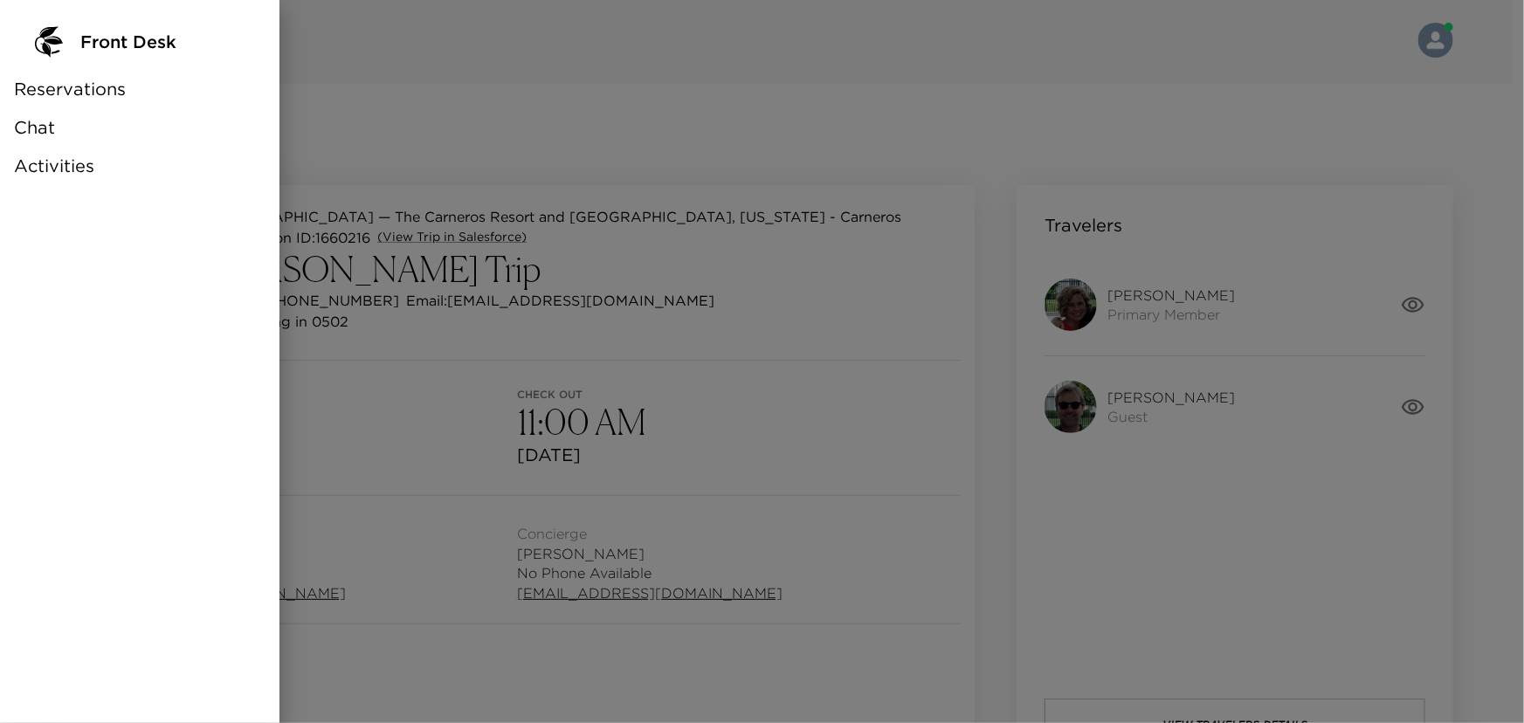
click at [583, 86] on div at bounding box center [762, 361] width 1524 height 723
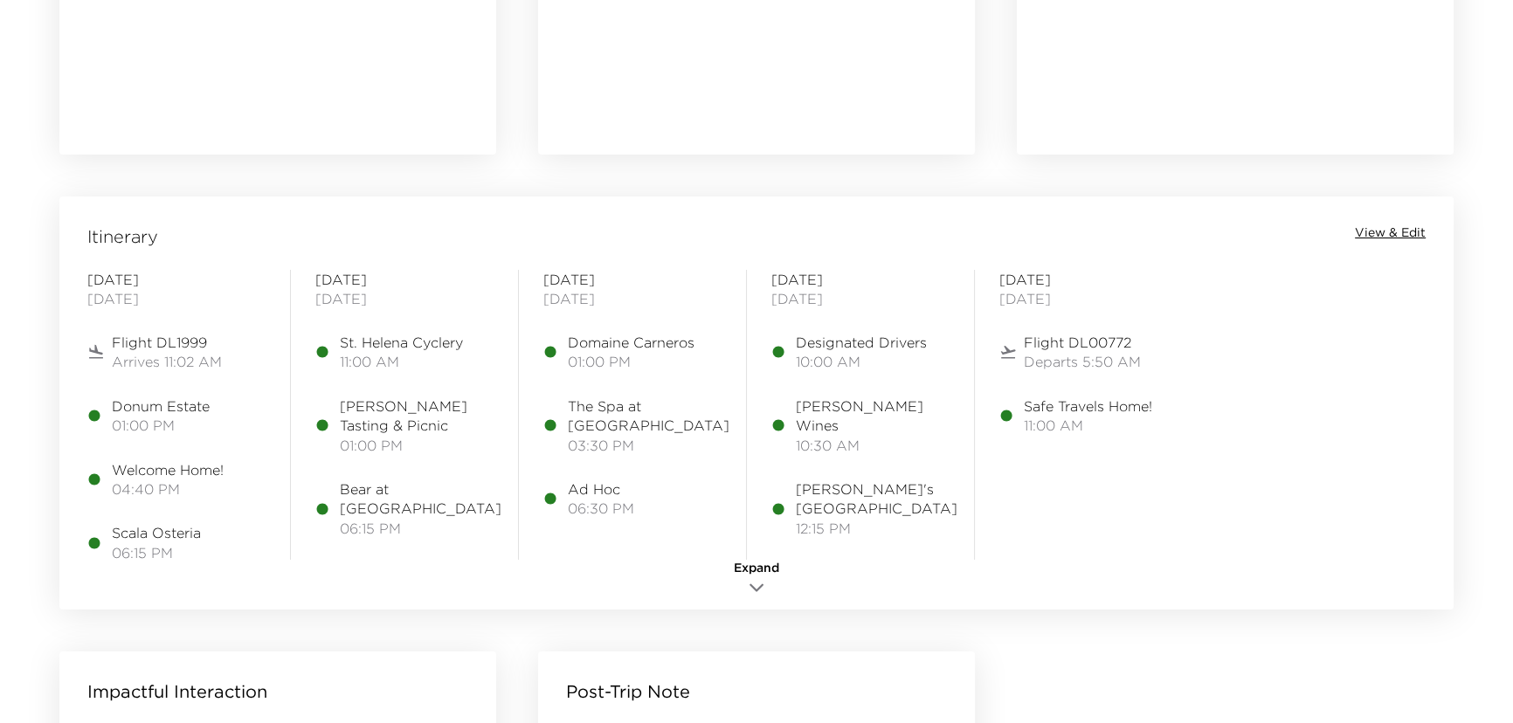
scroll to position [1270, 0]
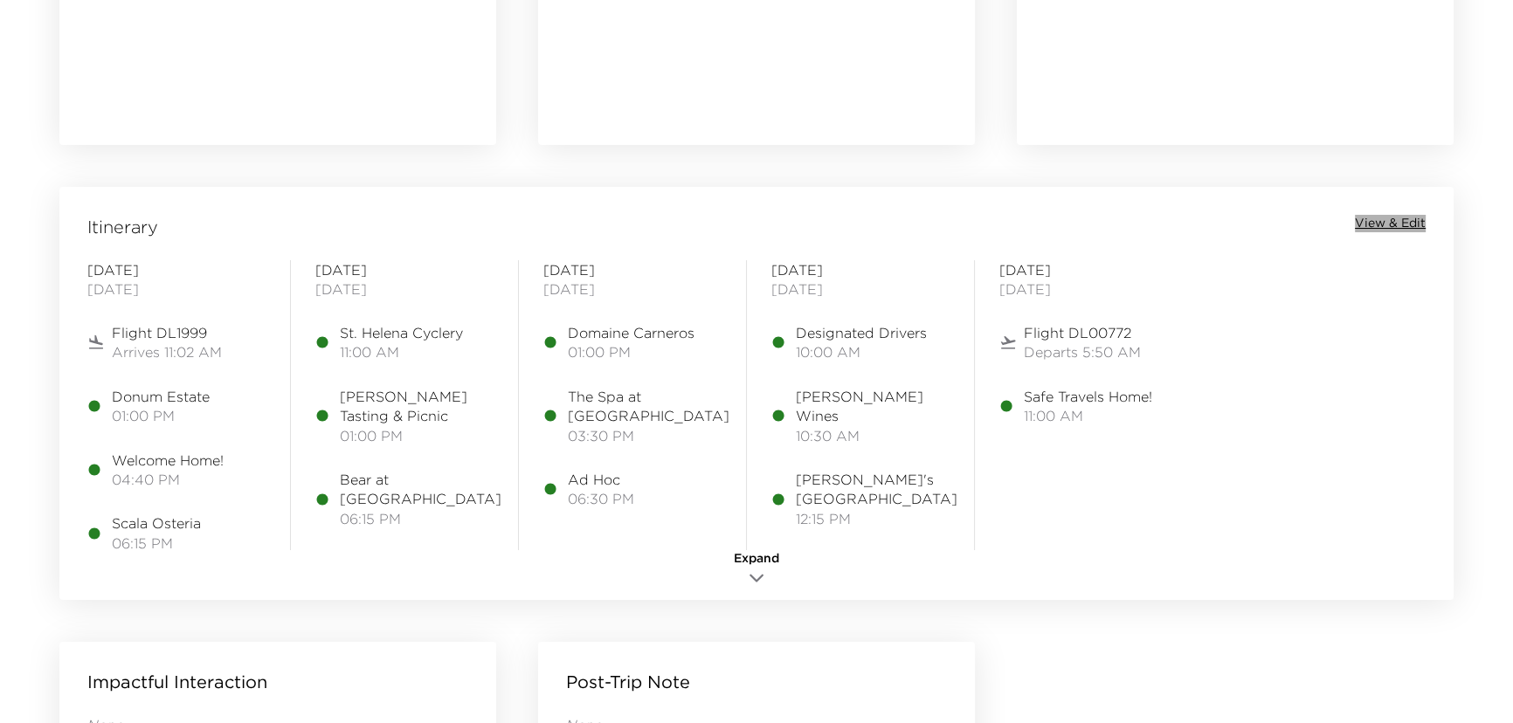
click at [1381, 221] on span "View & Edit" at bounding box center [1390, 223] width 71 height 17
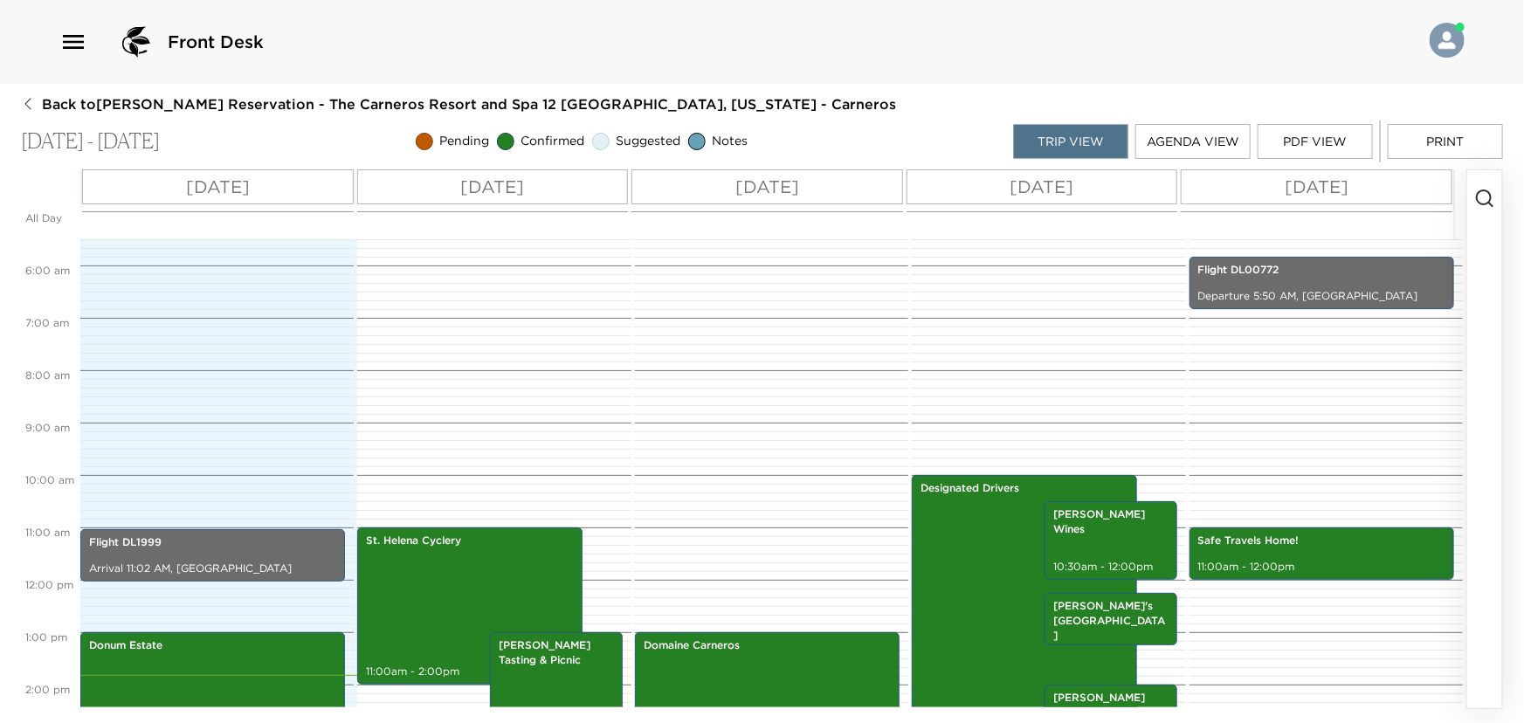
scroll to position [286, 0]
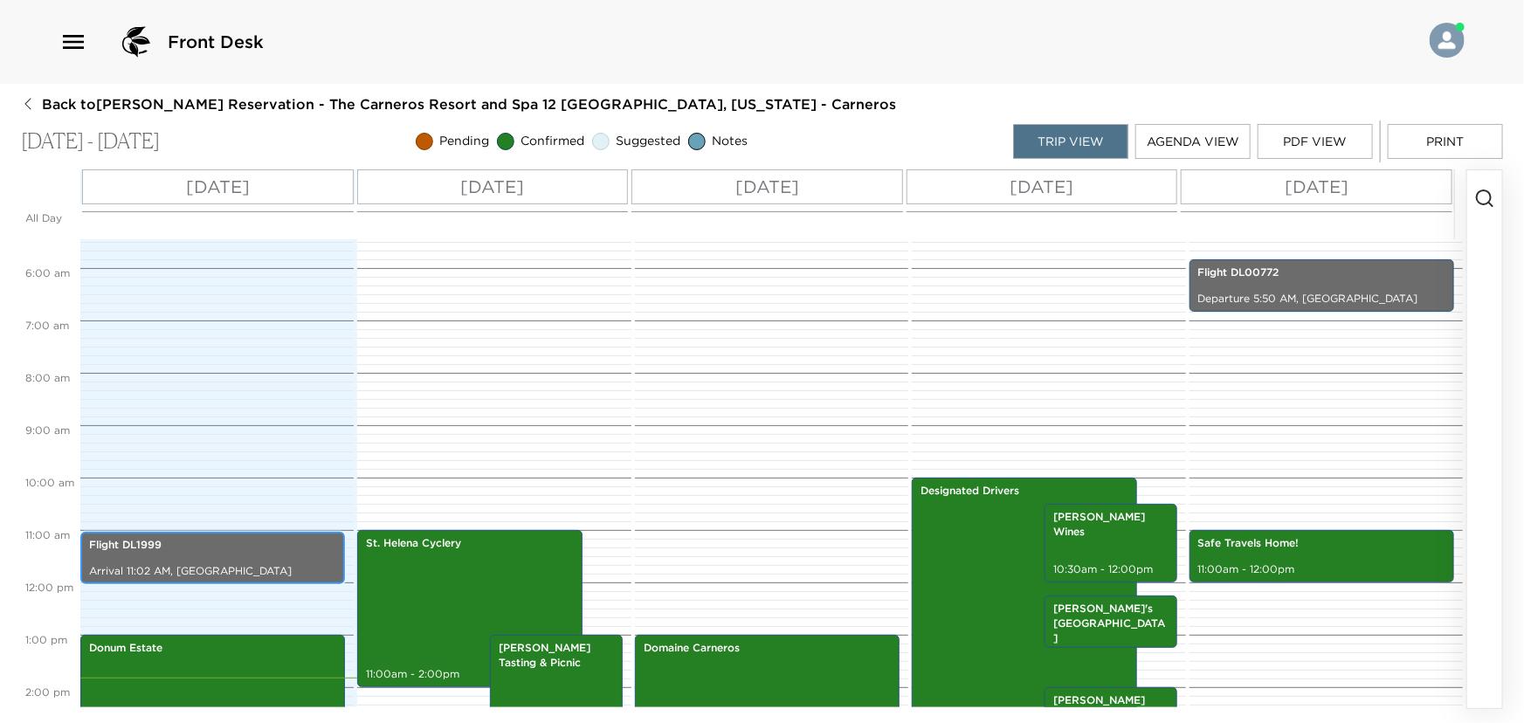
click at [244, 564] on p "Arrival 11:02 AM, San Francisco International Airport" at bounding box center [212, 571] width 247 height 15
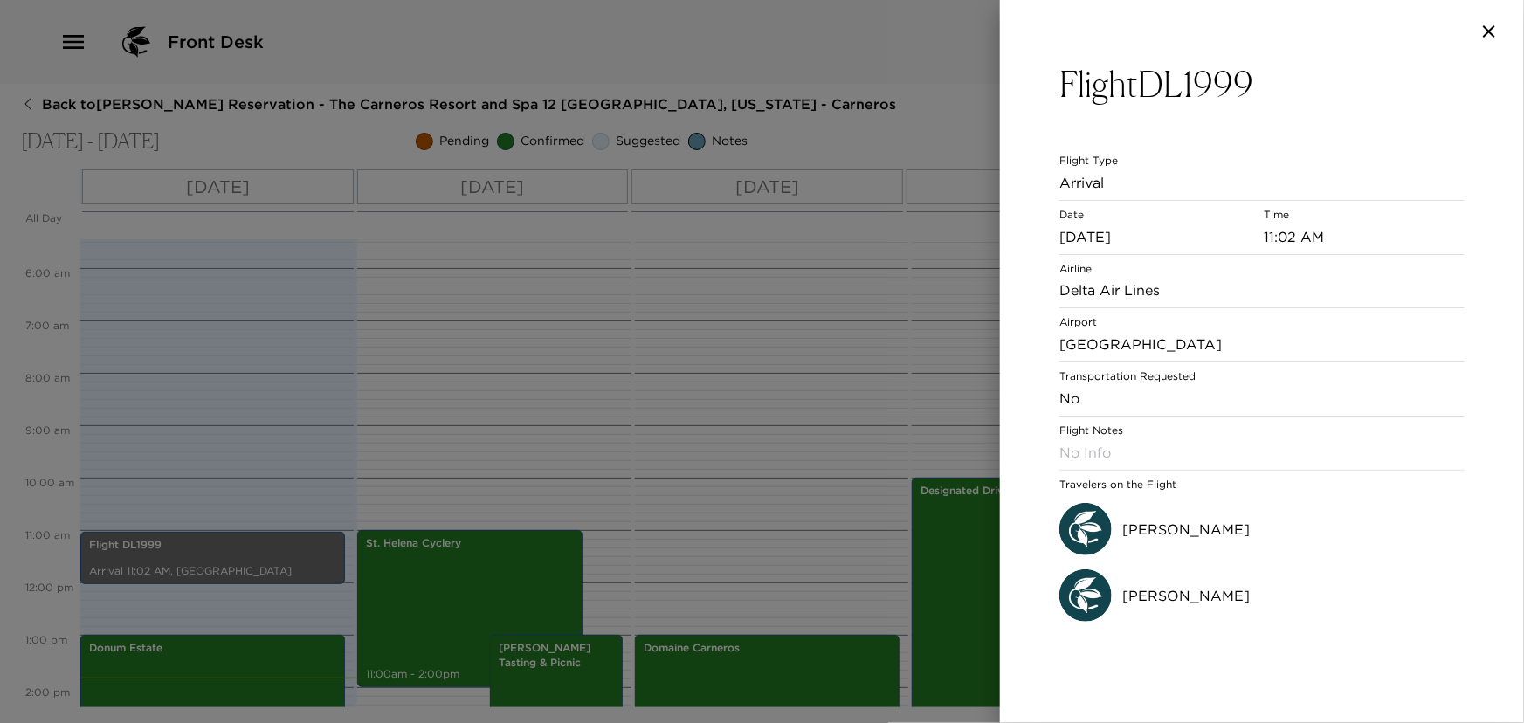
click at [244, 555] on div at bounding box center [762, 361] width 1524 height 723
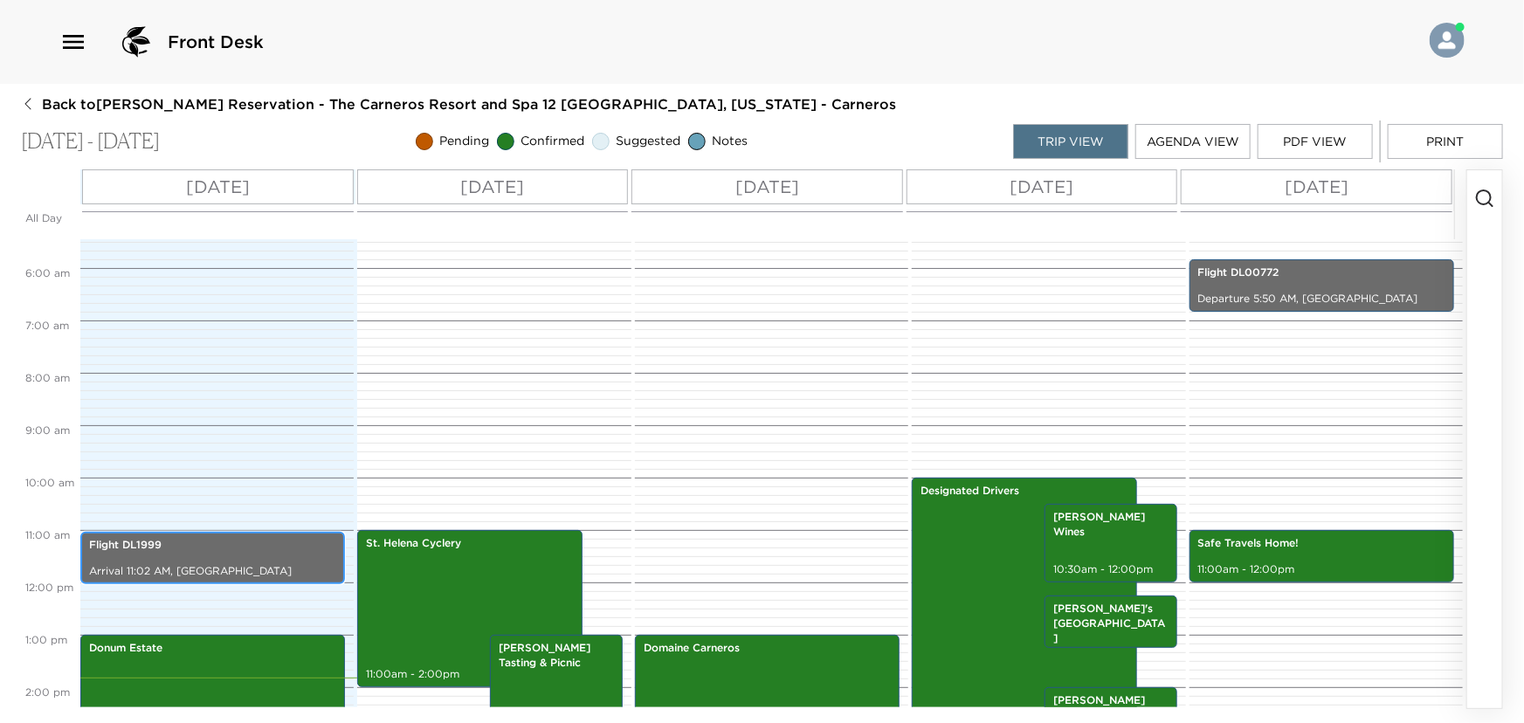
click at [244, 564] on p "Arrival 11:02 AM, San Francisco International Airport" at bounding box center [212, 571] width 247 height 15
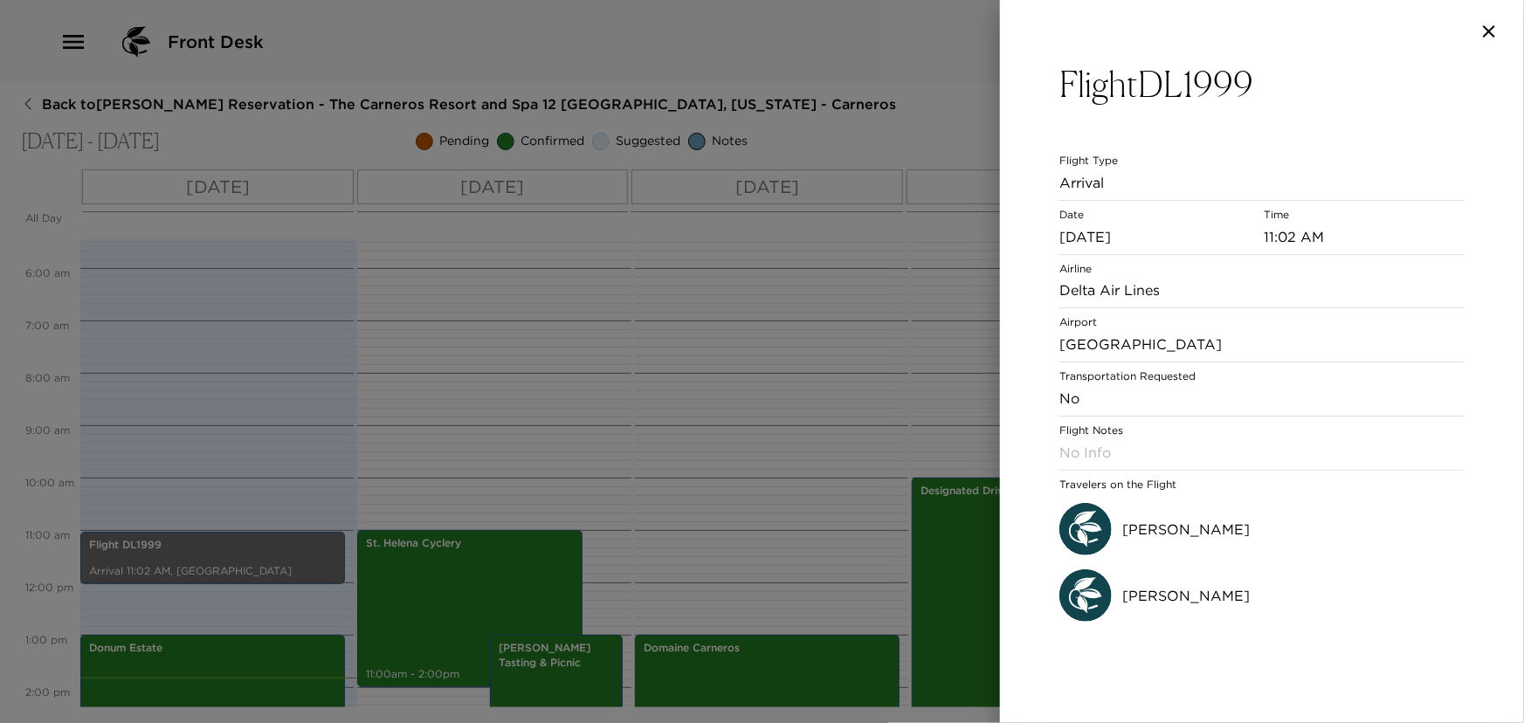
click at [1347, 222] on div "Time 11:02 AM" at bounding box center [1364, 227] width 201 height 39
drag, startPoint x: 1169, startPoint y: 350, endPoint x: 1172, endPoint y: 404, distance: 53.3
click at [1166, 403] on div "Flight Type Arrival Date 10/01/2025 Time 11:02 AM Airline Delta Air Lines Airpo…" at bounding box center [1261, 370] width 405 height 531
click at [1254, 522] on div "Sheri Herbruck" at bounding box center [1261, 529] width 405 height 66
click at [1495, 32] on icon "button" at bounding box center [1489, 31] width 21 height 21
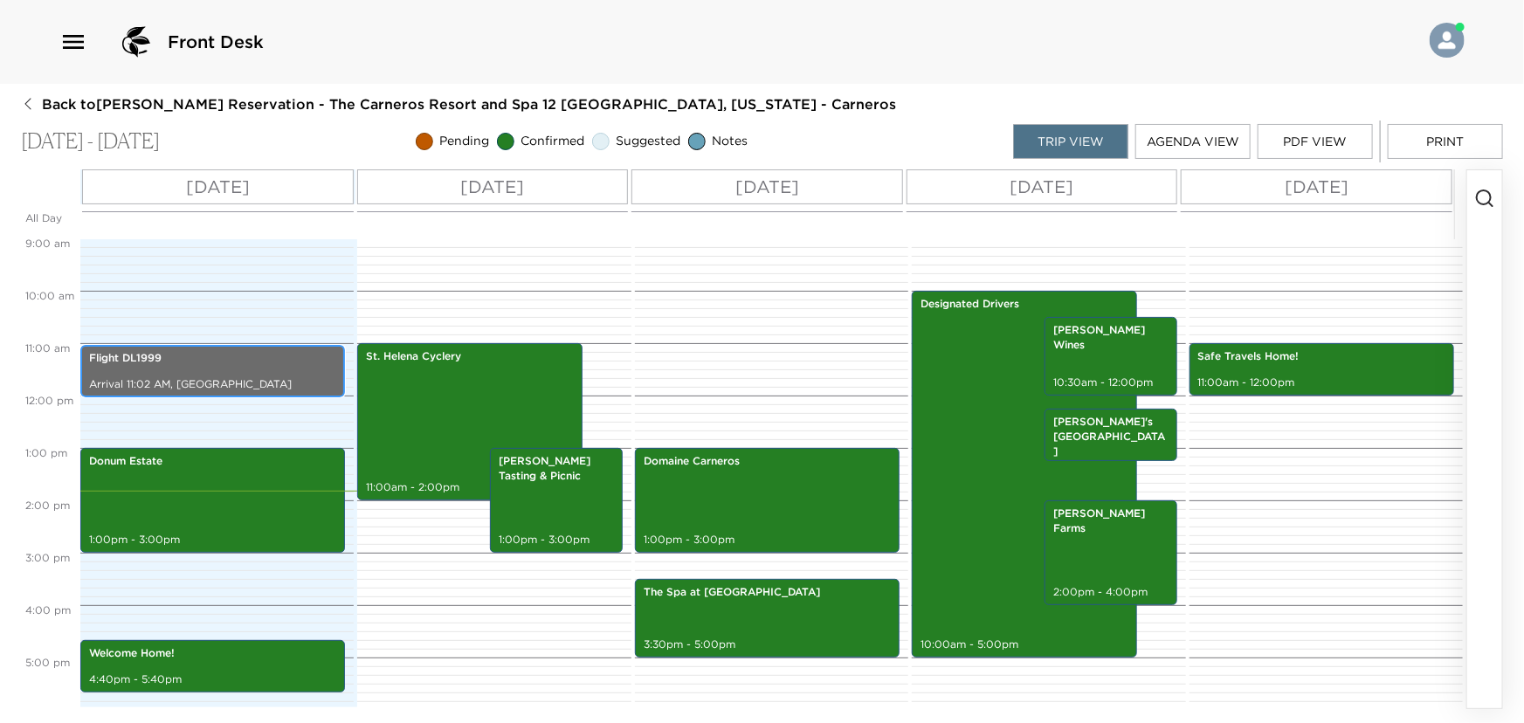
scroll to position [472, 0]
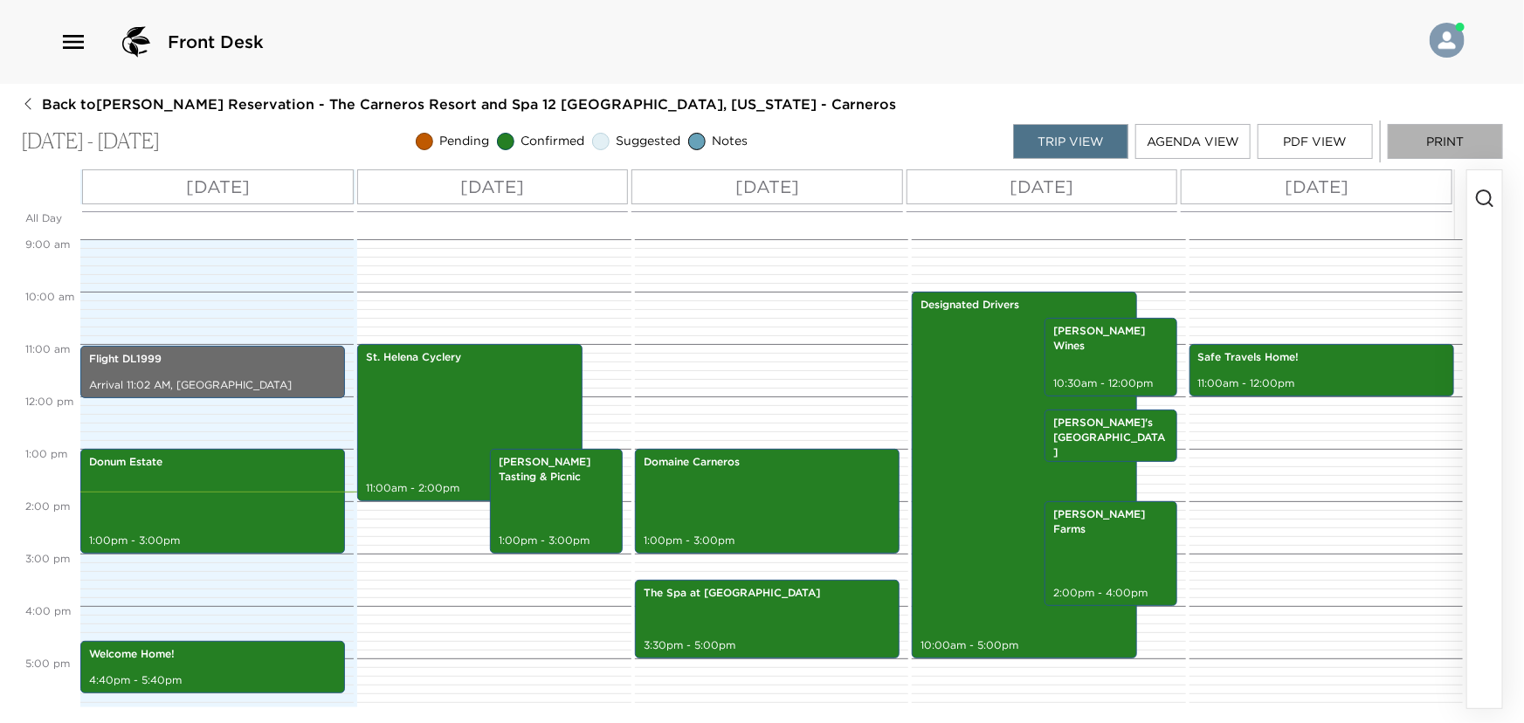
click at [1441, 138] on button "Print" at bounding box center [1445, 141] width 115 height 35
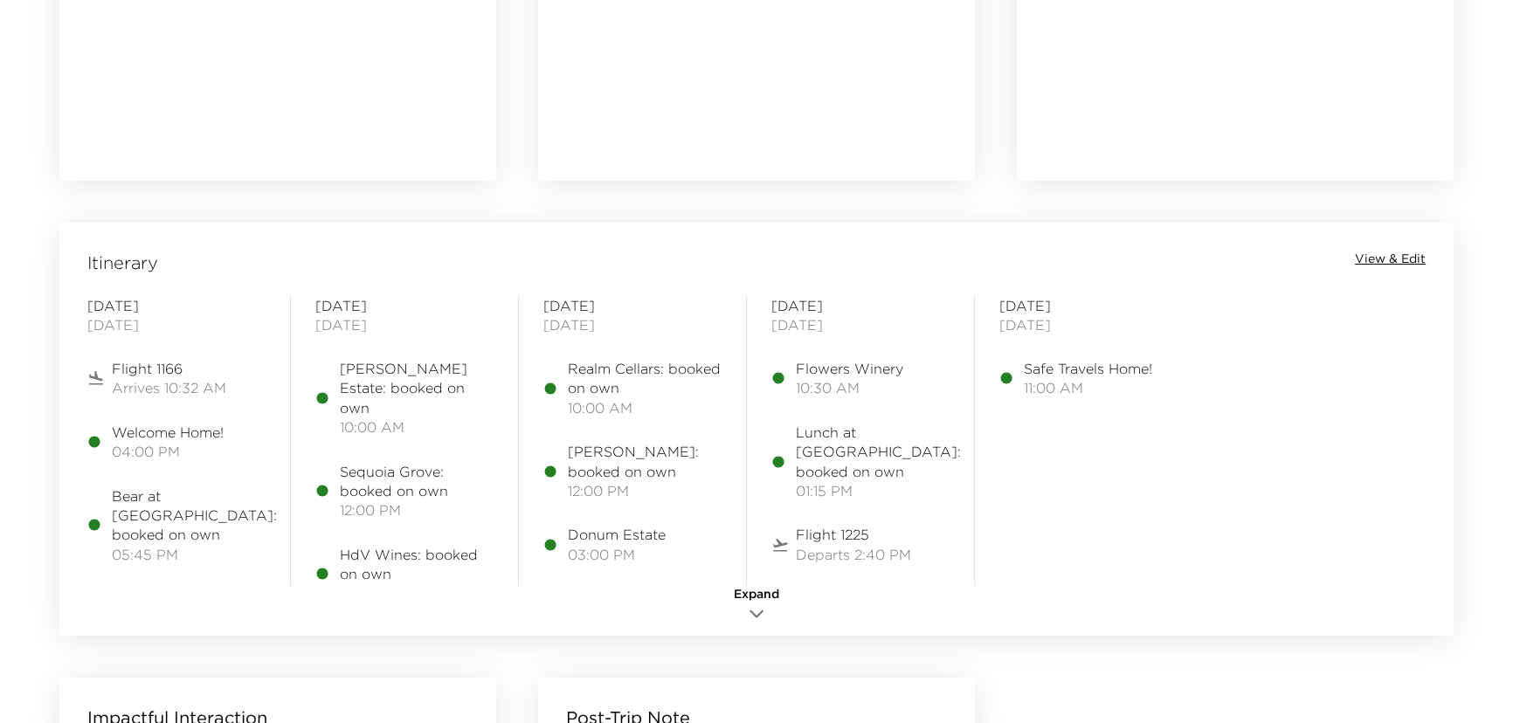
scroll to position [1349, 0]
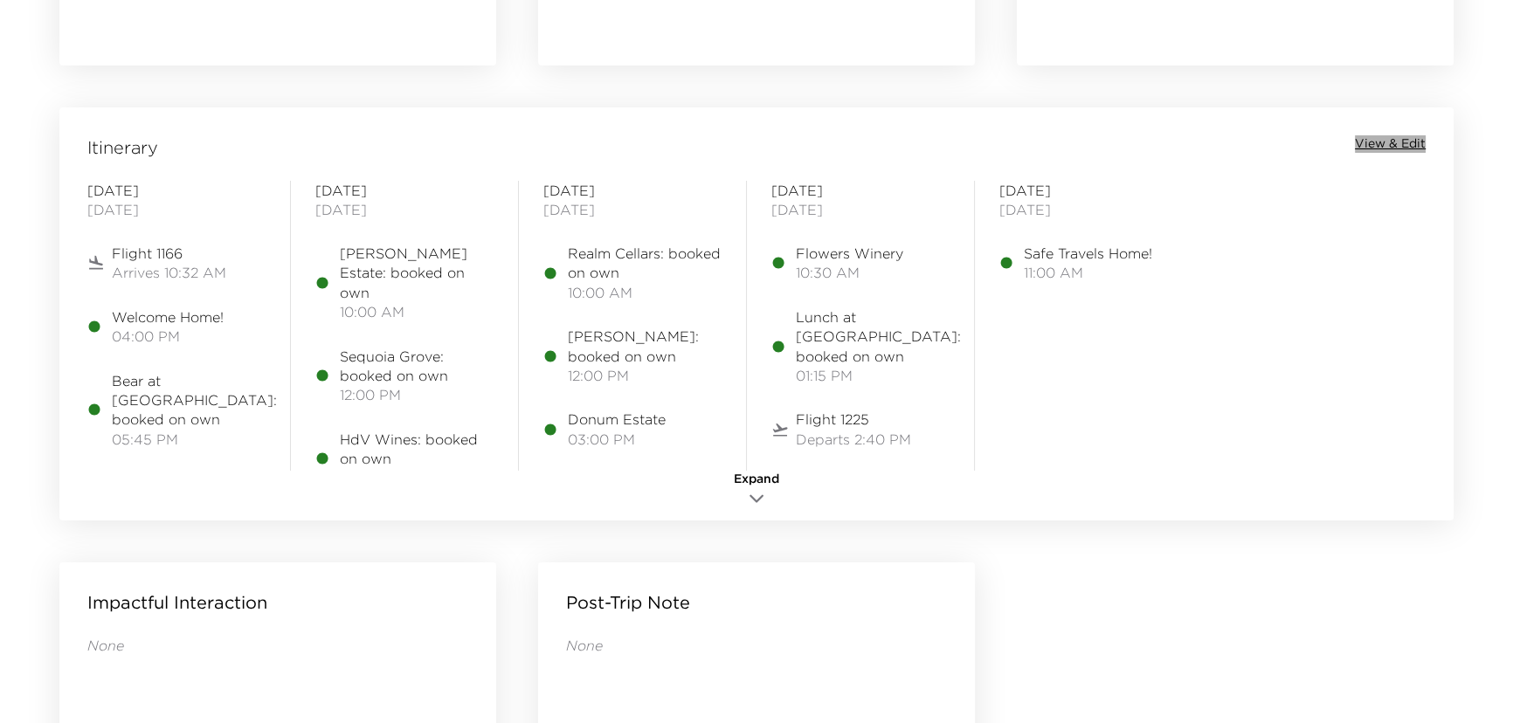
click at [1371, 141] on span "View & Edit" at bounding box center [1390, 143] width 71 height 17
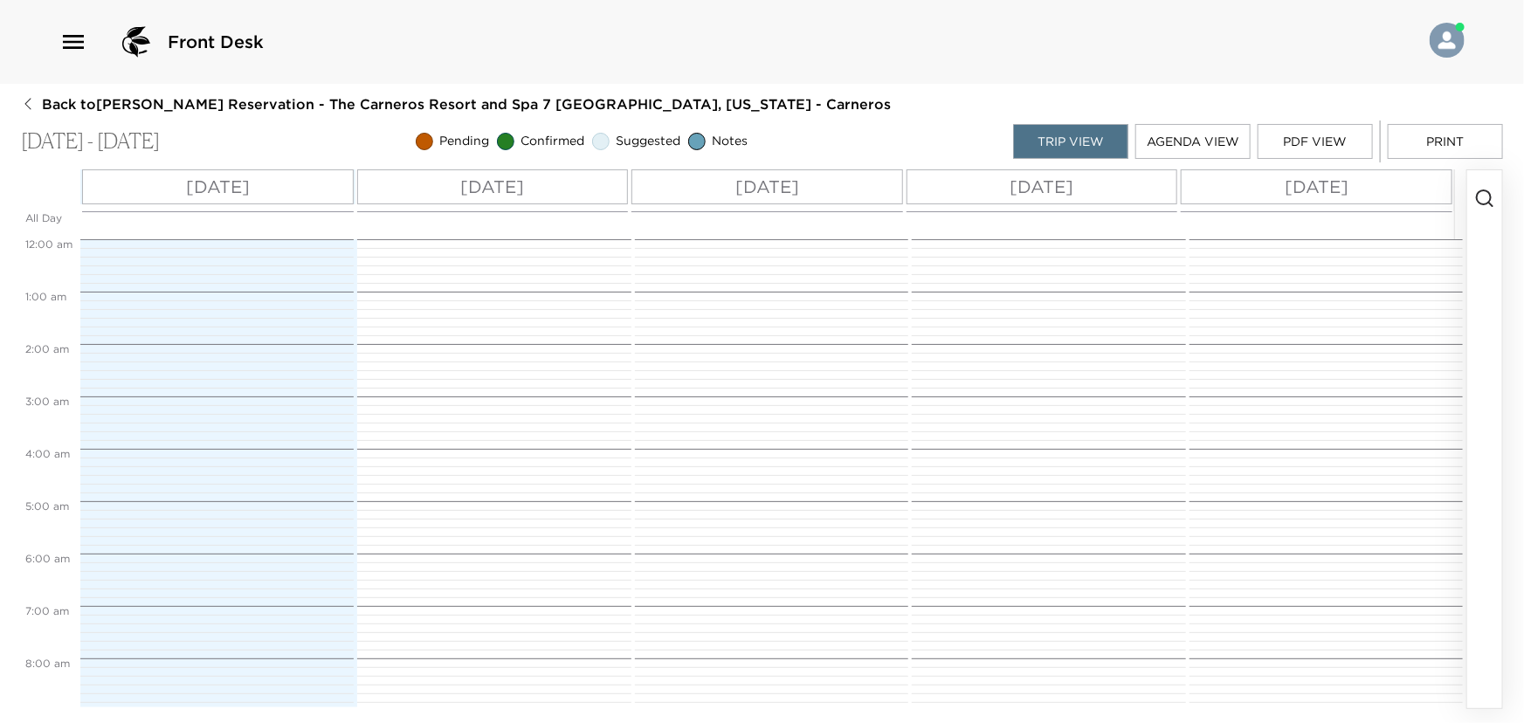
scroll to position [524, 0]
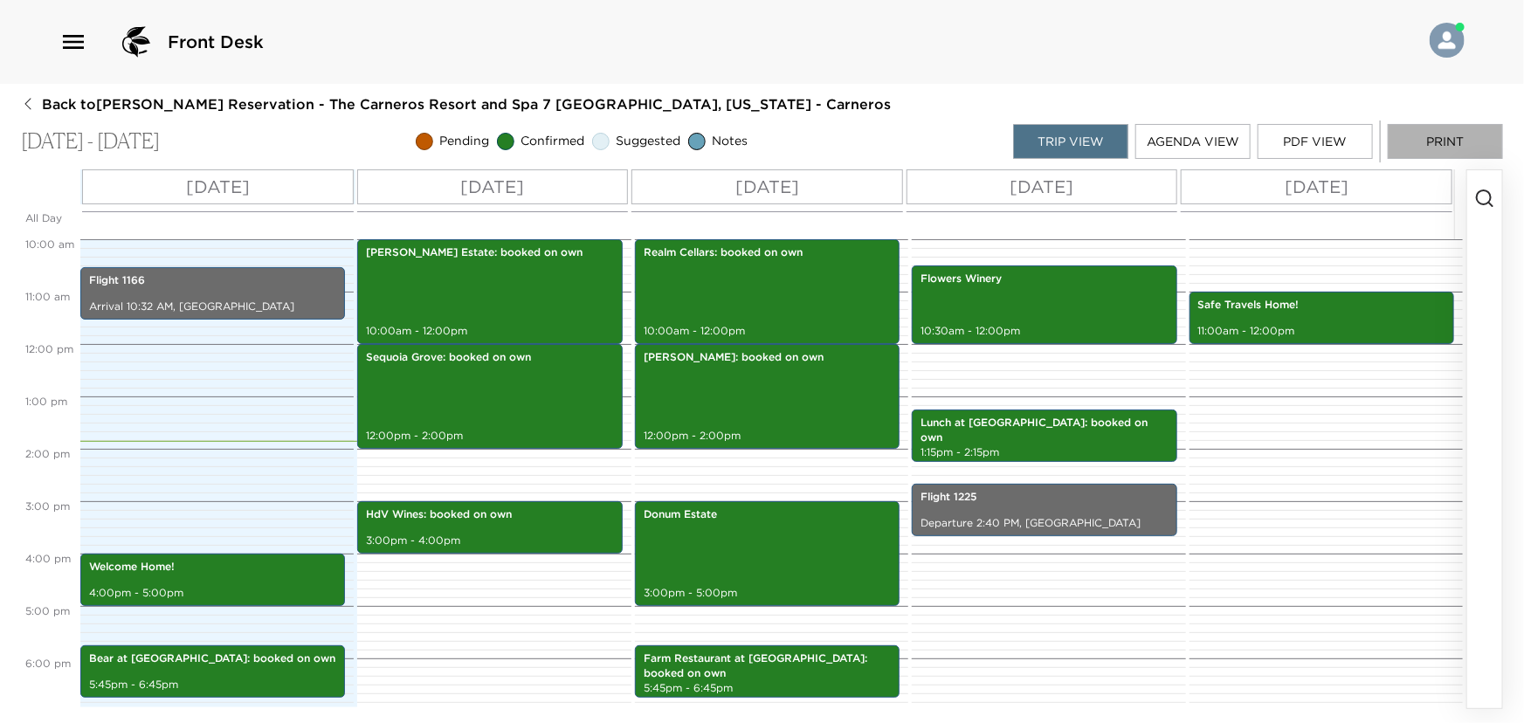
click at [1447, 140] on button "Print" at bounding box center [1445, 141] width 115 height 35
